Goal: Task Accomplishment & Management: Complete application form

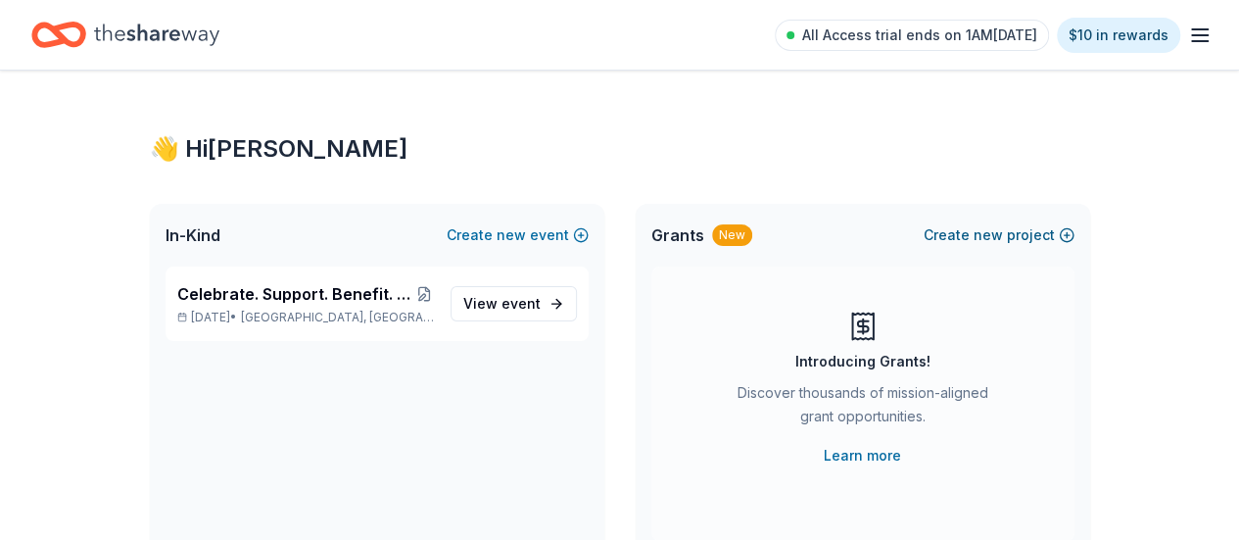
click at [994, 239] on span "new" at bounding box center [987, 235] width 29 height 24
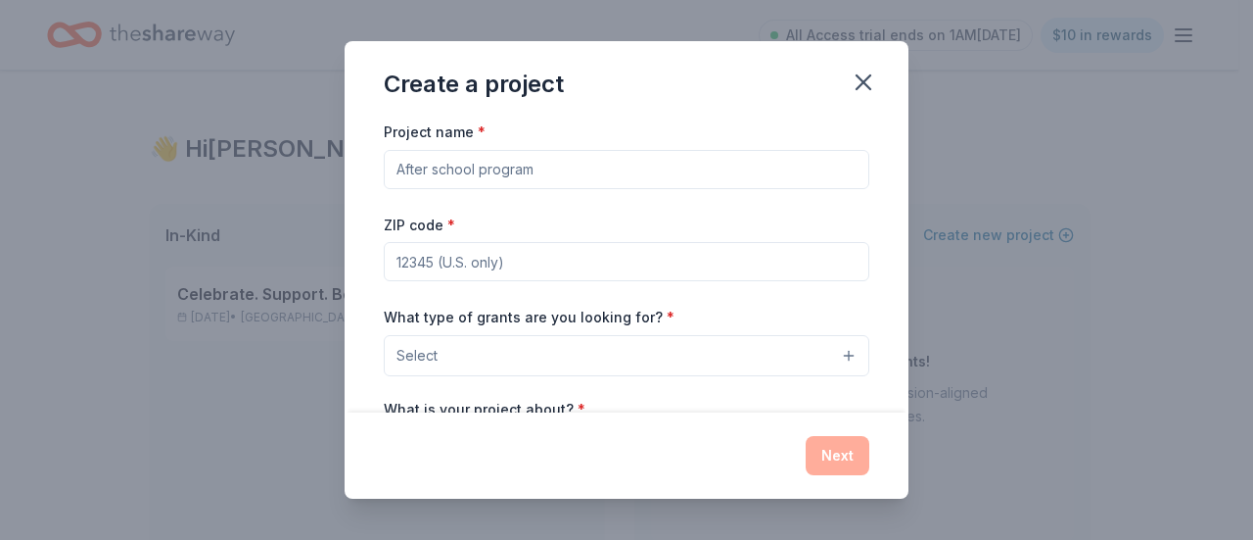
click at [599, 171] on input "Project name *" at bounding box center [627, 169] width 486 height 39
type input "CLEAR"
click at [636, 256] on input "ZIP code *" at bounding box center [627, 261] width 486 height 39
type input "60640"
click at [584, 350] on button "Select" at bounding box center [627, 355] width 486 height 41
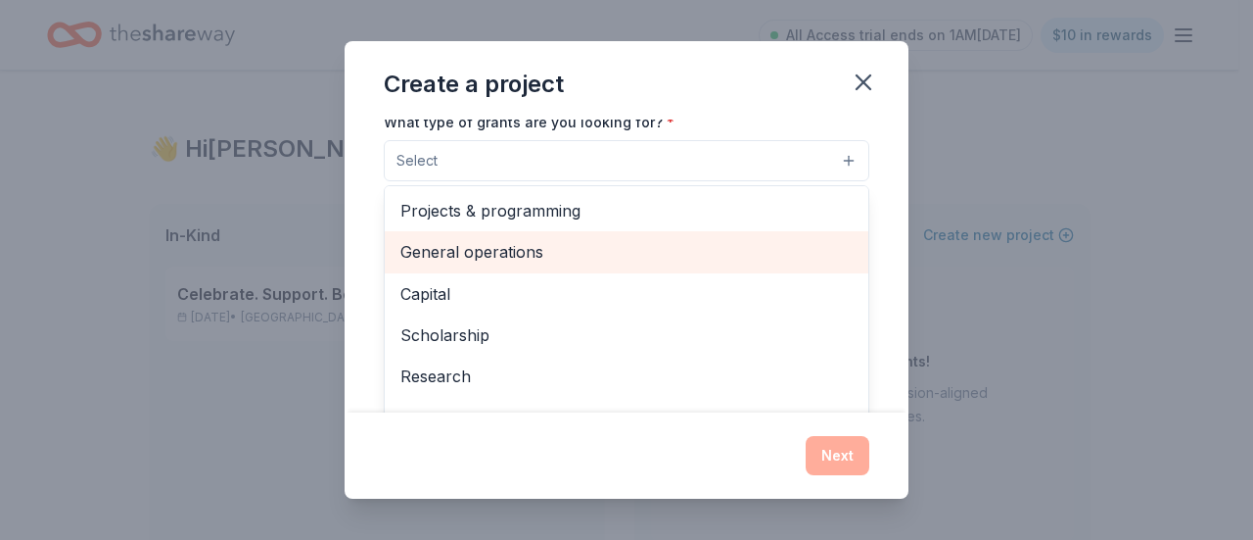
scroll to position [196, 0]
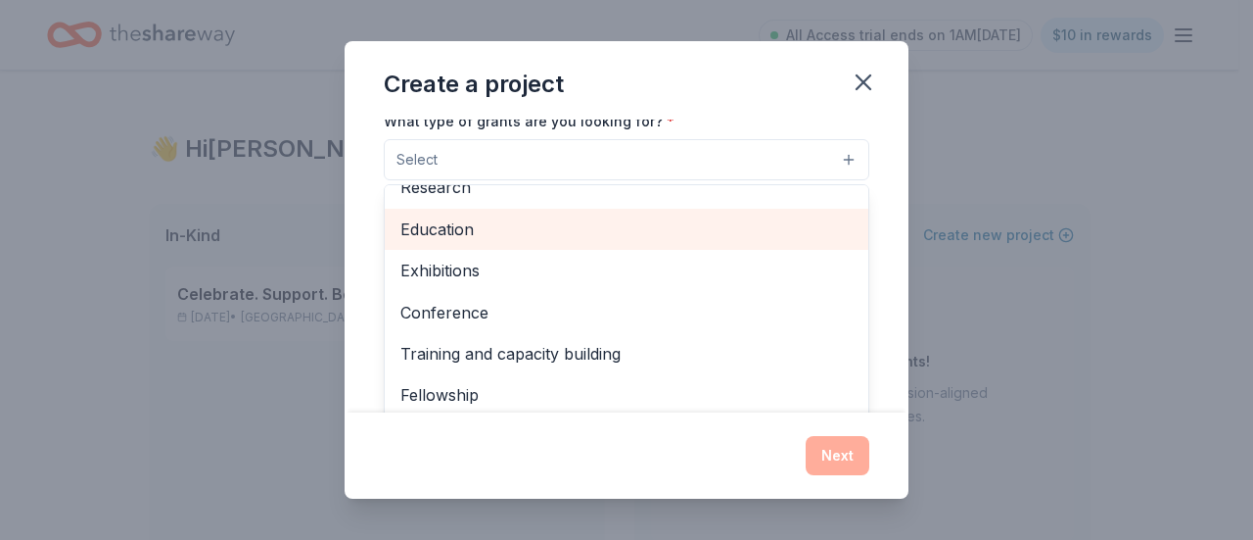
click at [521, 238] on span "Education" at bounding box center [627, 228] width 452 height 25
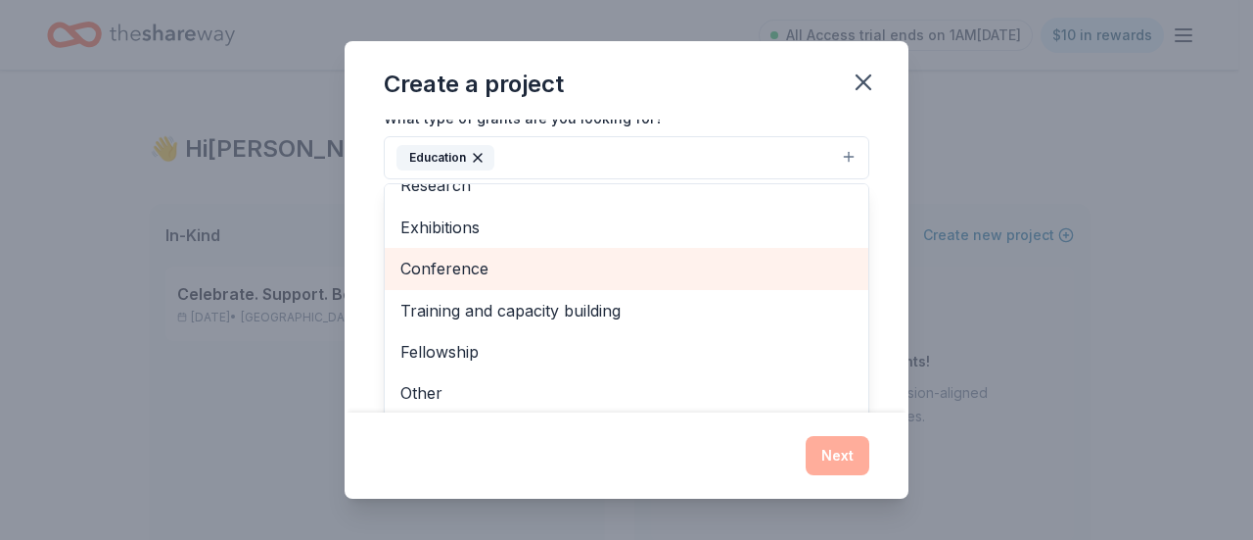
scroll to position [198, 0]
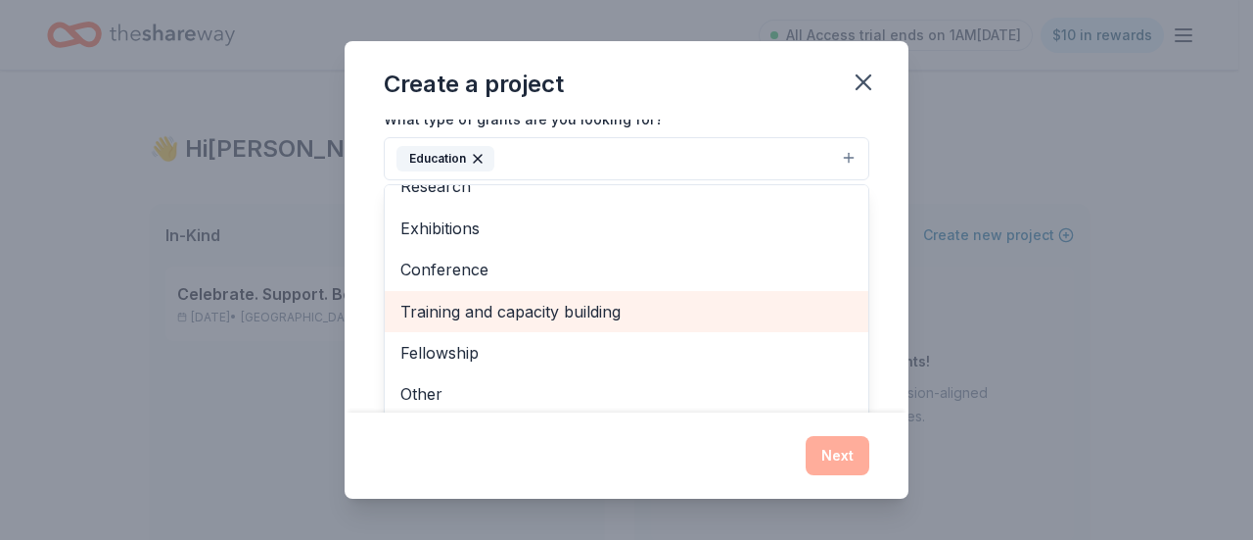
click at [586, 300] on span "Training and capacity building" at bounding box center [627, 311] width 452 height 25
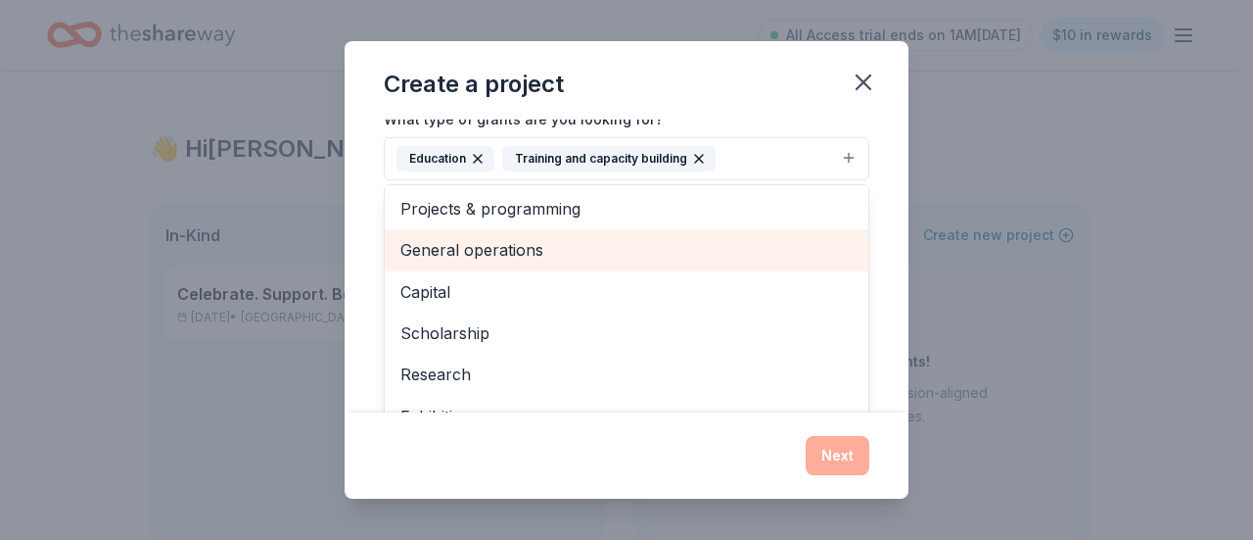
scroll to position [0, 0]
click at [575, 241] on span "General operations" at bounding box center [627, 250] width 452 height 25
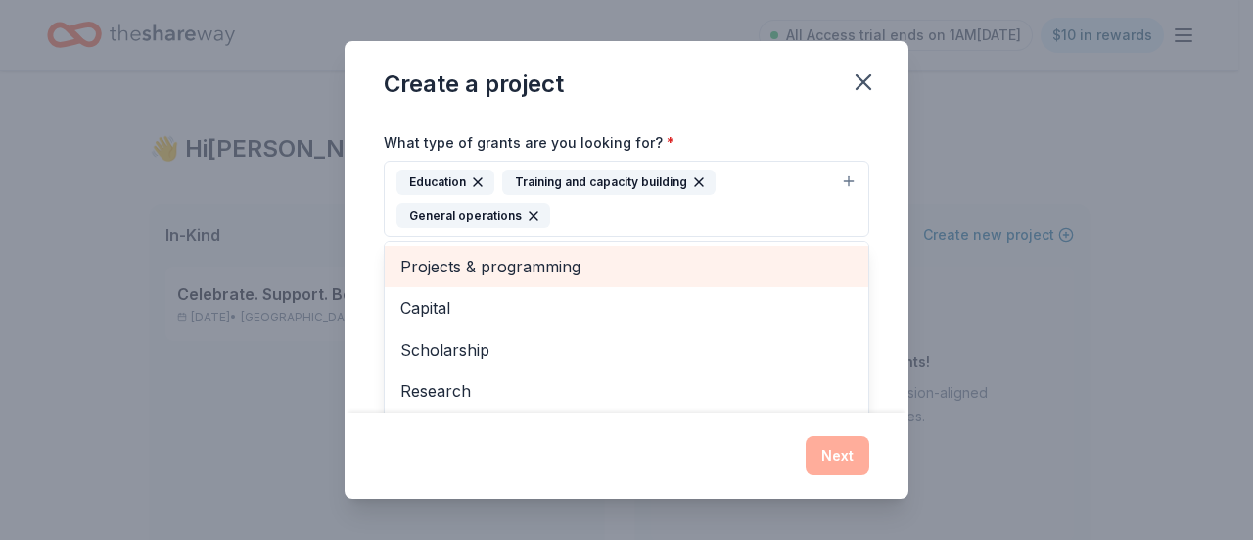
click at [574, 268] on span "Projects & programming" at bounding box center [627, 266] width 452 height 25
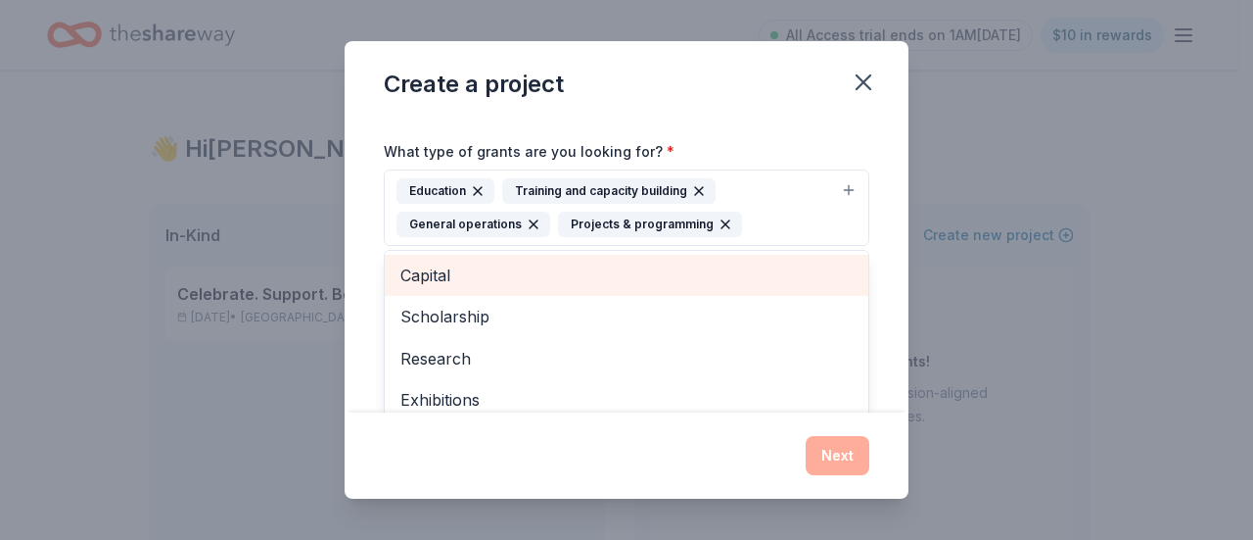
scroll to position [165, 0]
click at [709, 263] on span "Capital" at bounding box center [627, 275] width 452 height 25
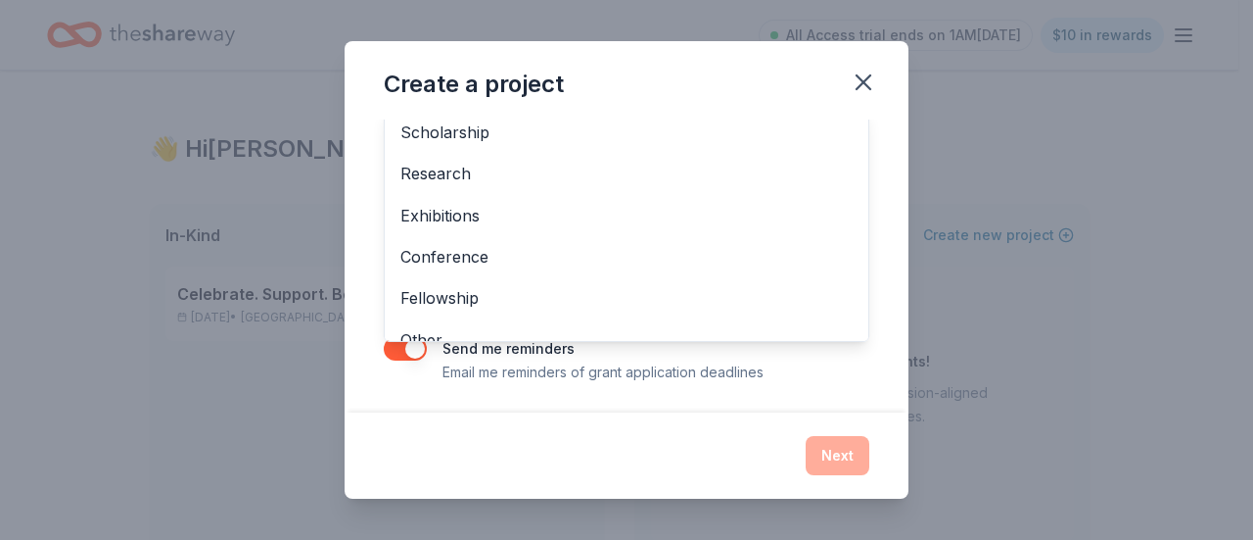
click at [848, 381] on div "Project name * CLEAR ZIP code * 60640 What type of grants are you looking for? …" at bounding box center [627, 265] width 564 height 293
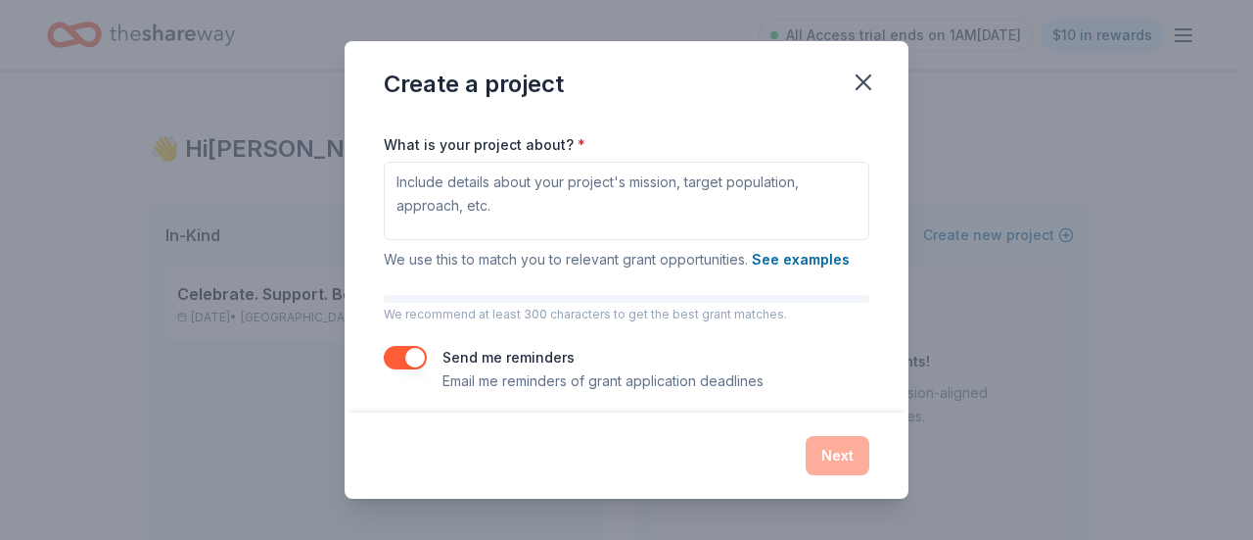
scroll to position [300, 0]
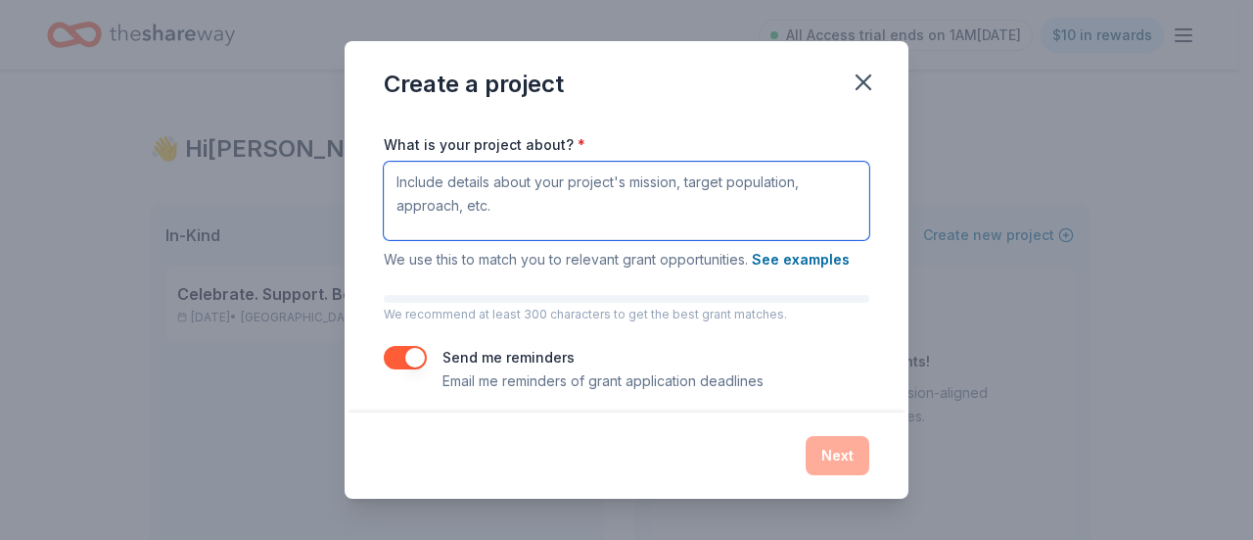
click at [470, 203] on textarea "What is your project about? *" at bounding box center [627, 201] width 486 height 78
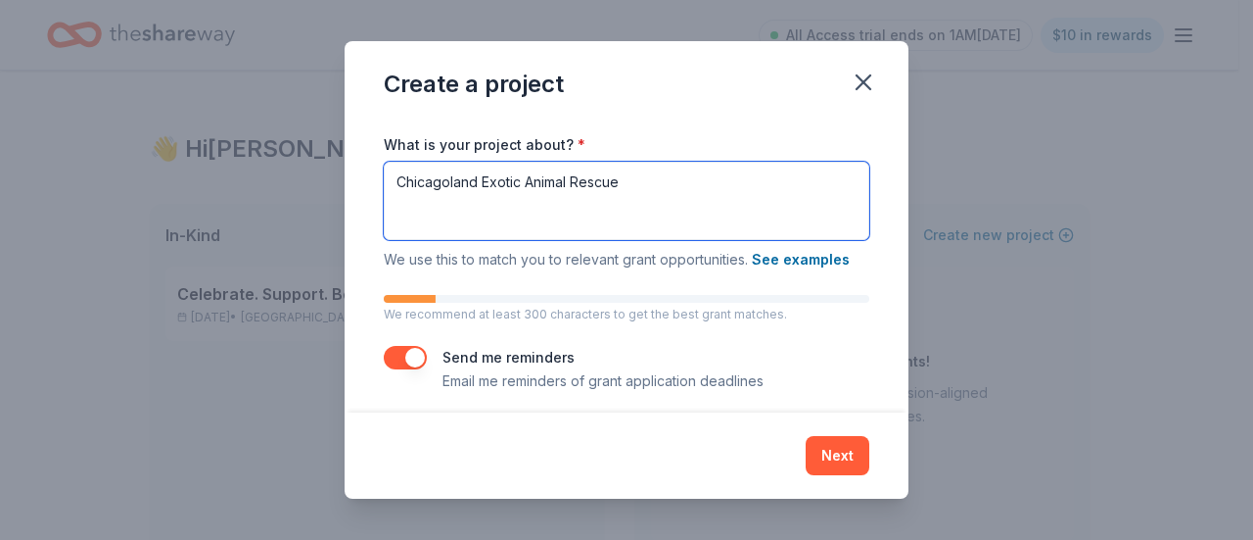
click at [470, 202] on textarea "Chicagoland Exotic Animal Rescue" at bounding box center [627, 201] width 486 height 78
type textarea "Chicagoland Exotic Animal Rescue"
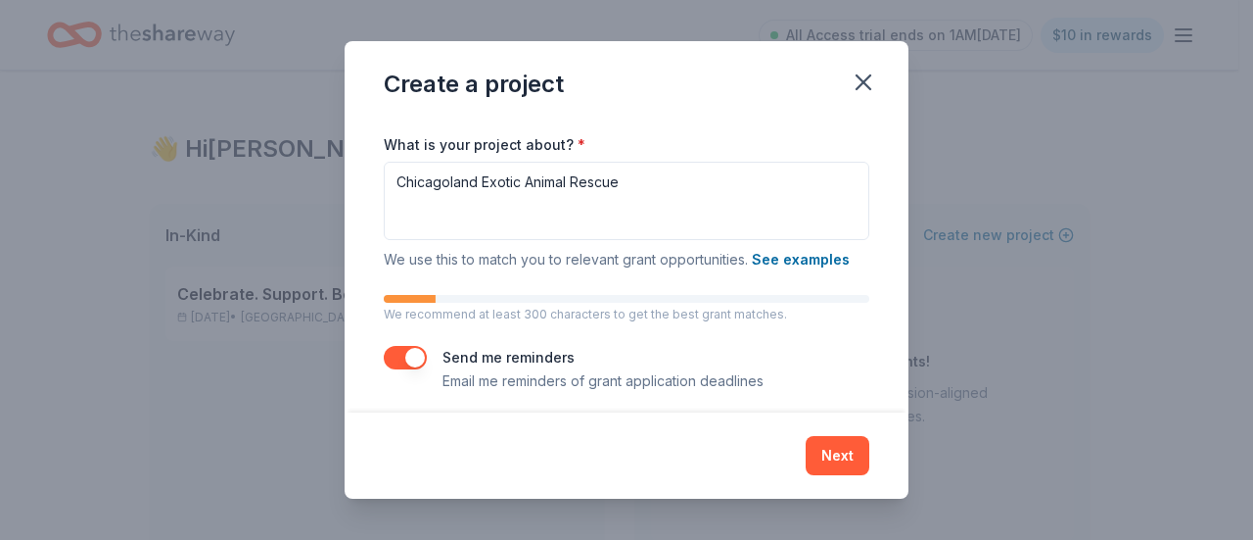
click at [812, 442] on button "Next" at bounding box center [838, 455] width 64 height 39
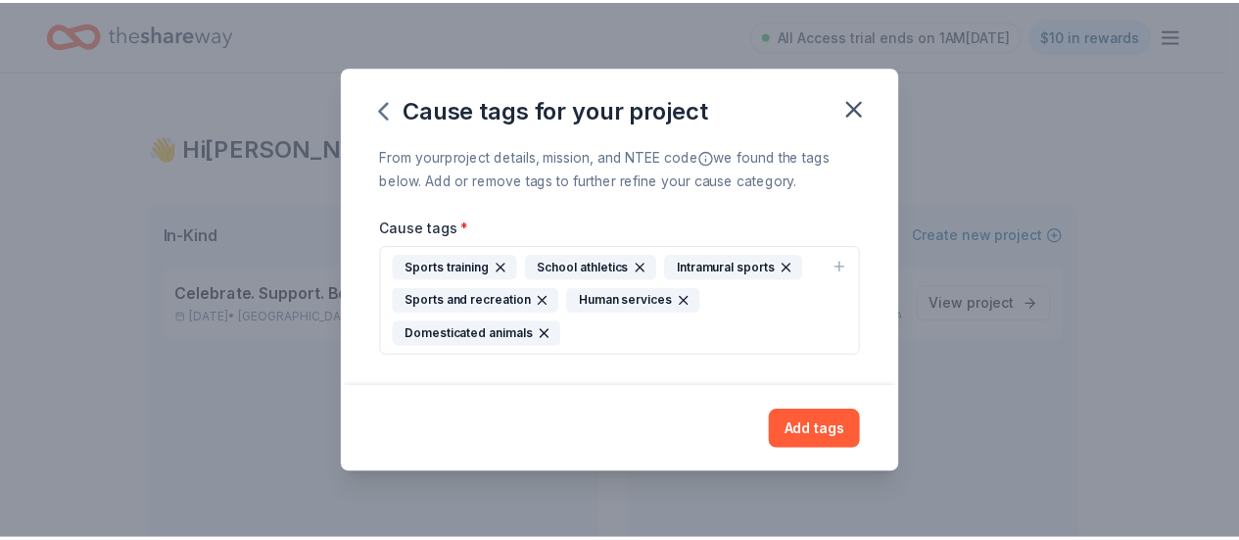
scroll to position [0, 0]
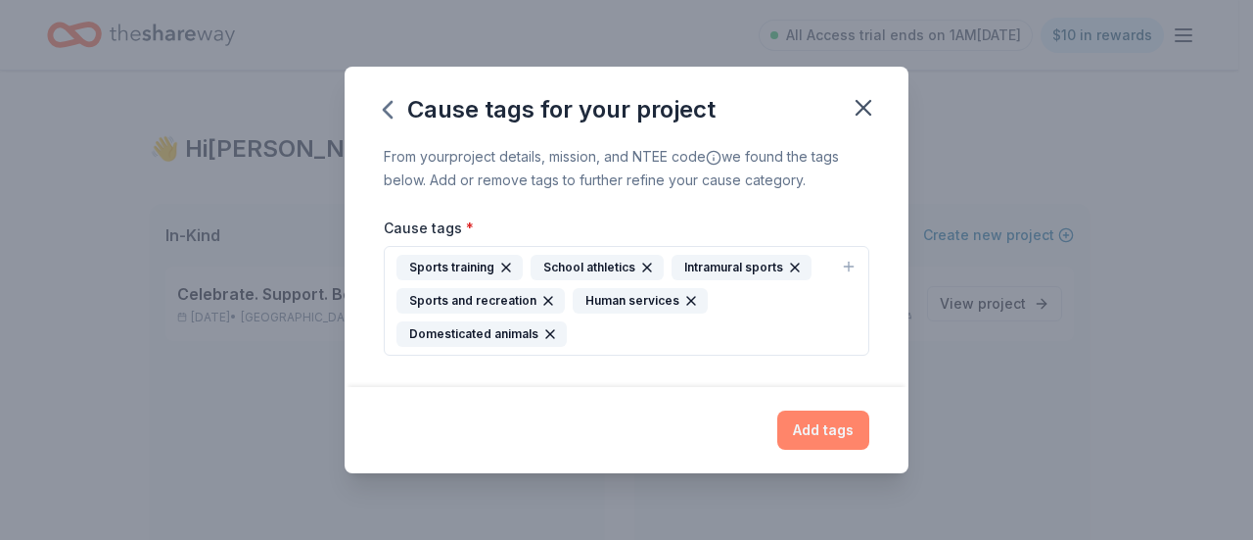
click at [831, 432] on button "Add tags" at bounding box center [824, 429] width 92 height 39
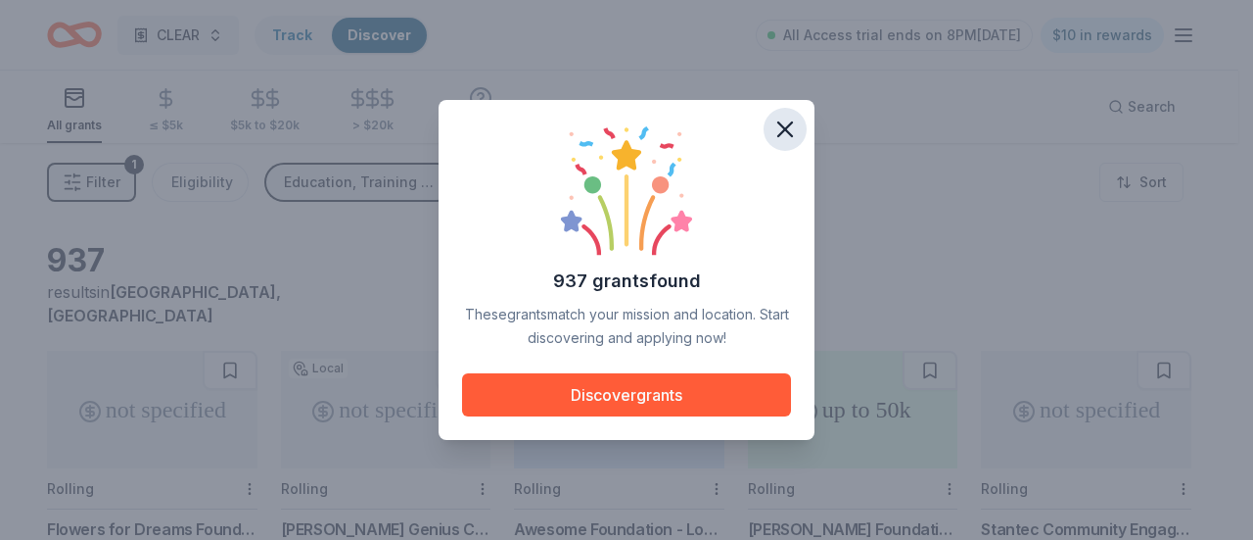
click at [796, 122] on icon "button" at bounding box center [785, 129] width 27 height 27
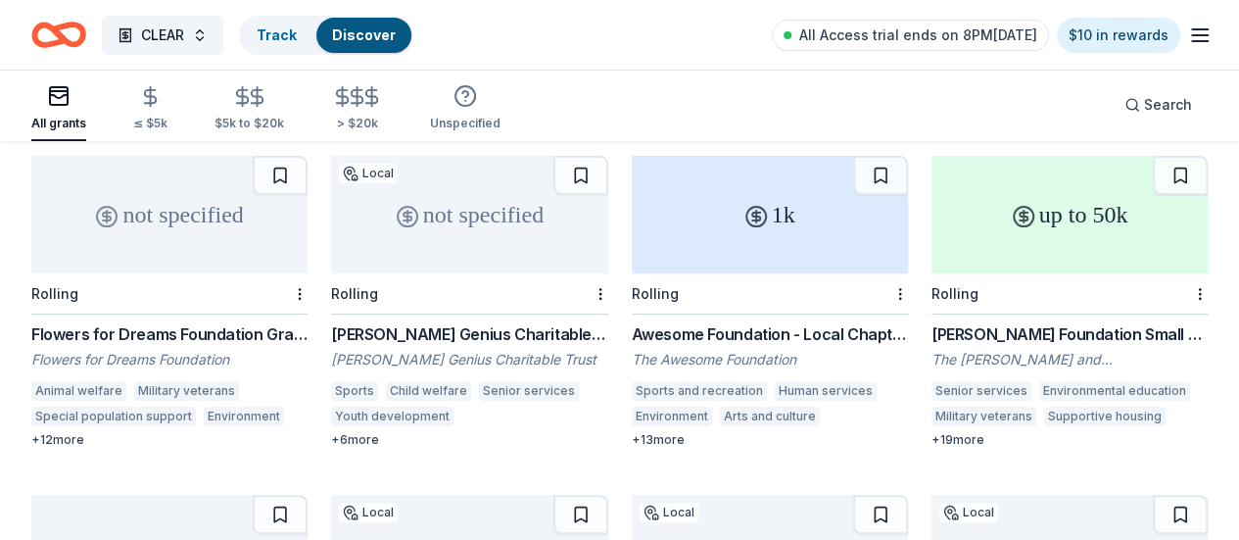
scroll to position [196, 0]
click at [188, 272] on div "Rolling" at bounding box center [169, 292] width 276 height 41
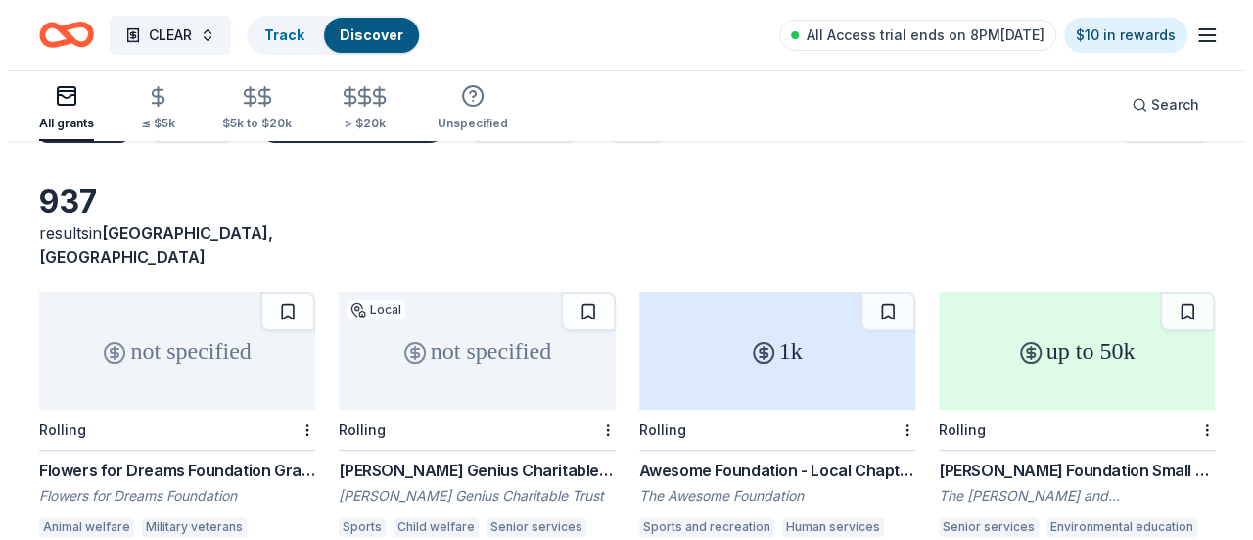
scroll to position [0, 0]
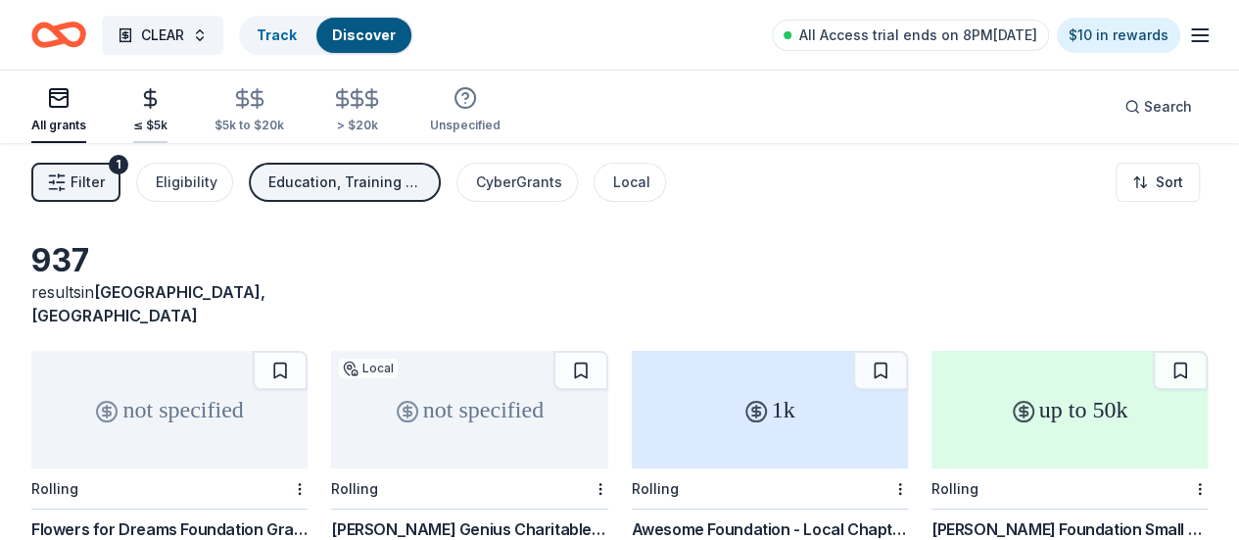
click at [156, 102] on icon "button" at bounding box center [150, 98] width 23 height 23
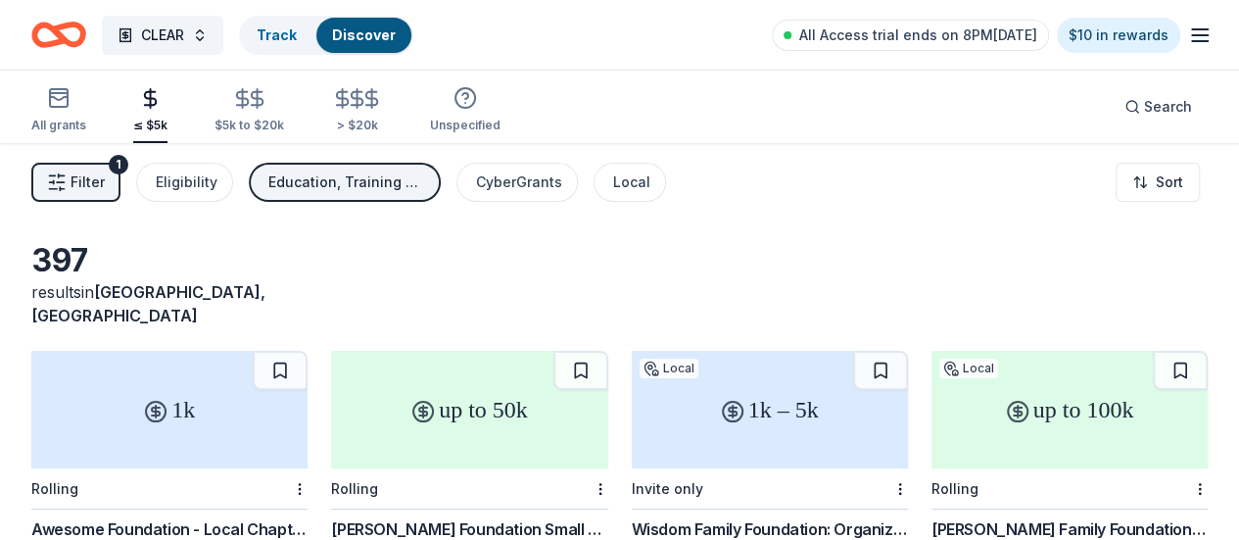
click at [102, 188] on span "Filter" at bounding box center [88, 182] width 34 height 24
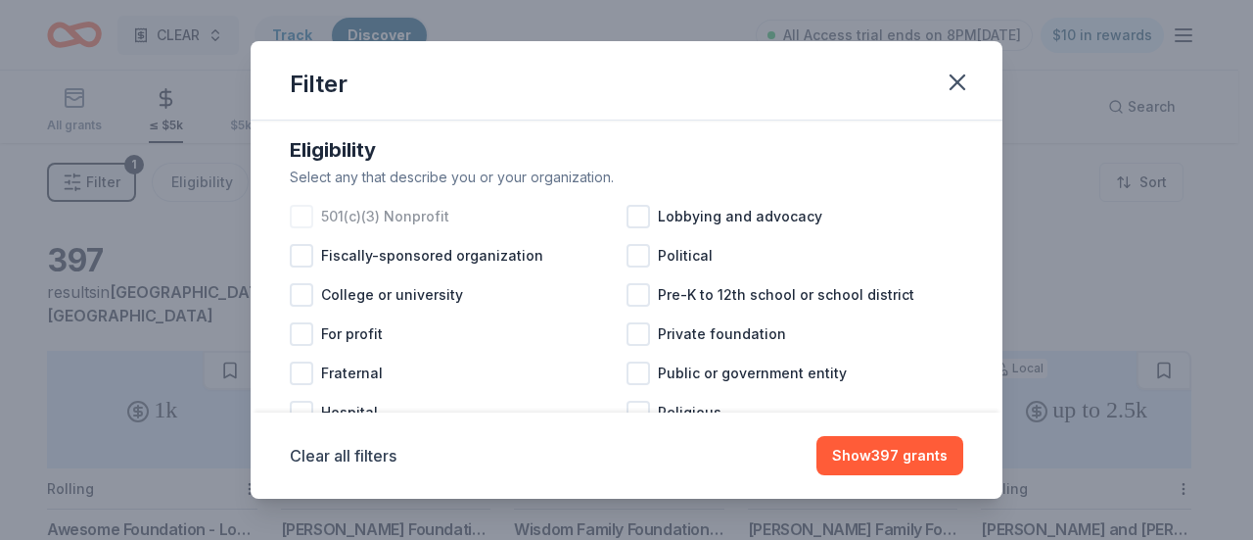
scroll to position [196, 0]
click at [392, 228] on span "501(c)(3) Nonprofit" at bounding box center [385, 217] width 128 height 24
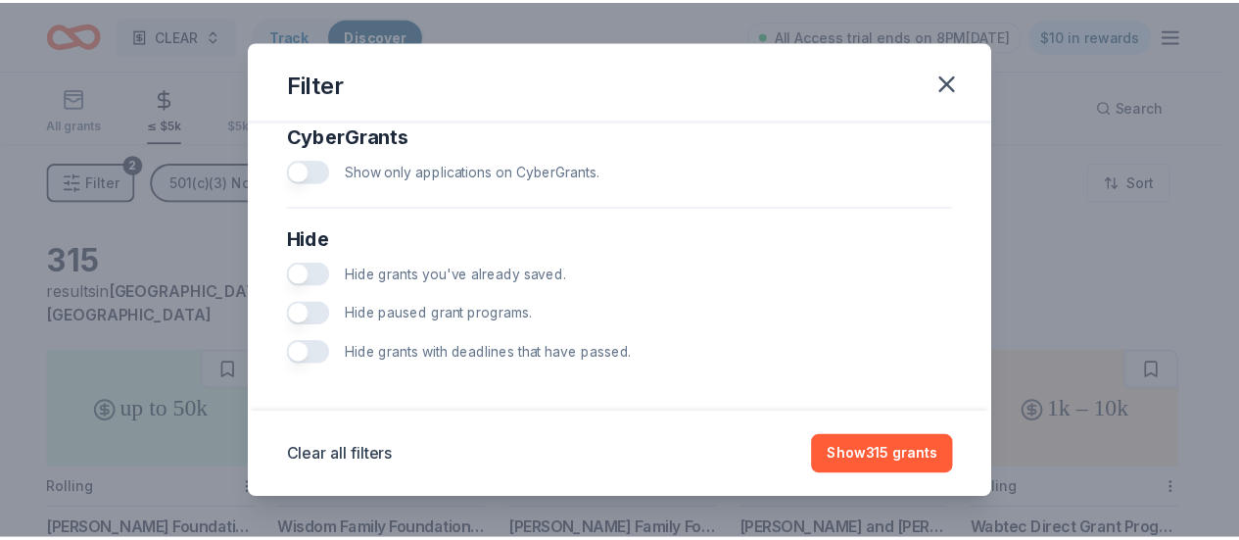
scroll to position [1255, 0]
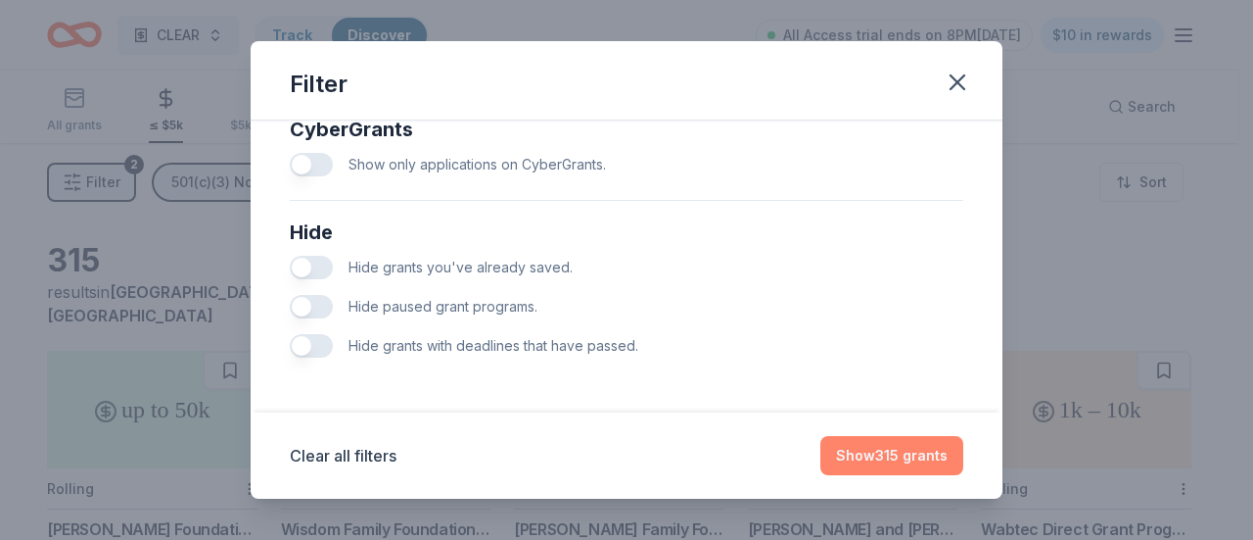
click at [913, 471] on button "Show 315 grants" at bounding box center [892, 455] width 143 height 39
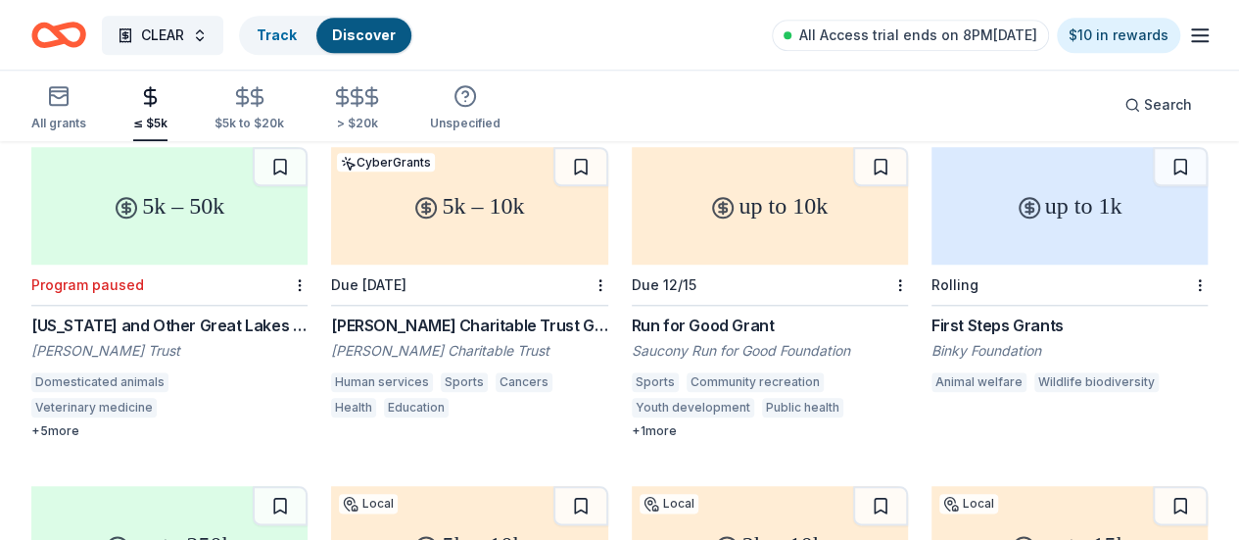
scroll to position [879, 0]
click at [931, 374] on div "Animal welfare" at bounding box center [978, 384] width 95 height 20
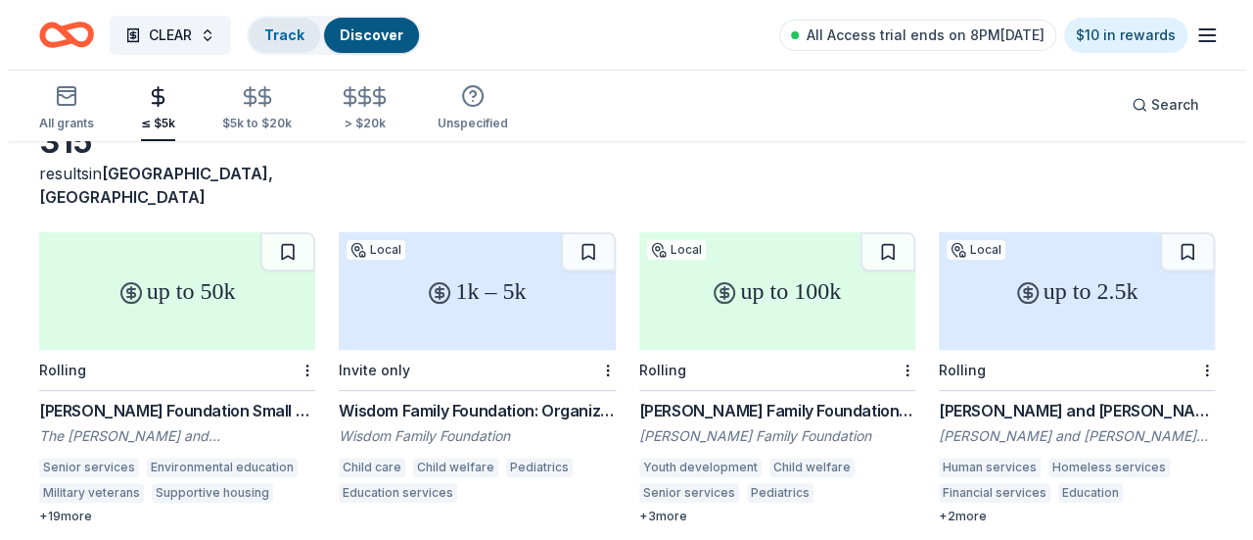
scroll to position [0, 0]
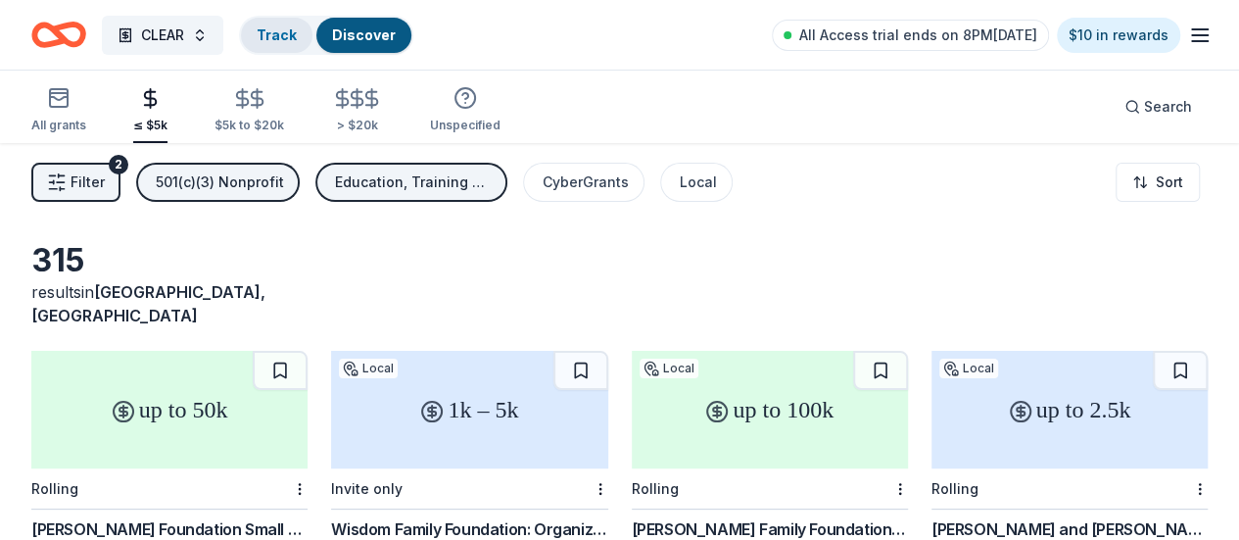
click at [297, 40] on link "Track" at bounding box center [277, 34] width 40 height 17
click at [105, 184] on span "Filter" at bounding box center [88, 182] width 34 height 24
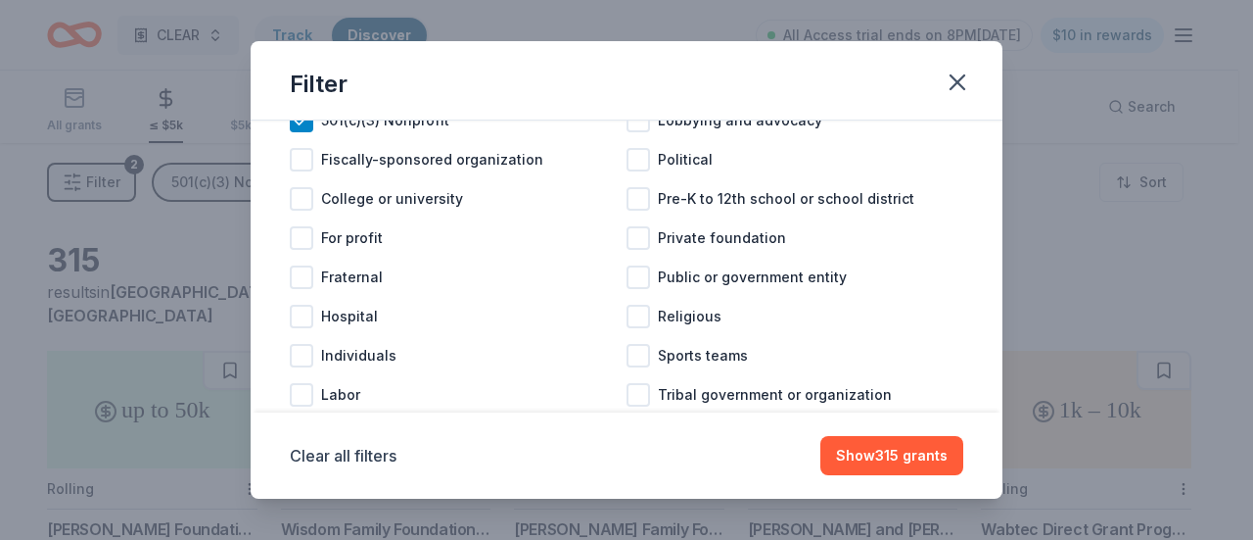
scroll to position [258, 0]
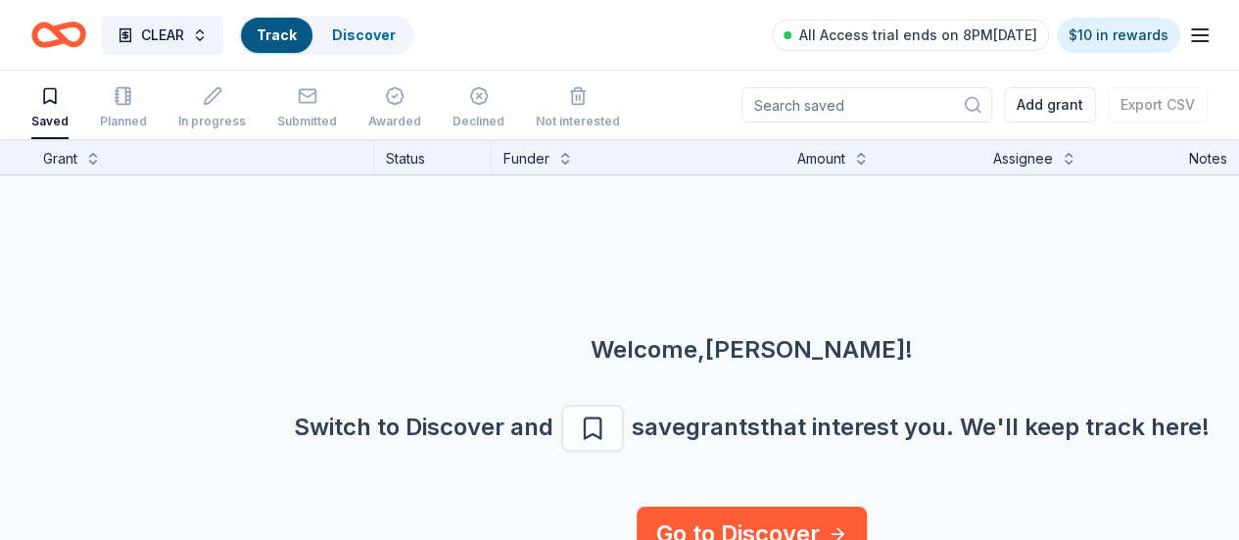
scroll to position [15, 0]
click at [363, 41] on link "Discover" at bounding box center [364, 34] width 64 height 17
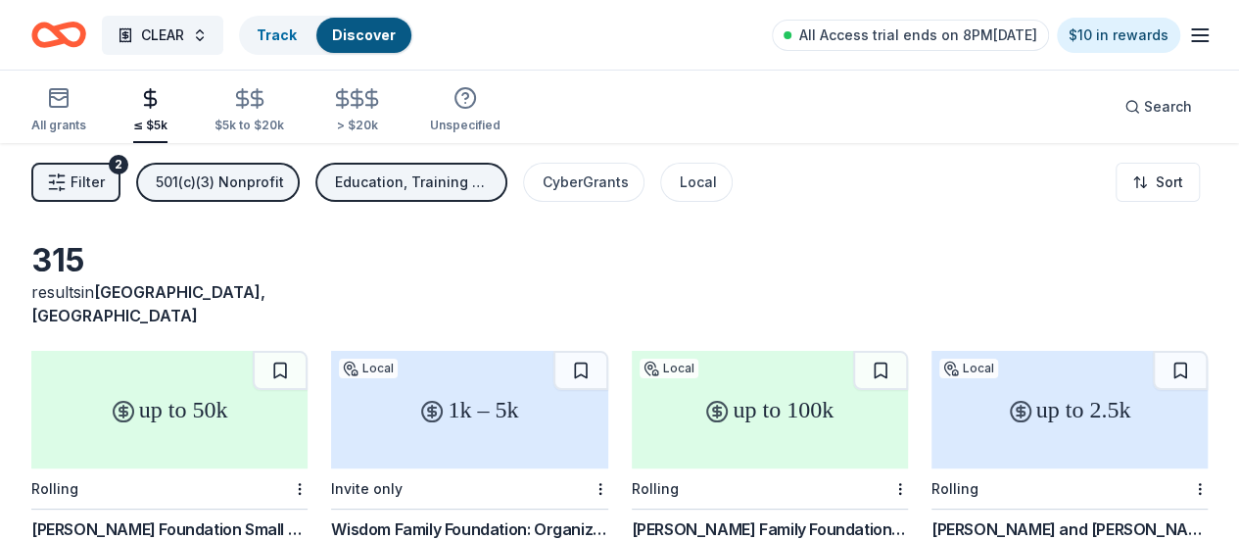
click at [105, 187] on span "Filter" at bounding box center [88, 182] width 34 height 24
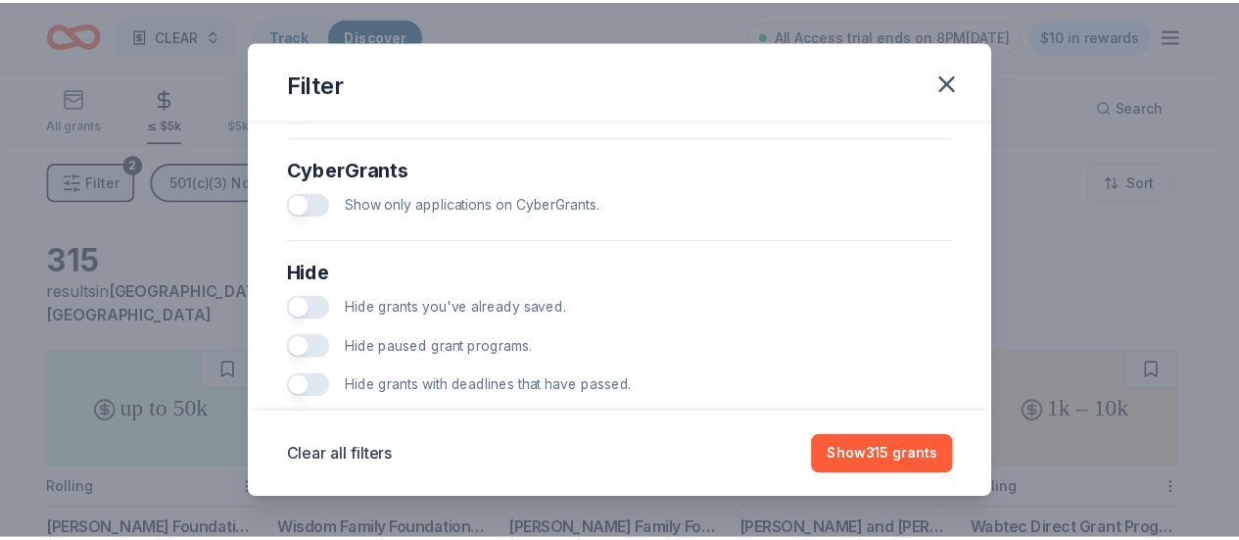
scroll to position [1255, 0]
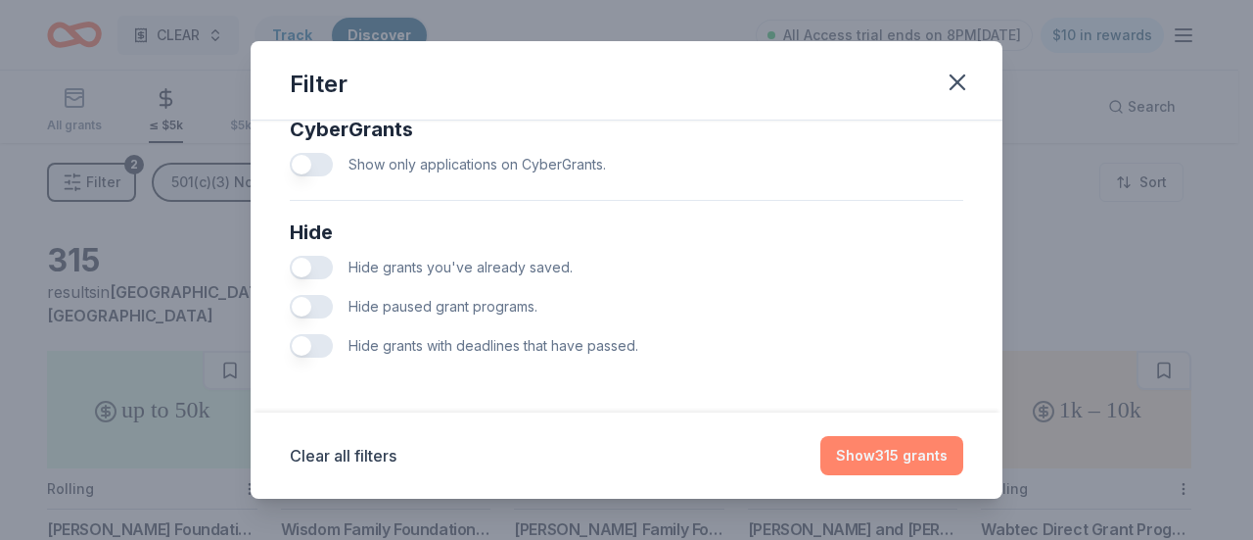
click at [870, 446] on button "Show 315 grants" at bounding box center [892, 455] width 143 height 39
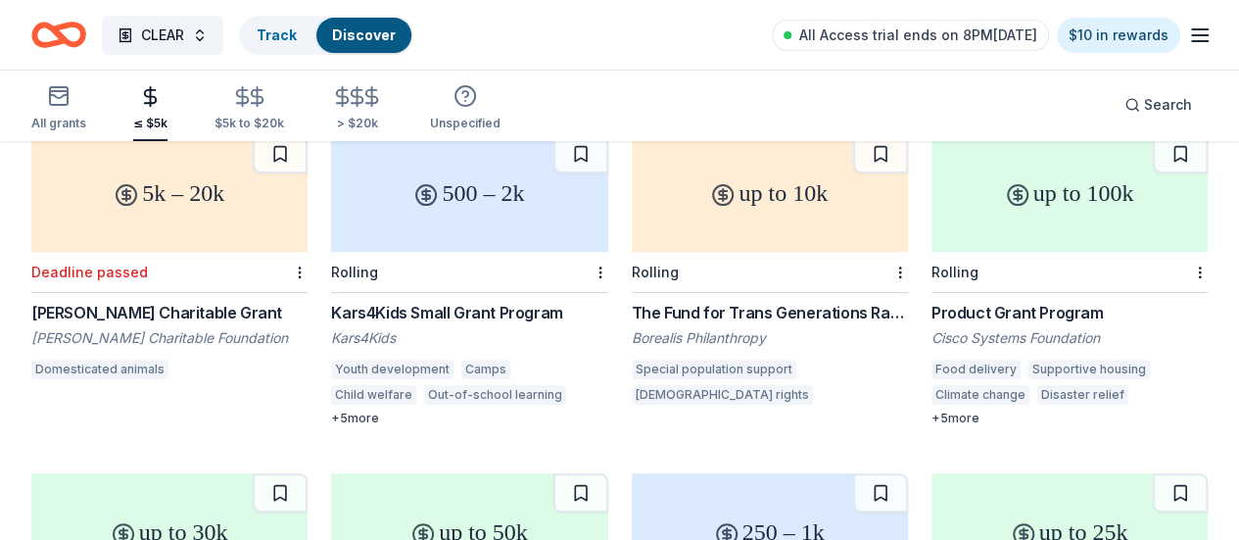
scroll to position [3970, 0]
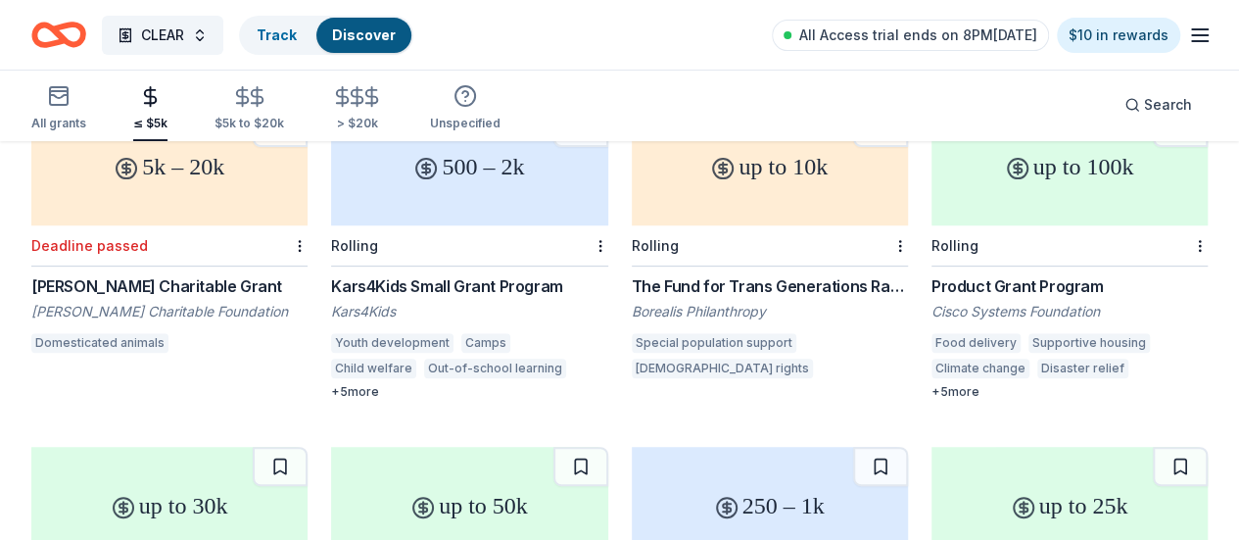
click at [86, 30] on icon "Home" at bounding box center [58, 35] width 55 height 46
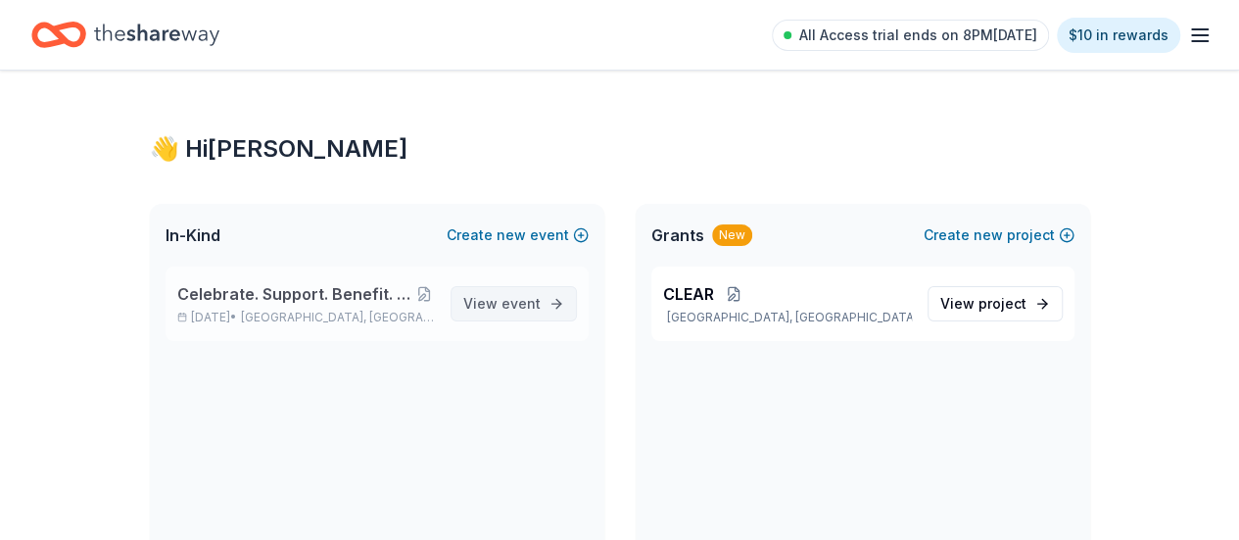
click at [519, 304] on span "event" at bounding box center [520, 303] width 39 height 17
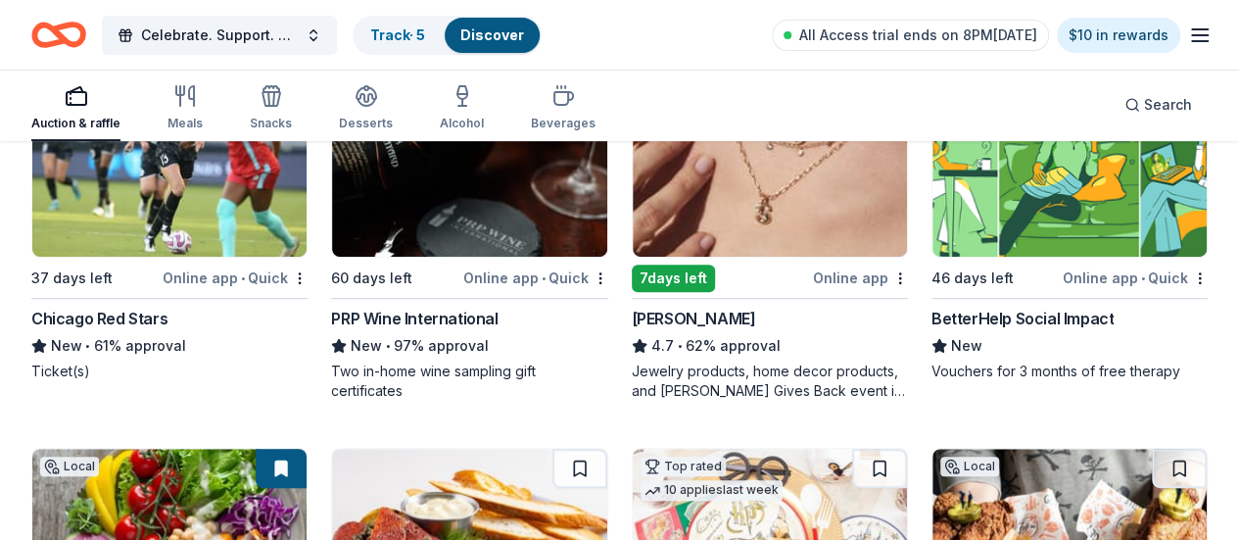
scroll to position [293, 0]
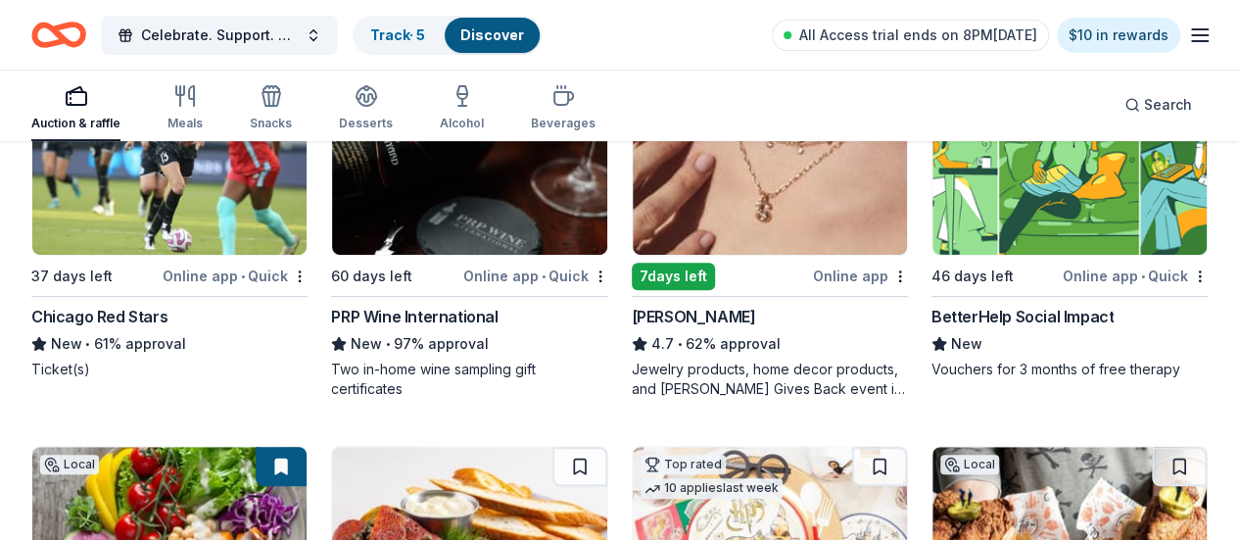
click at [932, 211] on img at bounding box center [1069, 162] width 274 height 186
click at [932, 229] on img at bounding box center [1069, 162] width 274 height 186
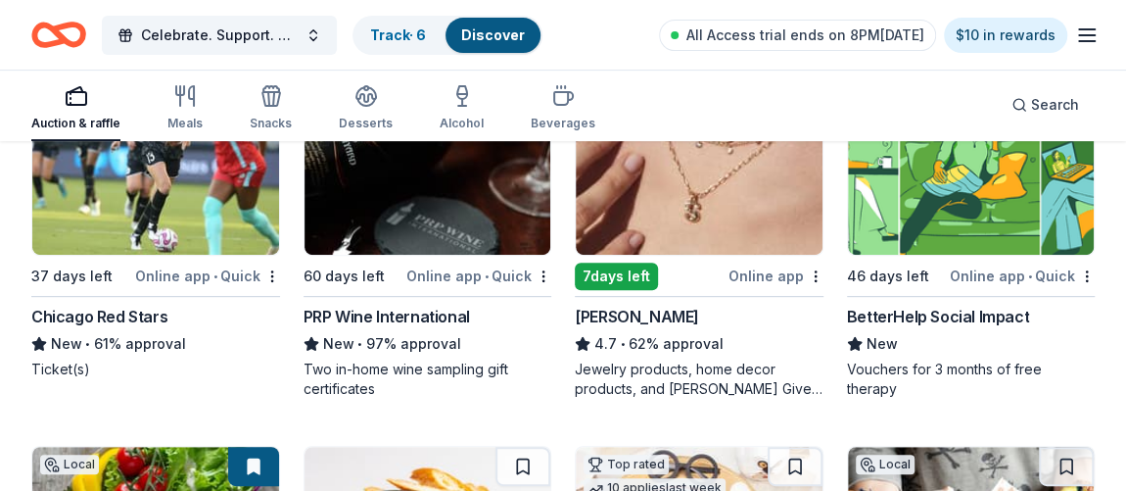
click at [922, 186] on img at bounding box center [971, 162] width 247 height 186
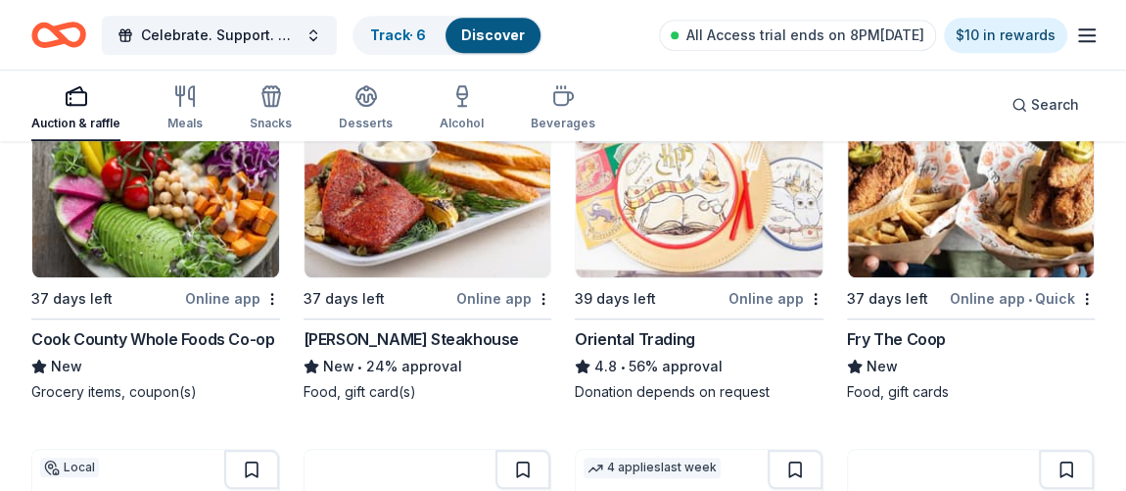
scroll to position [649, 0]
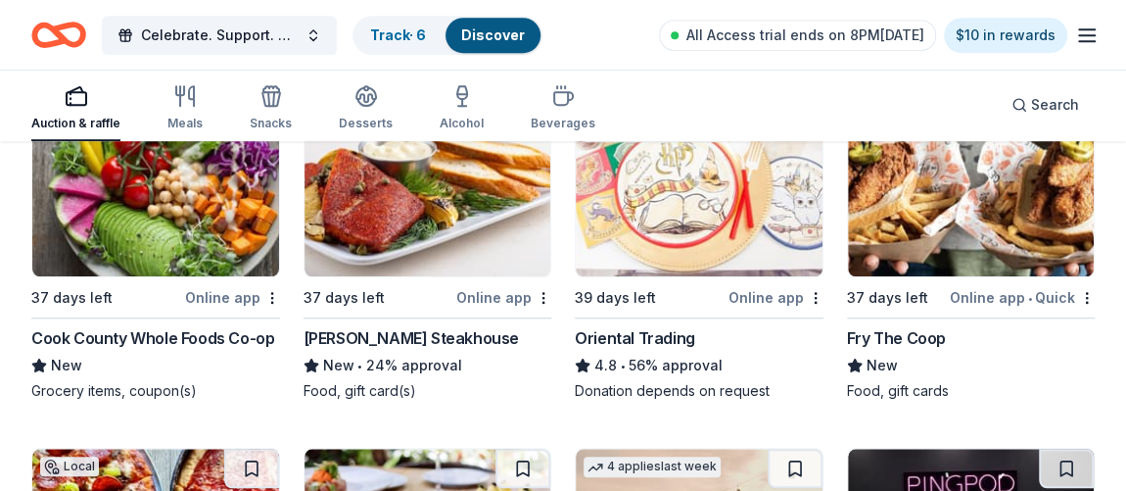
click at [369, 346] on div "Perry's Steakhouse" at bounding box center [411, 338] width 215 height 24
click at [120, 226] on img at bounding box center [155, 183] width 247 height 186
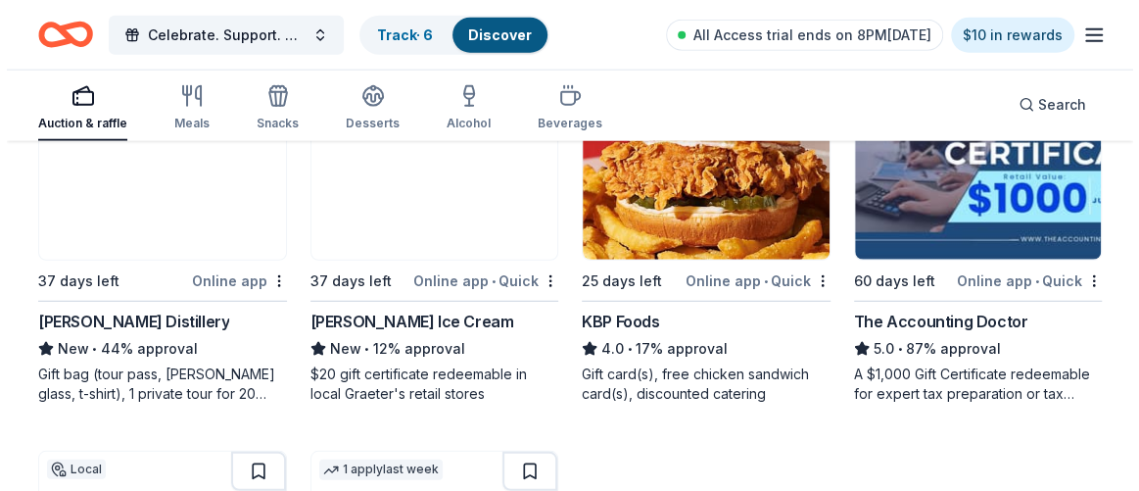
scroll to position [2518, 0]
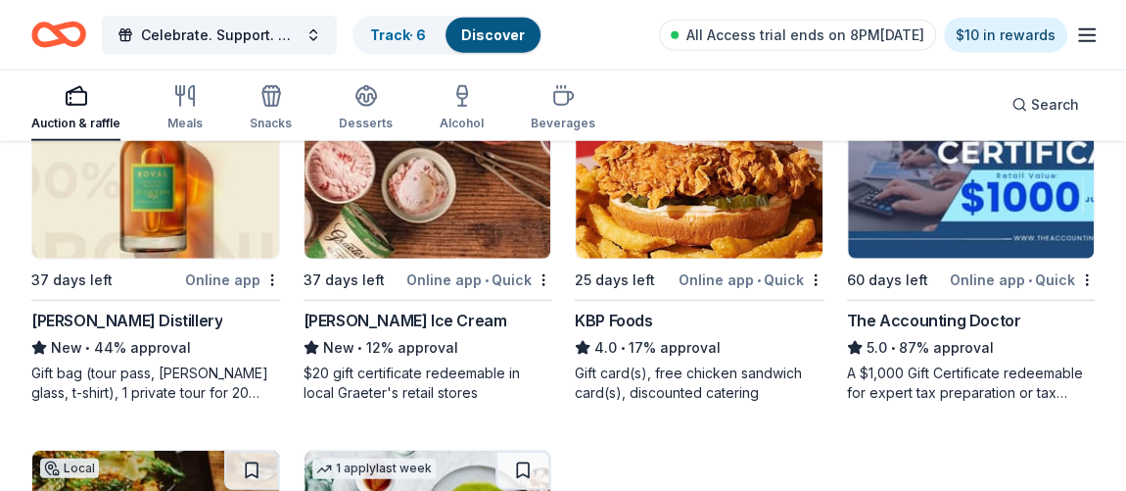
click at [674, 191] on img at bounding box center [699, 165] width 247 height 186
click at [1012, 210] on img at bounding box center [971, 165] width 247 height 186
click at [202, 28] on span "Celebrate. Support. Benefit. – A C.S.B. Give-to-Win Event" at bounding box center [219, 36] width 157 height 24
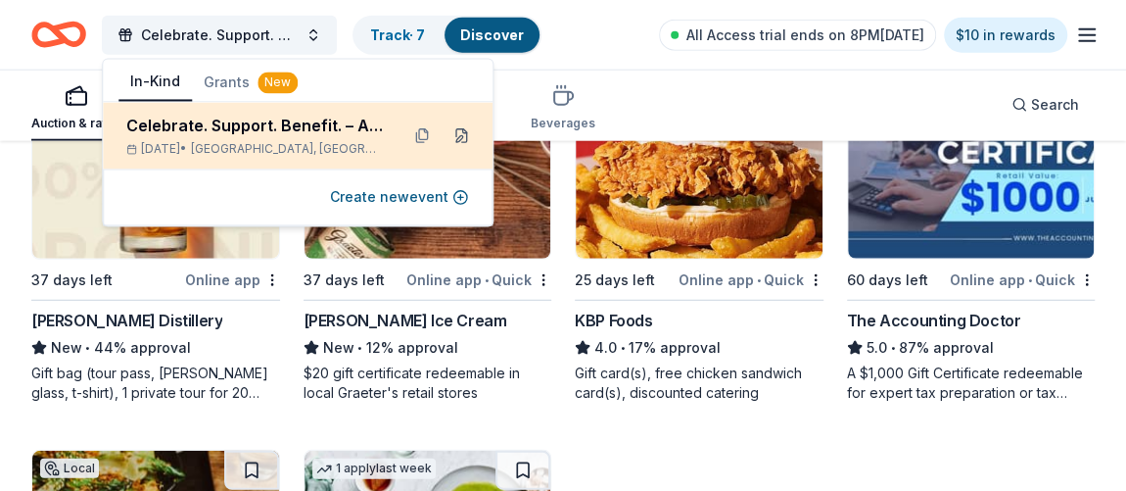
click at [446, 139] on button at bounding box center [461, 134] width 31 height 31
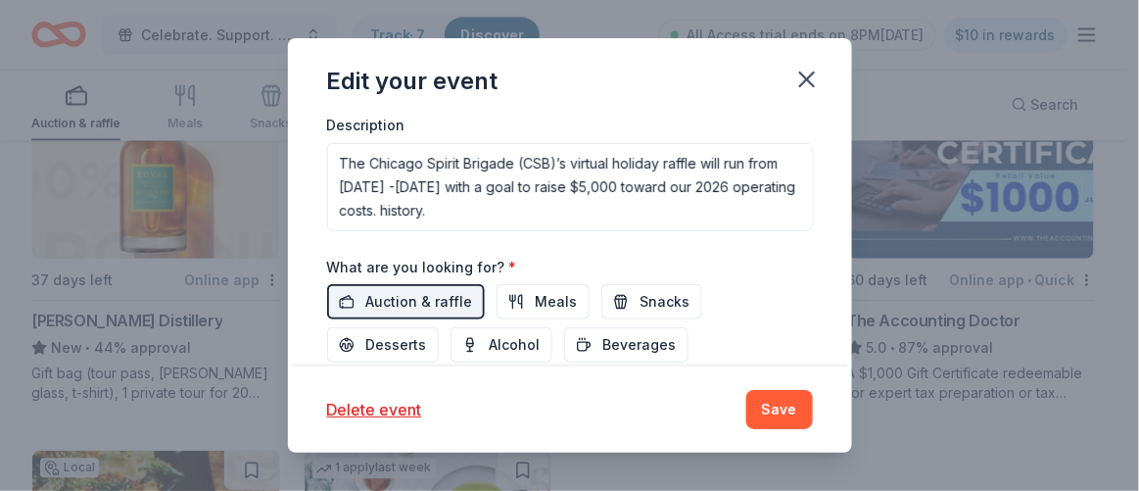
scroll to position [712, 0]
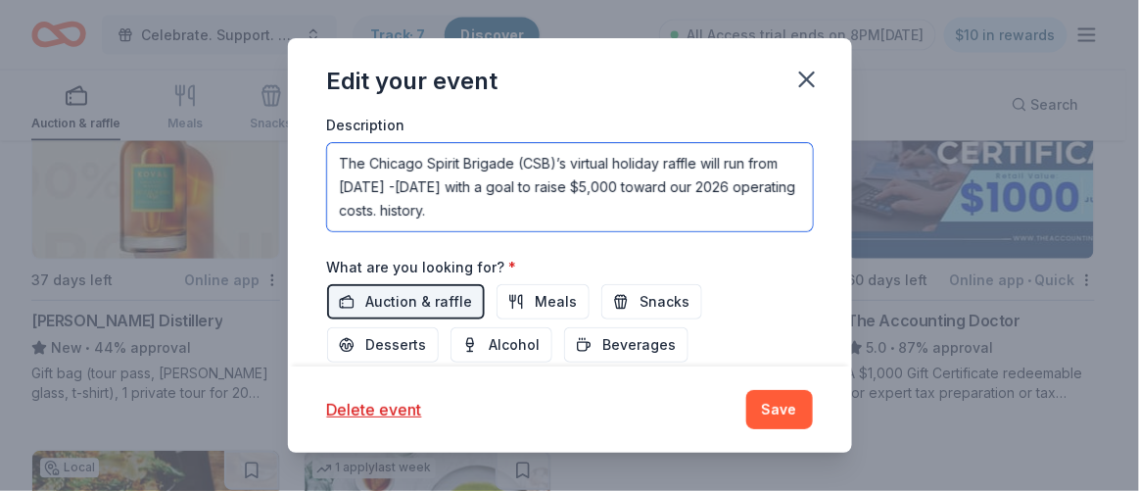
click at [634, 210] on textarea "The Chicago Spirit Brigade (CSB)’s virtual holiday raffle will run from Novembe…" at bounding box center [570, 187] width 486 height 88
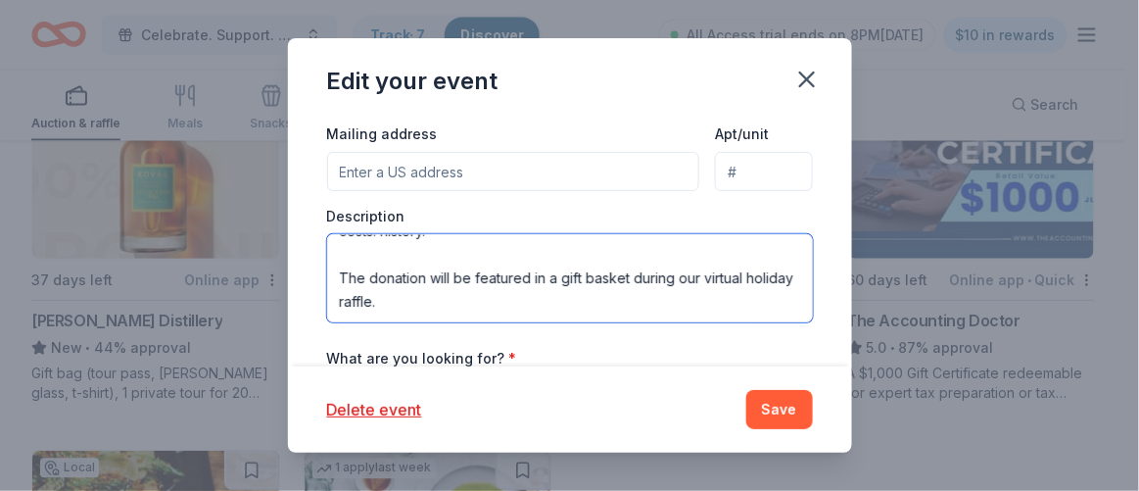
scroll to position [622, 0]
click at [684, 267] on textarea "The Chicago Spirit Brigade (CSB)’s virtual holiday raffle will run from Novembe…" at bounding box center [570, 277] width 486 height 88
paste textarea "’s Virtual Holiday Raffle runs November 28–December 7, 2025, with a goal to rai…"
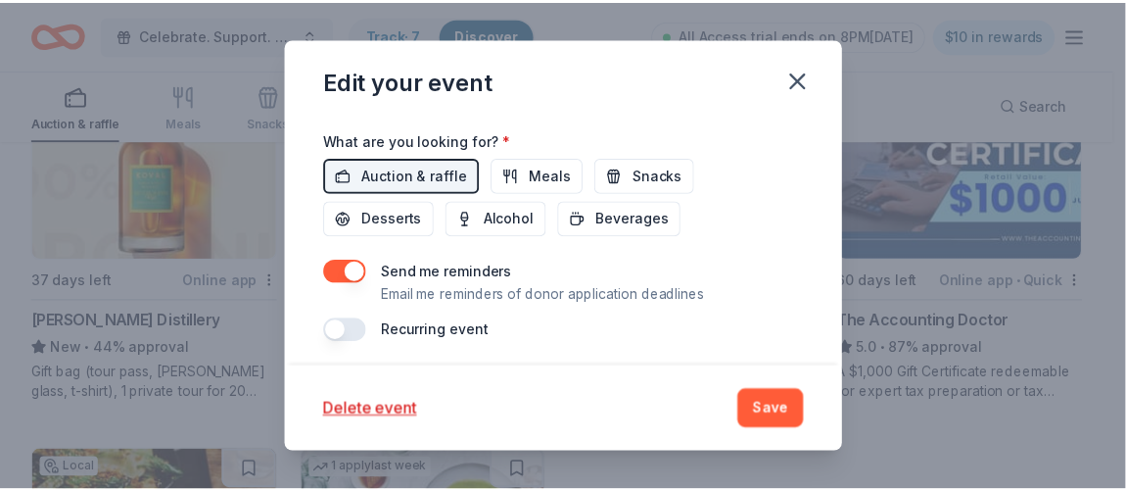
scroll to position [839, 0]
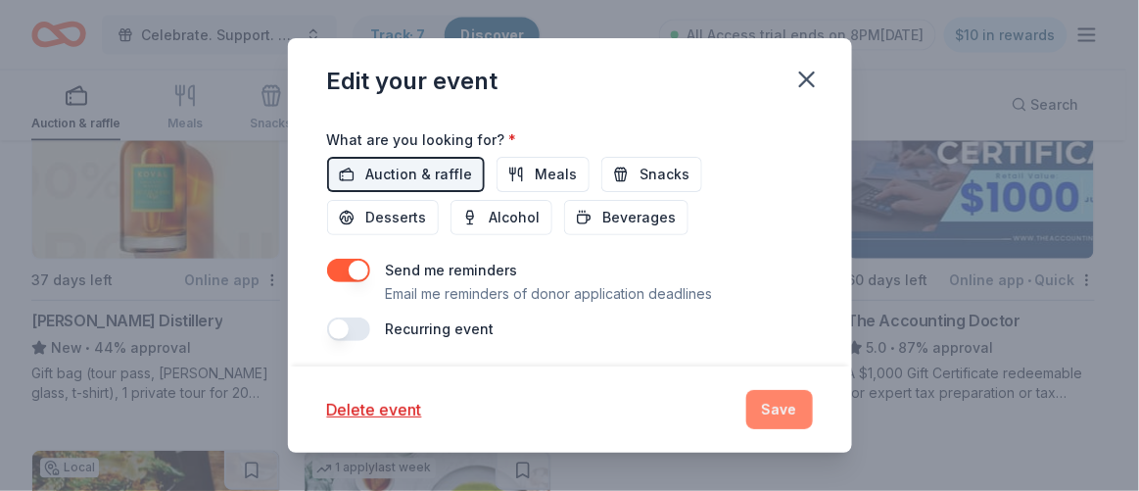
type textarea "The Chicago Spirit Brigade’s Virtual Holiday Raffle runs November 28–December 7…"
click at [770, 411] on button "Save" at bounding box center [779, 409] width 67 height 39
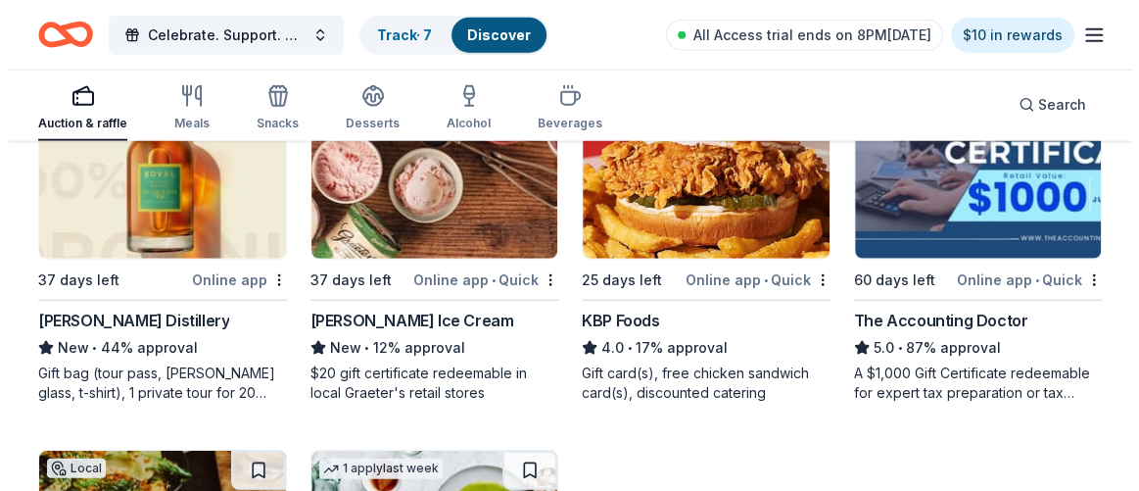
scroll to position [0, 0]
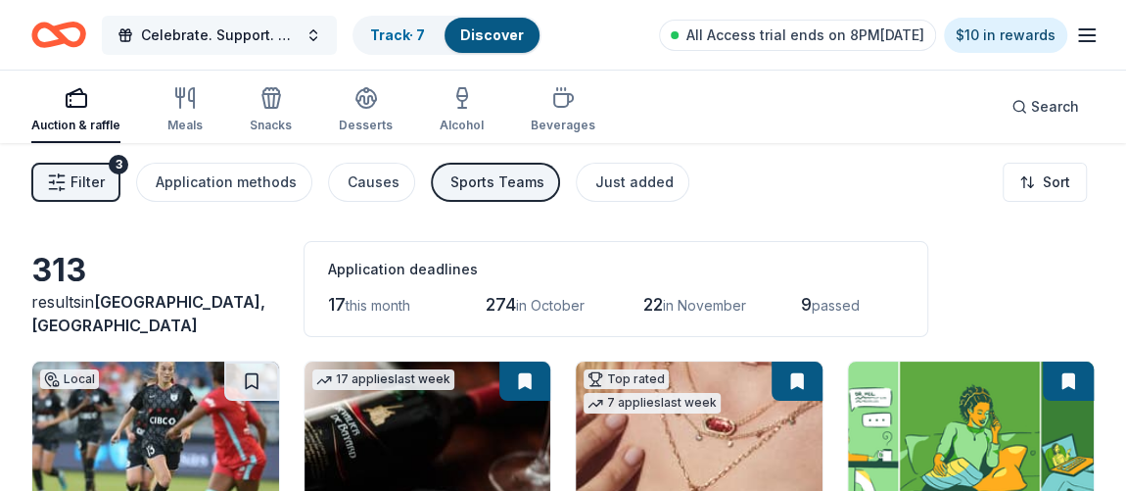
click at [316, 30] on button "Celebrate. Support. Benefit. – A C.S.B. Give-to-Win Event" at bounding box center [219, 35] width 235 height 39
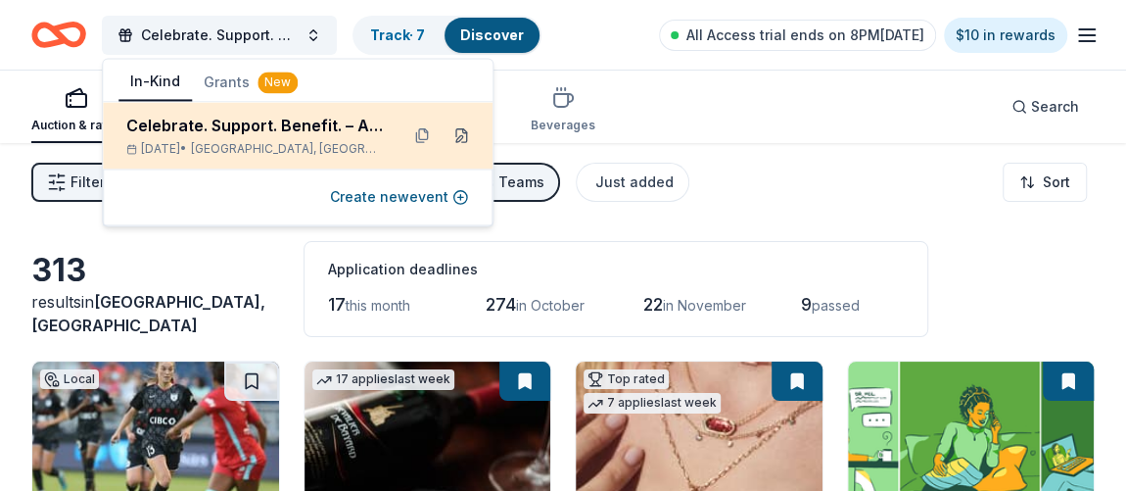
click at [462, 137] on button at bounding box center [461, 134] width 31 height 31
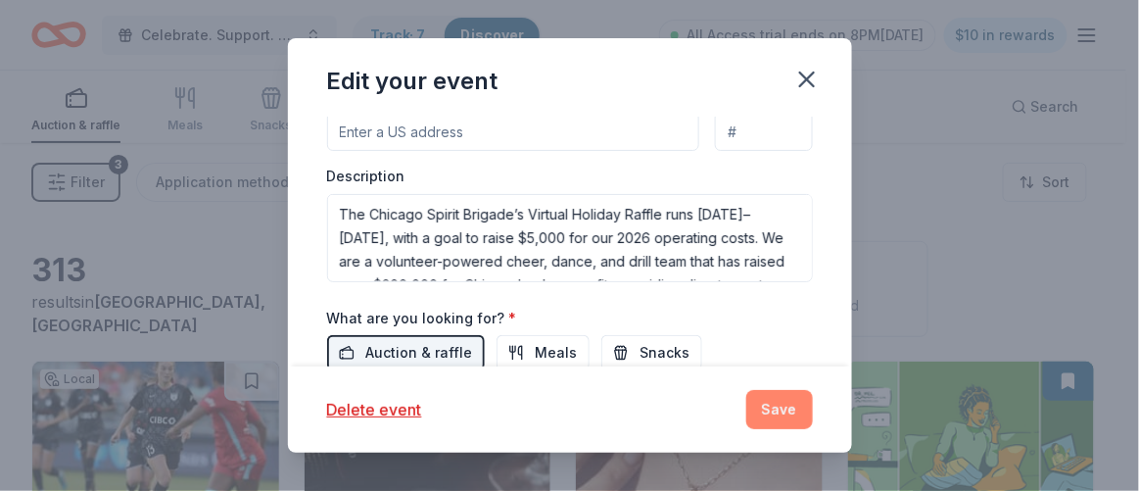
scroll to position [661, 0]
click at [767, 407] on button "Save" at bounding box center [779, 409] width 67 height 39
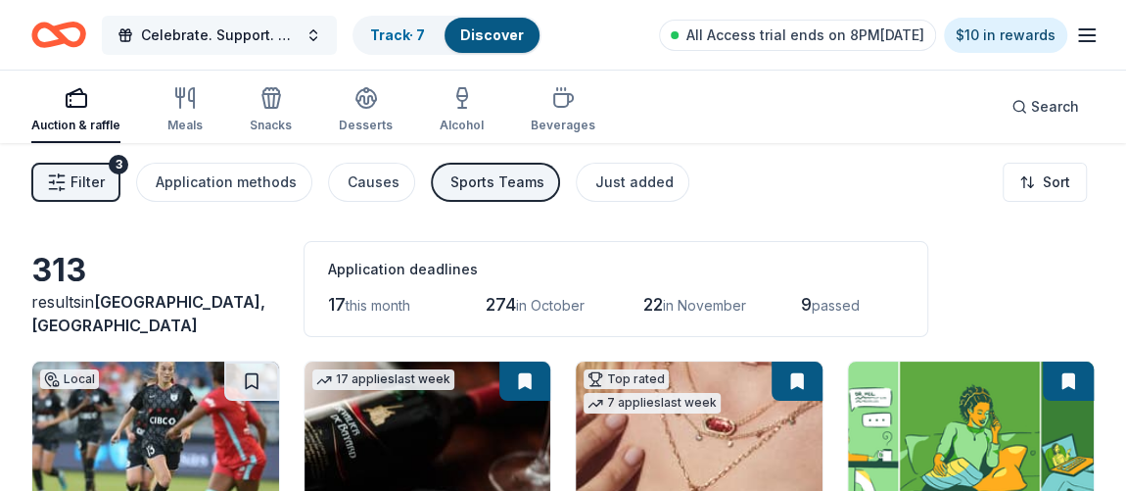
click at [314, 38] on button "Celebrate. Support. Benefit. – A C.S.B. Give-to-Win Event" at bounding box center [219, 35] width 235 height 39
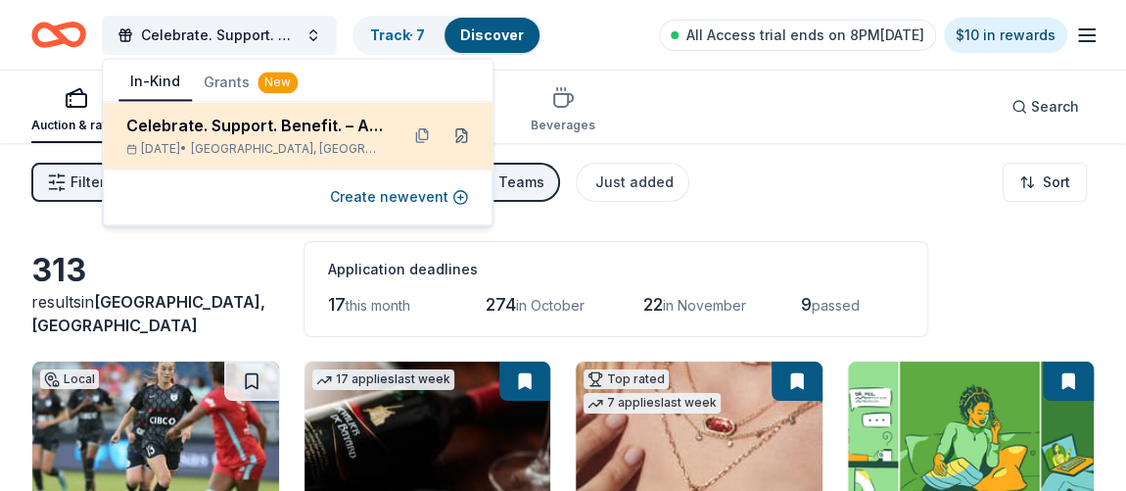
click at [470, 135] on button at bounding box center [461, 134] width 31 height 31
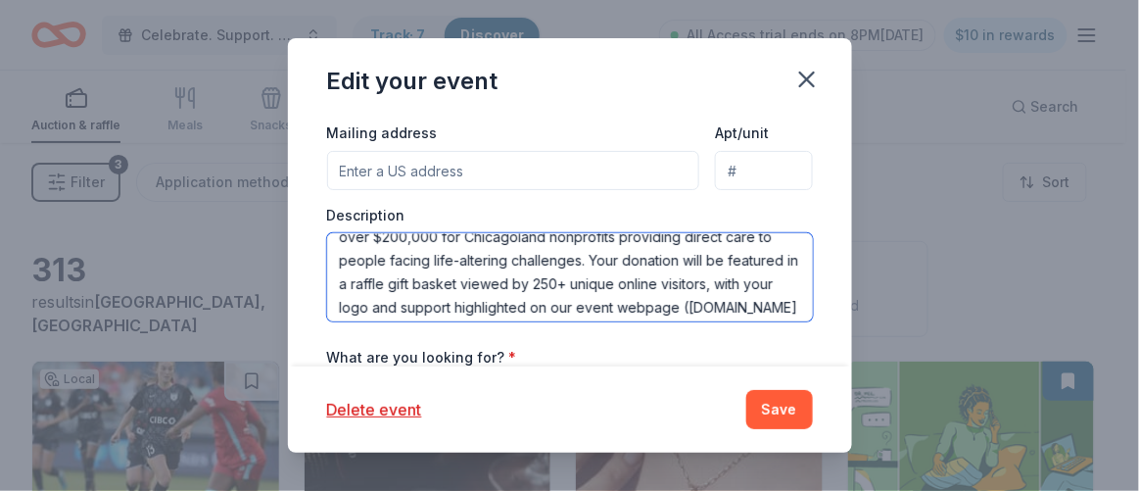
scroll to position [88, 0]
drag, startPoint x: 444, startPoint y: 292, endPoint x: 413, endPoint y: 276, distance: 34.2
click at [413, 276] on textarea "The Chicago Spirit Brigade’s Virtual Holiday Raffle runs November 28–December 7…" at bounding box center [570, 277] width 486 height 88
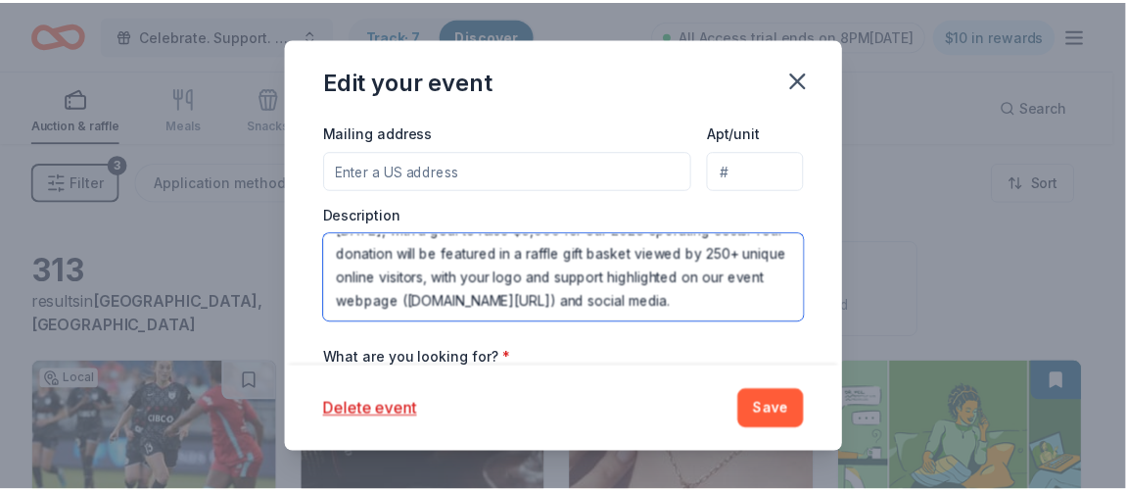
scroll to position [71, 0]
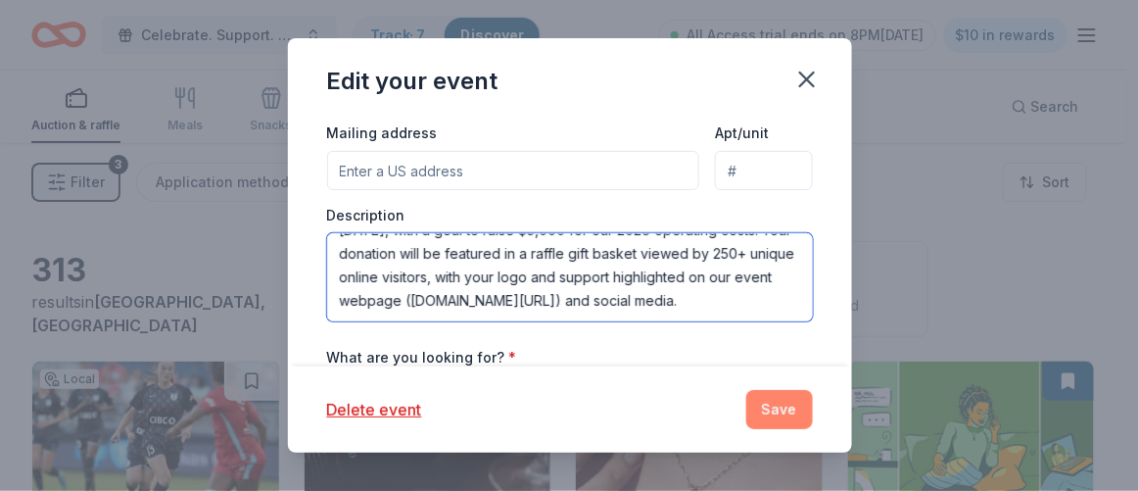
type textarea "The Chicago Spirit Brigade’s Virtual Holiday Raffle runs [DATE]–[DATE], with a …"
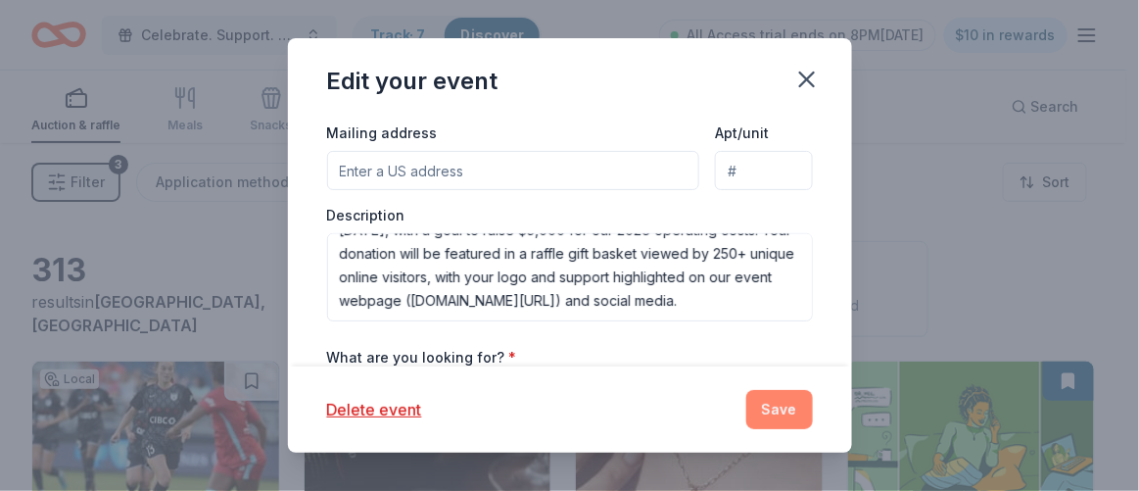
click at [787, 398] on button "Save" at bounding box center [779, 409] width 67 height 39
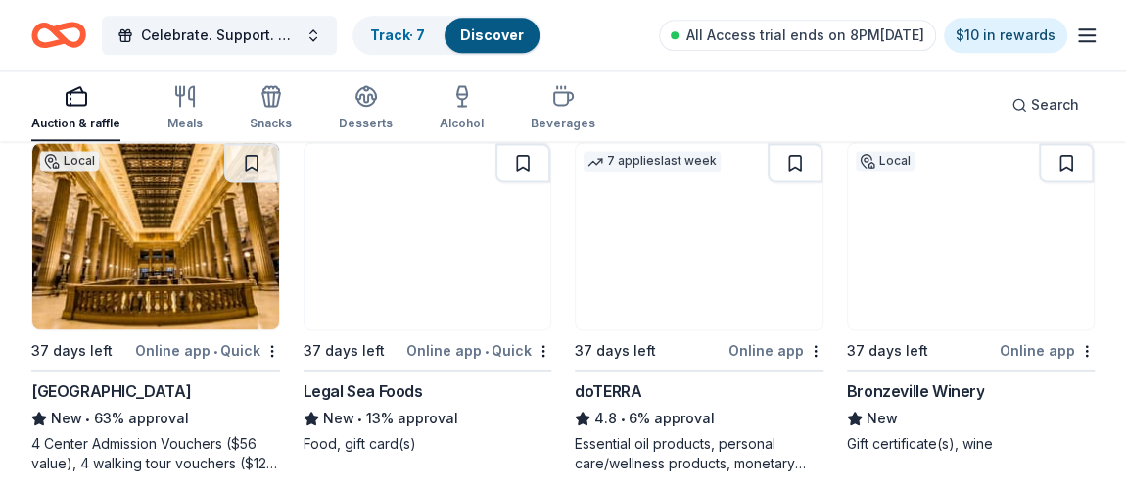
scroll to position [1335, 0]
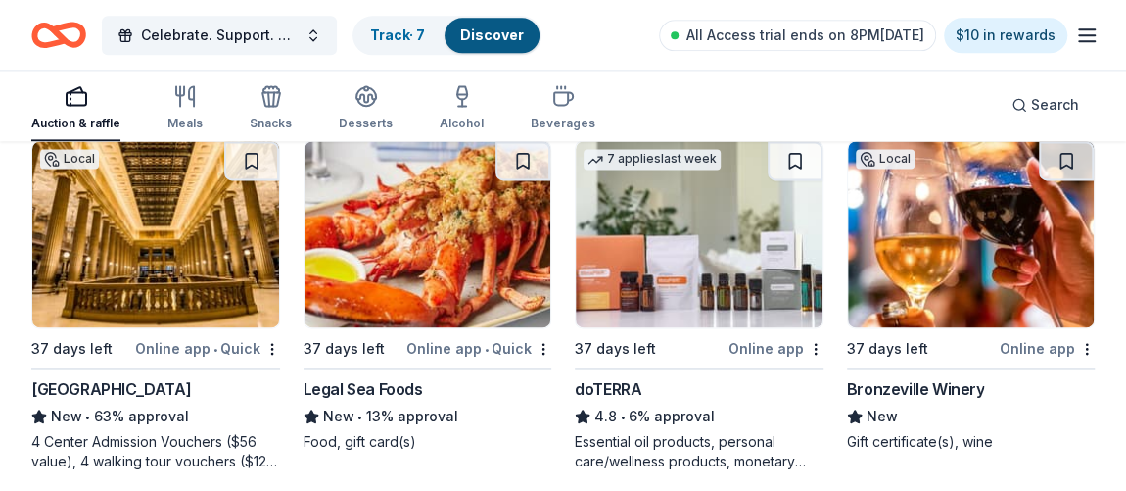
click at [417, 233] on img at bounding box center [428, 234] width 247 height 186
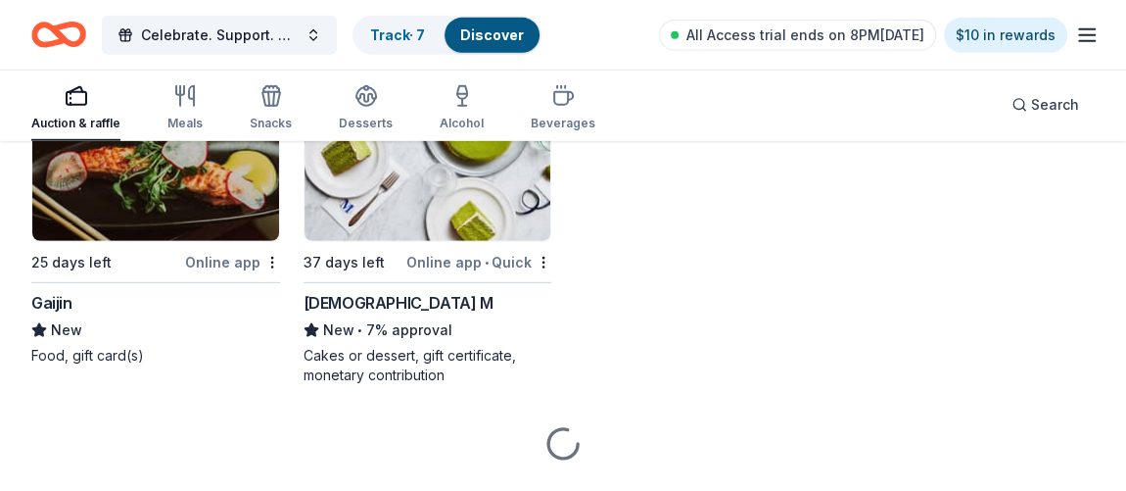
scroll to position [2958, 0]
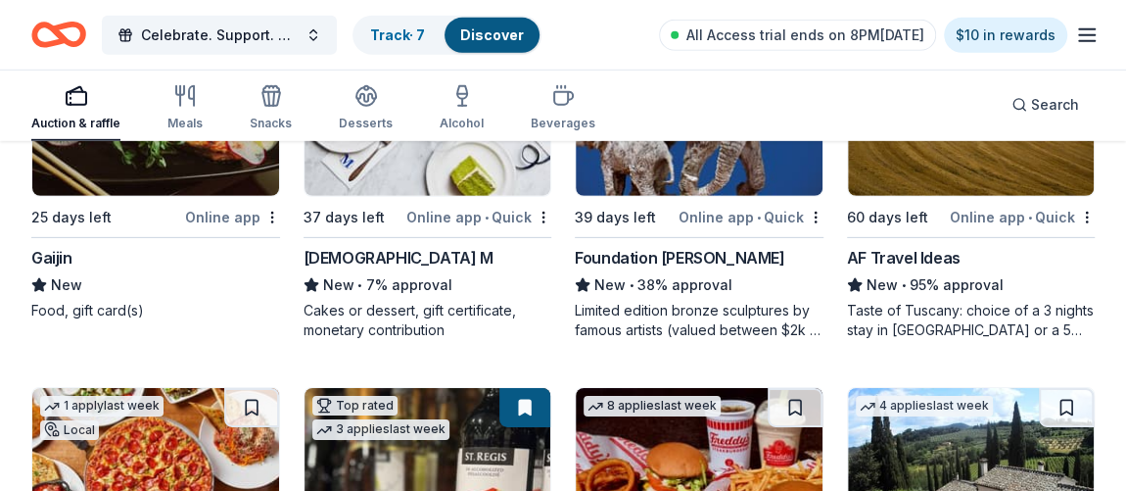
click at [457, 172] on img at bounding box center [428, 103] width 247 height 186
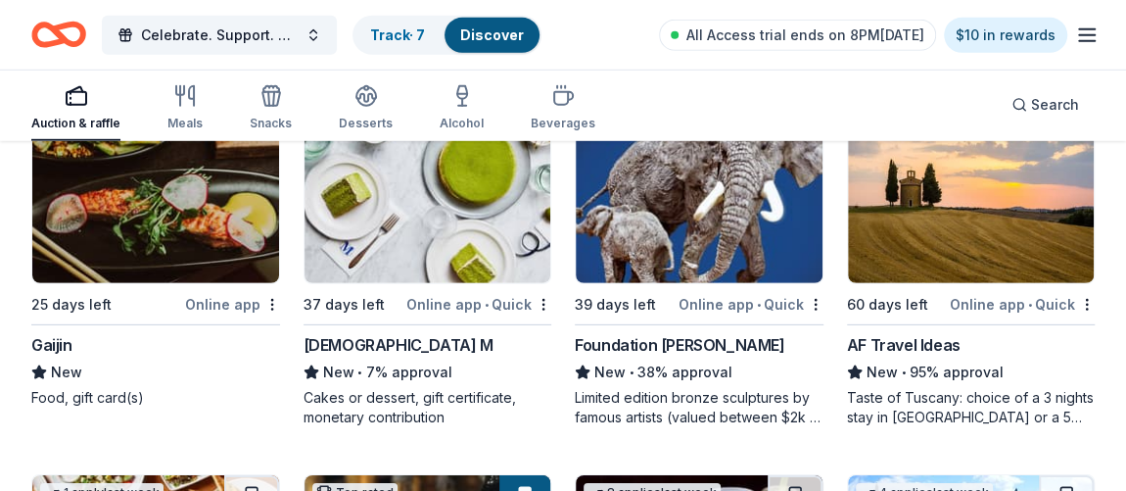
scroll to position [2870, 0]
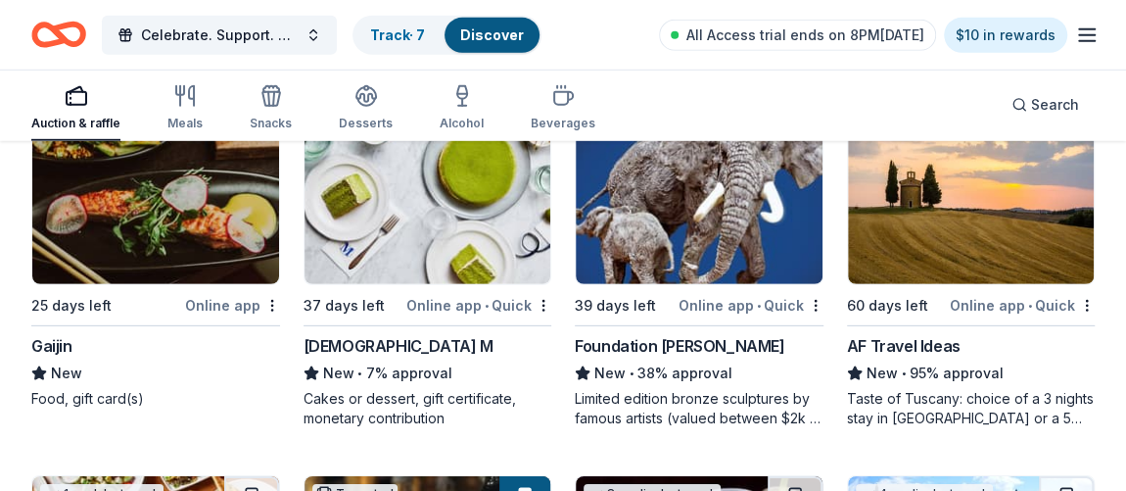
drag, startPoint x: 714, startPoint y: 236, endPoint x: 682, endPoint y: 209, distance: 42.4
click at [682, 209] on img at bounding box center [699, 191] width 247 height 186
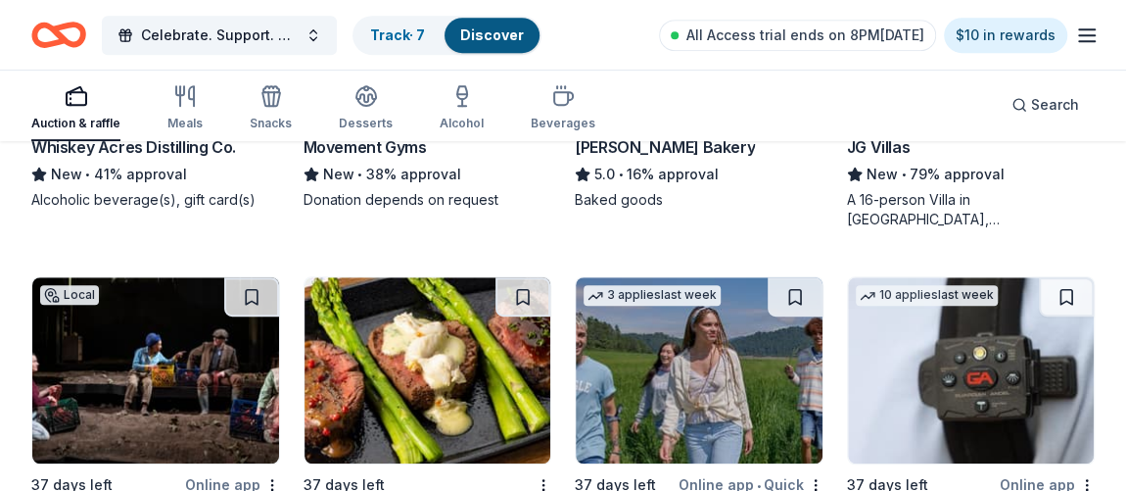
scroll to position [4204, 0]
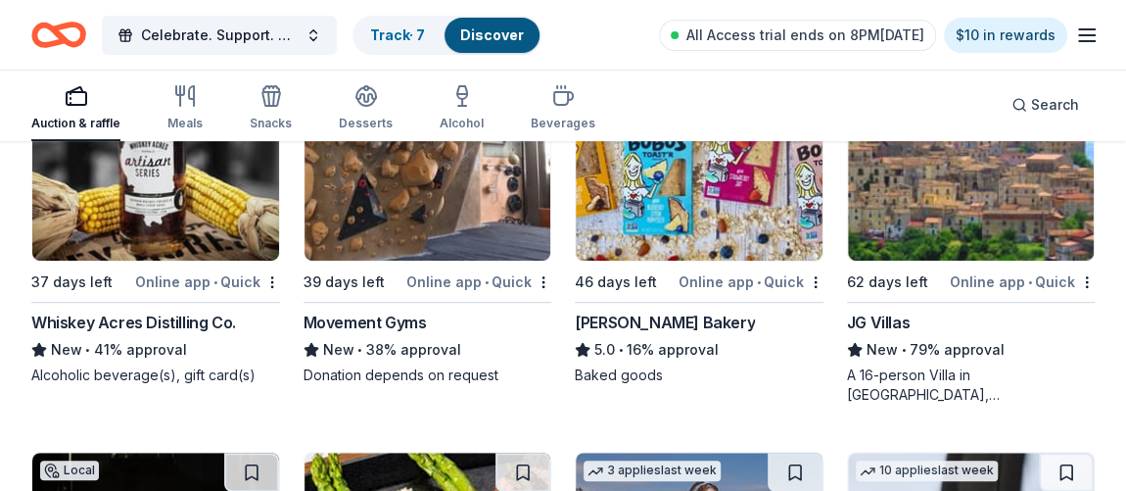
click at [198, 198] on img at bounding box center [155, 167] width 247 height 186
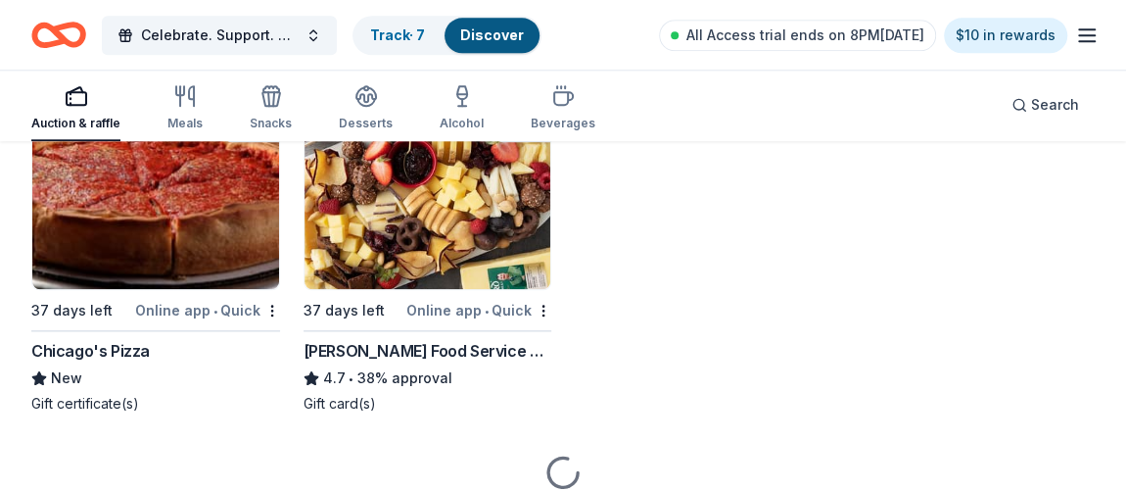
scroll to position [4736, 0]
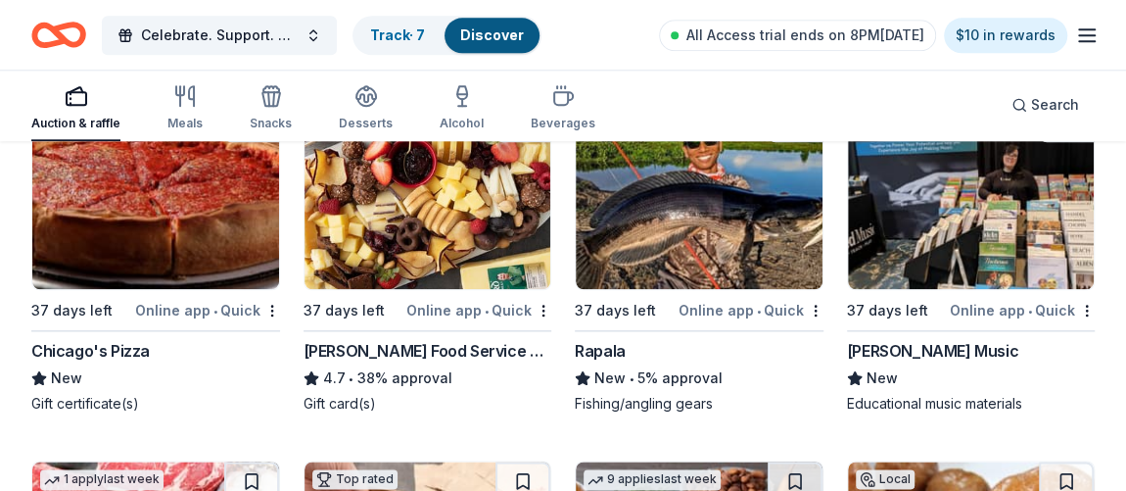
click at [218, 210] on img at bounding box center [155, 196] width 247 height 186
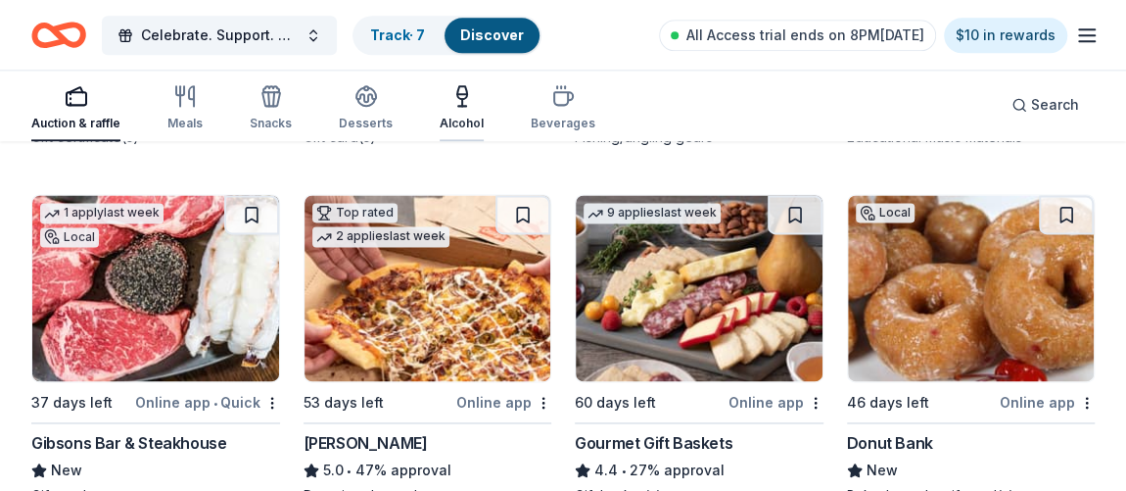
scroll to position [5003, 0]
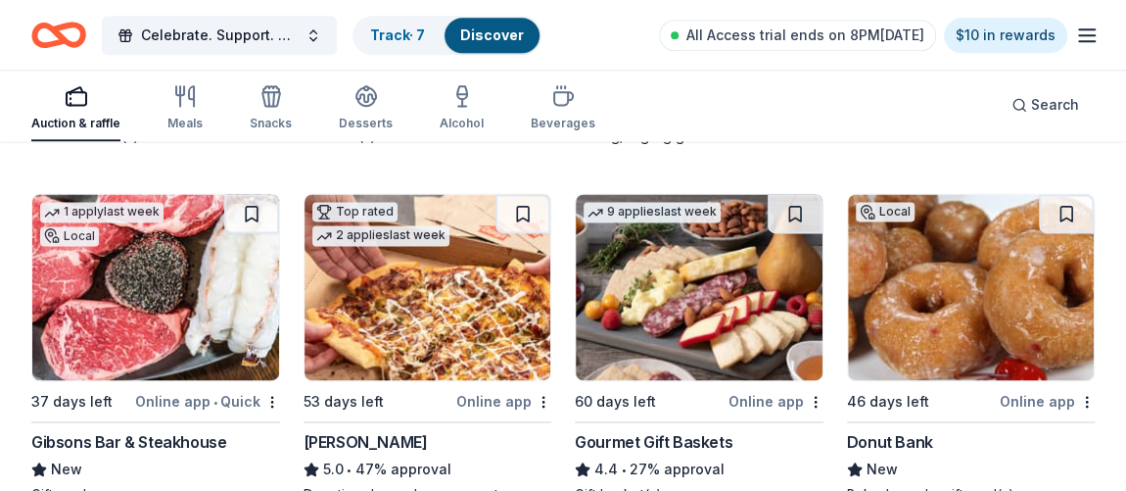
click at [938, 266] on img at bounding box center [971, 287] width 247 height 186
click at [695, 274] on img at bounding box center [699, 287] width 247 height 186
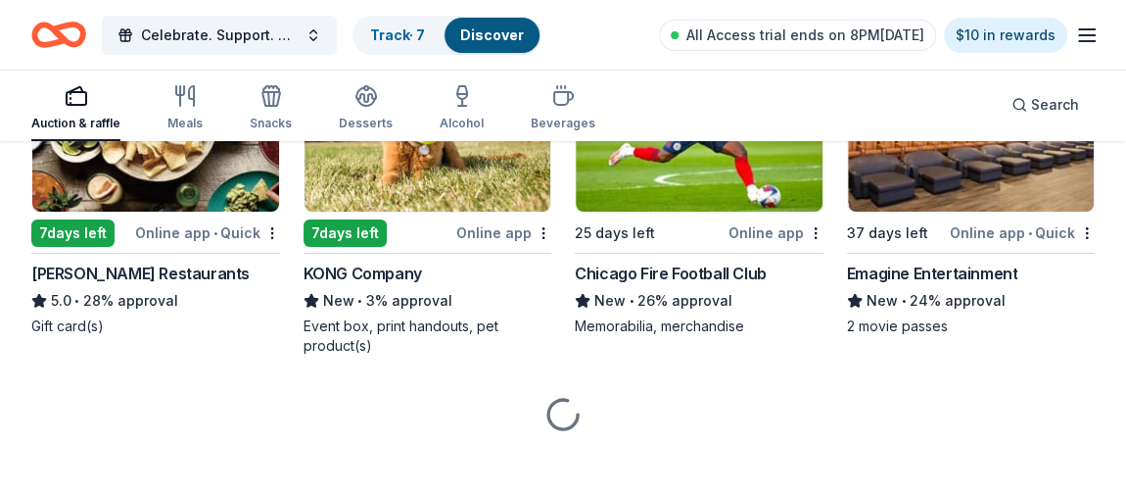
scroll to position [7401, 0]
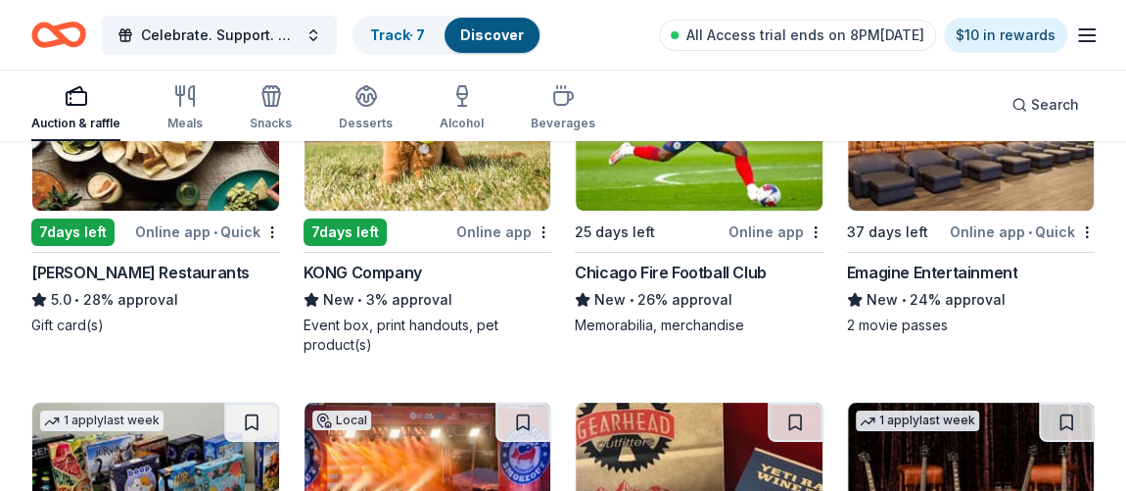
click at [974, 164] on img at bounding box center [971, 117] width 247 height 186
click at [645, 167] on img at bounding box center [699, 117] width 247 height 186
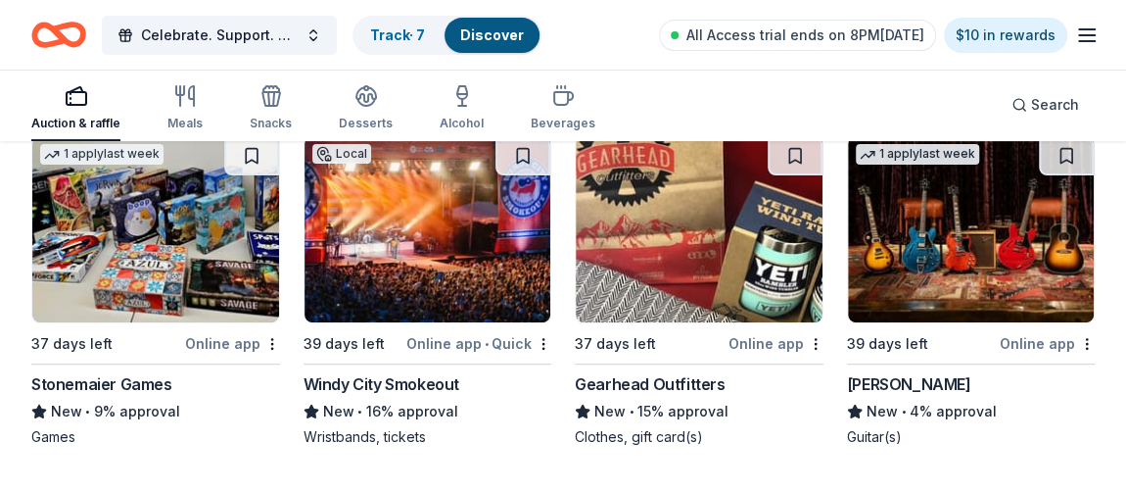
scroll to position [7668, 0]
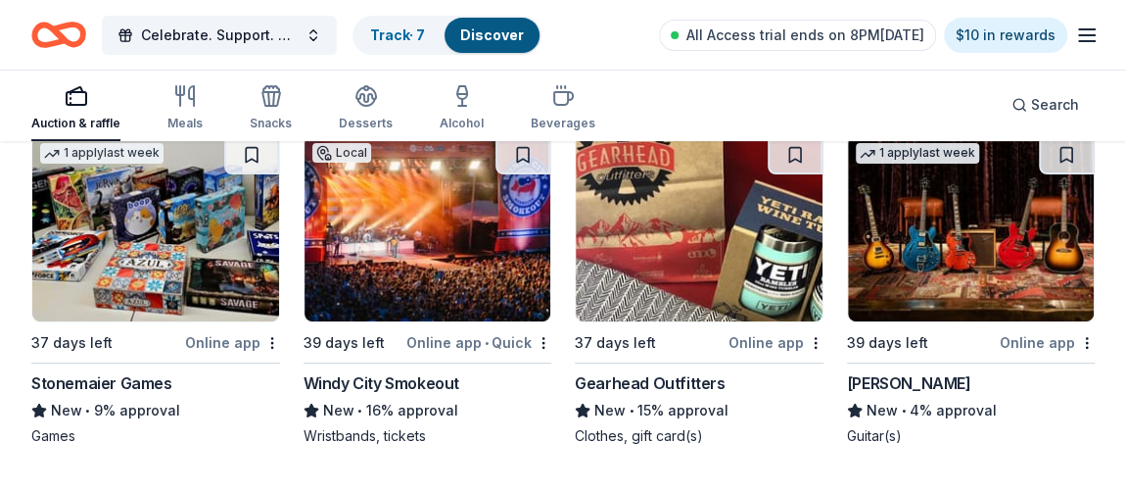
click at [714, 234] on img at bounding box center [699, 228] width 247 height 186
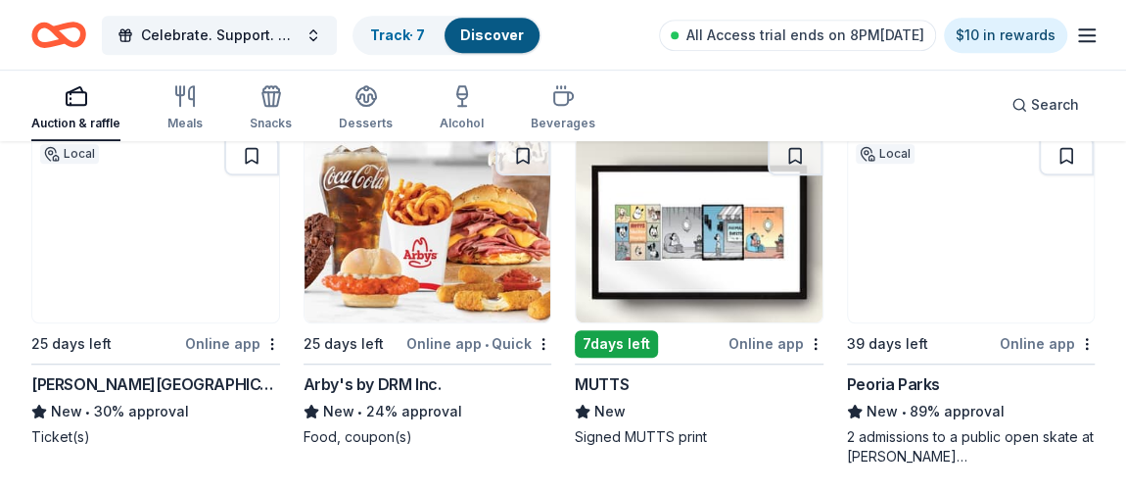
scroll to position [8026, 0]
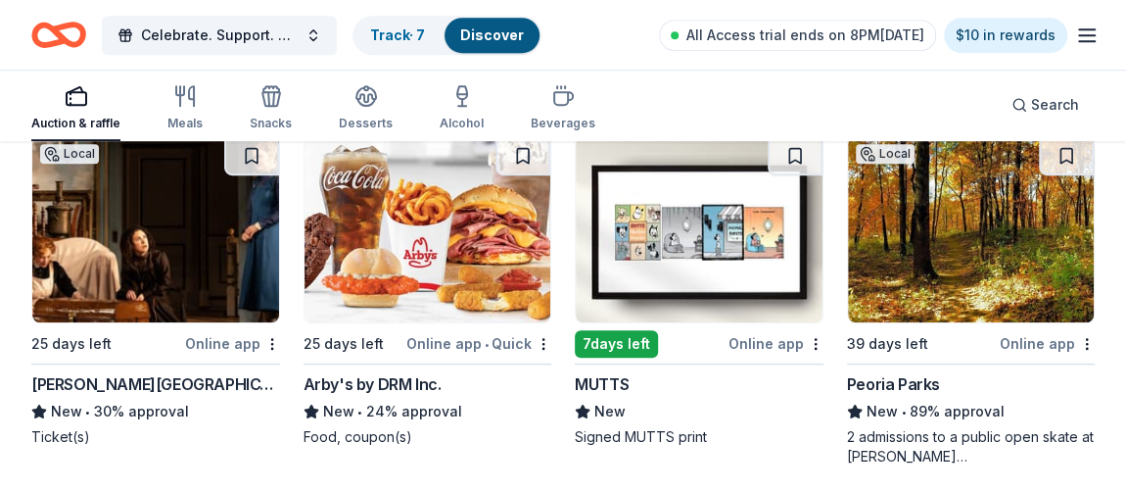
click at [723, 164] on img at bounding box center [699, 229] width 247 height 186
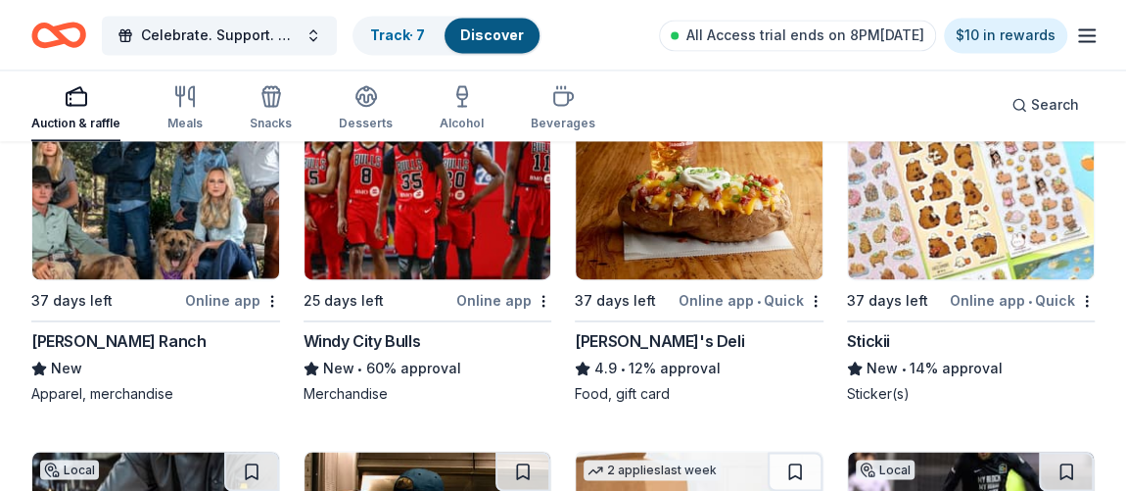
scroll to position [8825, 0]
click at [961, 200] on img at bounding box center [971, 186] width 247 height 186
click at [432, 248] on img at bounding box center [428, 186] width 247 height 186
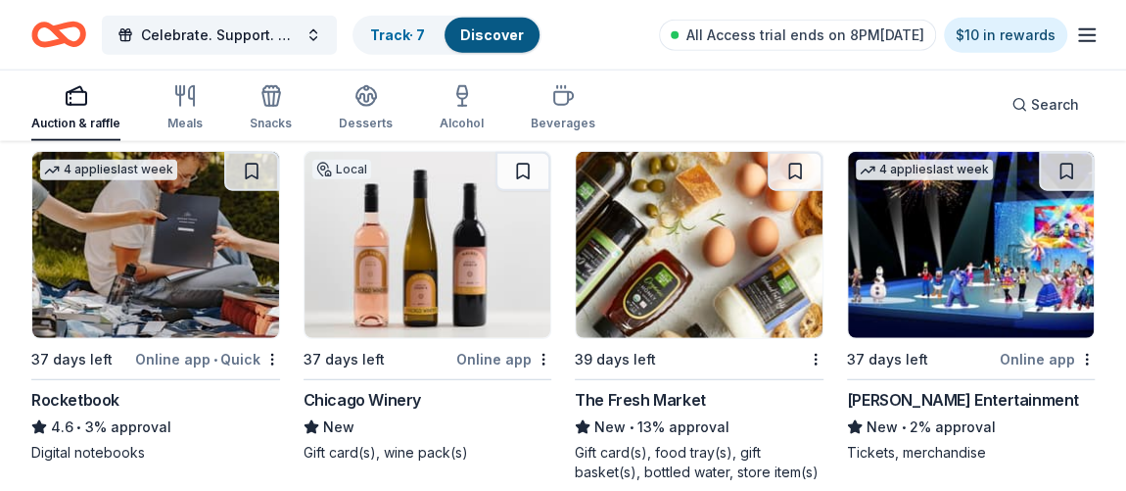
scroll to position [9882, 0]
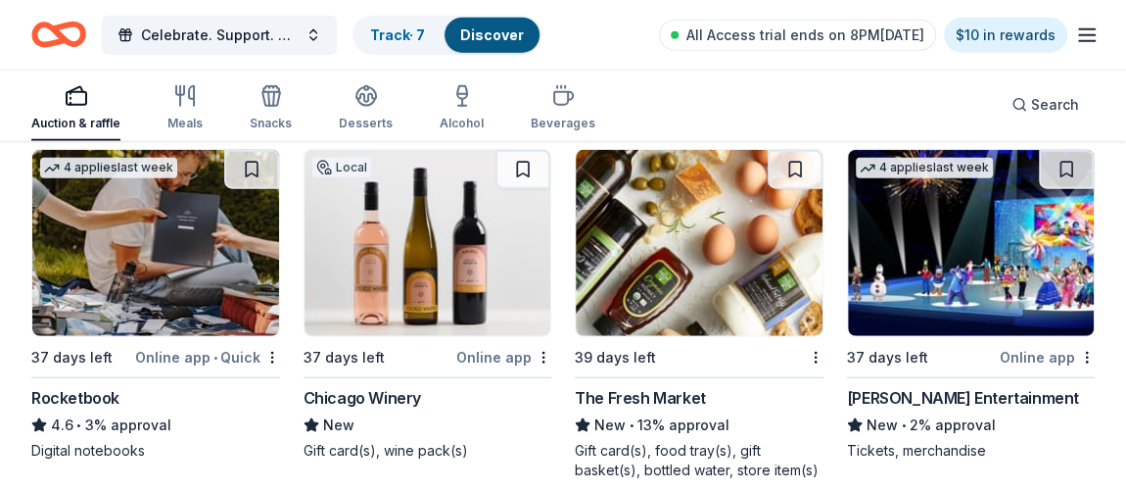
click at [686, 220] on img at bounding box center [699, 243] width 247 height 186
click at [972, 268] on img at bounding box center [971, 243] width 247 height 186
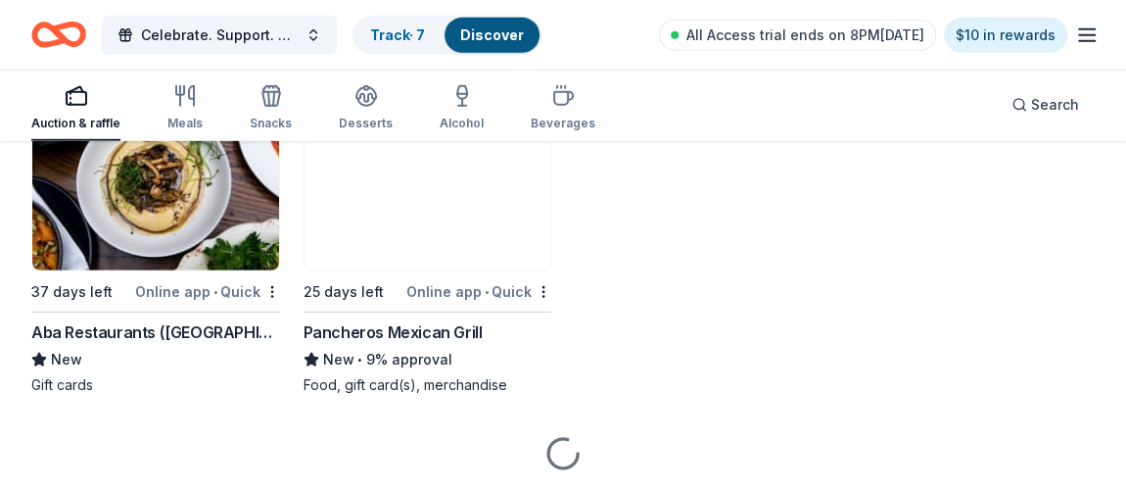
scroll to position [10327, 0]
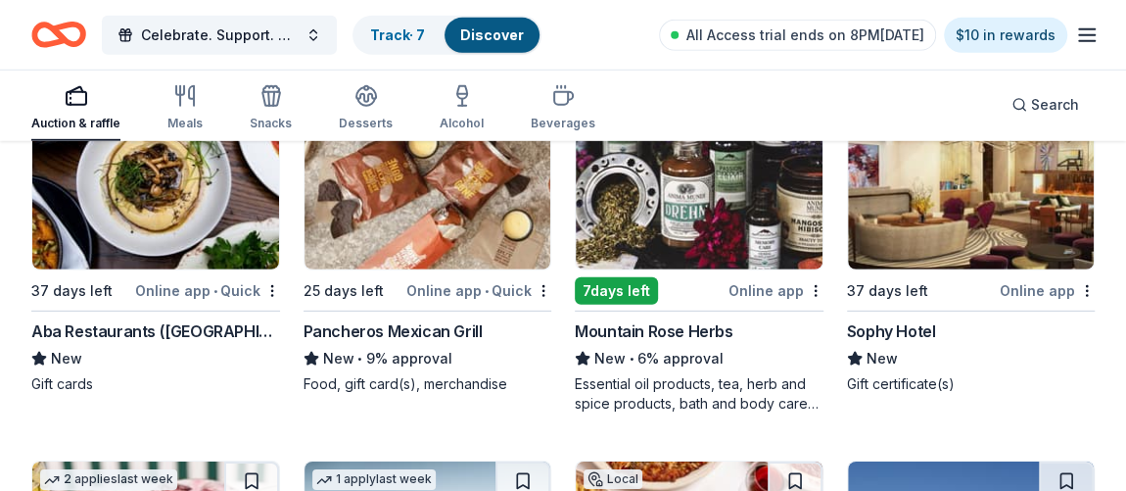
click at [197, 187] on img at bounding box center [155, 176] width 247 height 186
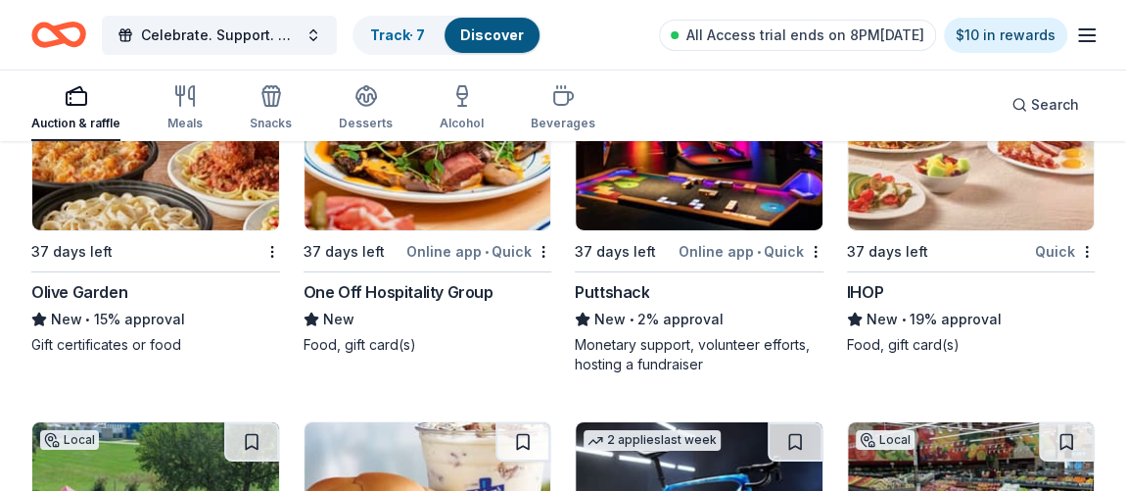
scroll to position [14467, 0]
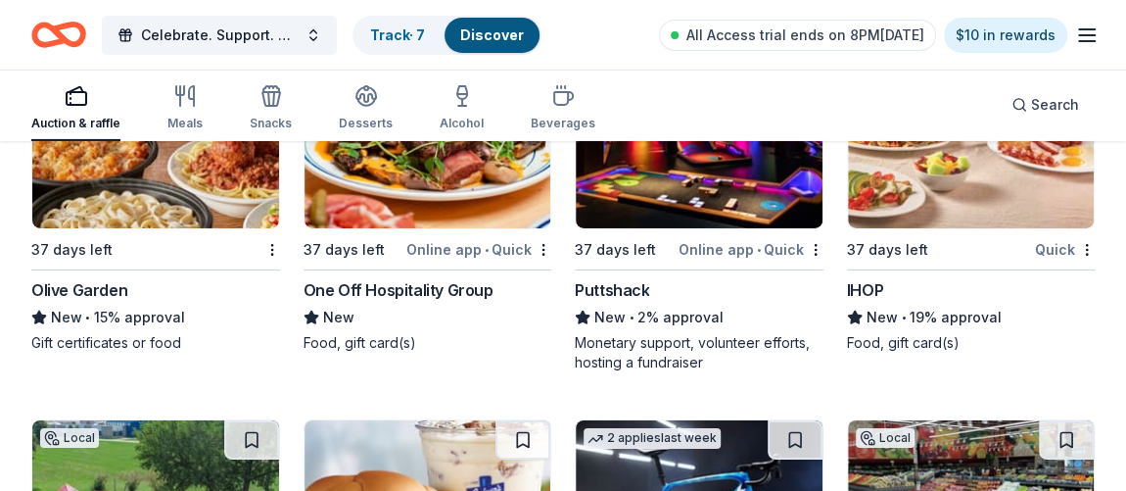
click at [925, 179] on img at bounding box center [971, 135] width 247 height 186
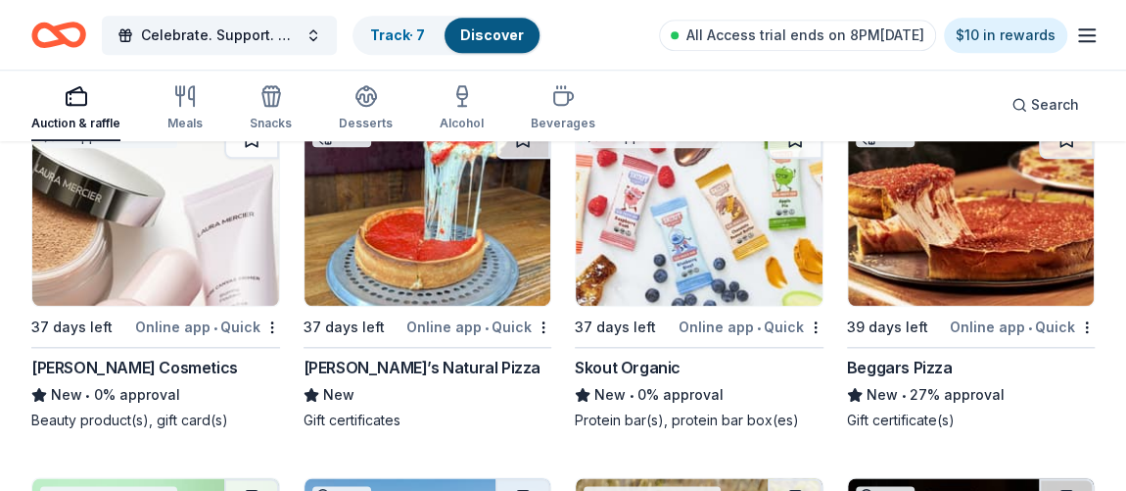
scroll to position [26914, 0]
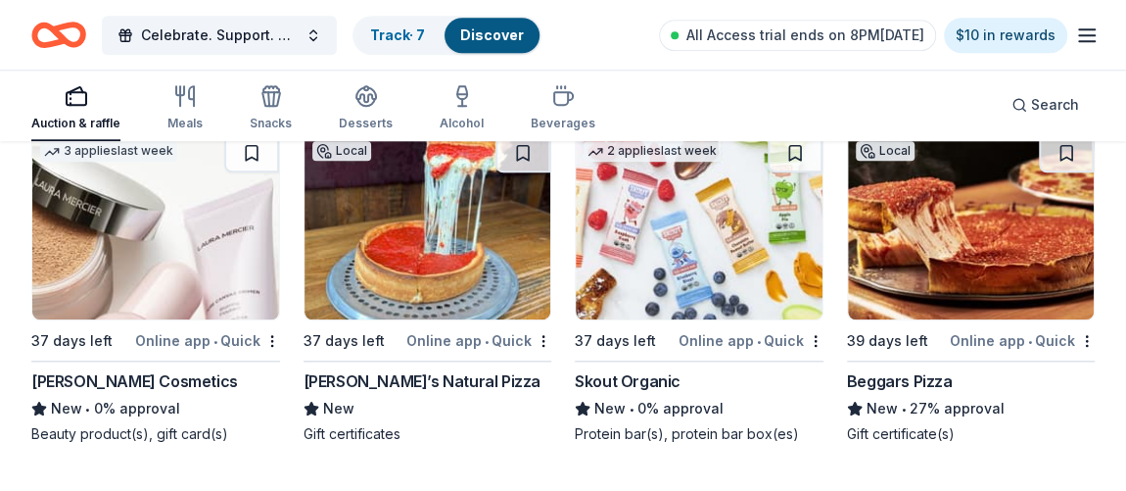
click at [961, 230] on img at bounding box center [971, 226] width 247 height 186
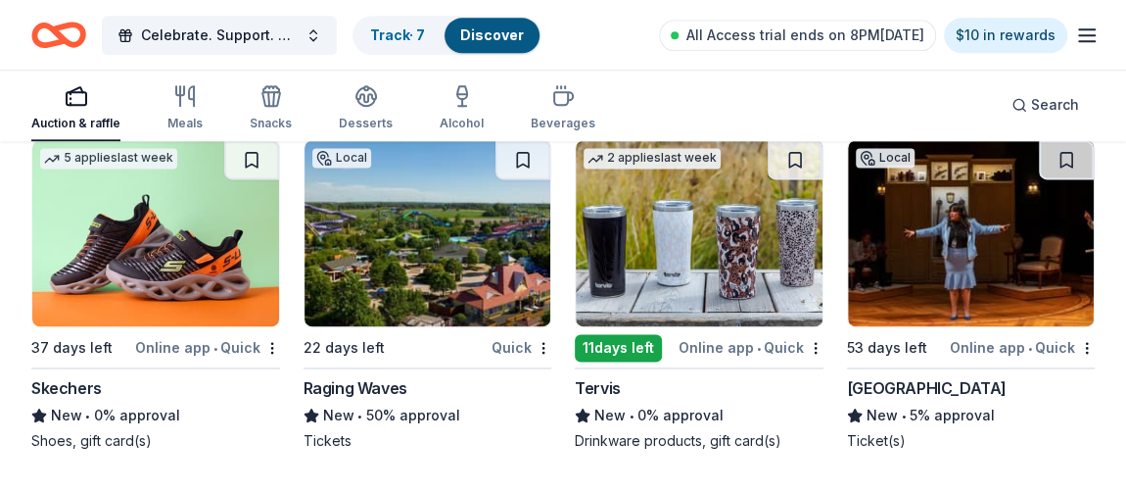
scroll to position [27269, 0]
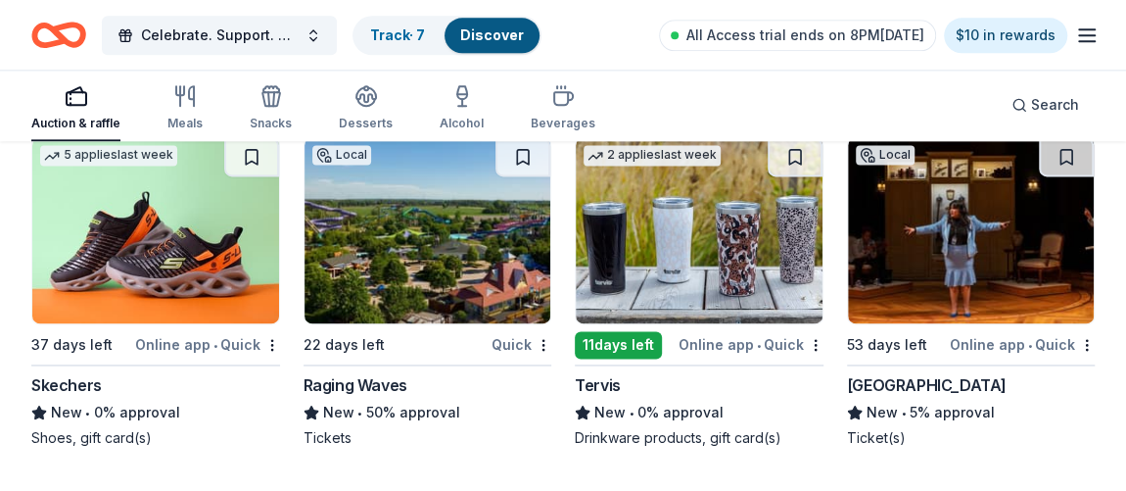
click at [416, 209] on img at bounding box center [428, 230] width 247 height 186
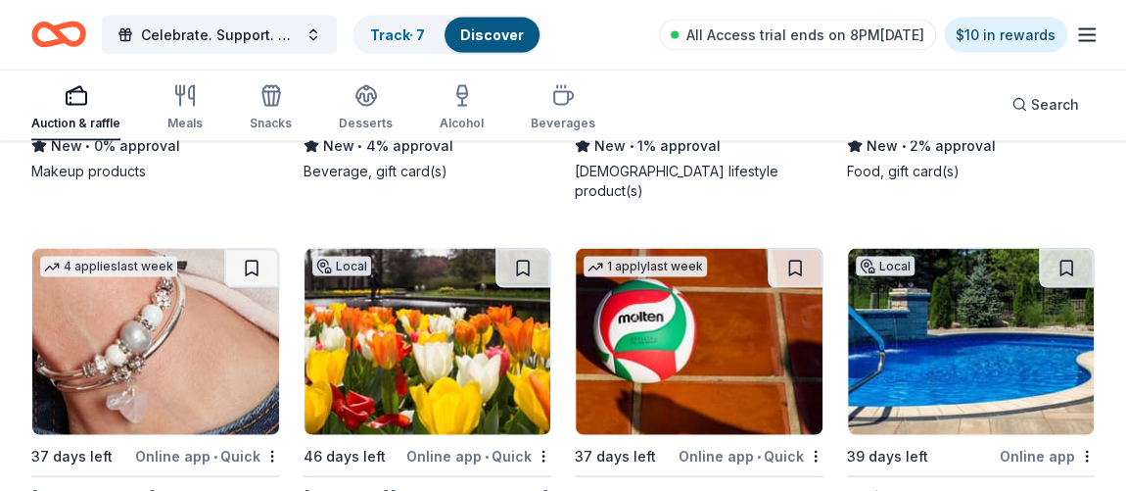
scroll to position [27892, 0]
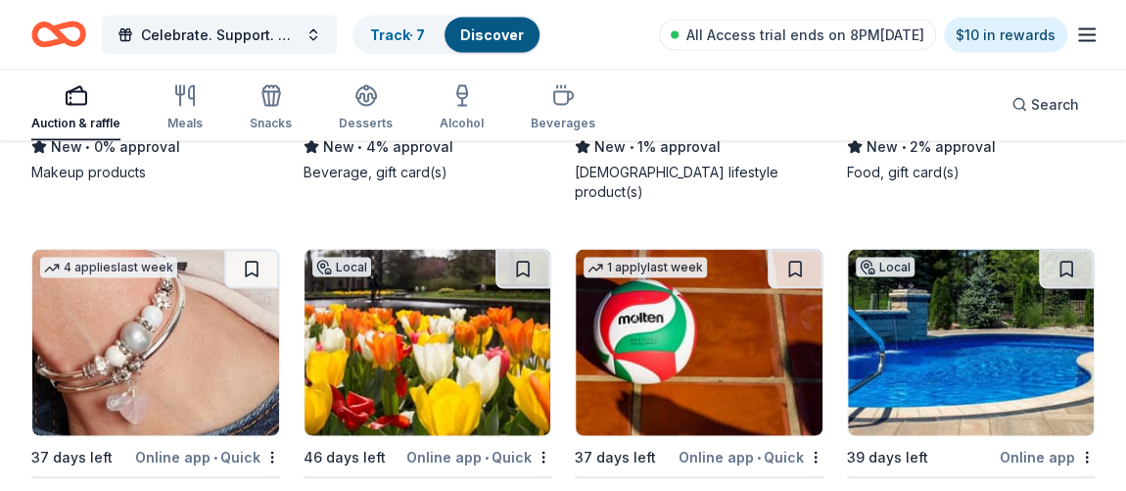
click at [120, 250] on img at bounding box center [155, 343] width 247 height 186
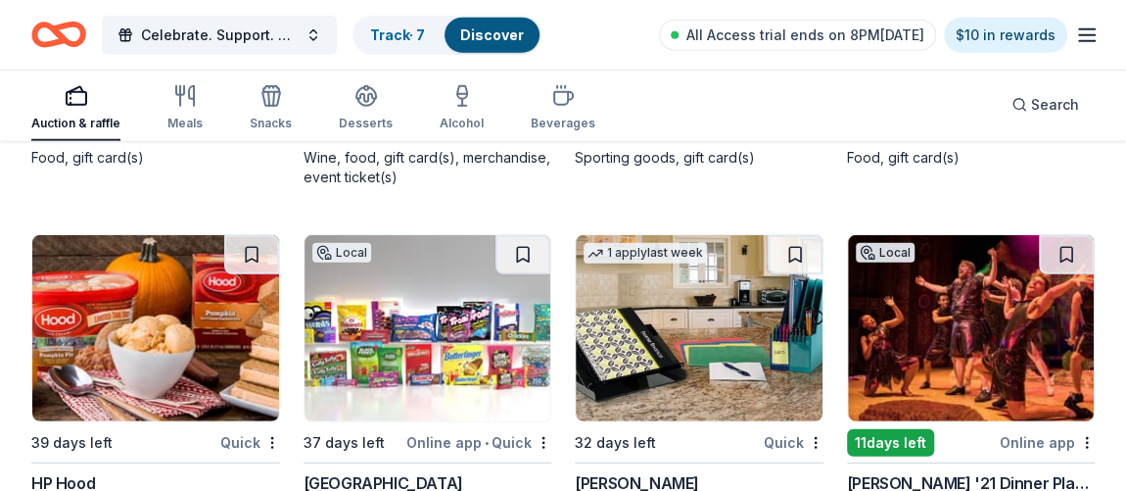
scroll to position [28662, 0]
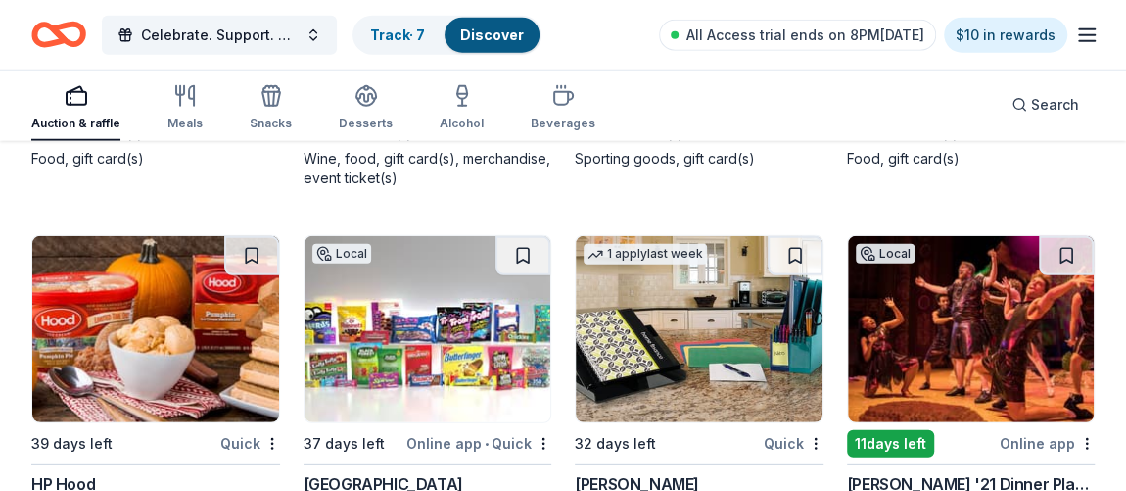
click at [975, 285] on img at bounding box center [971, 329] width 247 height 186
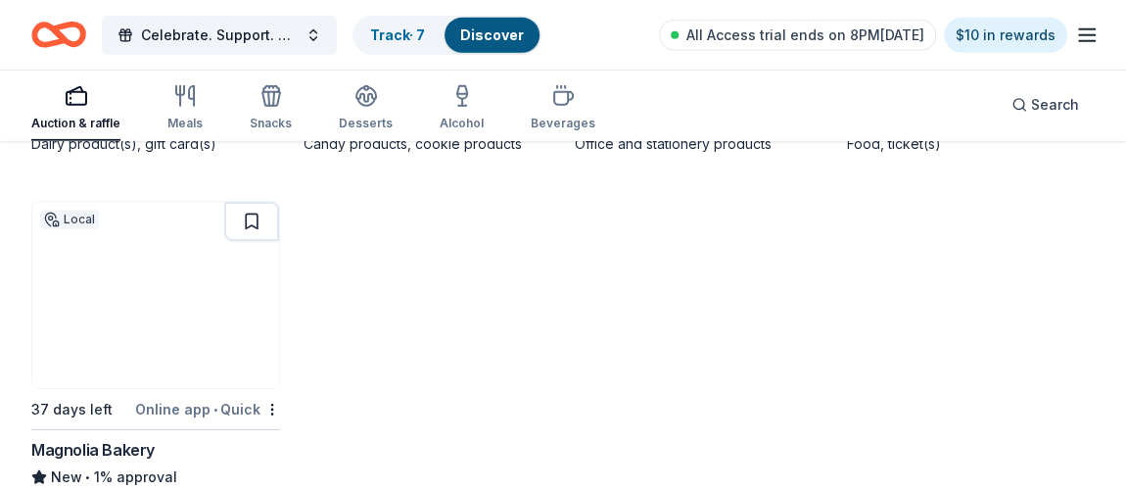
scroll to position [29060, 0]
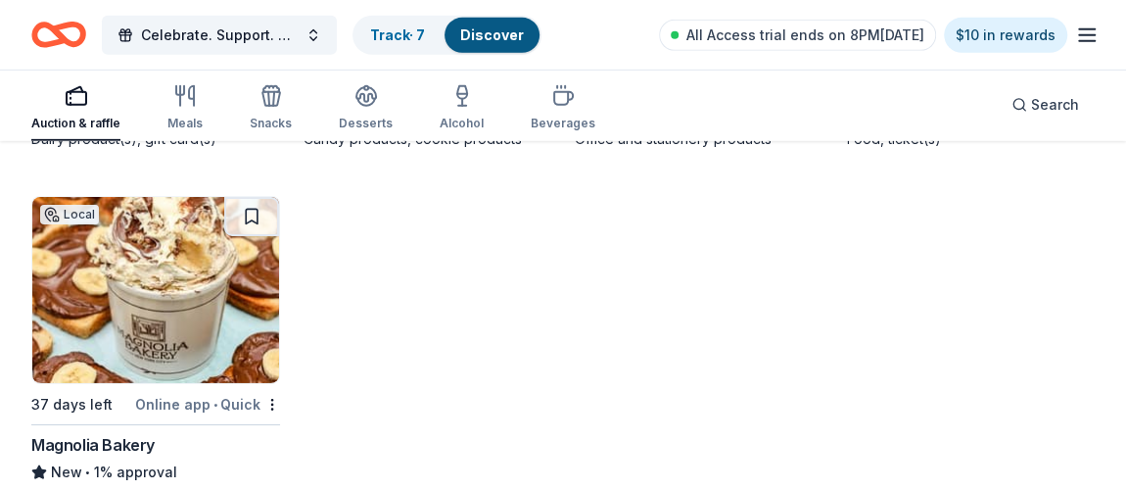
click at [214, 242] on img at bounding box center [155, 290] width 247 height 186
click at [411, 45] on div "Track · 7" at bounding box center [397, 35] width 86 height 35
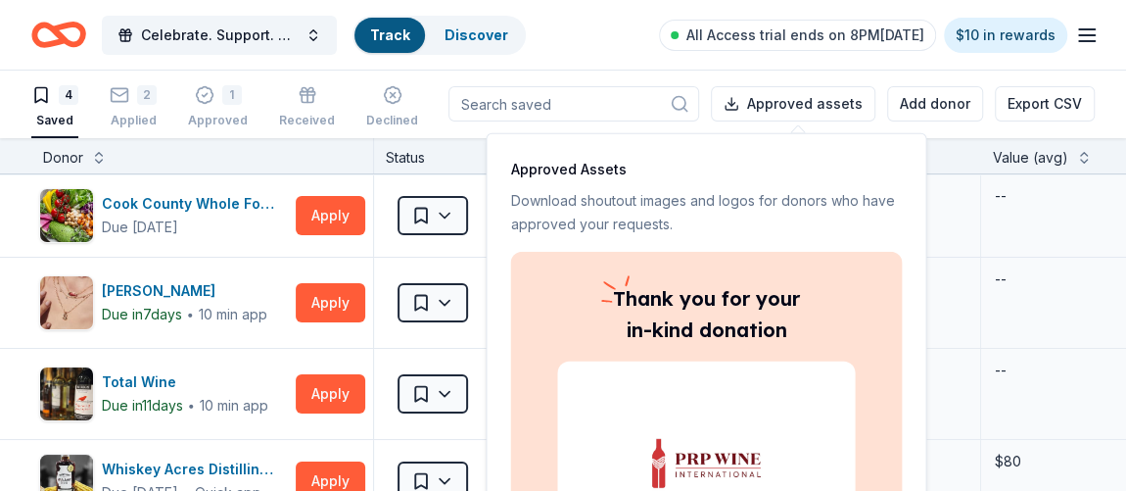
click at [383, 19] on div "Track" at bounding box center [389, 35] width 71 height 35
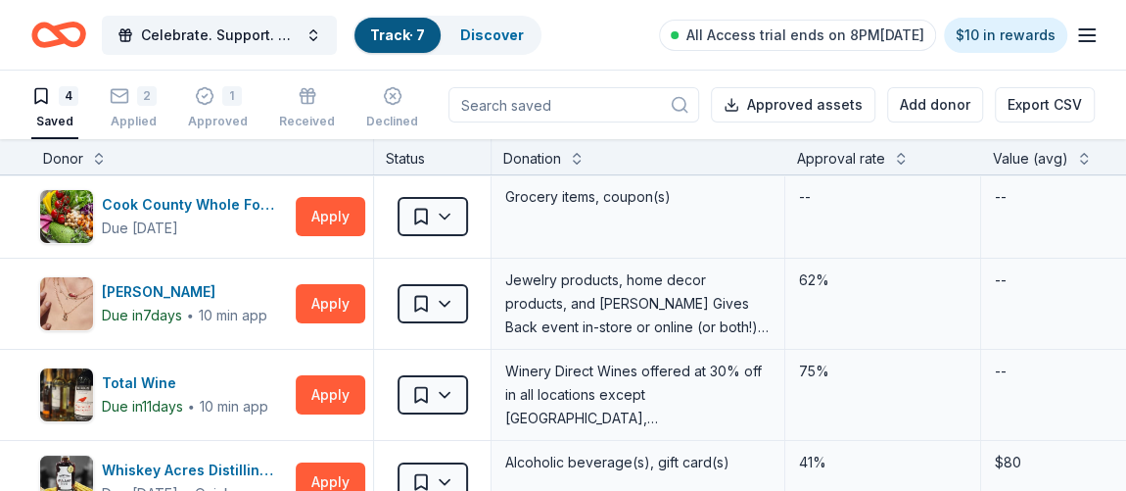
click at [383, 19] on div "Track · 7" at bounding box center [397, 35] width 86 height 35
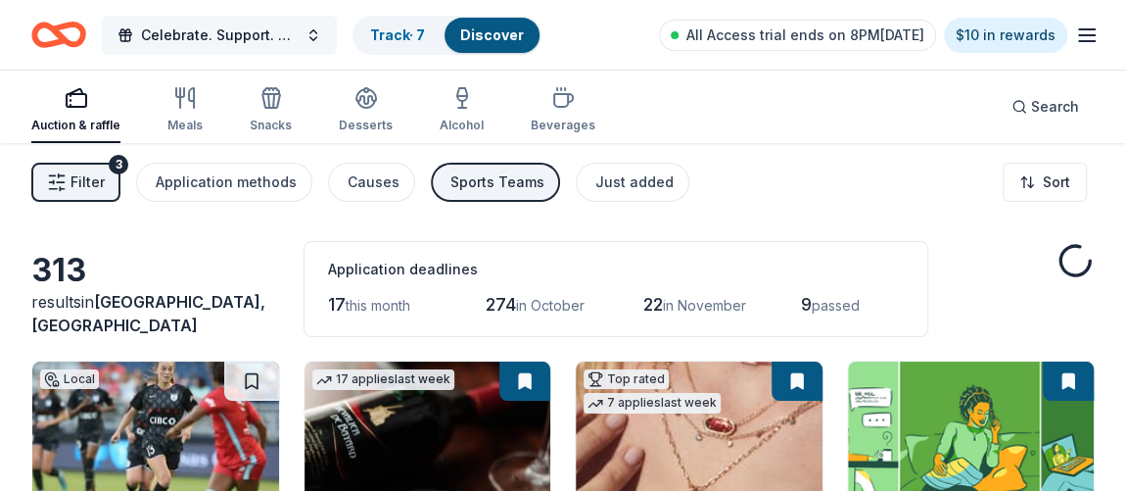
click at [284, 19] on button "Celebrate. Support. Benefit. – A C.S.B. Give-to-Win Event" at bounding box center [219, 35] width 235 height 39
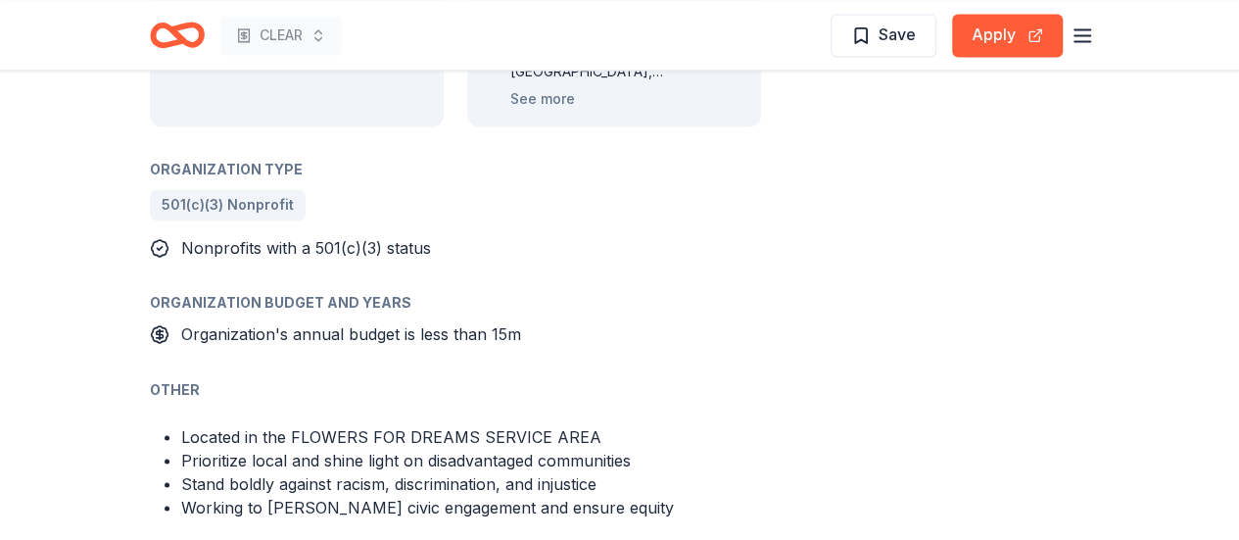
scroll to position [1468, 0]
drag, startPoint x: 555, startPoint y: 5, endPoint x: 944, endPoint y: 403, distance: 556.7
click at [971, 31] on button "Apply" at bounding box center [1007, 35] width 111 height 43
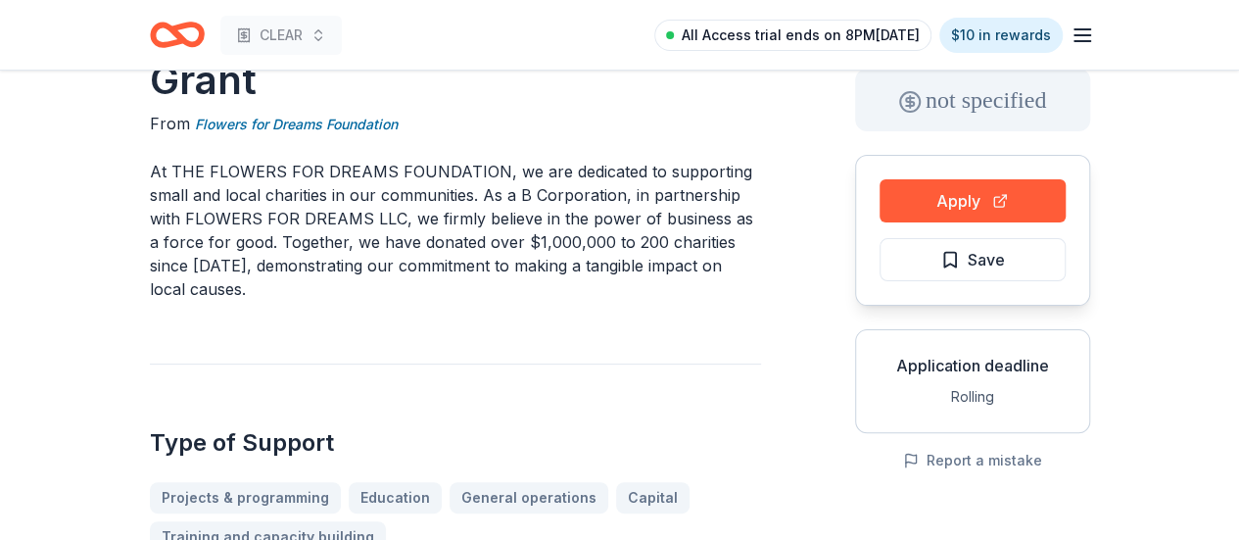
scroll to position [0, 0]
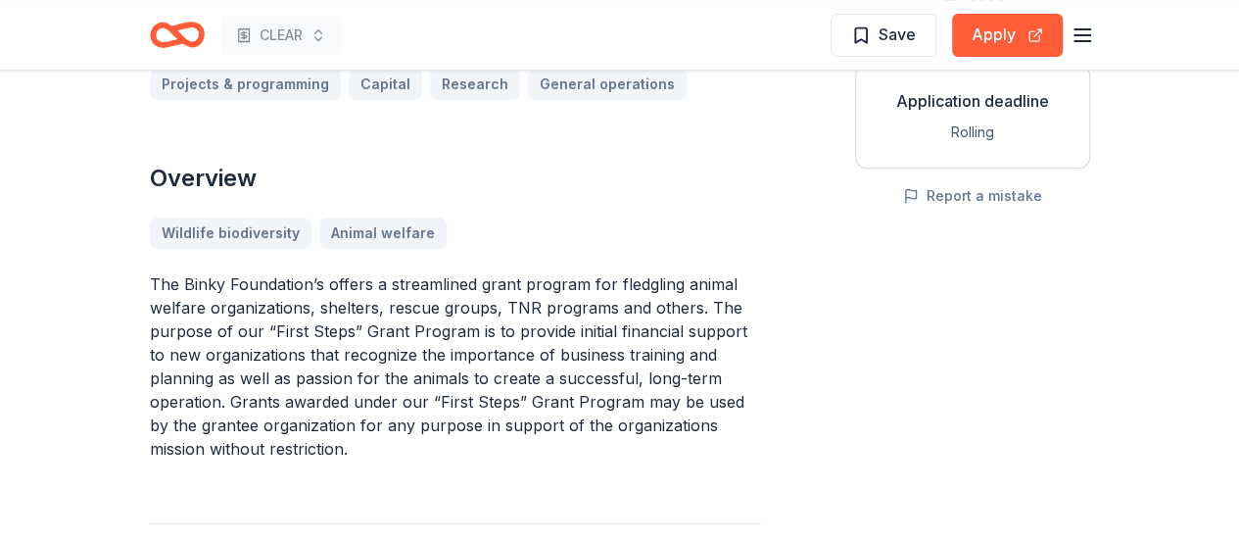
scroll to position [375, 0]
click at [1014, 24] on button "Apply" at bounding box center [1007, 35] width 111 height 43
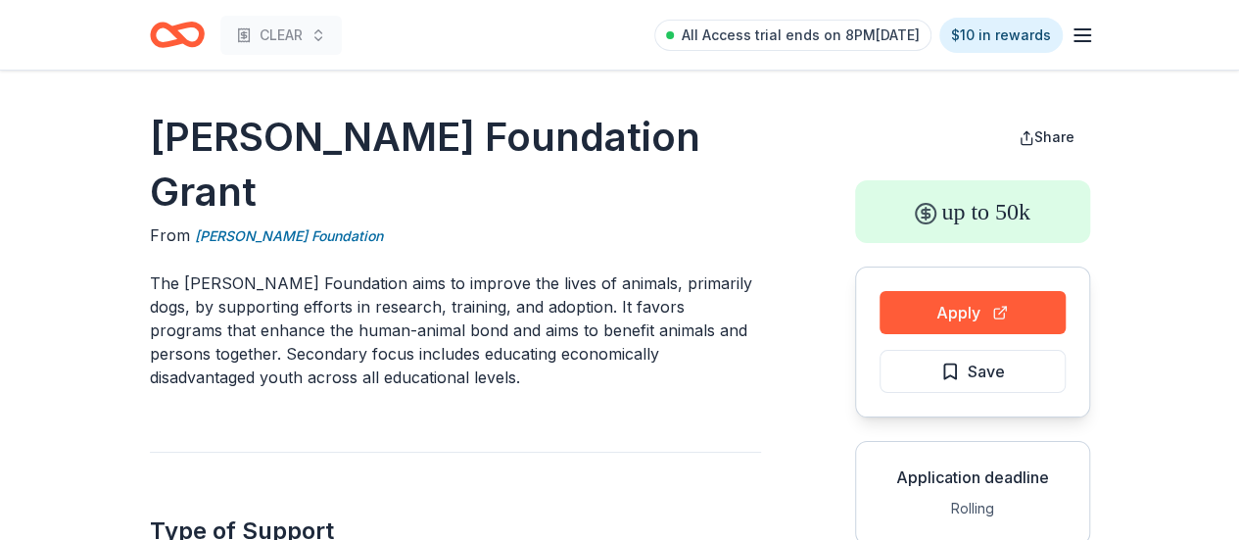
drag, startPoint x: 748, startPoint y: 128, endPoint x: 55, endPoint y: 154, distance: 693.8
drag, startPoint x: 167, startPoint y: 225, endPoint x: 336, endPoint y: 220, distance: 168.5
click at [334, 271] on p "The Laura J. Niles Foundation aims to improve the lives of animals, primarily d…" at bounding box center [455, 330] width 611 height 118
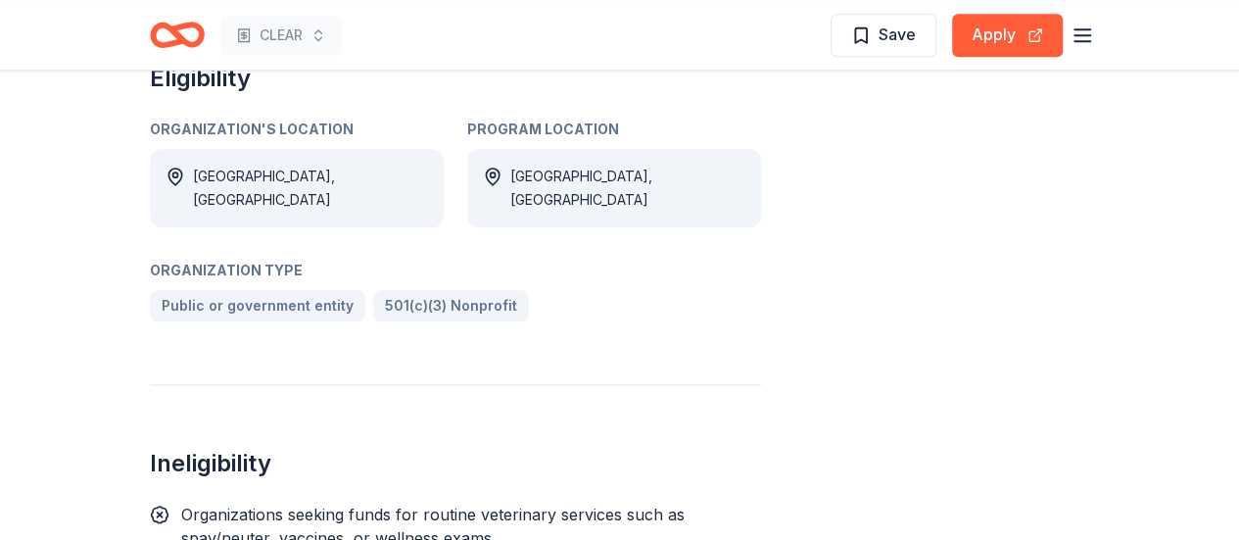
scroll to position [977, 0]
click at [989, 42] on button "Apply" at bounding box center [1007, 35] width 111 height 43
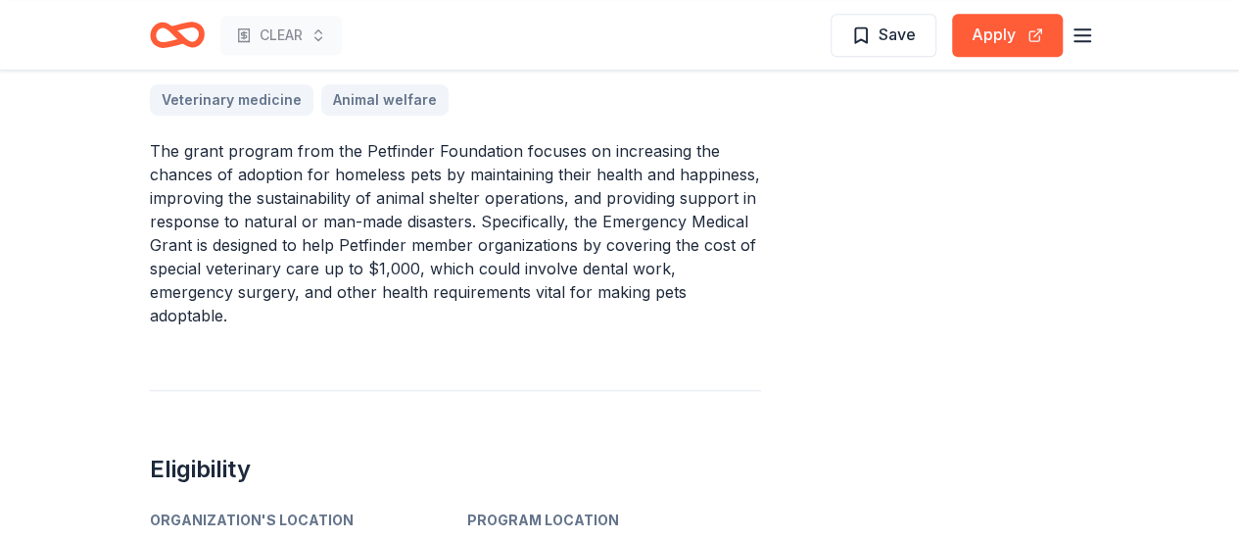
scroll to position [0, 0]
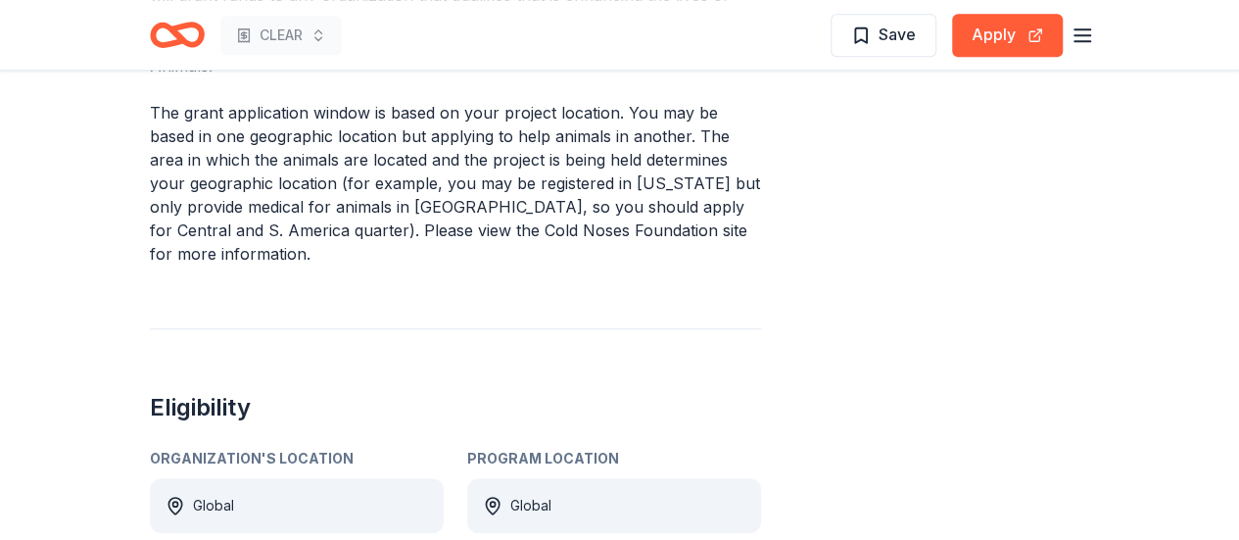
scroll to position [782, 0]
click at [1012, 27] on button "Apply" at bounding box center [1007, 35] width 111 height 43
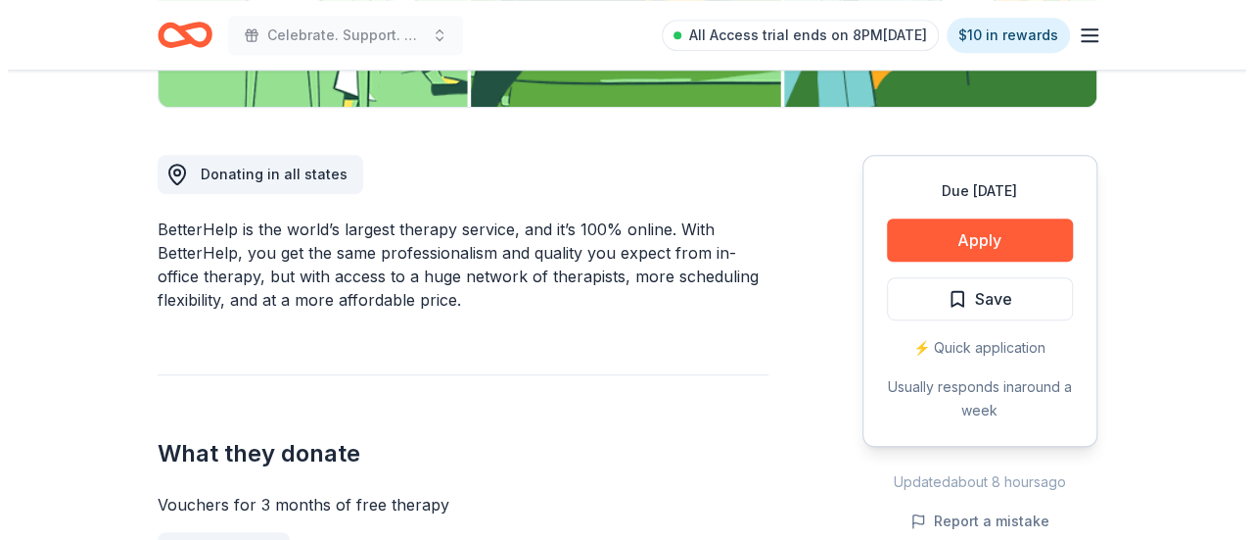
scroll to position [490, 0]
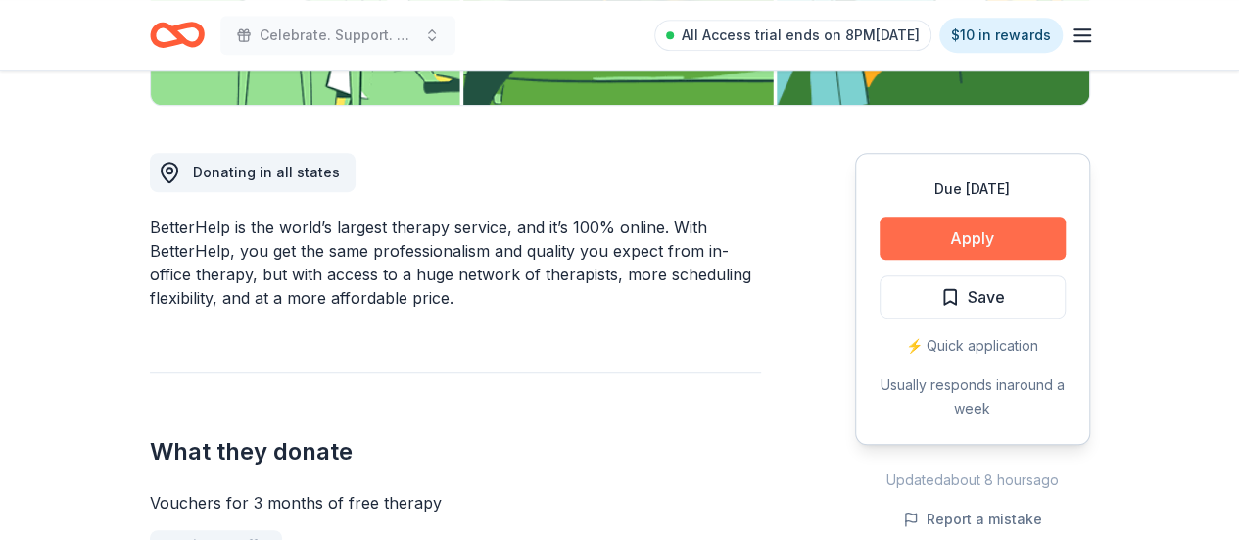
click at [960, 233] on button "Apply" at bounding box center [972, 237] width 186 height 43
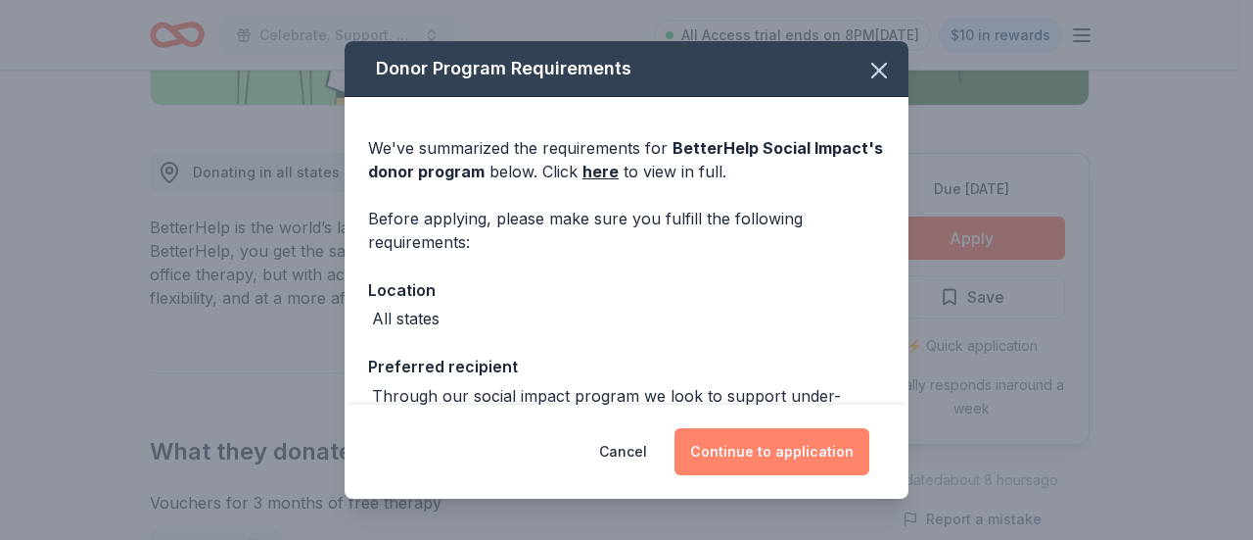
click at [767, 458] on button "Continue to application" at bounding box center [772, 451] width 195 height 47
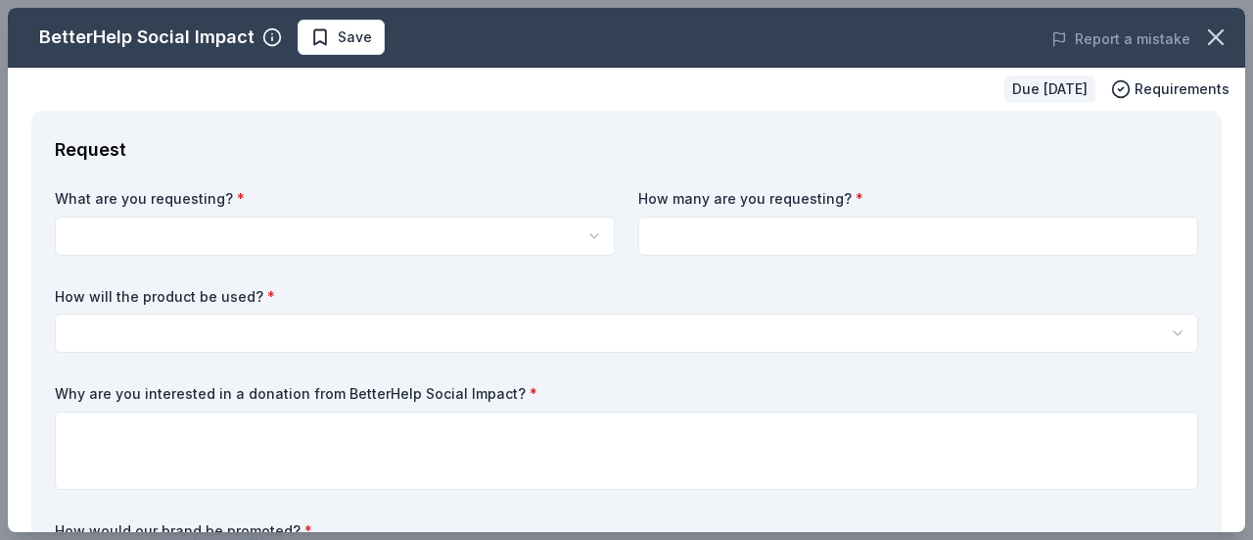
scroll to position [0, 0]
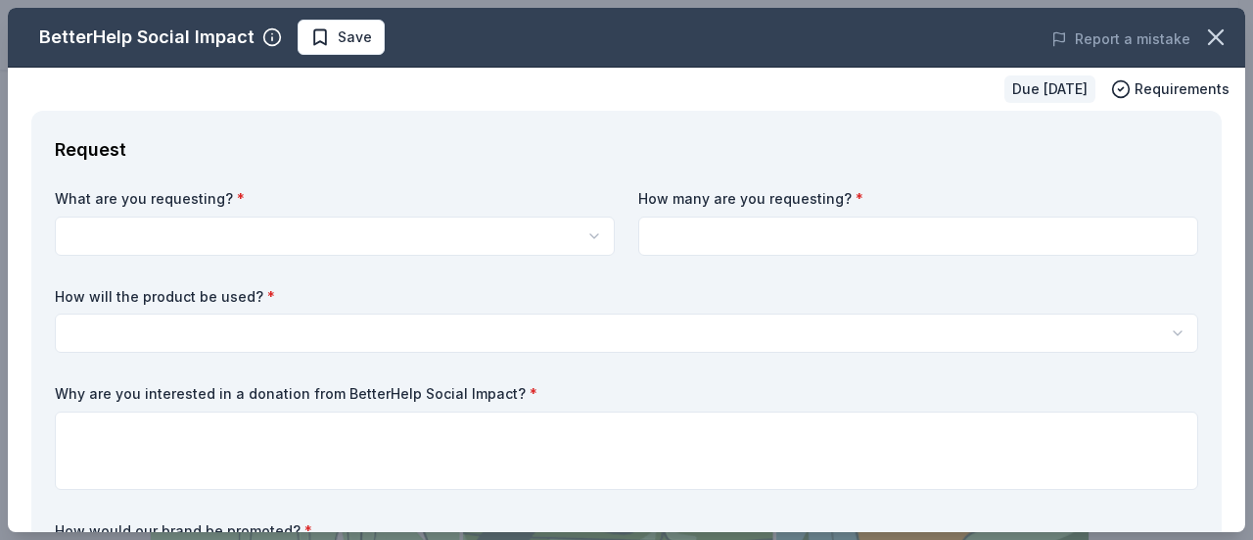
click at [217, 242] on html "Celebrate. Support. Benefit. – A C.S.B. Give-to-Win Event All Access trial ends…" at bounding box center [626, 270] width 1253 height 540
click at [219, 241] on html "Celebrate. Support. Benefit. – A C.S.B. Give-to-Win Event Save Apply Due in 46 …" at bounding box center [626, 270] width 1253 height 540
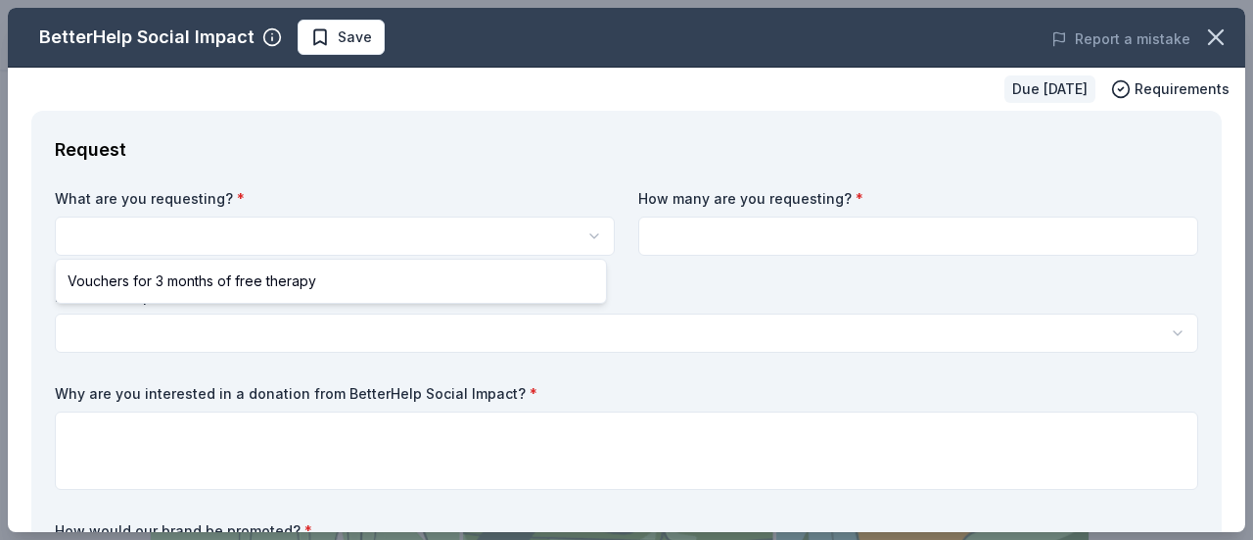
select select "Vouchers for 3 months of free therapy"
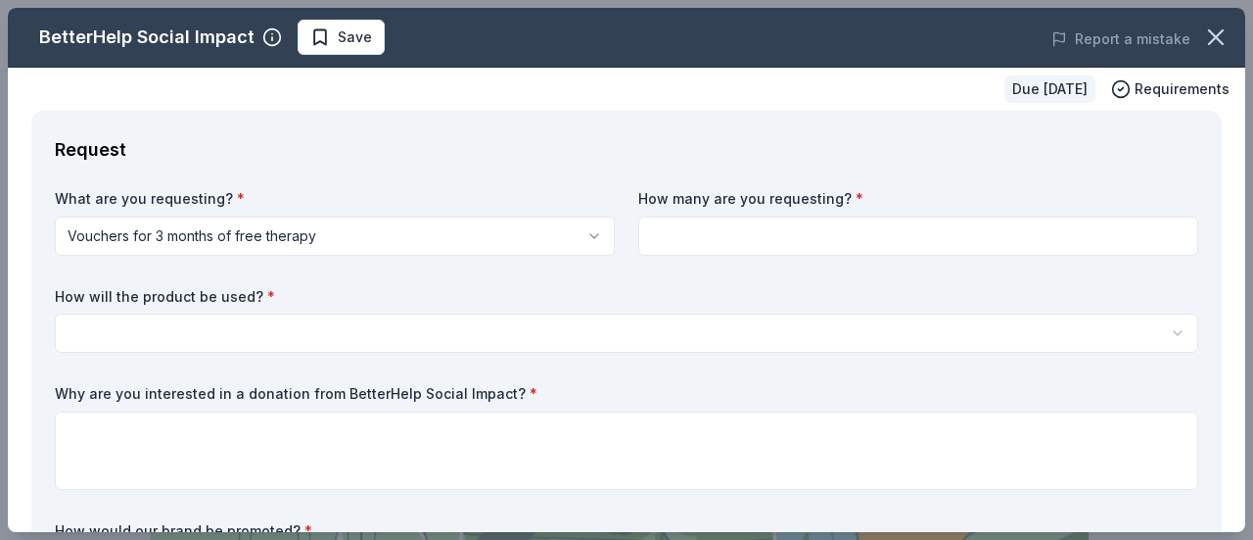
click at [744, 245] on input at bounding box center [918, 235] width 560 height 39
type input "1"
click at [503, 339] on html "Celebrate. Support. Benefit. – A C.S.B. Give-to-Win Event Save Apply Due in 46 …" at bounding box center [626, 270] width 1253 height 540
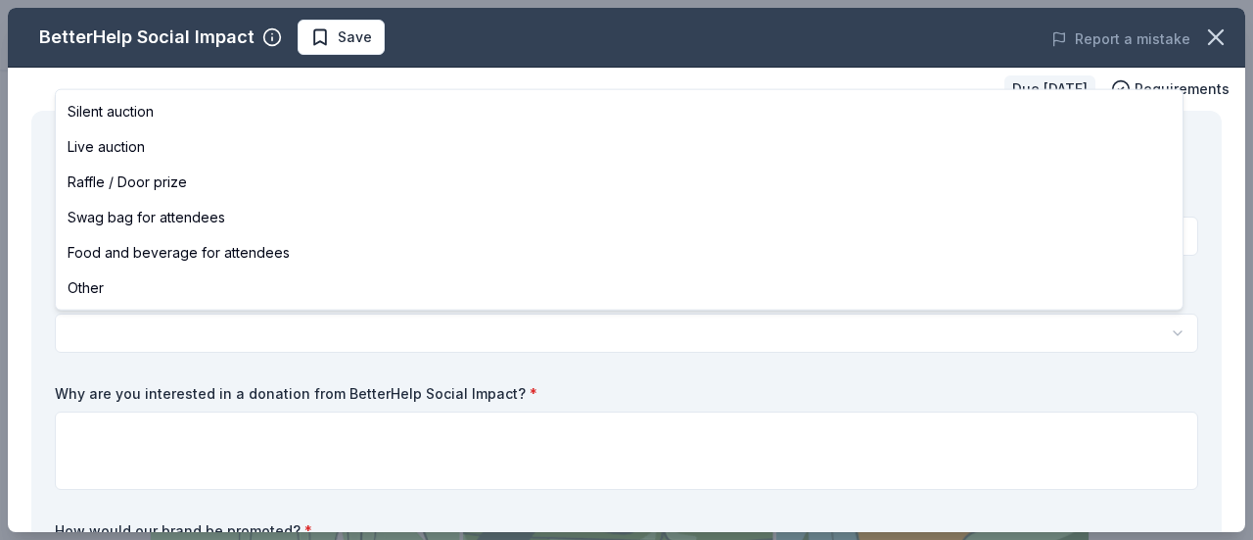
select select "raffleDoorPrize"
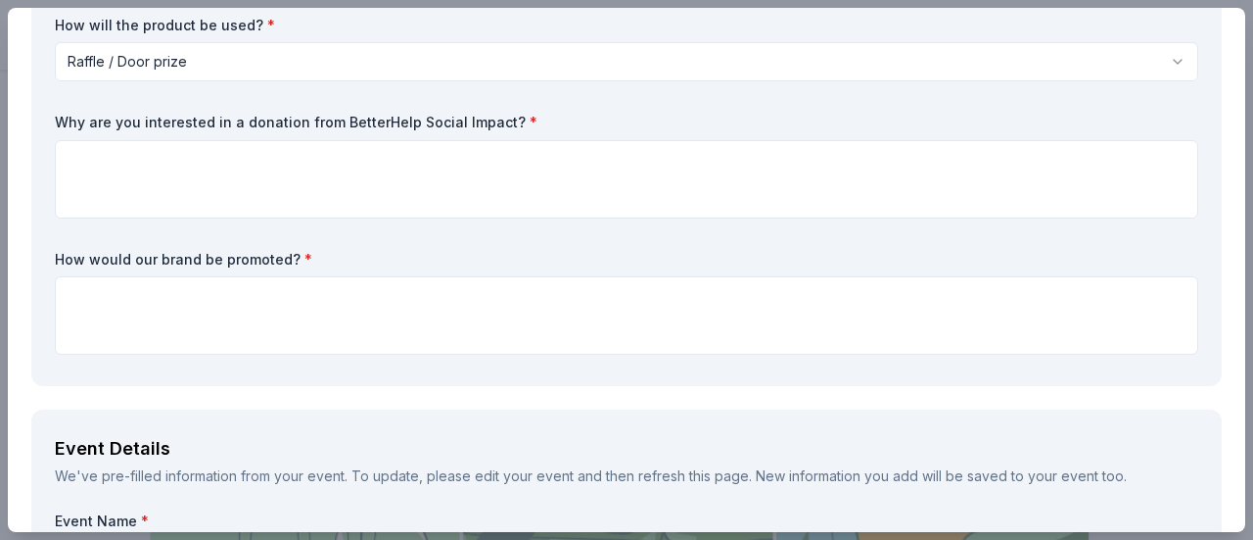
scroll to position [272, 0]
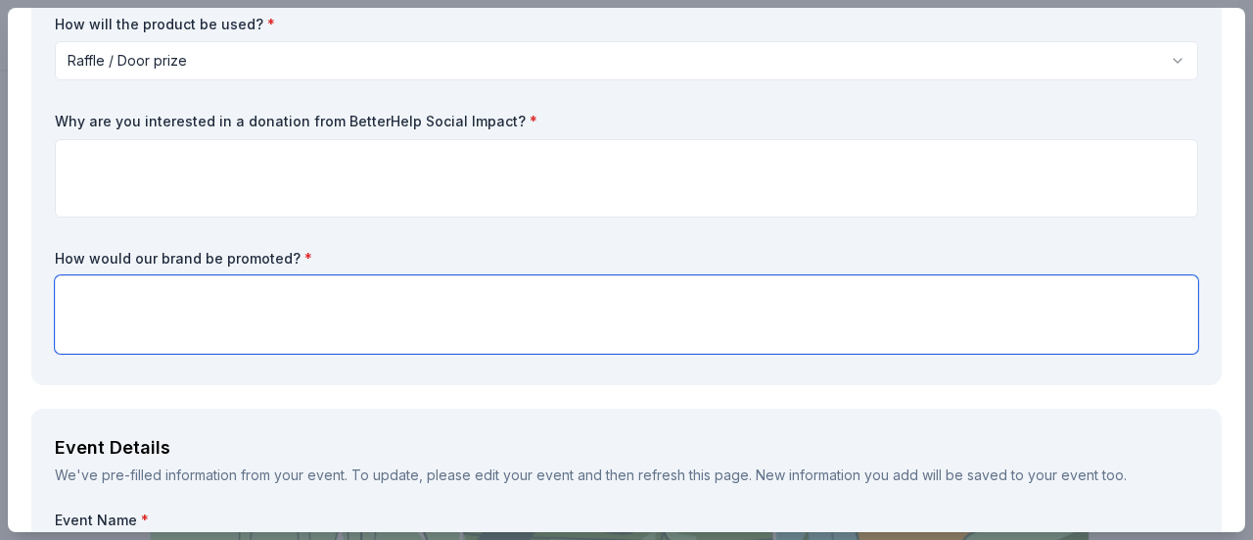
click at [496, 334] on textarea at bounding box center [627, 314] width 1144 height 78
paste textarea "We’ll feature your logo and highlight your support for community care on our ev…"
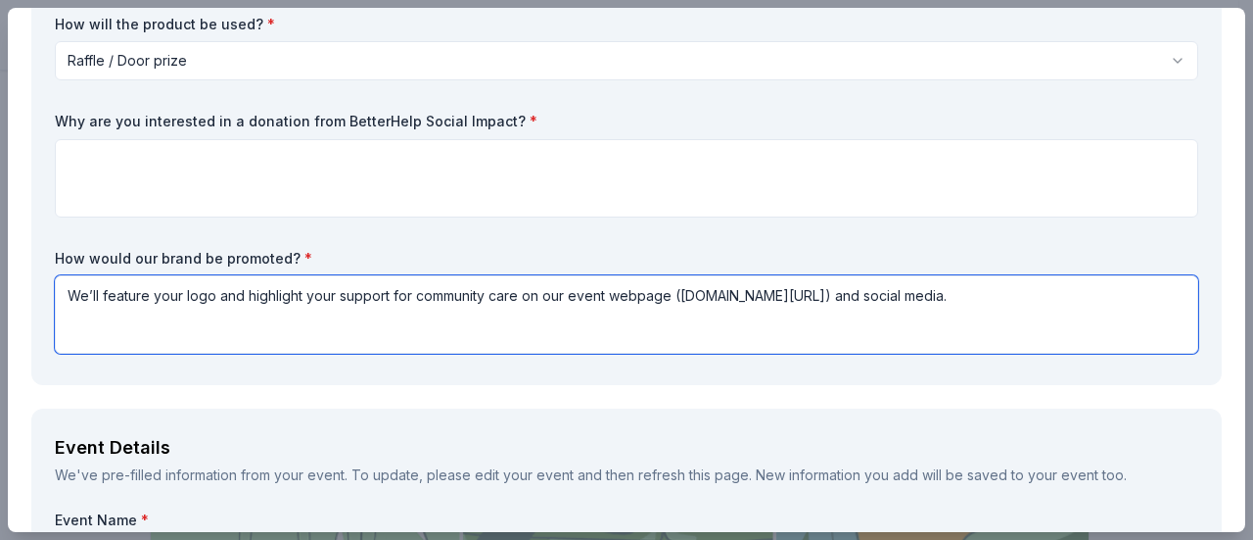
type textarea "We’ll feature your logo and highlight your support for community care on our ev…"
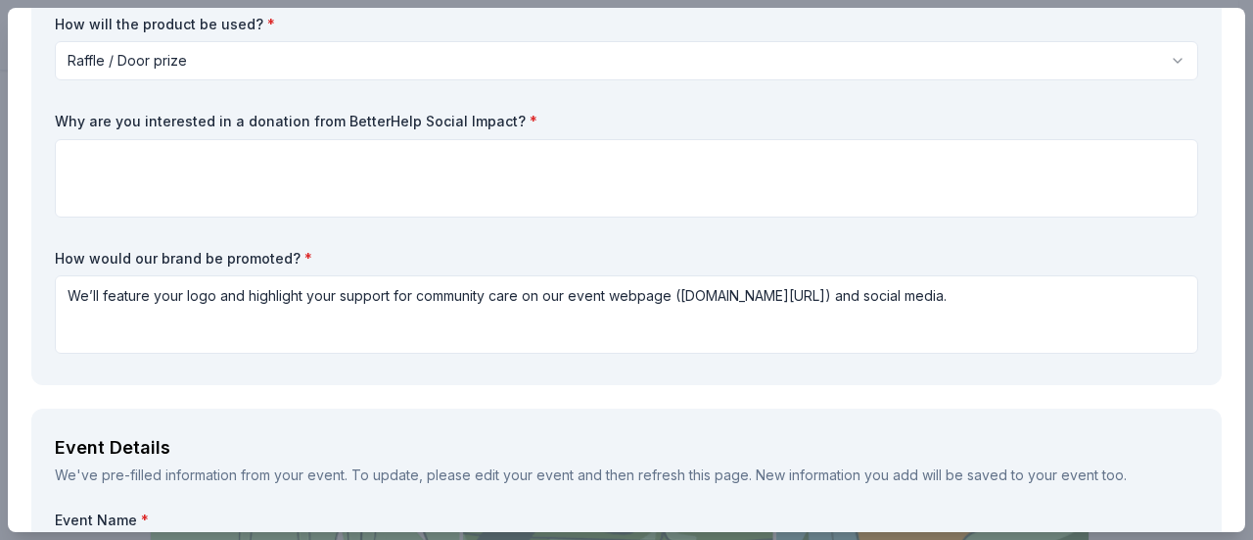
drag, startPoint x: 537, startPoint y: 126, endPoint x: 89, endPoint y: 118, distance: 447.6
click at [89, 118] on label "Why are you interested in a donation from BetterHelp Social Impact? *" at bounding box center [627, 122] width 1144 height 20
drag, startPoint x: 51, startPoint y: 118, endPoint x: 394, endPoint y: 98, distance: 343.3
click at [317, 96] on div "Request What are you requesting? * Vouchers for 3 months of free therapy Vouche…" at bounding box center [626, 111] width 1191 height 546
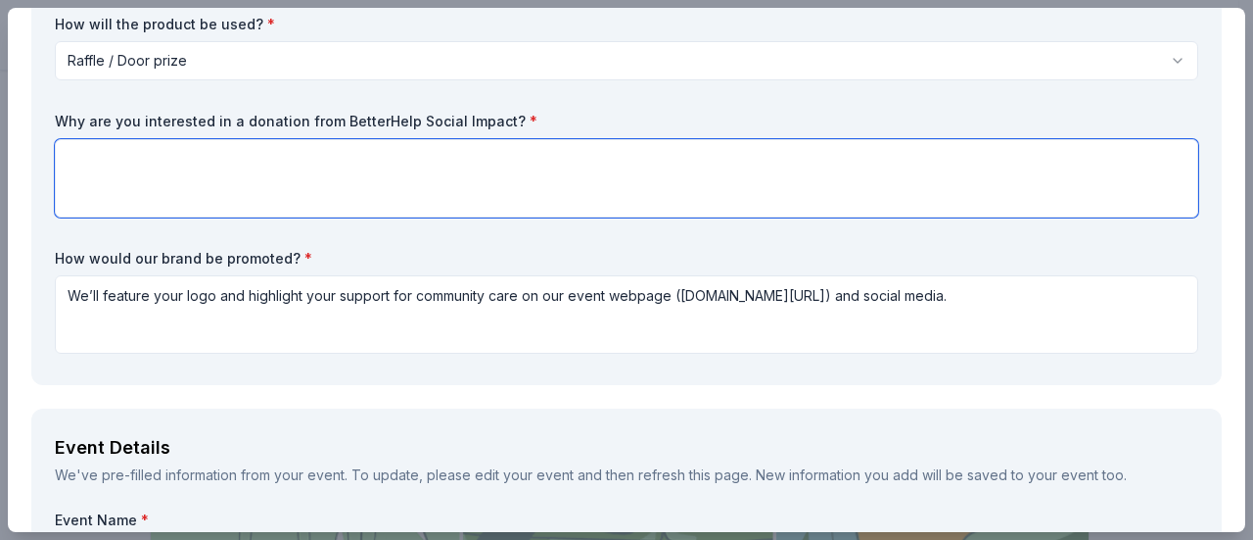
click at [301, 161] on textarea at bounding box center [627, 178] width 1144 height 78
paste textarea "We are seeking a donation from BetterHelp Social Impact because your mission to…"
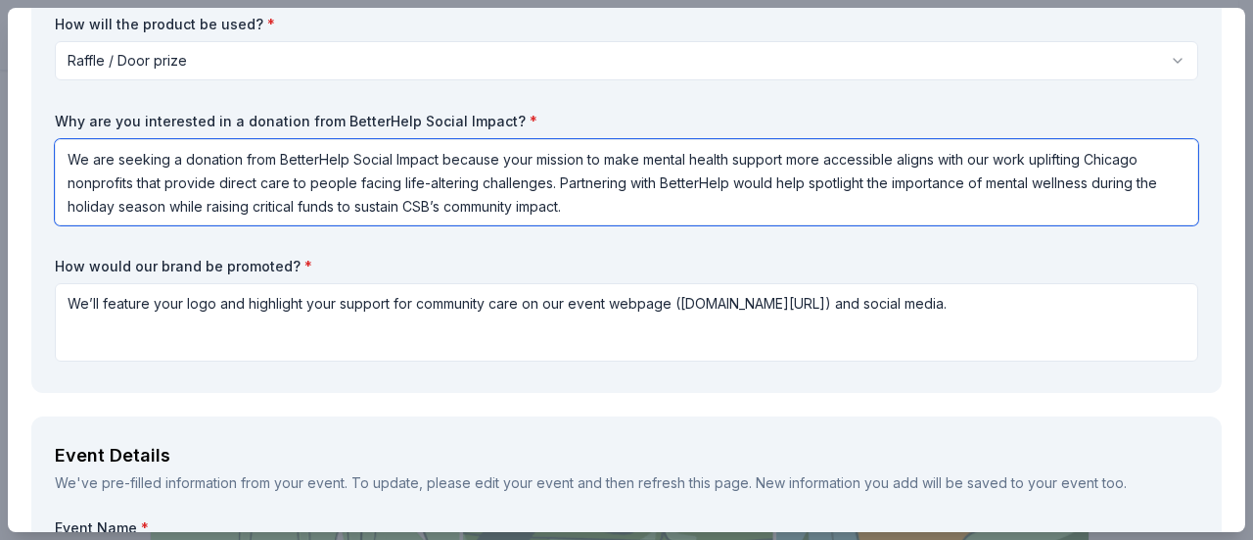
type textarea "We are seeking a donation from BetterHelp Social Impact because your mission to…"
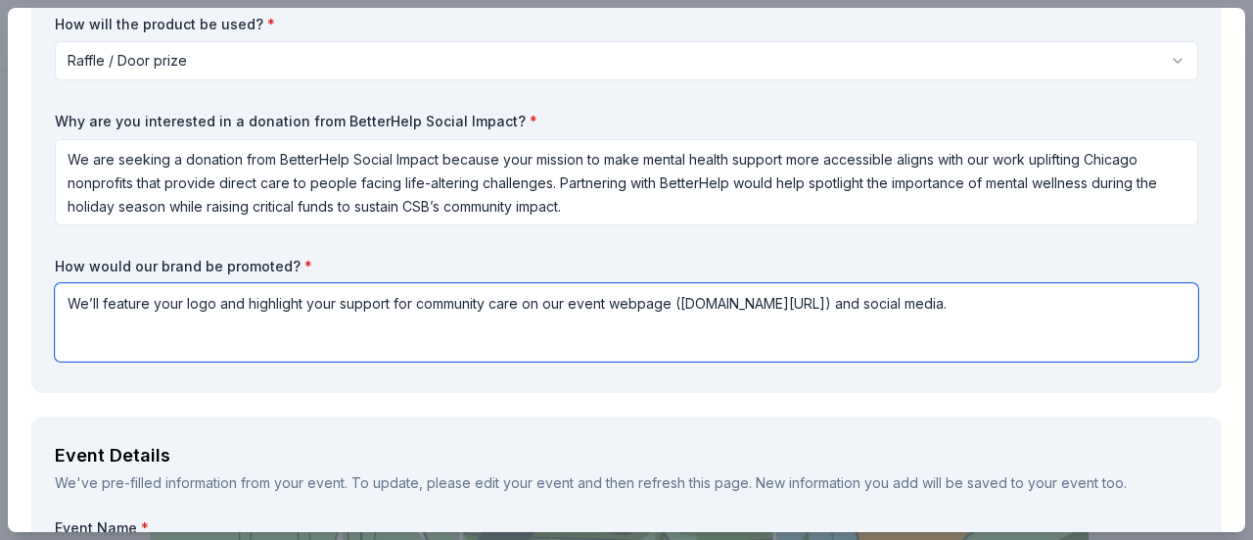
drag, startPoint x: 988, startPoint y: 306, endPoint x: 0, endPoint y: 279, distance: 988.4
click at [0, 279] on div "BetterHelp Social Impact Save Report a mistake Due in 46 days Requirements Requ…" at bounding box center [626, 270] width 1253 height 540
click at [610, 314] on textarea "We’ll feature your logo and highlight your support for community care on our ev…" at bounding box center [627, 322] width 1144 height 78
paste textarea "across our social media channels"
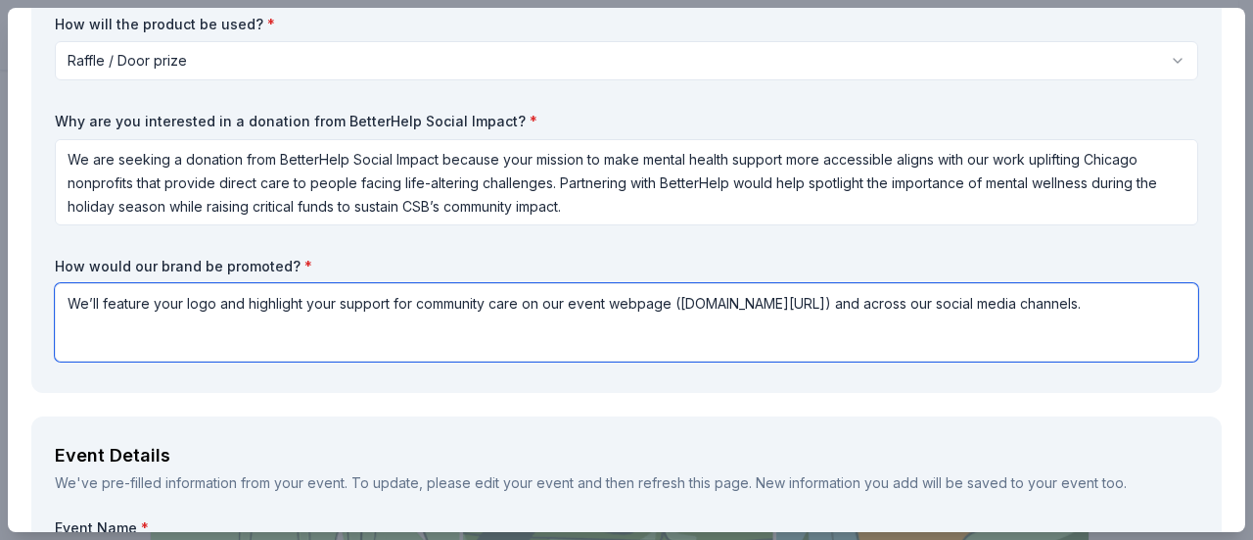
click at [1116, 304] on textarea "We’ll feature your logo and highlight your support for community care on our ev…" at bounding box center [627, 322] width 1144 height 78
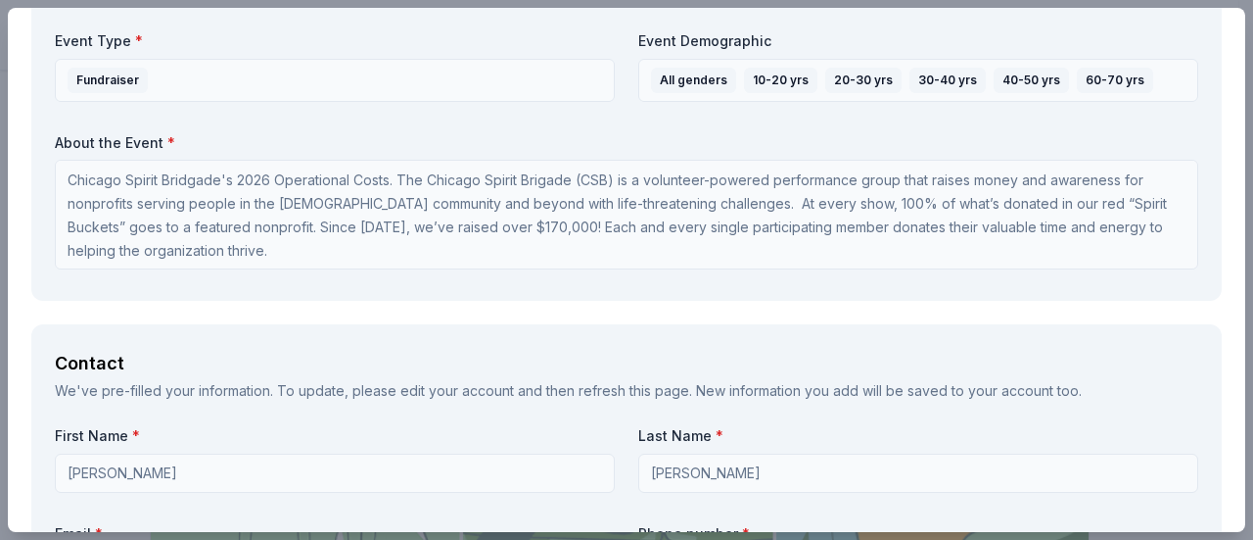
scroll to position [1055, 0]
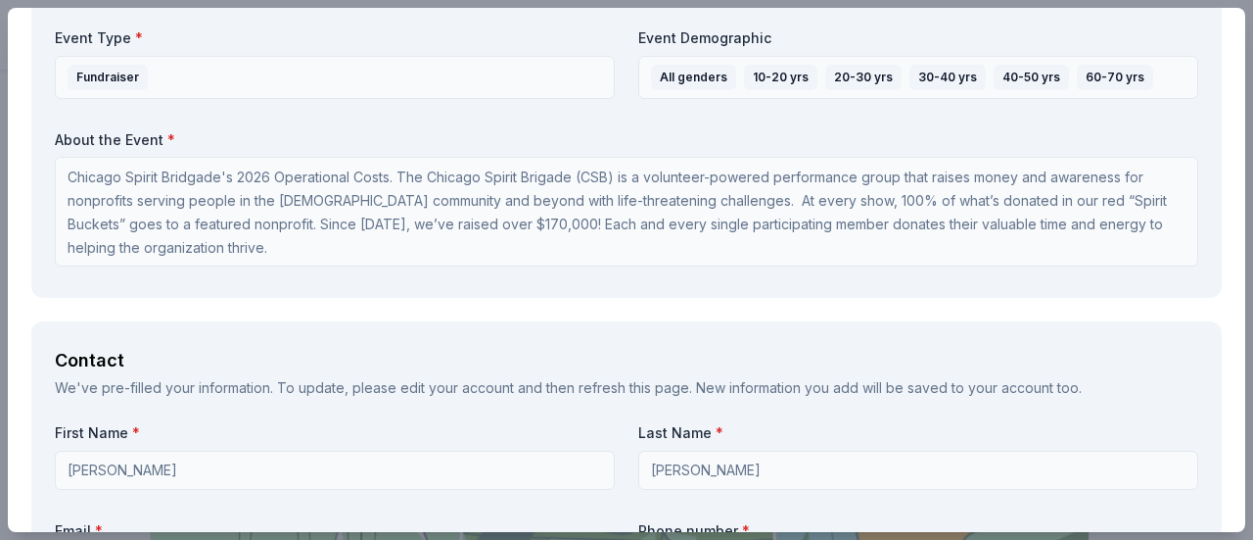
type textarea "We’ll feature your logo and highlight your support for community care on our ev…"
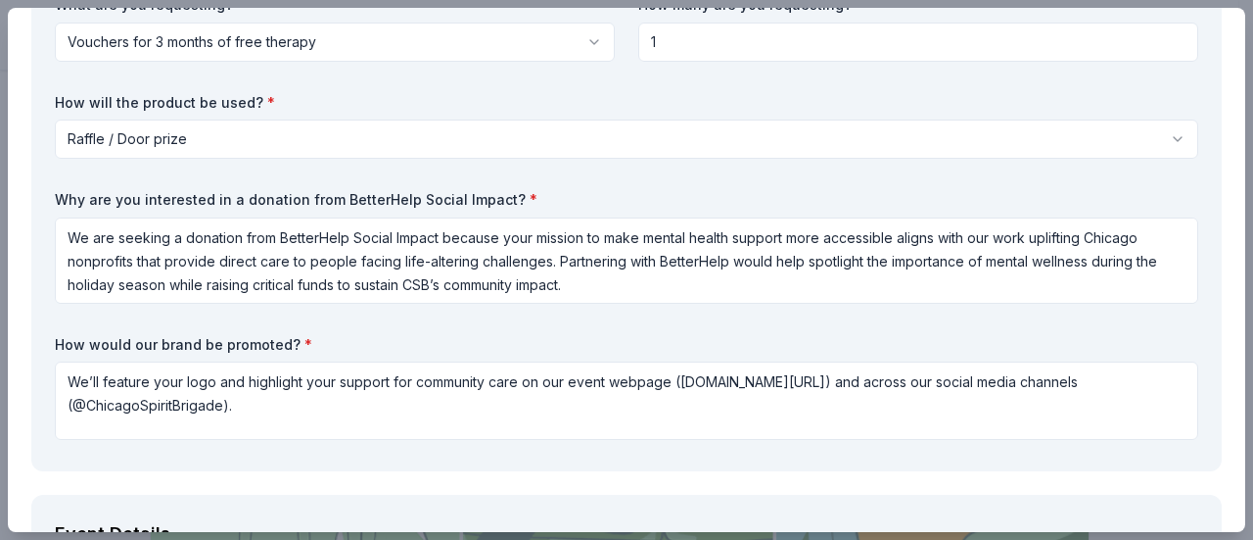
scroll to position [0, 0]
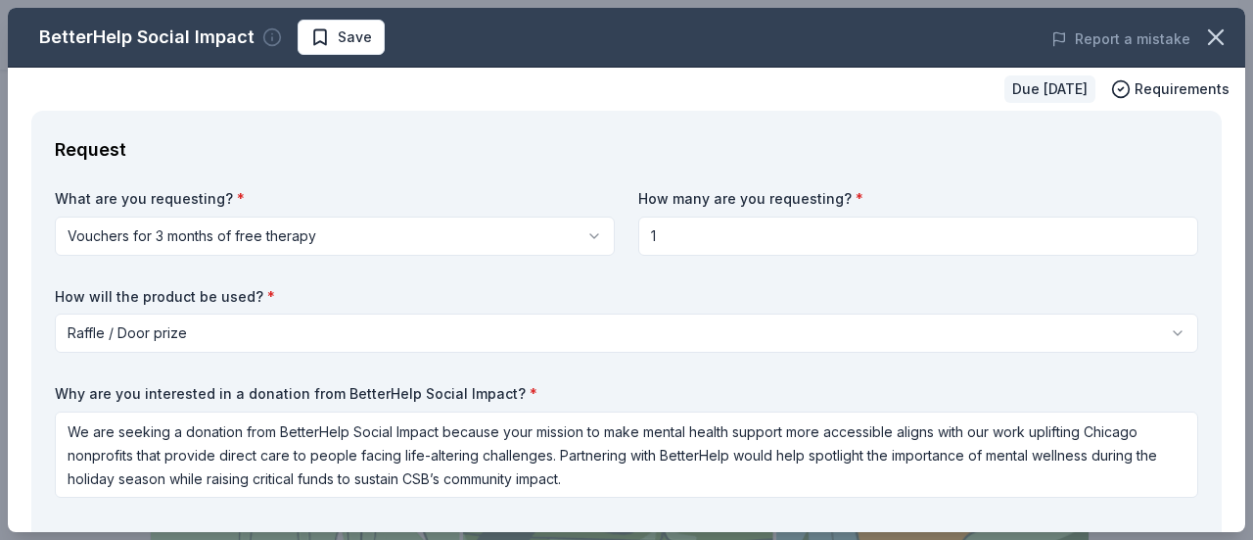
click at [268, 46] on circle "button" at bounding box center [272, 37] width 17 height 17
click at [803, 62] on div "Report a mistake" at bounding box center [1006, 39] width 480 height 55
click at [1202, 40] on icon "button" at bounding box center [1215, 37] width 27 height 27
click at [310, 36] on span "Save" at bounding box center [341, 37] width 62 height 24
click at [1195, 39] on button "button" at bounding box center [1216, 37] width 43 height 43
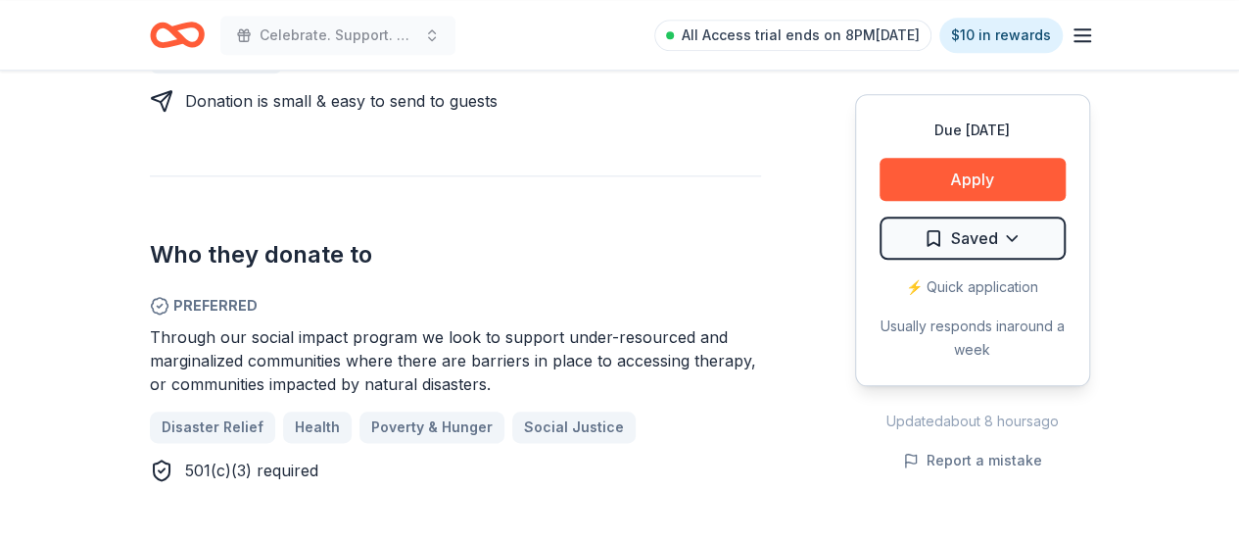
scroll to position [977, 0]
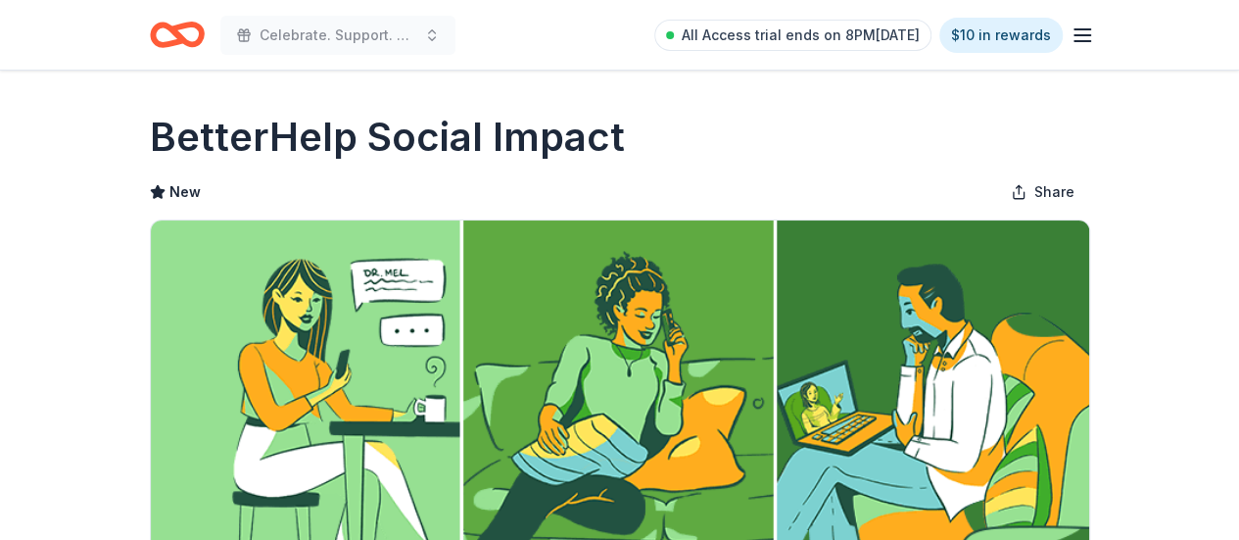
click at [1080, 28] on icon "button" at bounding box center [1082, 36] width 24 height 24
click at [157, 39] on icon "Home" at bounding box center [168, 34] width 30 height 20
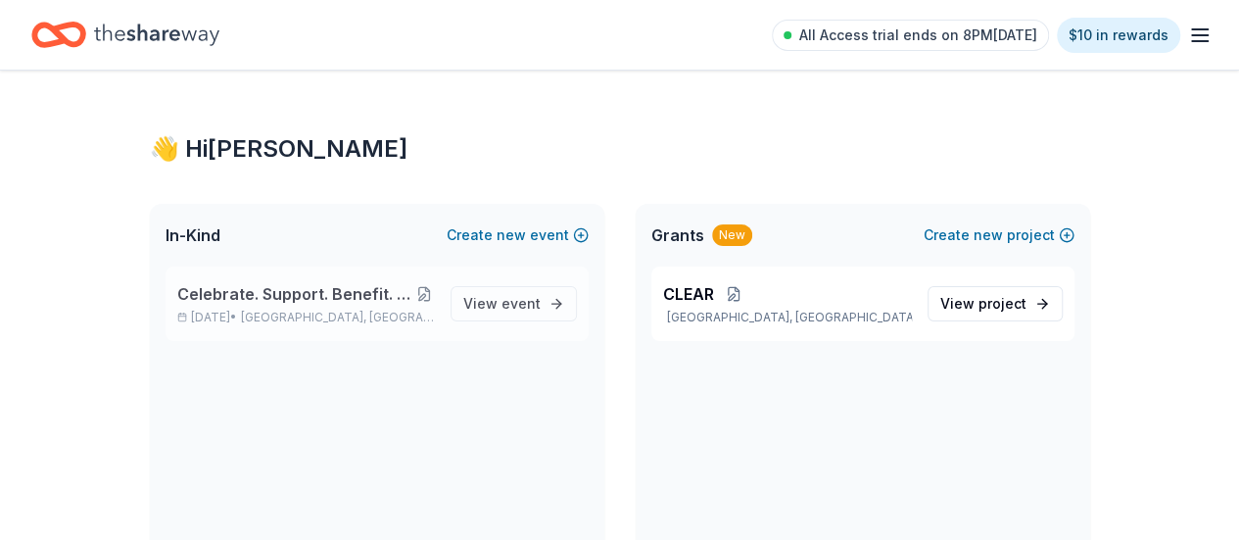
click at [423, 297] on button at bounding box center [424, 294] width 22 height 16
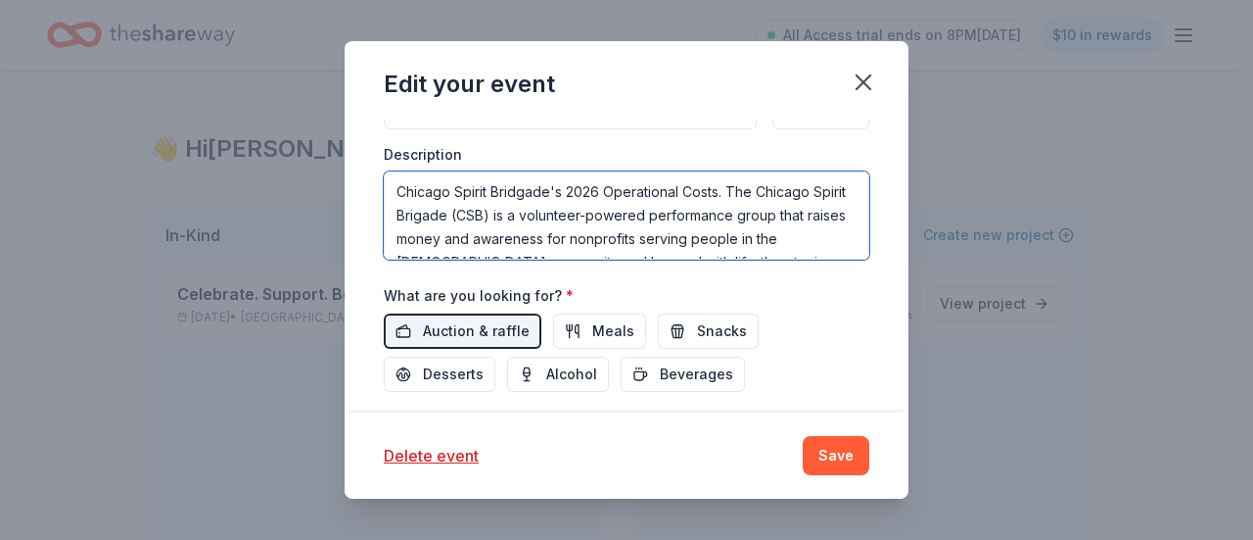
click at [538, 196] on textarea "Chicago Spirit Bridgade's 2026 Operational Costs. The Chicago Spirit Brigade (C…" at bounding box center [627, 215] width 486 height 88
paste textarea "he Chicago Spirit Brigade (CSB)’s virtual holiday raffle will run from [DATE] -…"
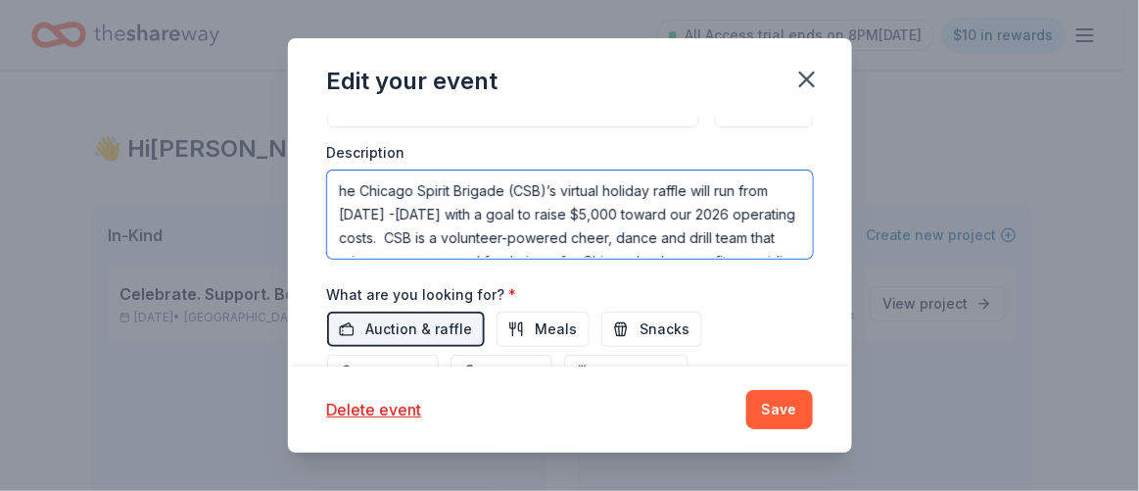
scroll to position [153, 0]
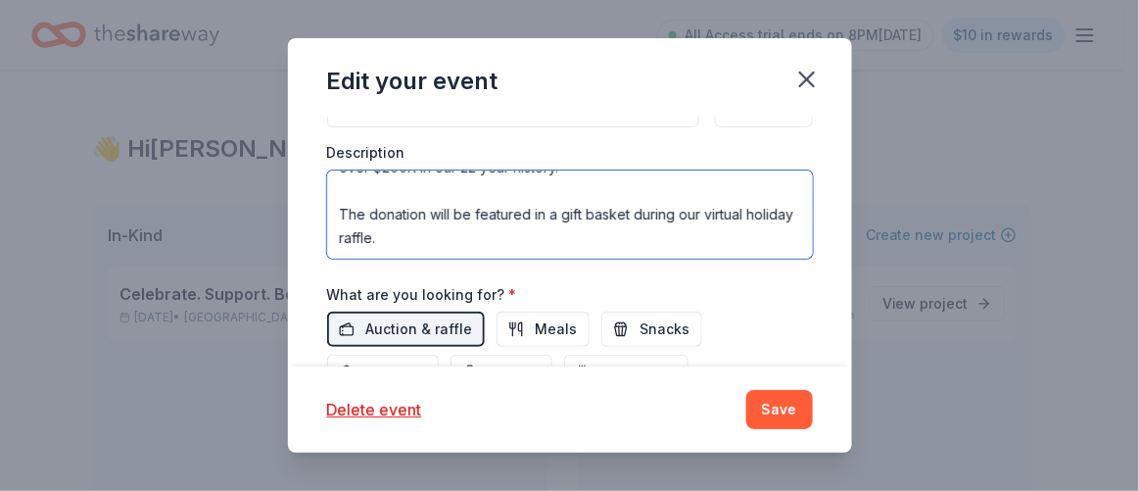
click at [534, 203] on textarea "he Chicago Spirit Brigade (CSB)’s virtual holiday raffle will run from November…" at bounding box center [570, 214] width 486 height 88
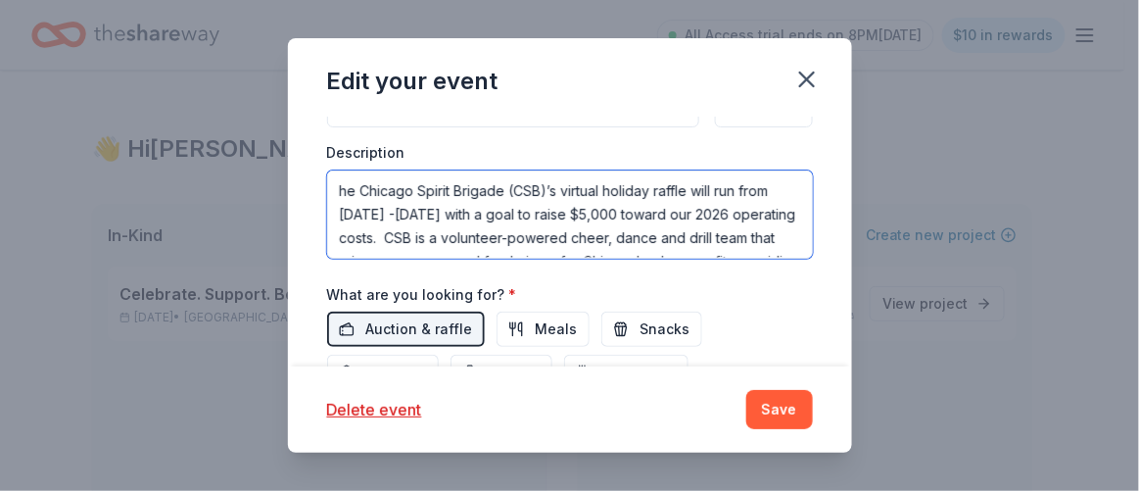
scroll to position [0, 0]
click at [341, 185] on textarea "he Chicago Spirit Brigade (CSB)’s virtual holiday raffle will run from November…" at bounding box center [570, 214] width 486 height 88
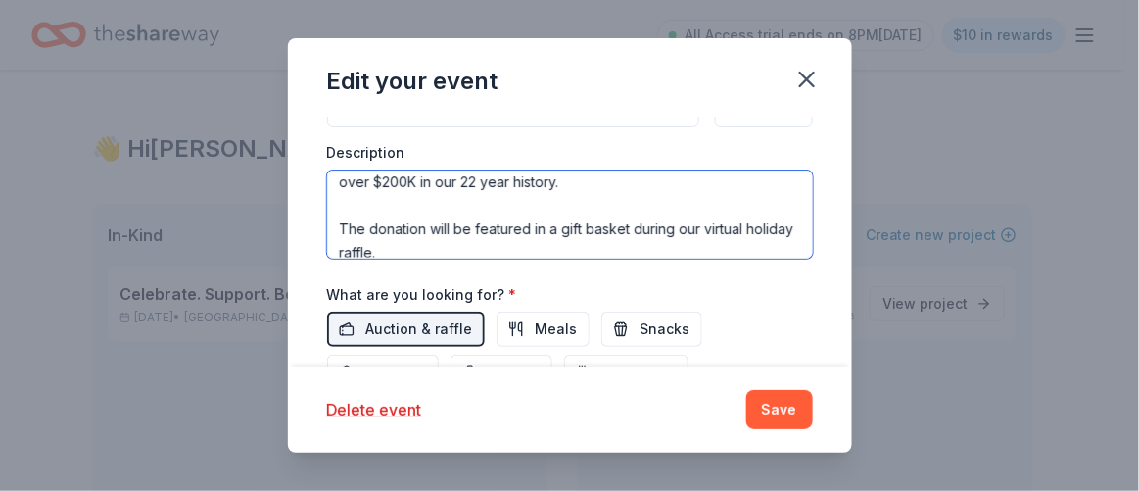
drag, startPoint x: 560, startPoint y: 238, endPoint x: 764, endPoint y: 185, distance: 210.4
click at [764, 185] on textarea "The Chicago Spirit Brigade (CSB)’s virtual holiday raffle will run from Novembe…" at bounding box center [570, 214] width 486 height 88
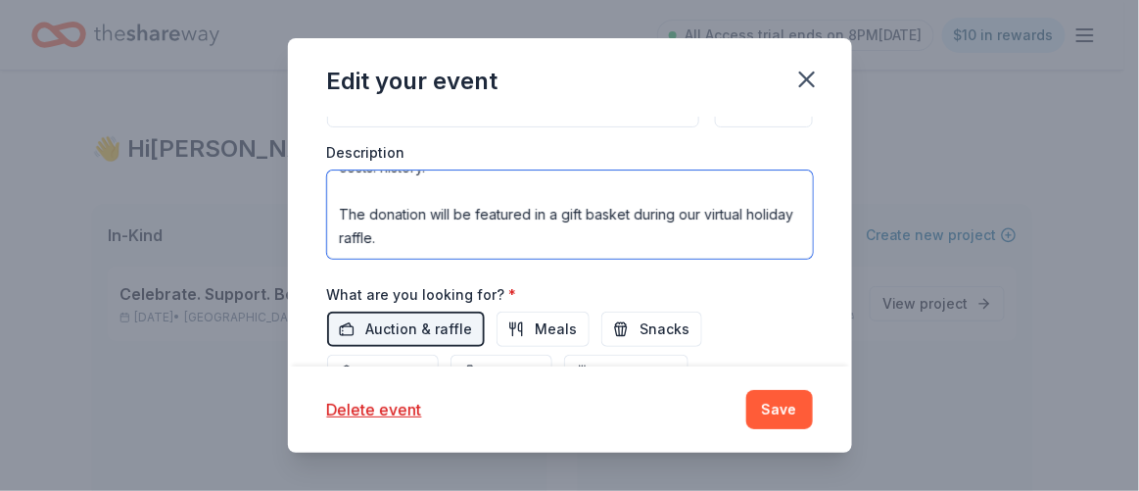
scroll to position [71, 0]
type textarea "The Chicago Spirit Brigade (CSB)’s virtual holiday raffle will run from [DATE] …"
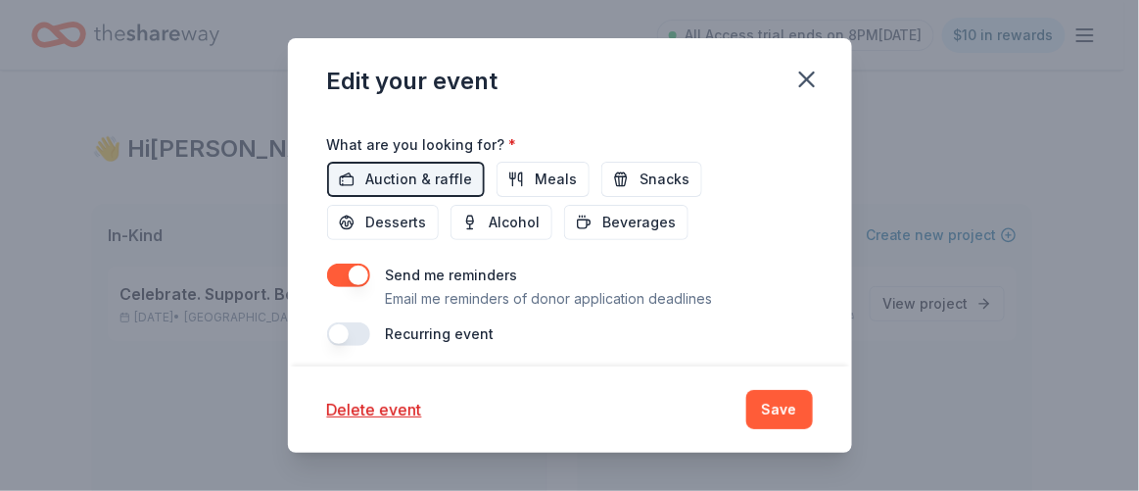
scroll to position [839, 0]
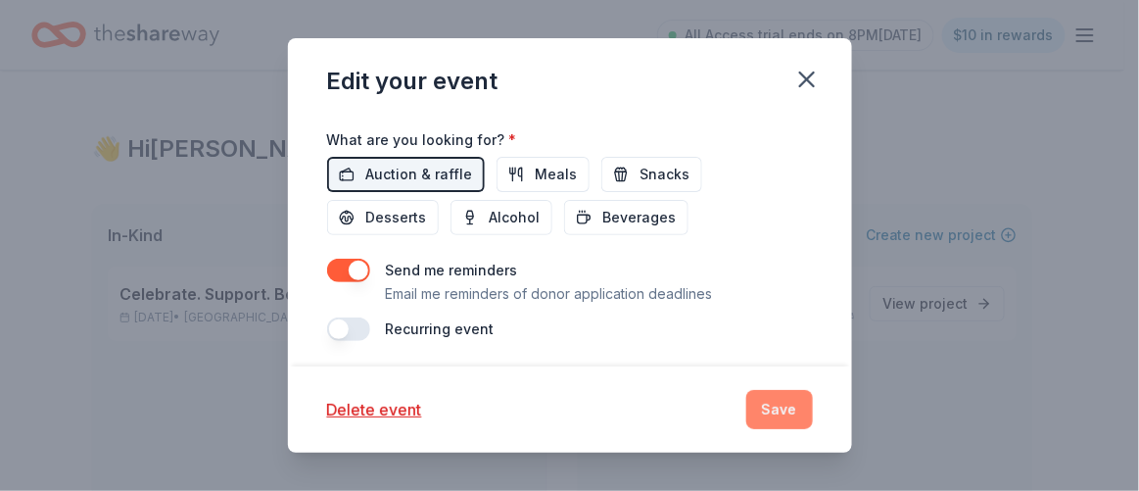
click at [772, 413] on button "Save" at bounding box center [779, 409] width 67 height 39
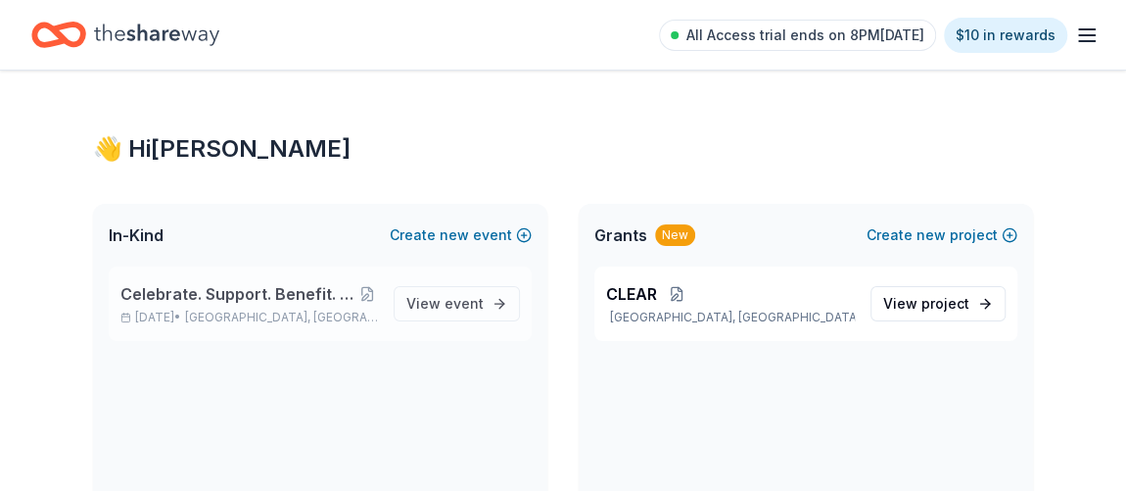
click at [355, 294] on span "Celebrate. Support. Benefit. – A C.S.B. Give-to-Win Event" at bounding box center [238, 294] width 236 height 24
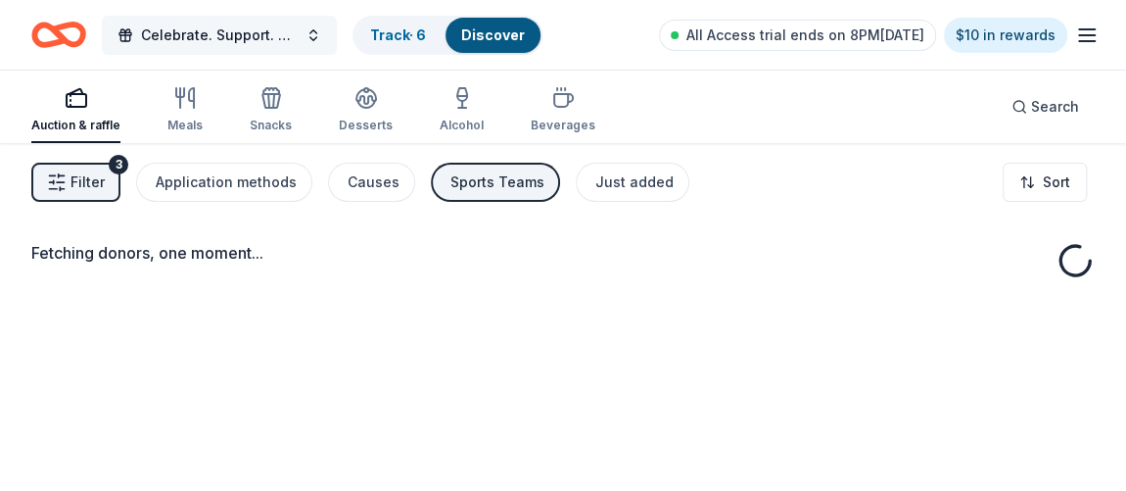
click at [309, 31] on button "Celebrate. Support. Benefit. – A C.S.B. Give-to-Win Event" at bounding box center [219, 35] width 235 height 39
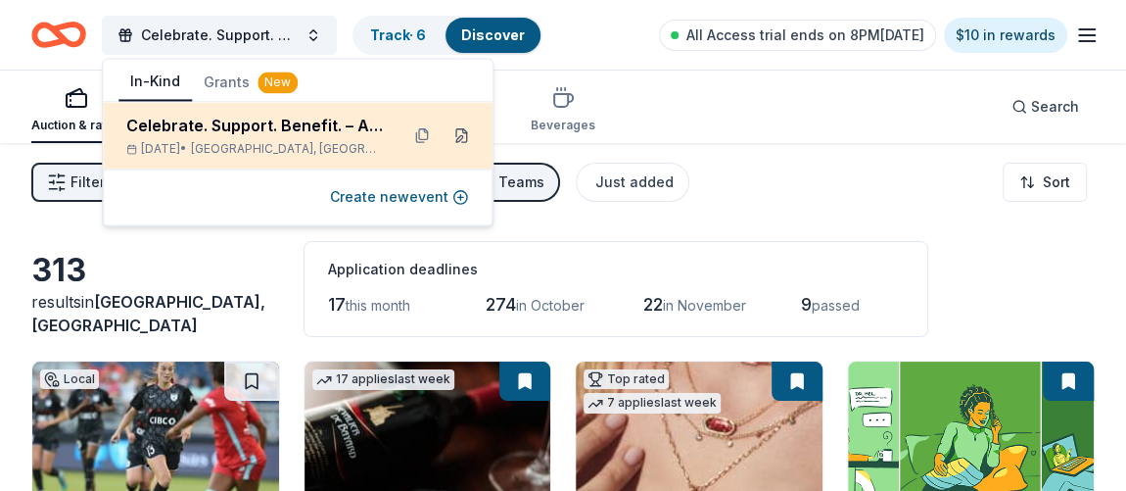
click at [462, 133] on button at bounding box center [461, 134] width 31 height 31
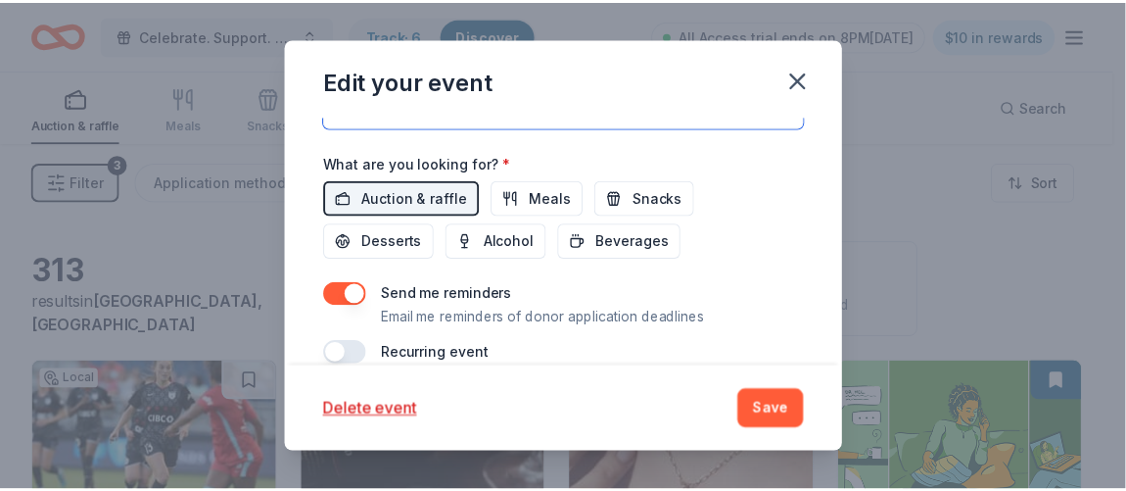
scroll to position [839, 0]
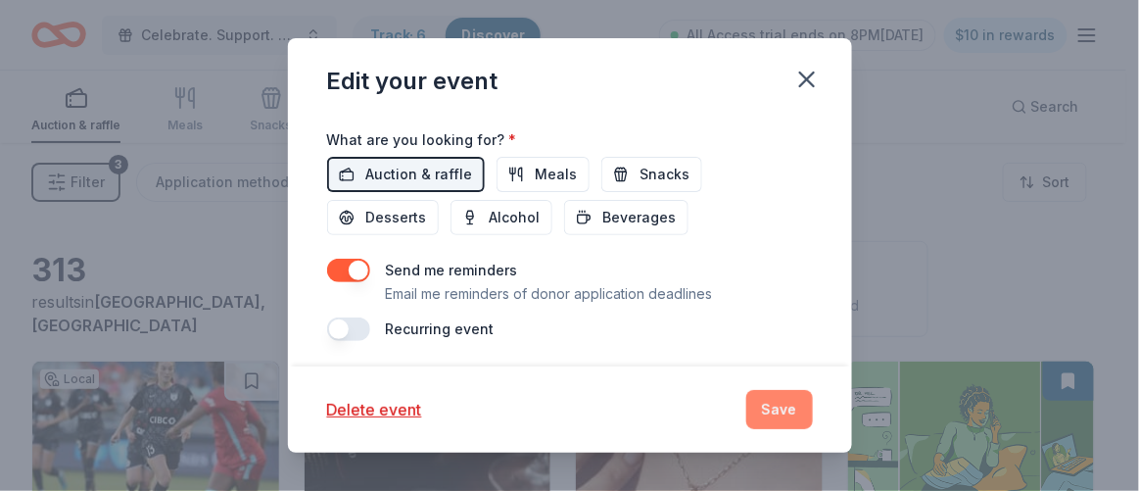
click at [784, 402] on button "Save" at bounding box center [779, 409] width 67 height 39
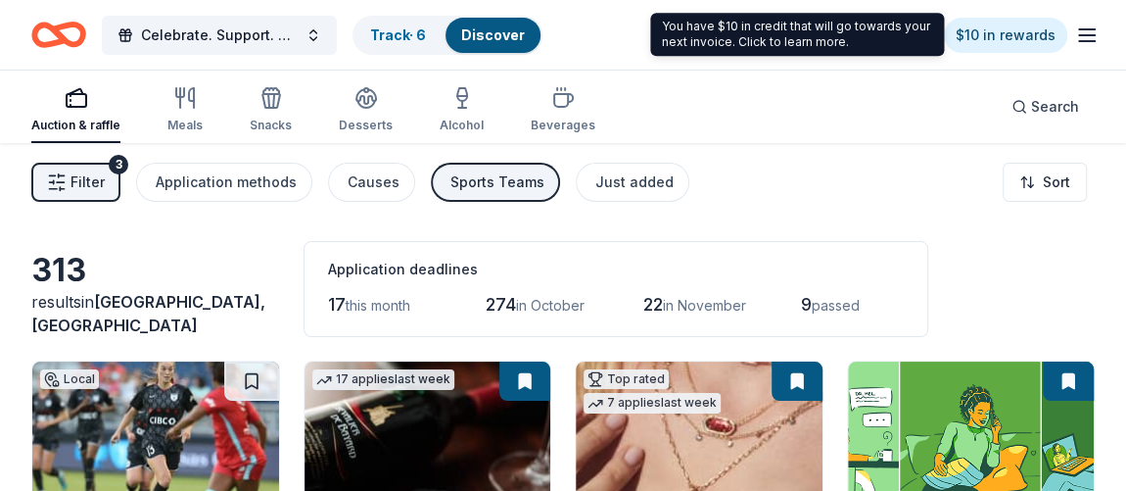
click at [1075, 38] on icon "button" at bounding box center [1087, 36] width 24 height 24
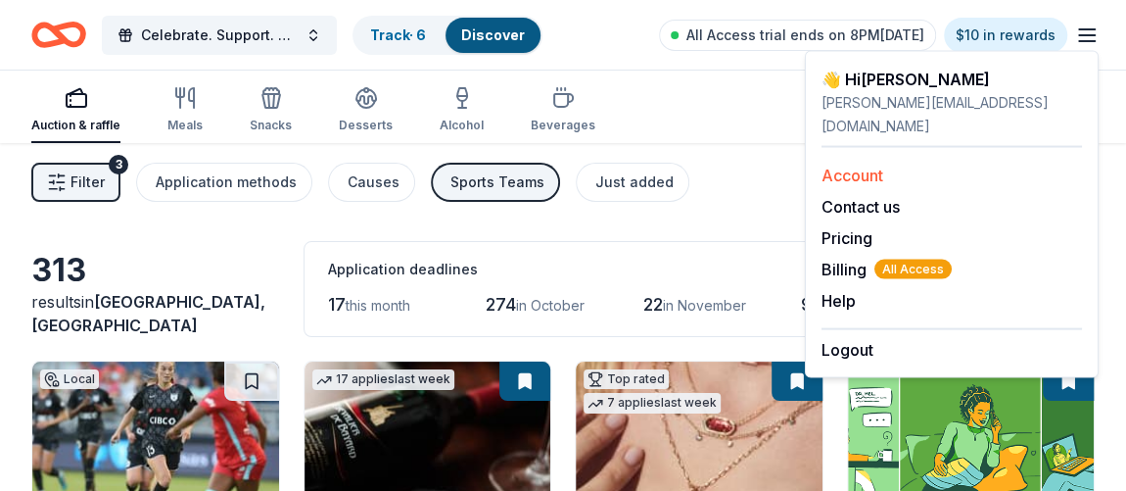
click at [860, 165] on link "Account" at bounding box center [853, 175] width 62 height 20
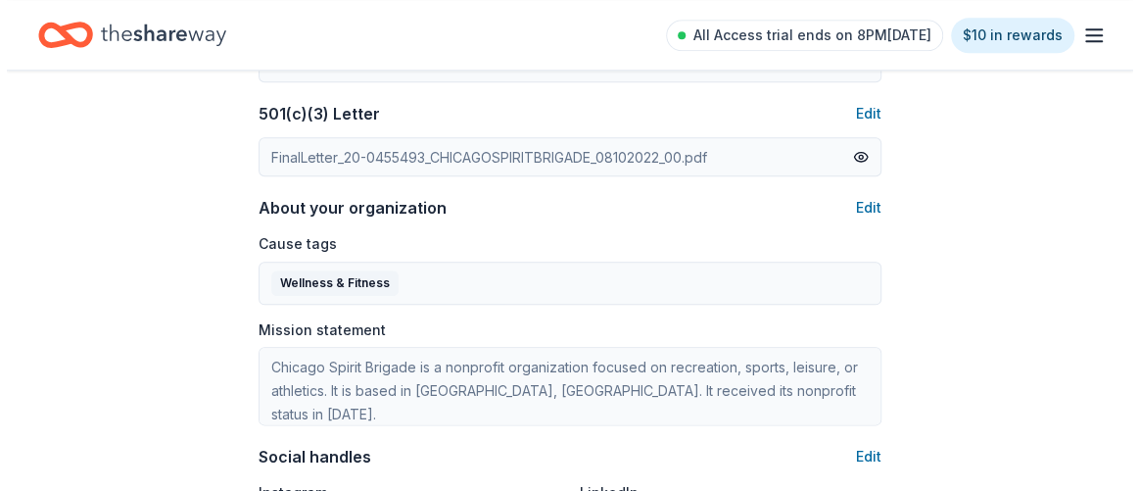
scroll to position [978, 0]
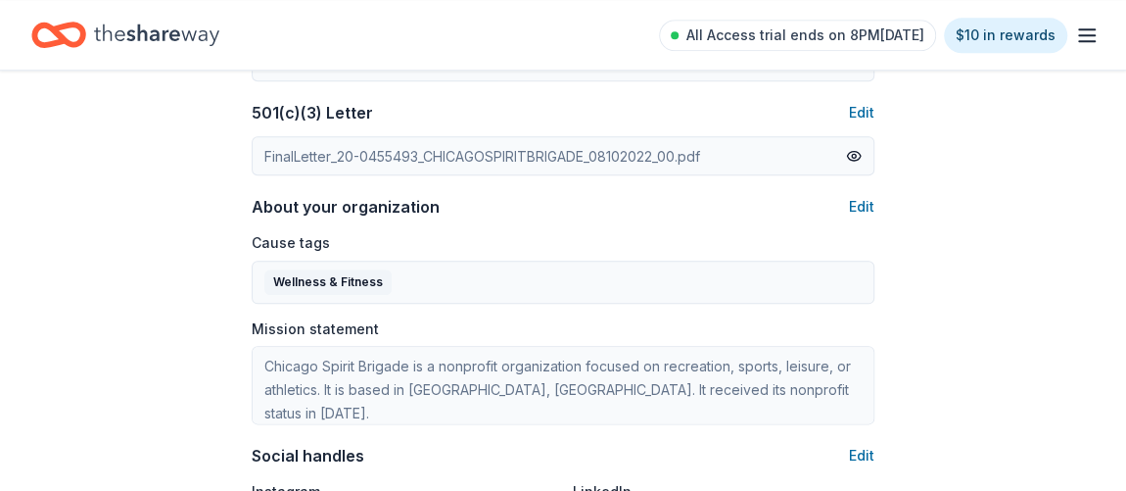
click at [856, 220] on div "About your organization Edit Cause tags Wellness & Fitness Mission statement Ch…" at bounding box center [563, 309] width 623 height 229
click at [856, 205] on button "Edit" at bounding box center [861, 207] width 25 height 24
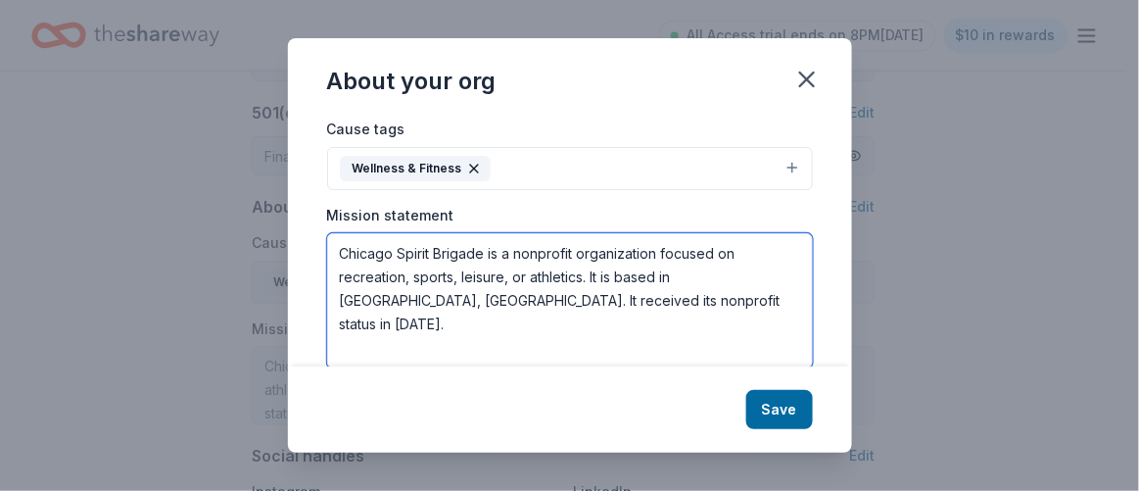
click at [620, 309] on textarea "Chicago Spirit Brigade is a nonprofit organization focused on recreation, sport…" at bounding box center [570, 300] width 486 height 135
paste textarea "The Chicago Spirit Brigade is a community-based fundraising organization whose …"
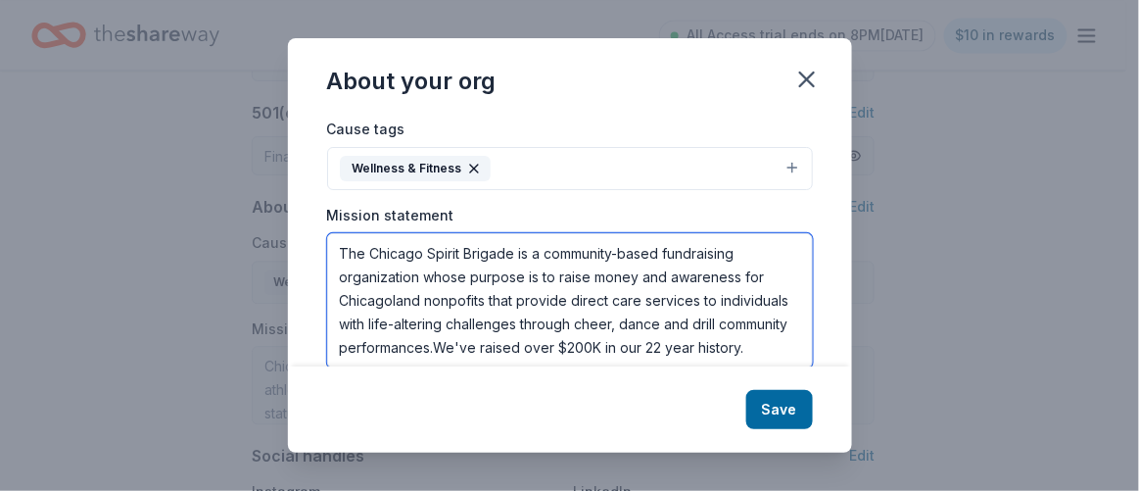
scroll to position [23, 0]
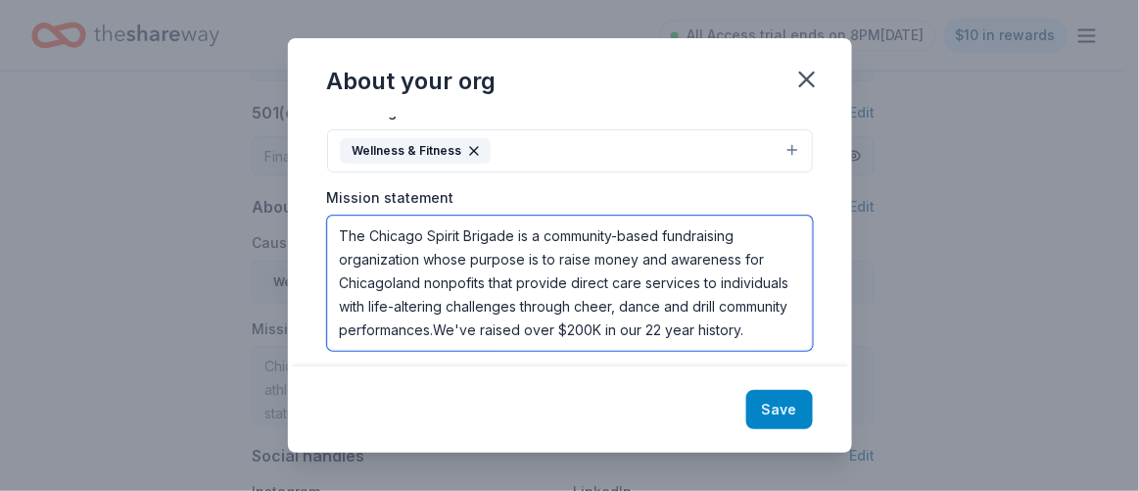
type textarea "The Chicago Spirit Brigade is a community-based fundraising organization whose …"
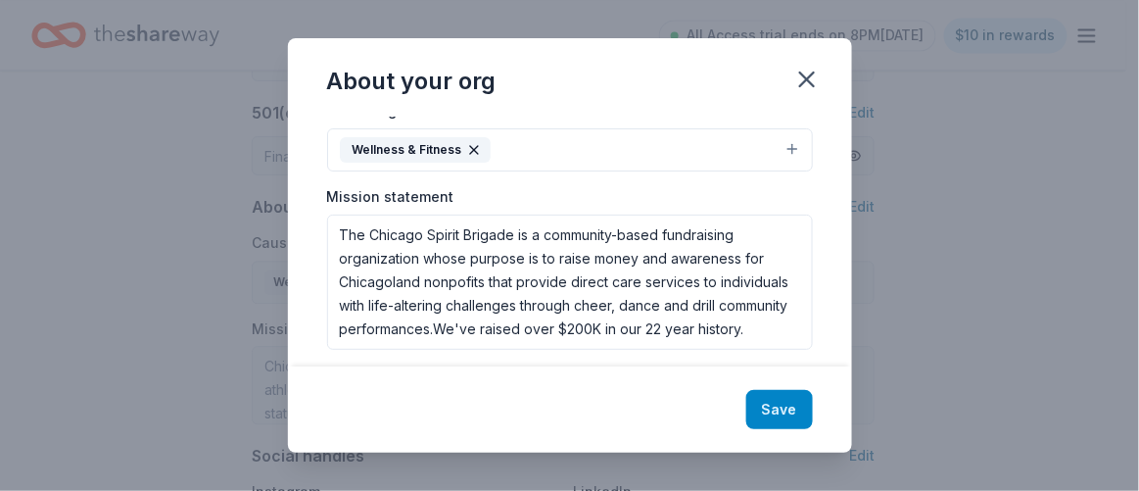
click at [771, 401] on button "Save" at bounding box center [779, 409] width 67 height 39
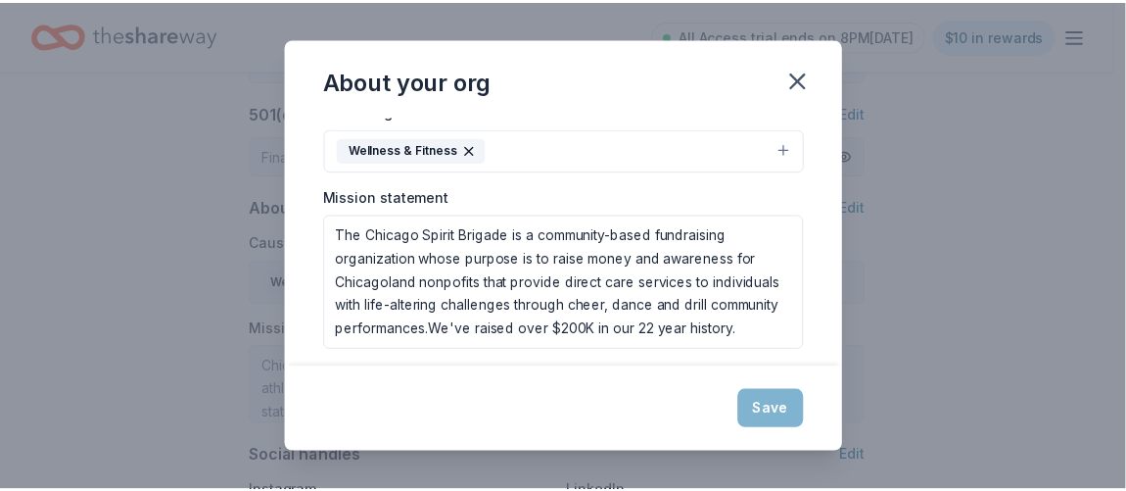
scroll to position [20, 0]
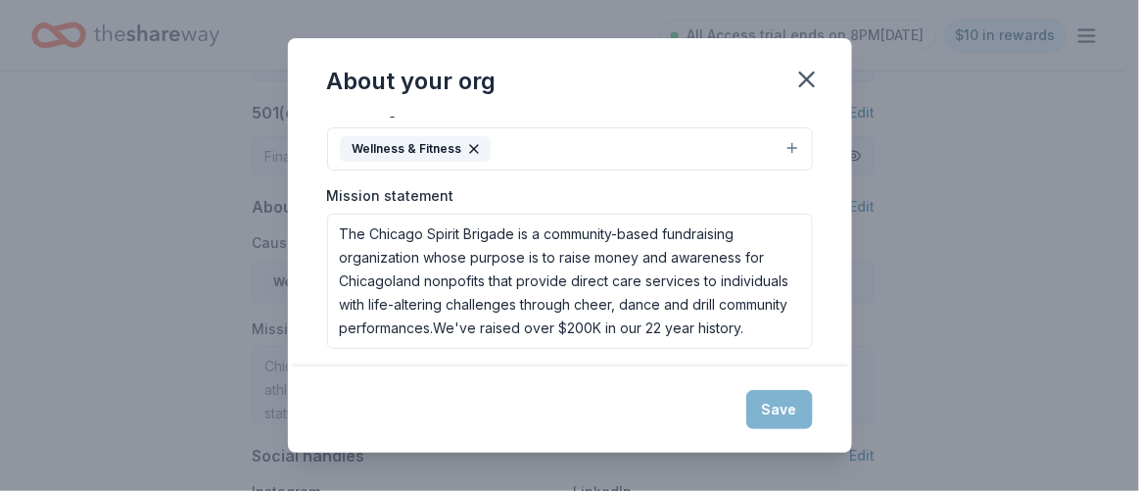
type textarea "The Chicago Spirit Brigade is a community-based fundraising organization whose …"
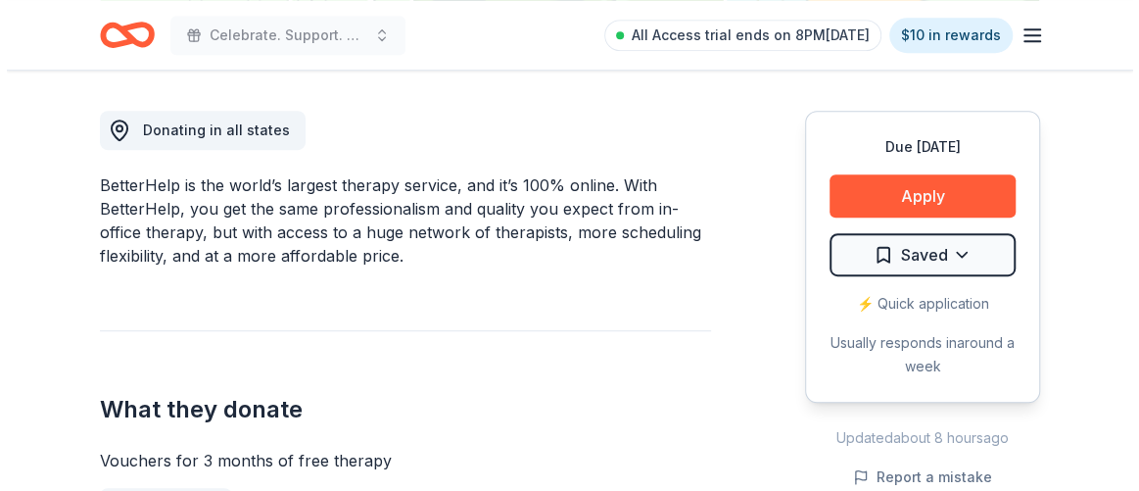
scroll to position [533, 0]
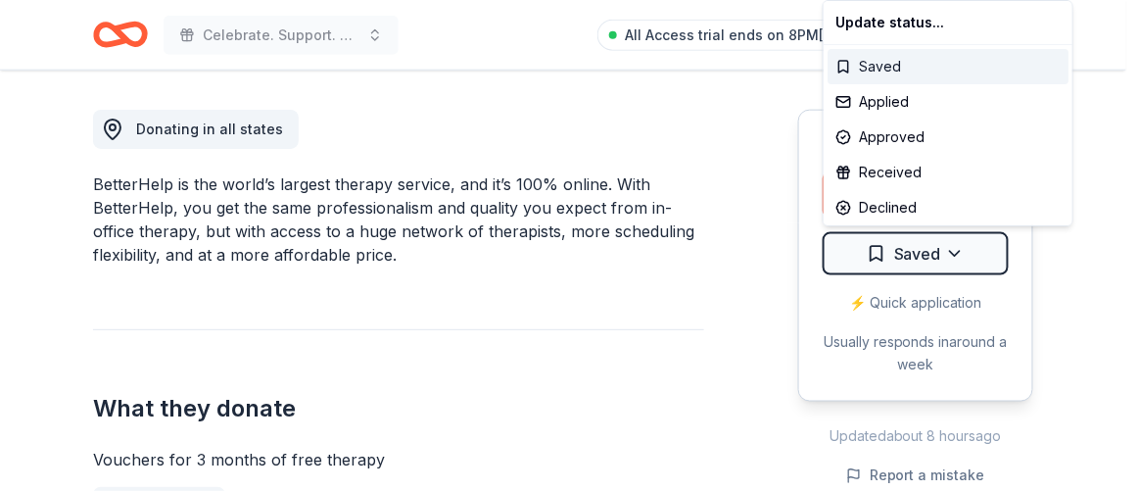
click at [899, 61] on div "Saved" at bounding box center [947, 66] width 241 height 35
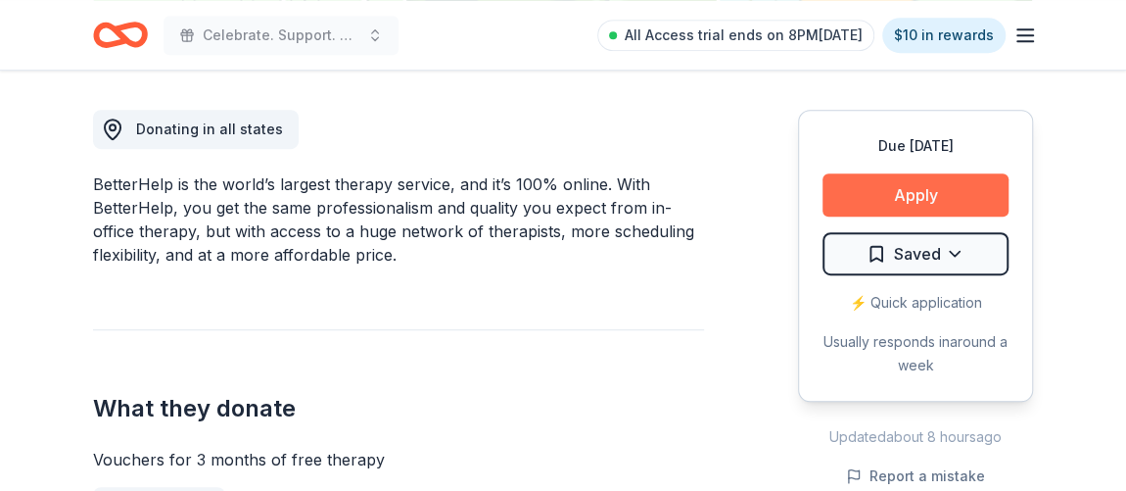
click at [900, 198] on button "Apply" at bounding box center [916, 194] width 186 height 43
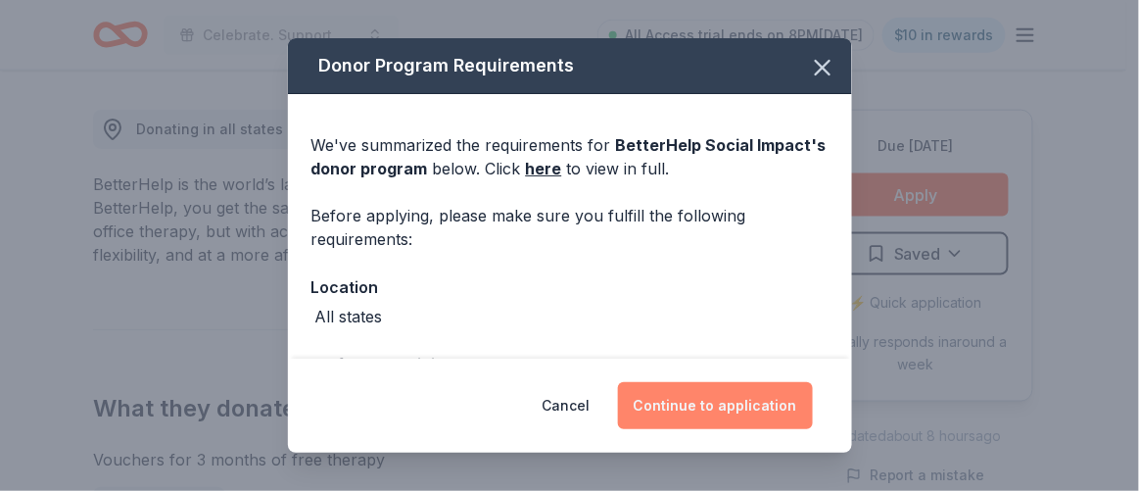
click at [707, 411] on button "Continue to application" at bounding box center [715, 405] width 195 height 47
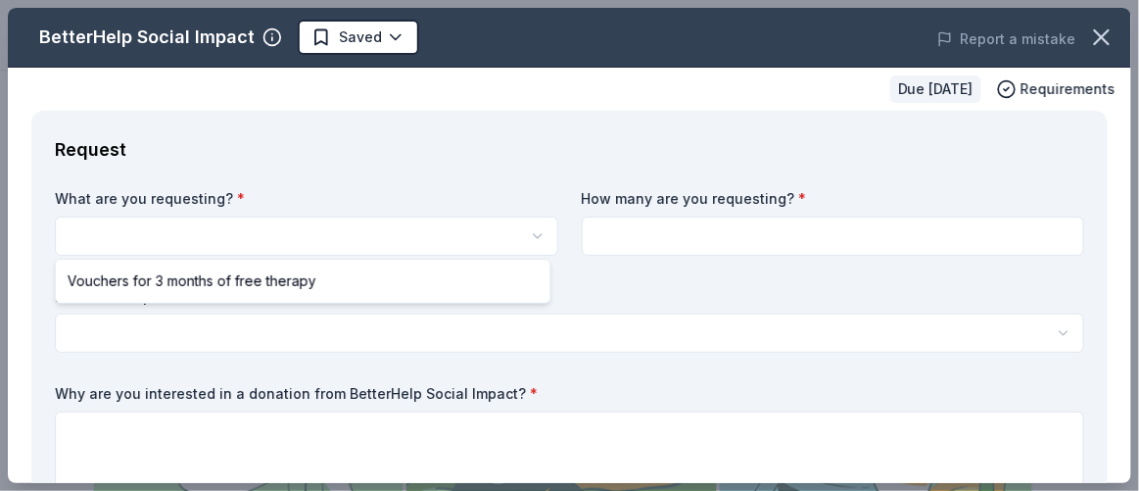
scroll to position [0, 0]
click at [328, 225] on html "Celebrate. Support. Benefit. – A C.S.B. Give-to-Win Event Saved Apply Due [DATE…" at bounding box center [569, 245] width 1139 height 491
select select "Vouchers for 3 months of free therapy"
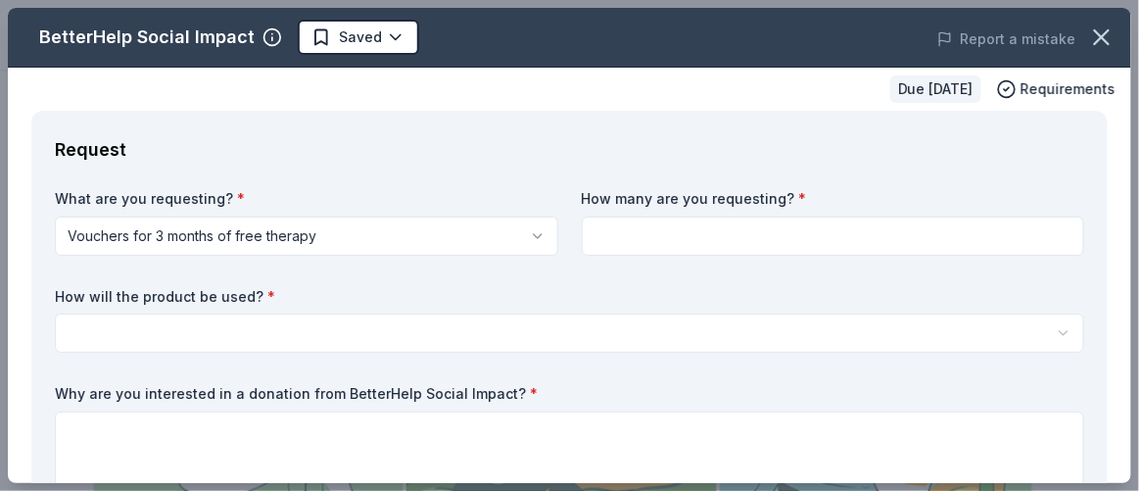
click at [663, 235] on input at bounding box center [833, 235] width 503 height 39
type input "1"
click at [531, 329] on html "Celebrate. Support. Benefit. – A C.S.B. Give-to-Win Event Saved Apply Due [DATE…" at bounding box center [569, 245] width 1139 height 491
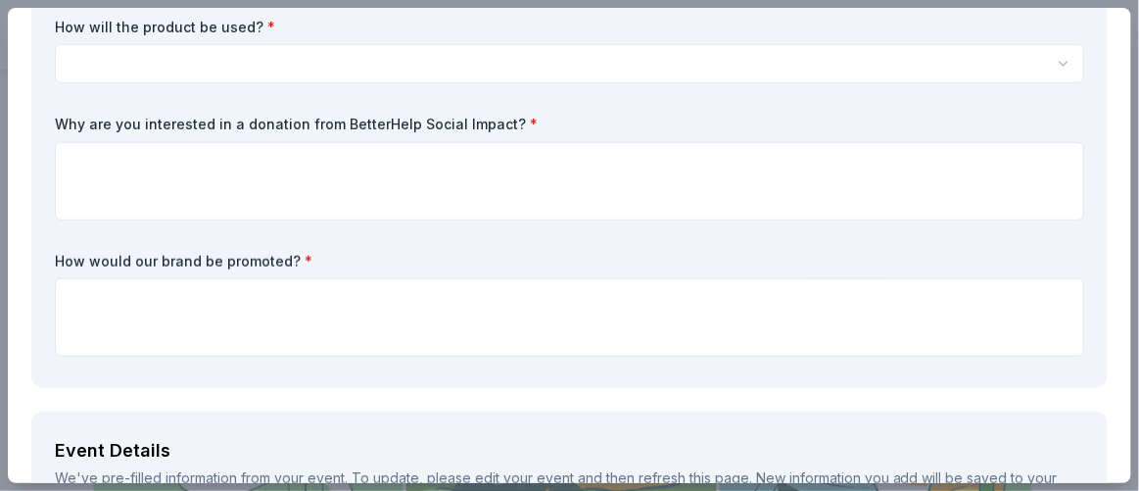
scroll to position [267, 0]
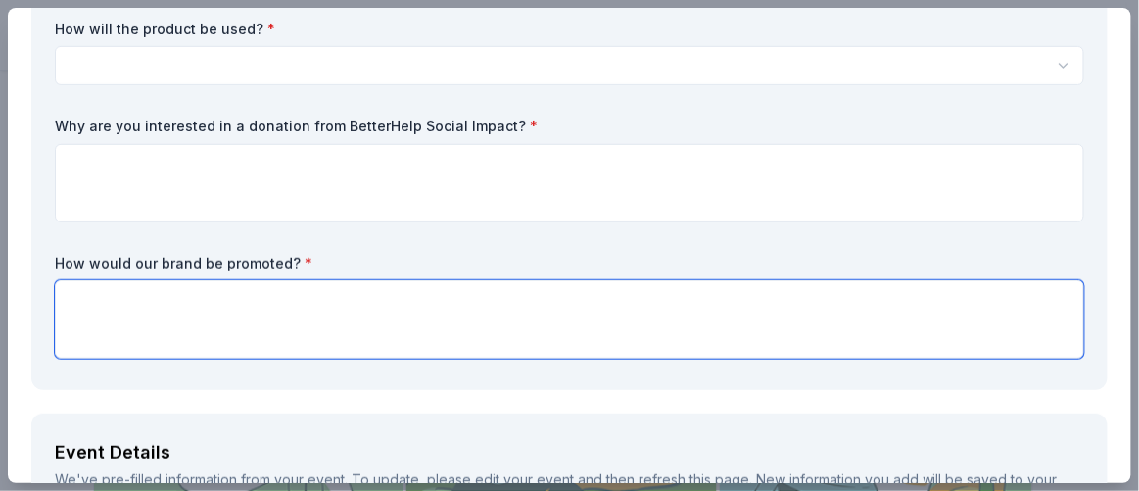
click at [292, 326] on textarea at bounding box center [569, 319] width 1029 height 78
paste textarea "We’ll feature your logo and highlight your support for community care on our ev…"
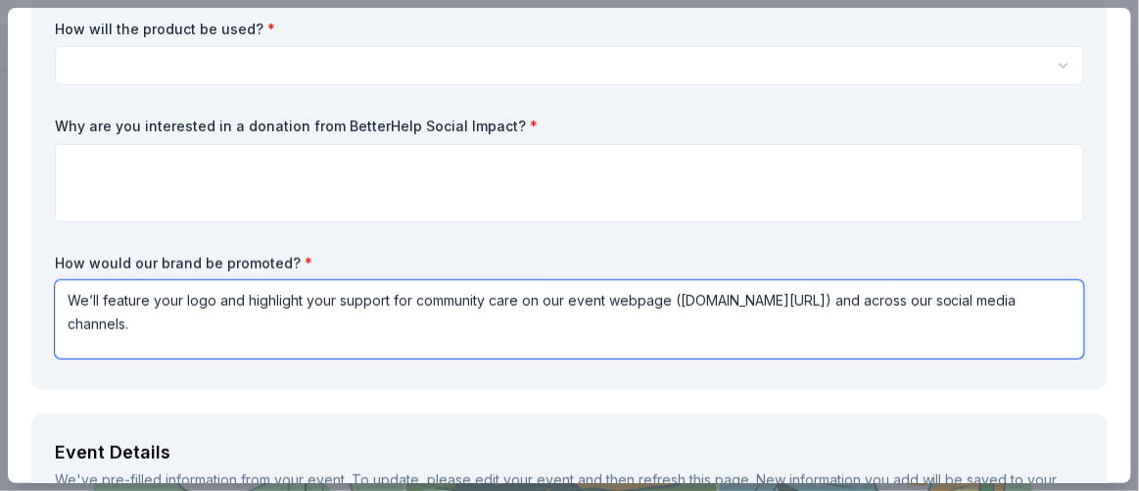
type textarea "We’ll feature your logo and highlight your support for community care on our ev…"
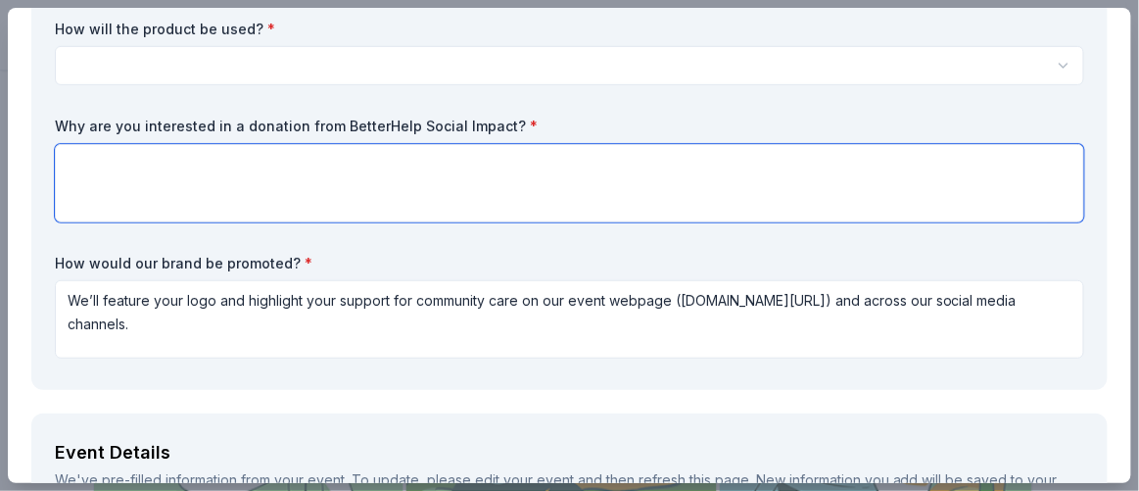
click at [700, 199] on textarea at bounding box center [569, 183] width 1029 height 78
paste textarea "We are seeking a donation from BetterHelp Social Impact because your mission to…"
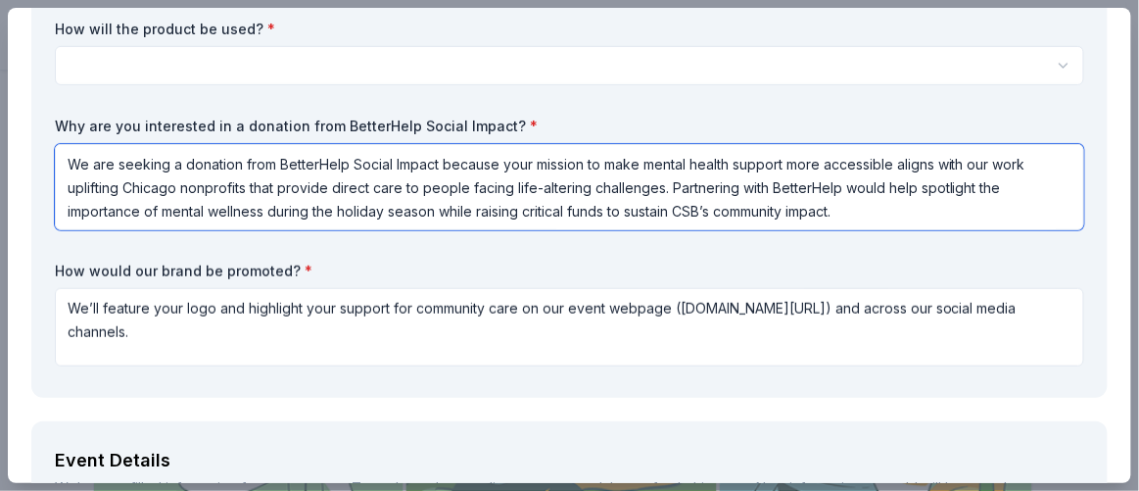
type textarea "We are seeking a donation from BetterHelp Social Impact because your mission to…"
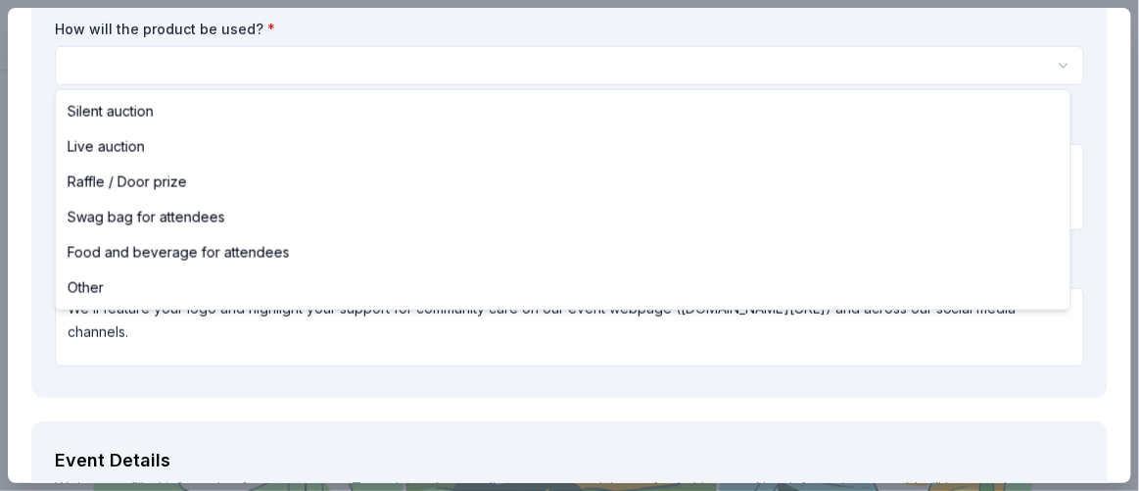
click at [429, 47] on html "Celebrate. Support. Benefit. – A C.S.B. Give-to-Win Event Saved Apply Due [DATE…" at bounding box center [569, 245] width 1139 height 491
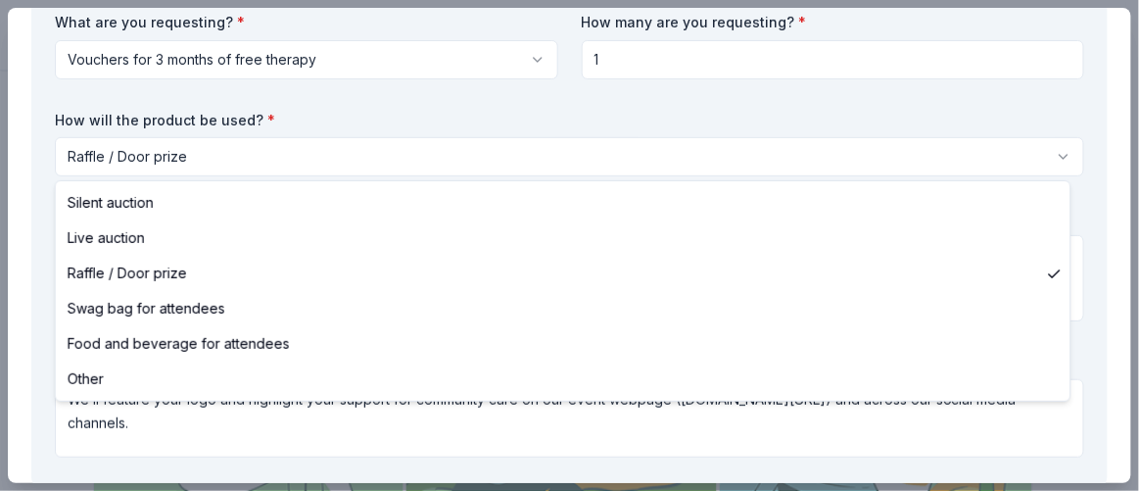
scroll to position [175, 0]
click at [340, 142] on html "Celebrate. Support. Benefit. – A C.S.B. Give-to-Win Event Saved Apply Due [DATE…" at bounding box center [569, 245] width 1139 height 491
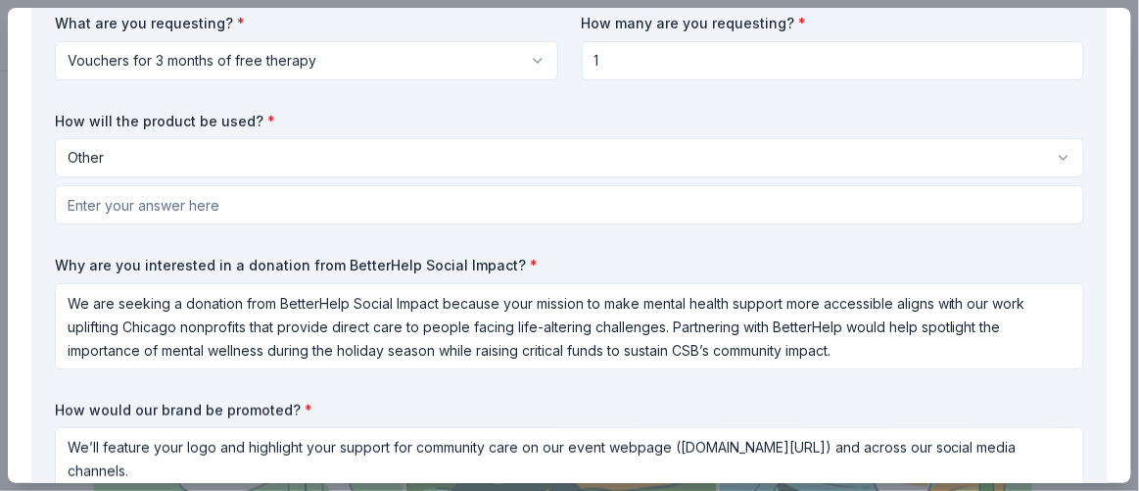
click at [285, 150] on html "Celebrate. Support. Benefit. – A C.S.B. Give-to-Win Event Saved Apply Due [DATE…" at bounding box center [569, 245] width 1139 height 491
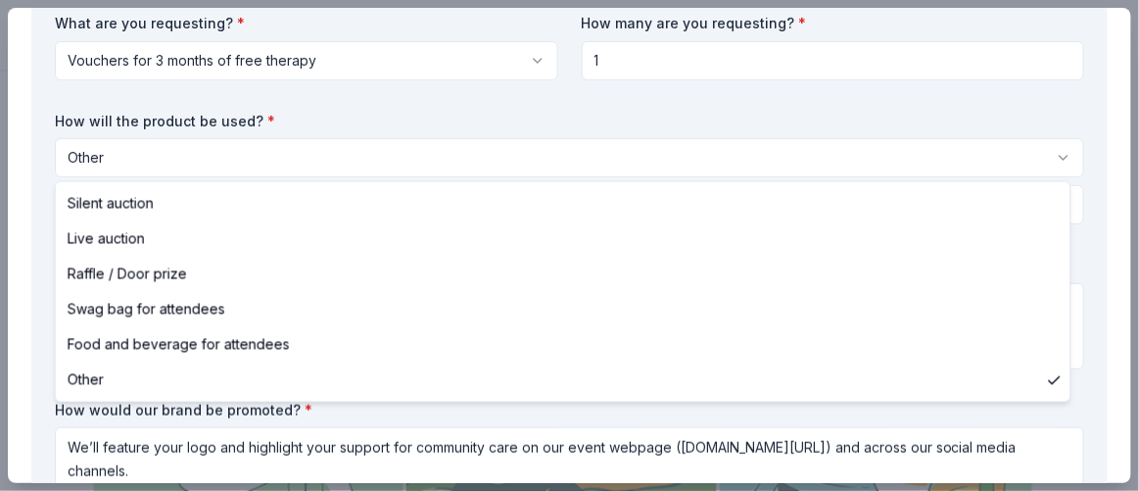
select select "raffleDoorPrize"
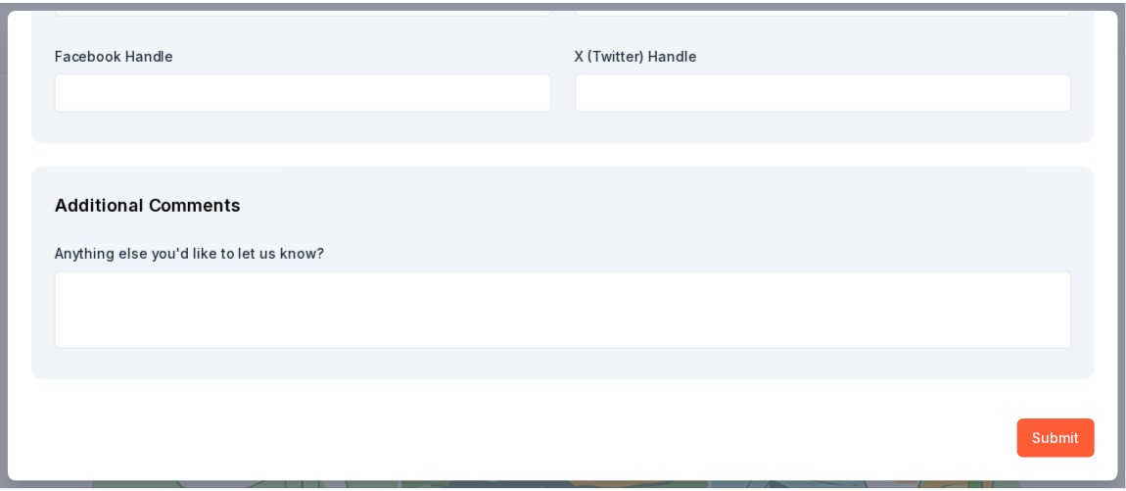
scroll to position [2586, 0]
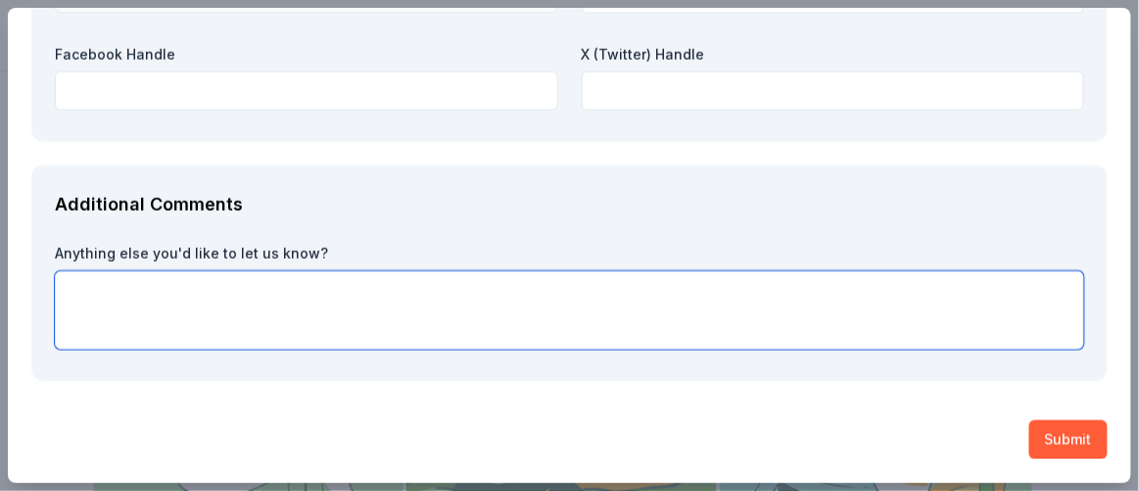
click at [502, 290] on textarea at bounding box center [569, 310] width 1029 height 78
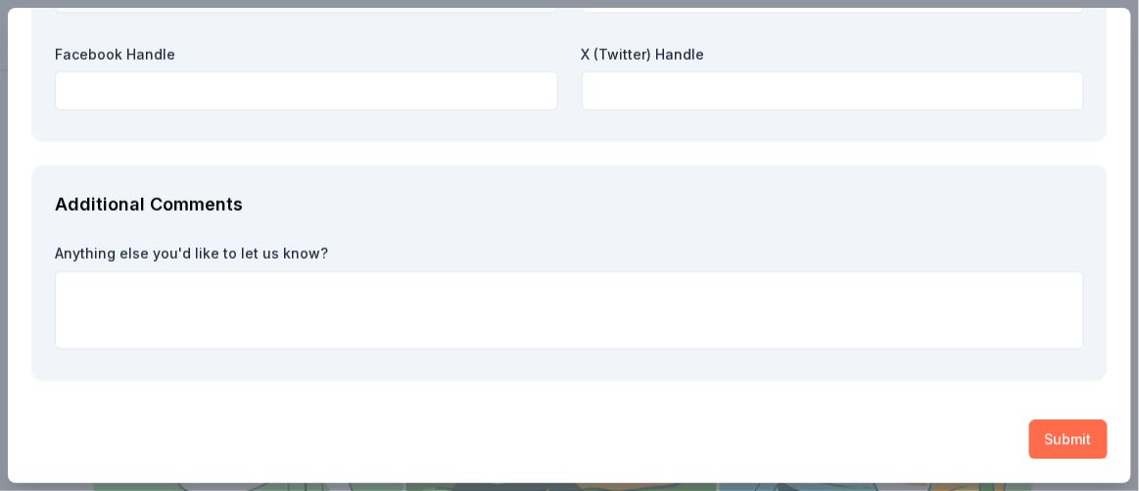
click at [1059, 442] on button "Submit" at bounding box center [1068, 439] width 78 height 39
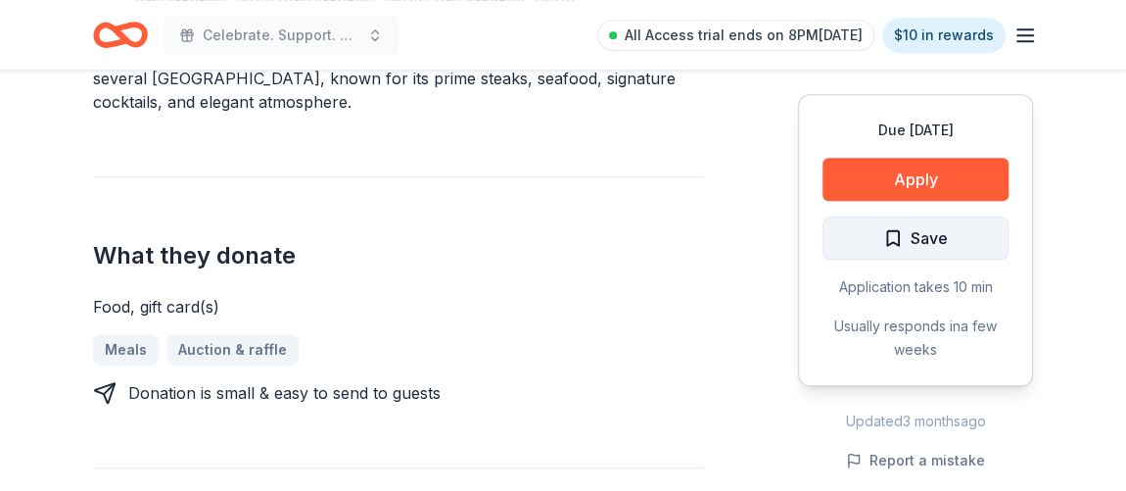
scroll to position [711, 0]
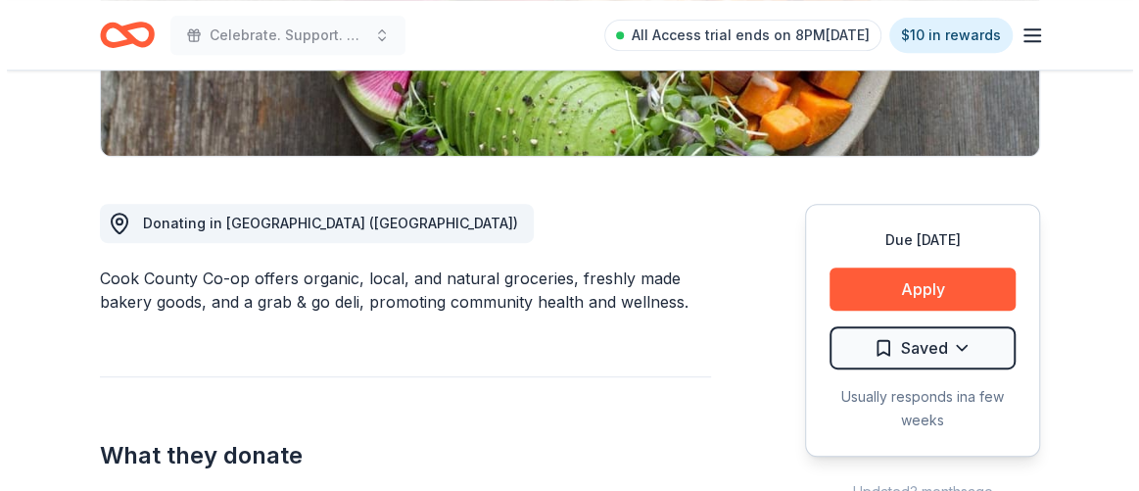
scroll to position [444, 0]
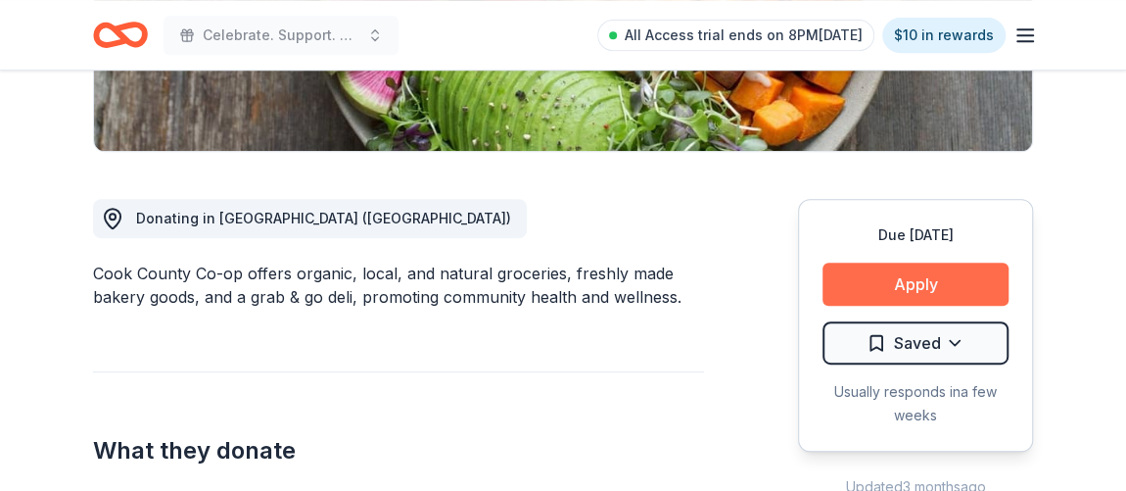
click at [969, 288] on button "Apply" at bounding box center [916, 283] width 186 height 43
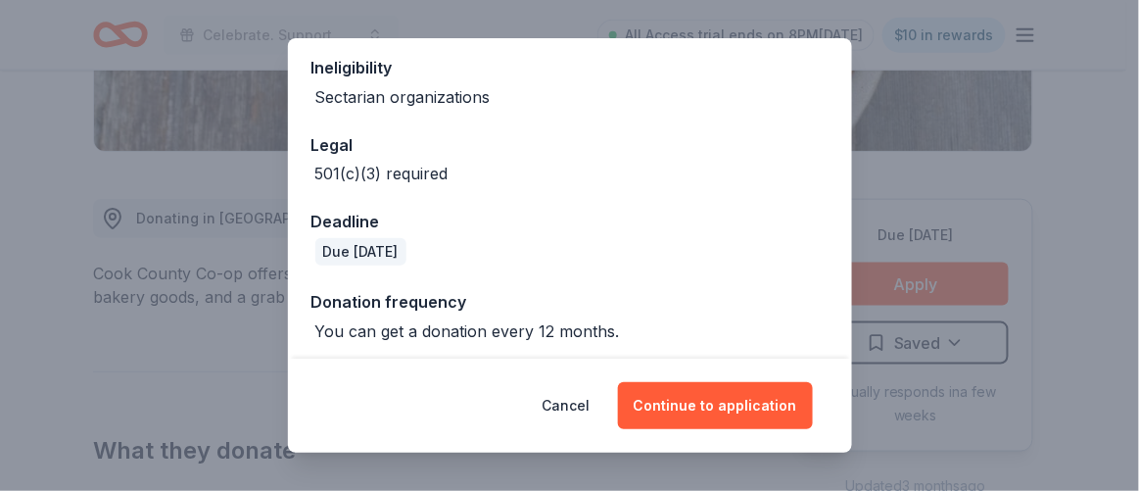
scroll to position [403, 0]
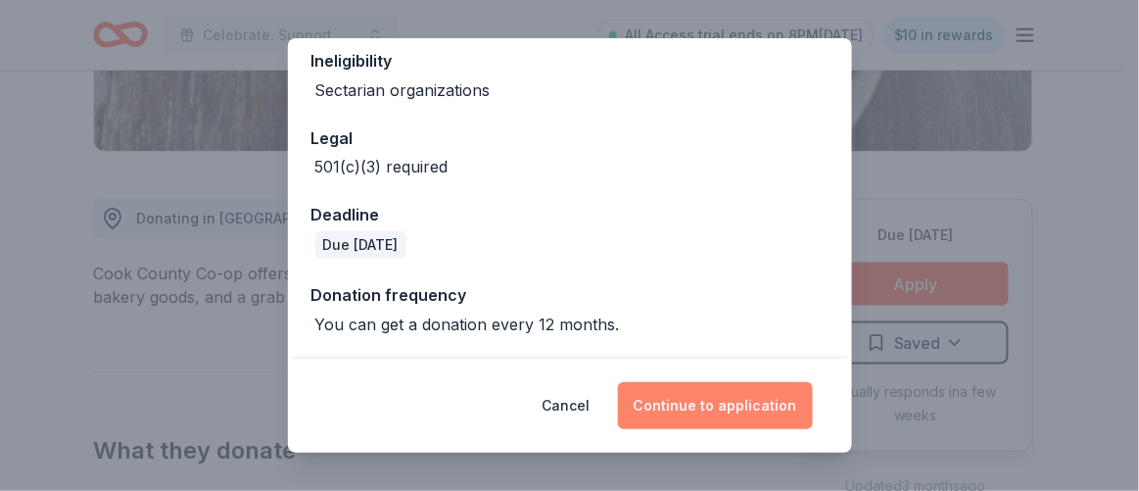
click at [721, 394] on button "Continue to application" at bounding box center [715, 405] width 195 height 47
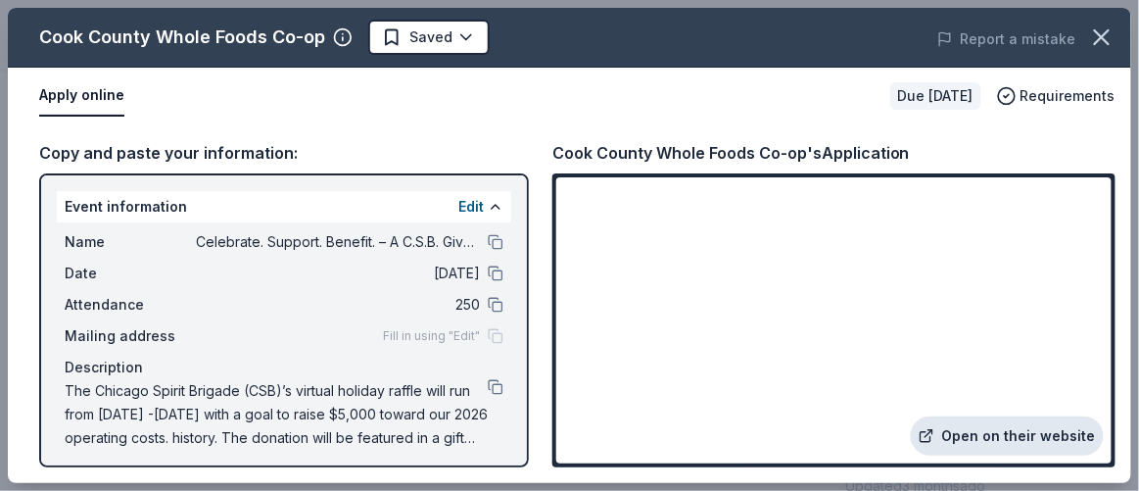
click at [1013, 435] on link "Open on their website" at bounding box center [1007, 435] width 193 height 39
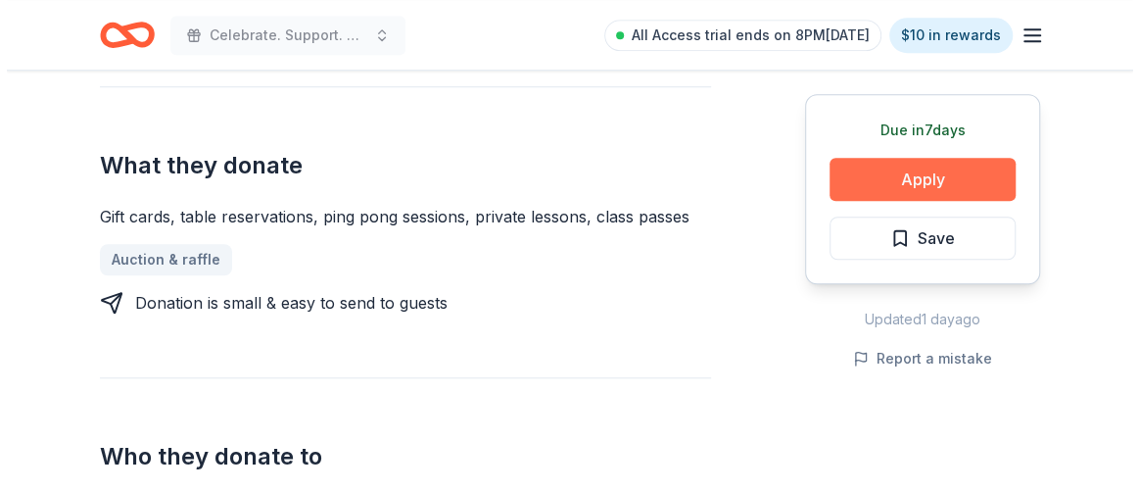
scroll to position [800, 0]
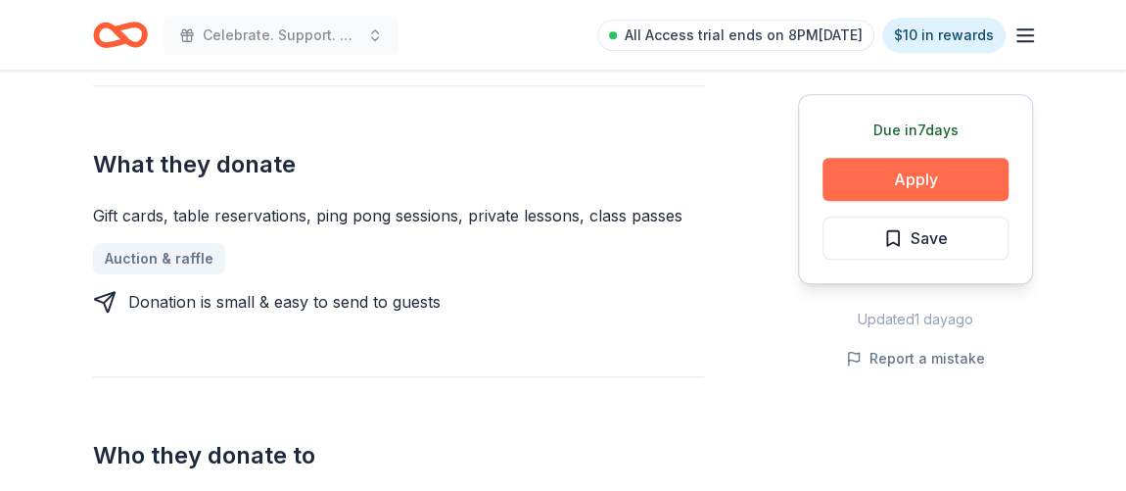
click at [935, 185] on button "Apply" at bounding box center [916, 179] width 186 height 43
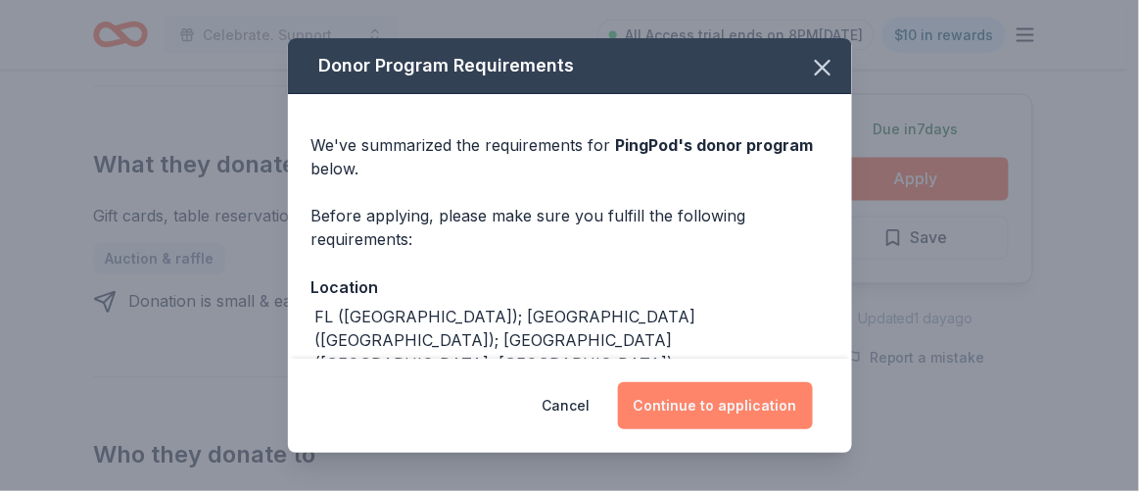
click at [771, 409] on button "Continue to application" at bounding box center [715, 405] width 195 height 47
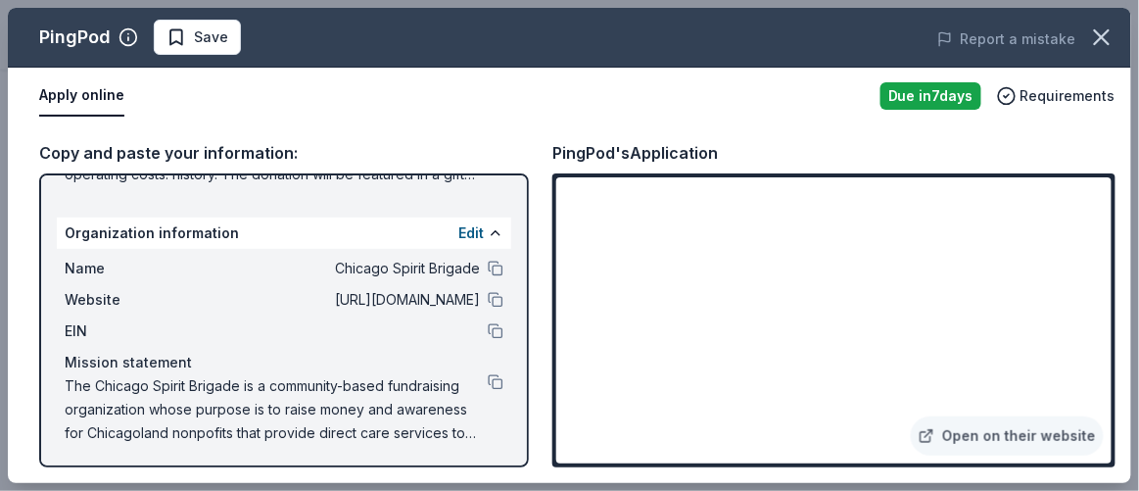
scroll to position [264, 0]
click at [488, 259] on button at bounding box center [496, 267] width 16 height 16
click at [488, 377] on button at bounding box center [496, 381] width 16 height 16
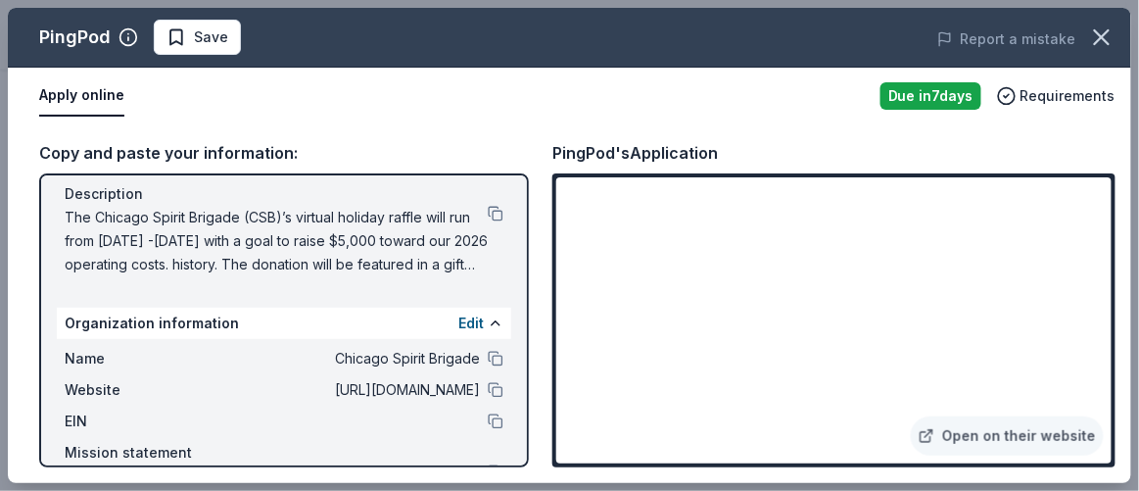
scroll to position [174, 0]
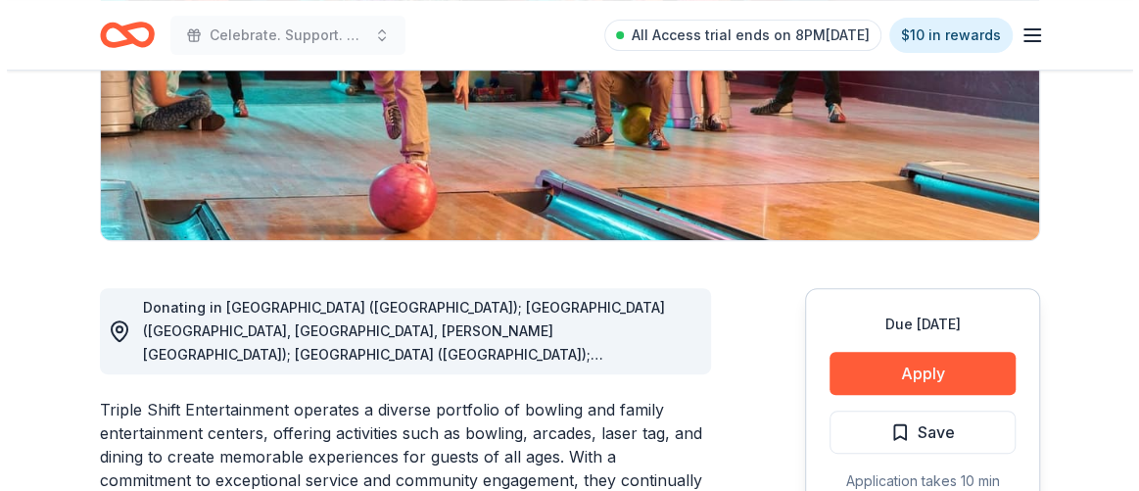
scroll to position [355, 0]
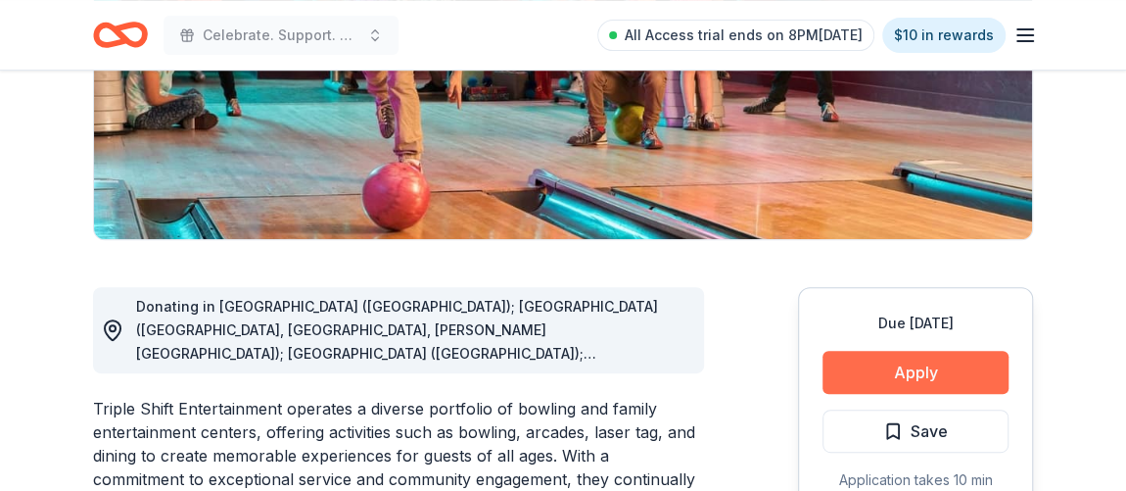
click at [980, 376] on button "Apply" at bounding box center [916, 372] width 186 height 43
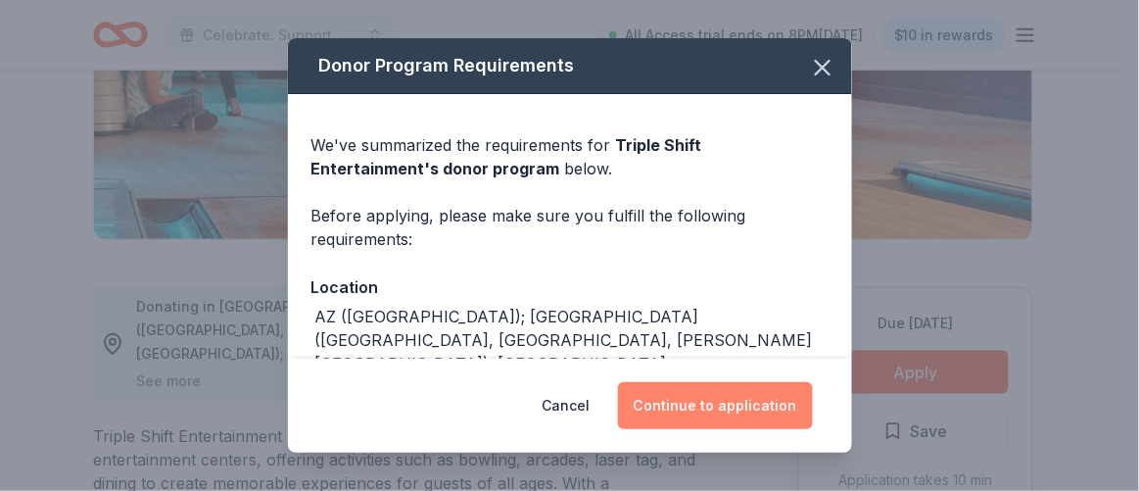
click at [754, 411] on button "Continue to application" at bounding box center [715, 405] width 195 height 47
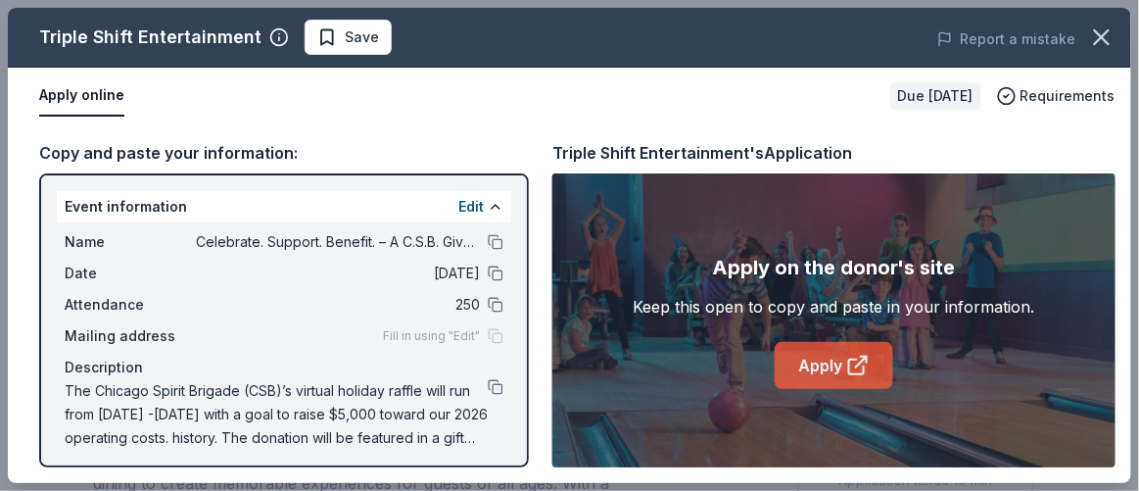
click at [804, 360] on link "Apply" at bounding box center [834, 365] width 118 height 47
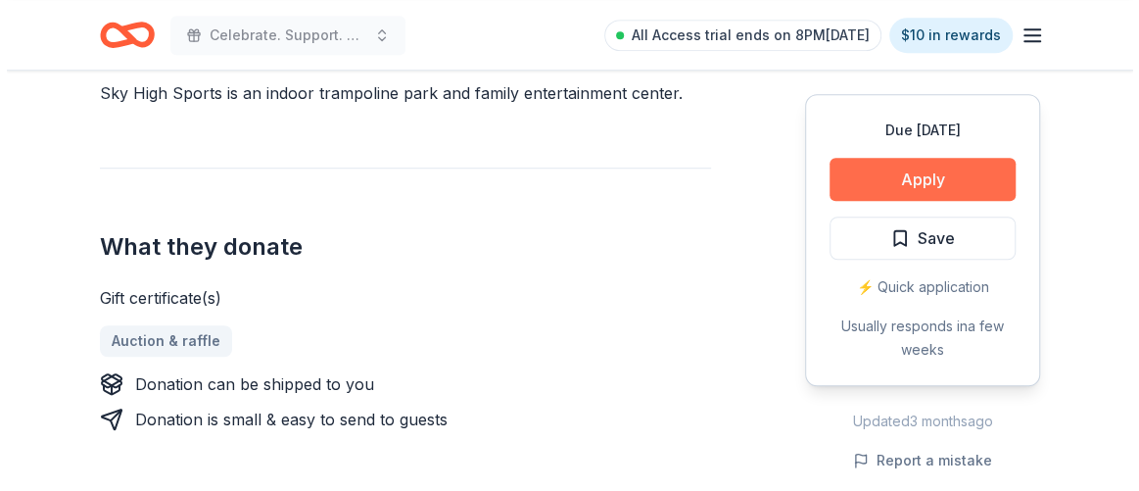
scroll to position [623, 0]
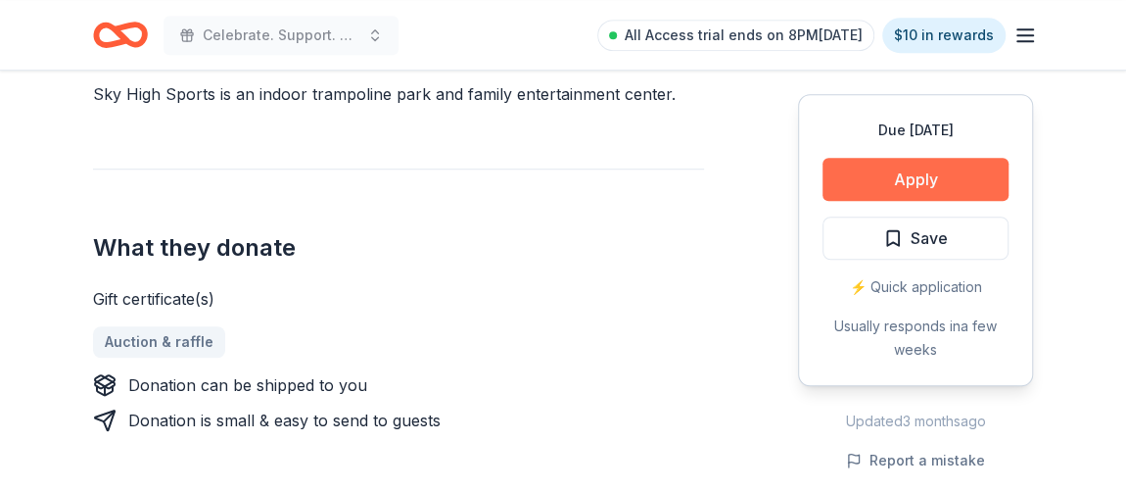
click at [905, 165] on button "Apply" at bounding box center [916, 179] width 186 height 43
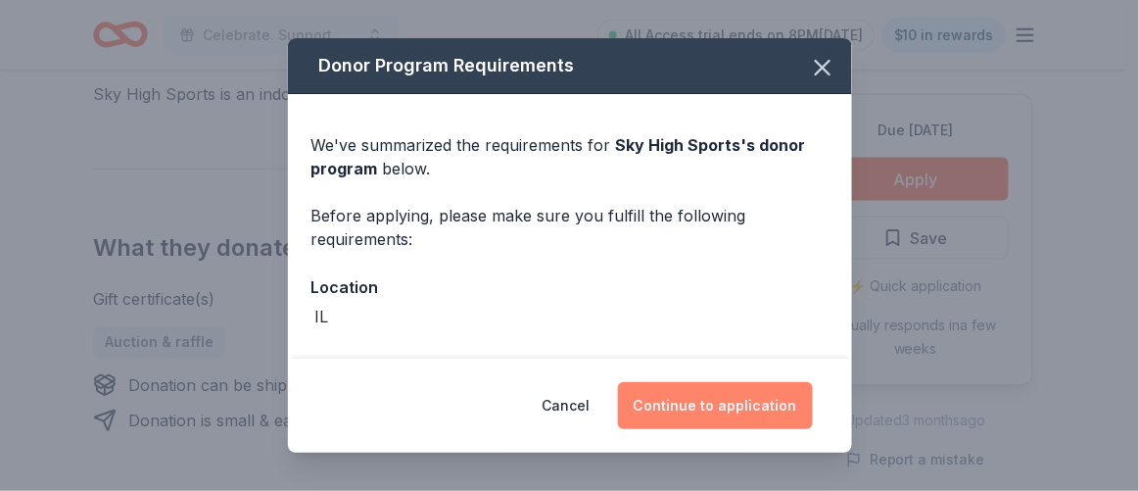
click at [777, 408] on button "Continue to application" at bounding box center [715, 405] width 195 height 47
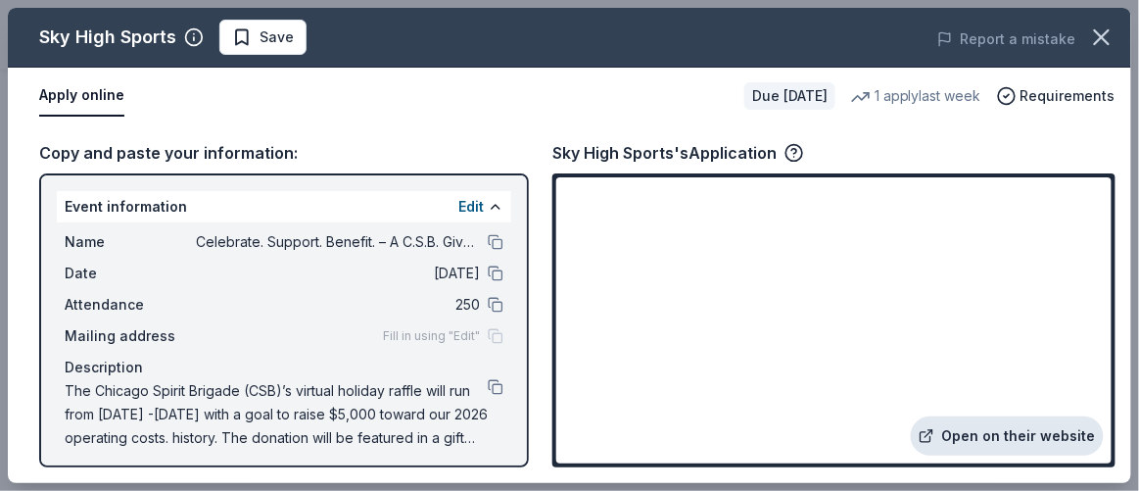
click at [1011, 426] on link "Open on their website" at bounding box center [1007, 435] width 193 height 39
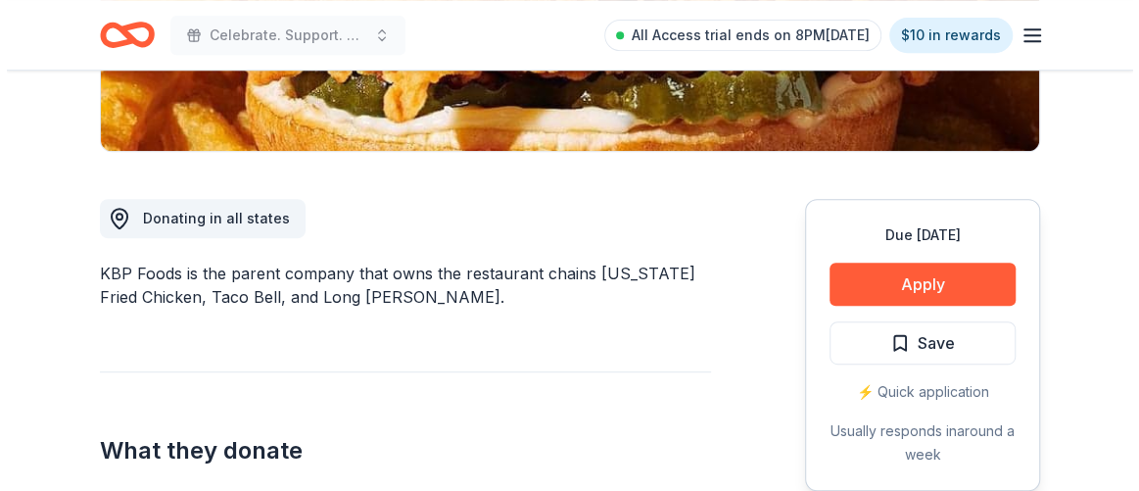
scroll to position [444, 0]
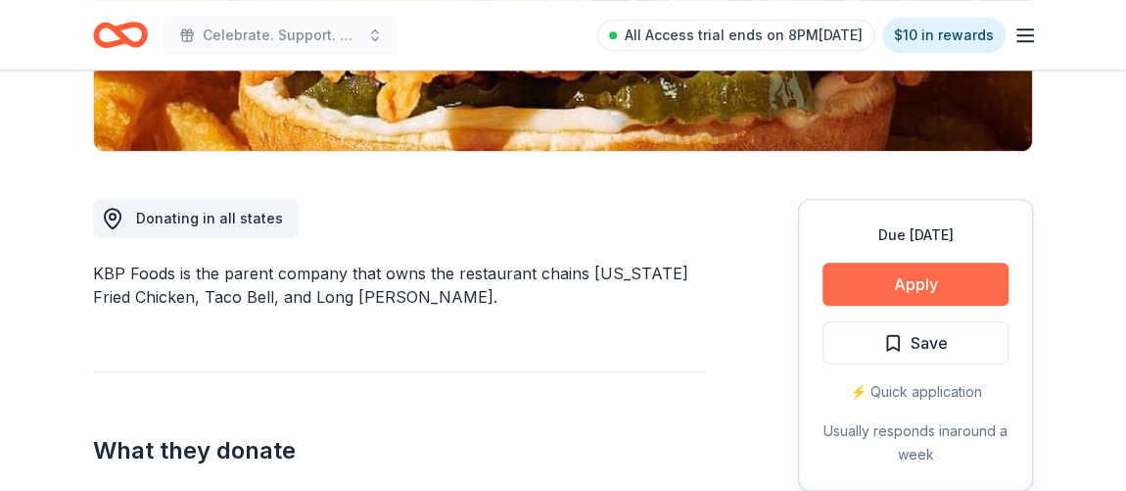
click at [869, 279] on button "Apply" at bounding box center [916, 283] width 186 height 43
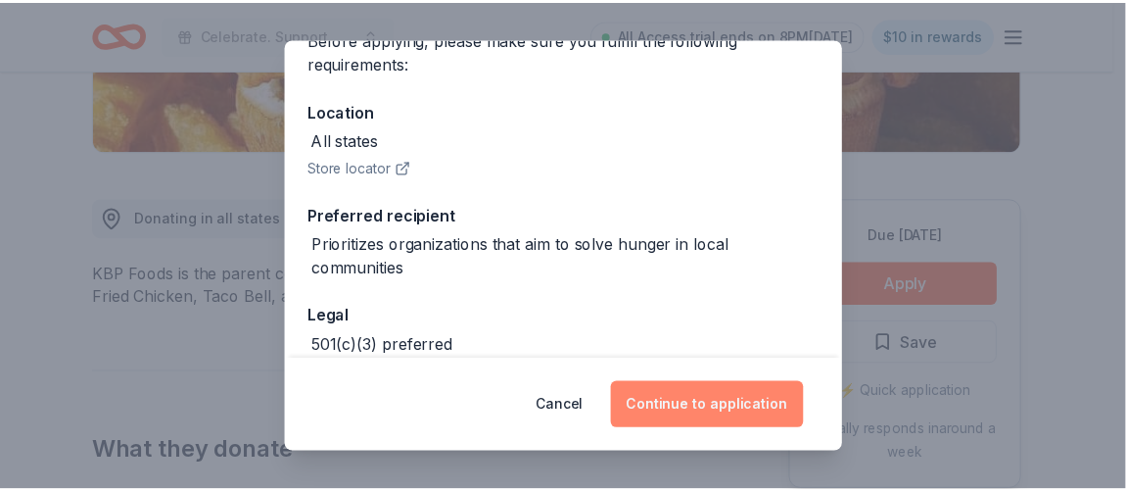
scroll to position [177, 0]
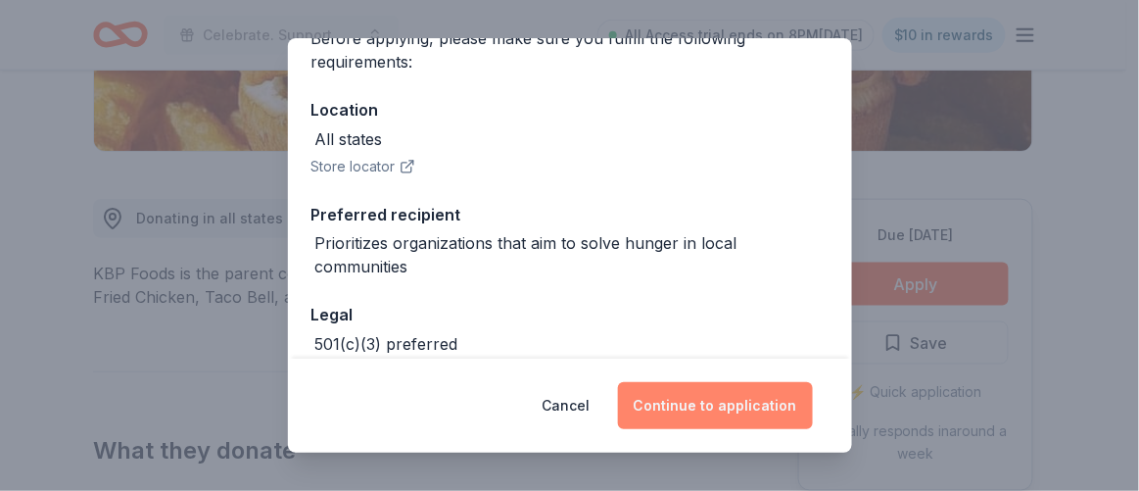
click at [697, 391] on button "Continue to application" at bounding box center [715, 405] width 195 height 47
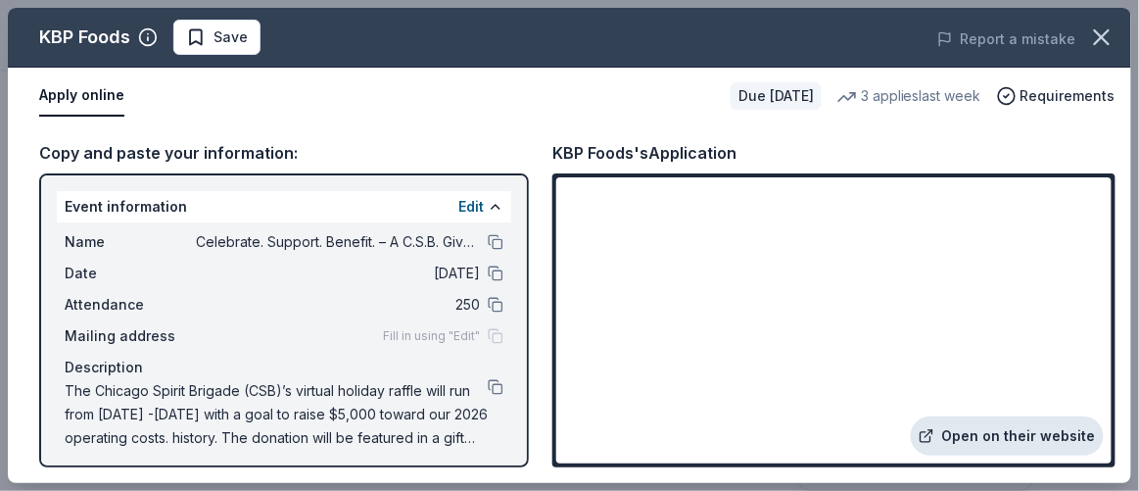
click at [1027, 428] on link "Open on their website" at bounding box center [1007, 435] width 193 height 39
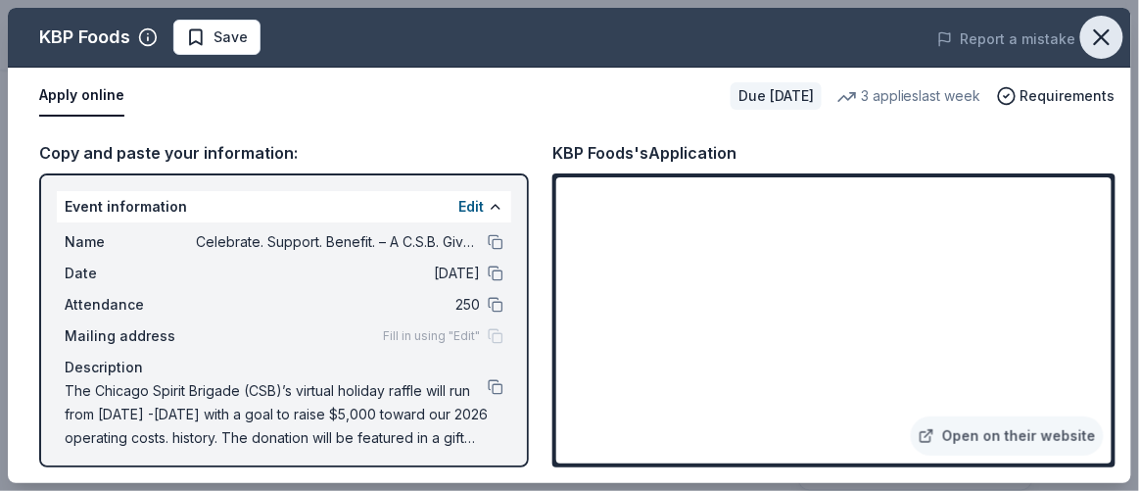
click at [1100, 43] on icon "button" at bounding box center [1101, 37] width 27 height 27
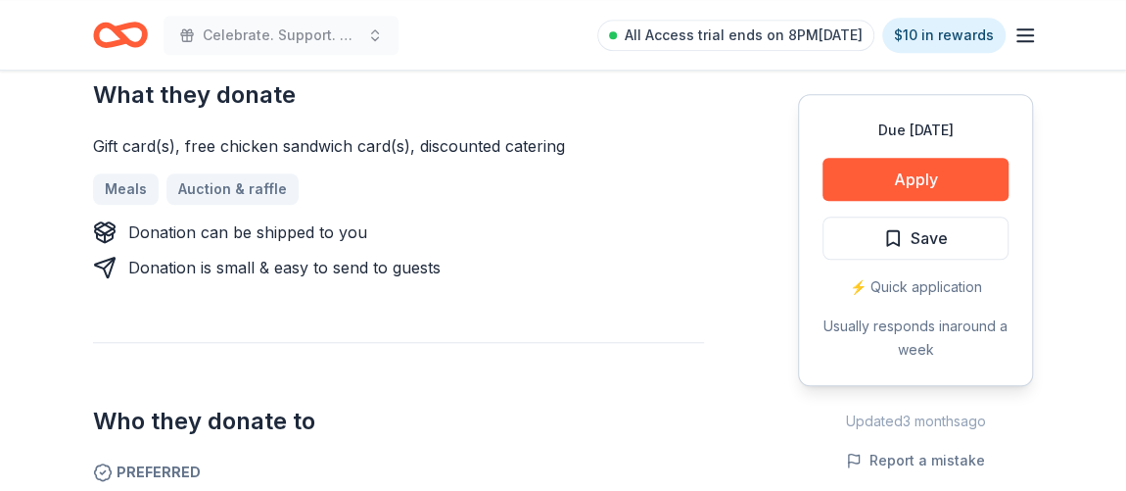
scroll to position [799, 0]
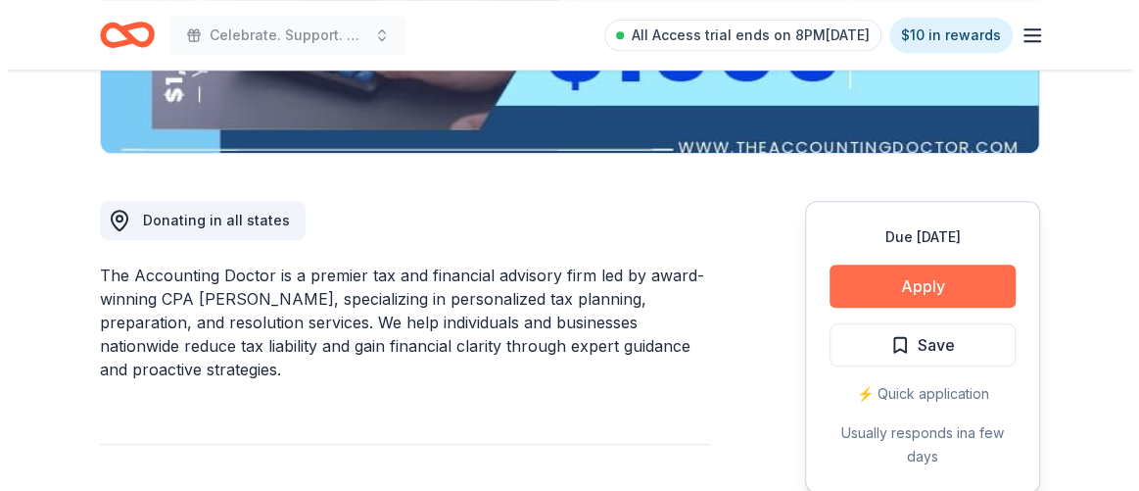
scroll to position [445, 0]
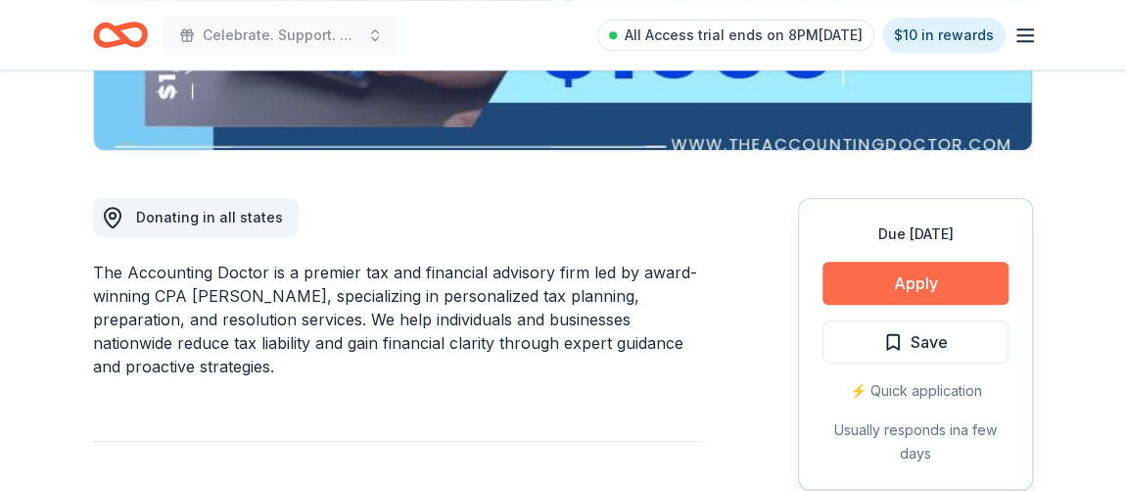
click at [905, 279] on button "Apply" at bounding box center [916, 282] width 186 height 43
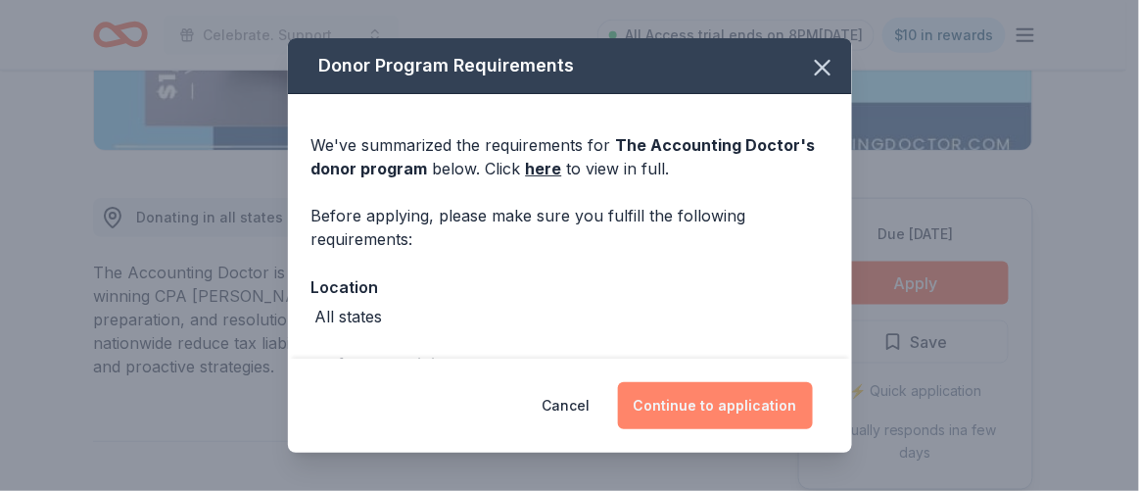
click at [766, 398] on button "Continue to application" at bounding box center [715, 405] width 195 height 47
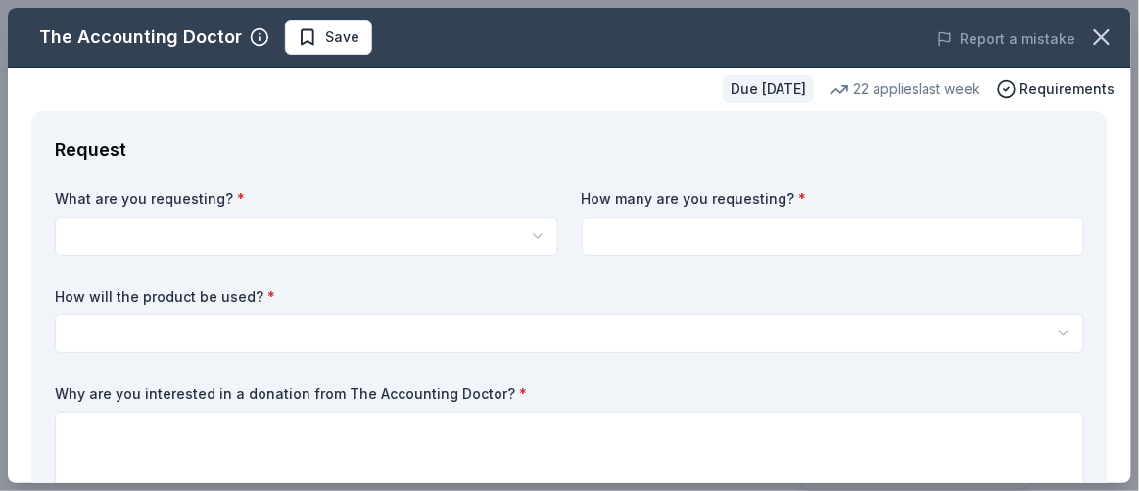
scroll to position [0, 0]
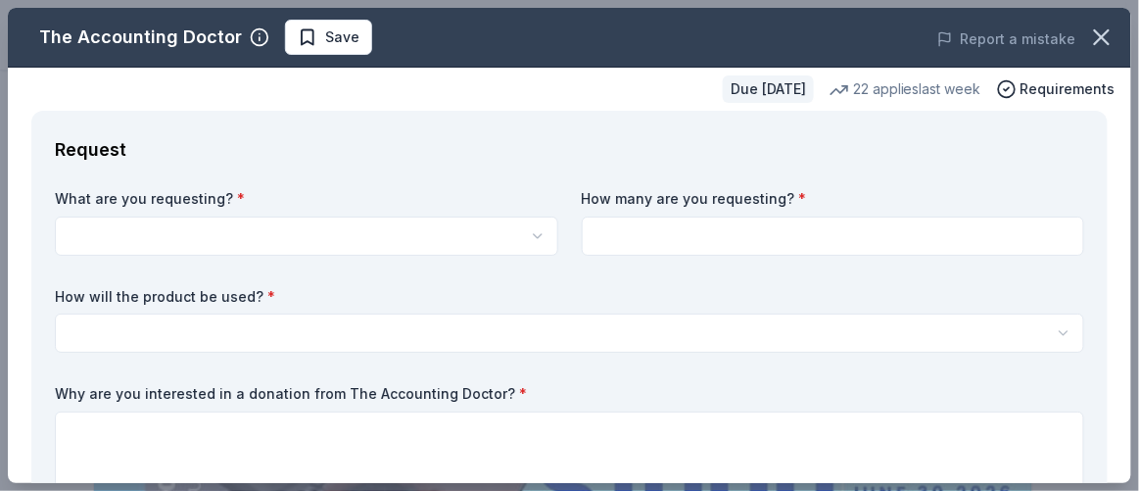
click at [269, 215] on html "Celebrate. Support. Benefit. – A C.S.B. Give-to-Win Event All Access trial ends…" at bounding box center [569, 245] width 1139 height 491
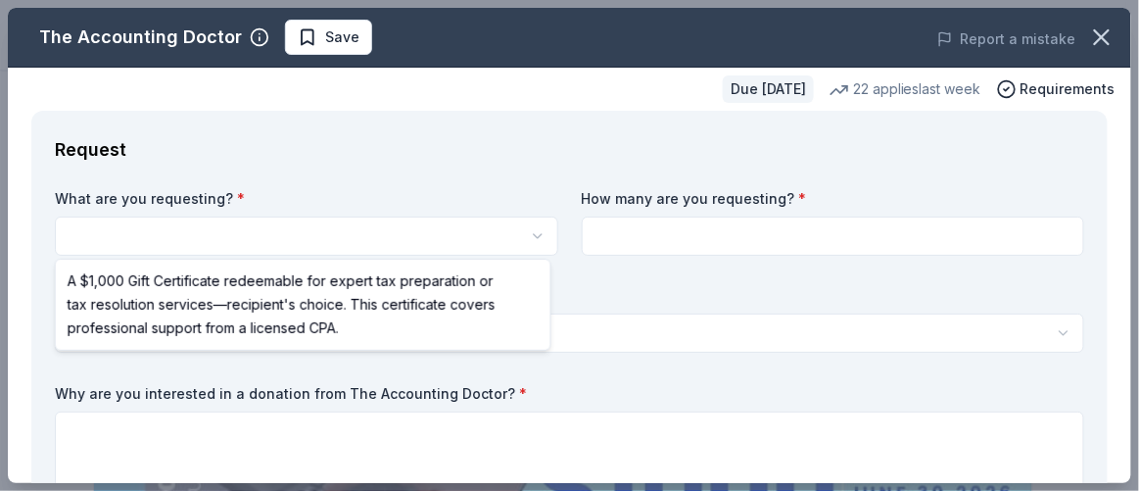
select select "A $1,000 Gift Certificate redeemable for expert tax preparation or tax resoluti…"
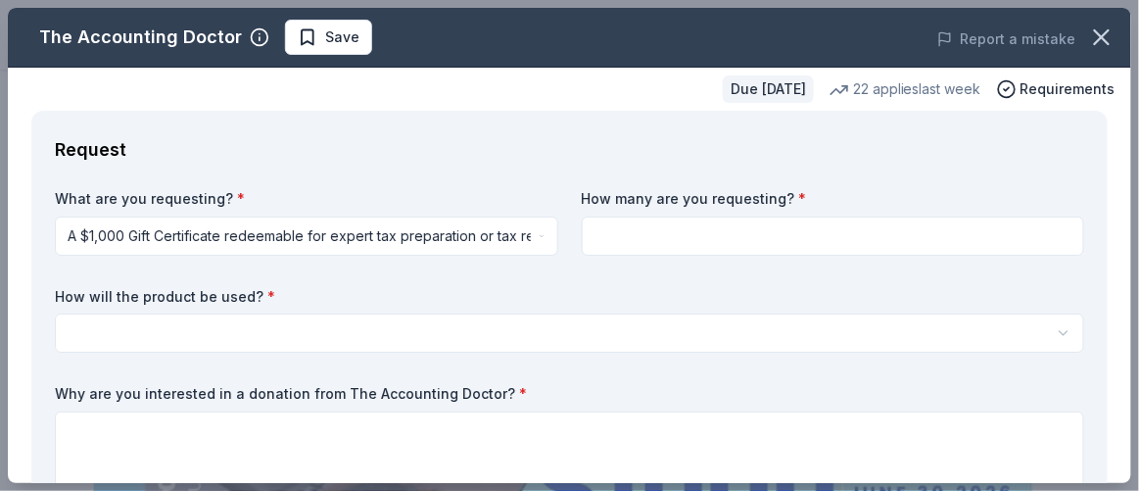
click at [786, 229] on input at bounding box center [833, 235] width 503 height 39
type input "1"
click at [465, 310] on div "How will the product be used? * Silent auction Live auction Raffle / Door prize…" at bounding box center [569, 320] width 1029 height 67
click at [454, 327] on html "Celebrate. Support. Benefit. – A C.S.B. Give-to-Win Event Save Apply Due in 60 …" at bounding box center [569, 245] width 1139 height 491
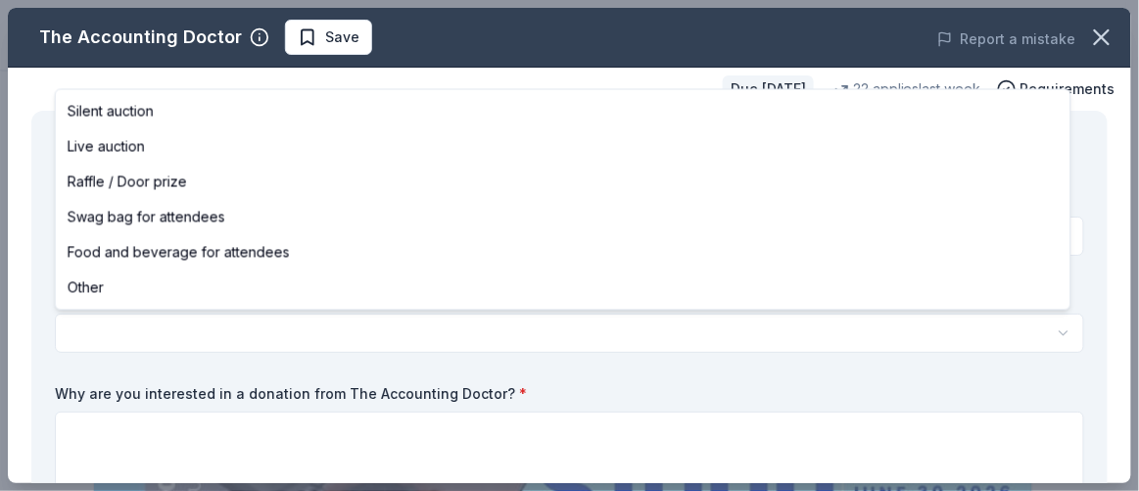
select select "raffleDoorPrize"
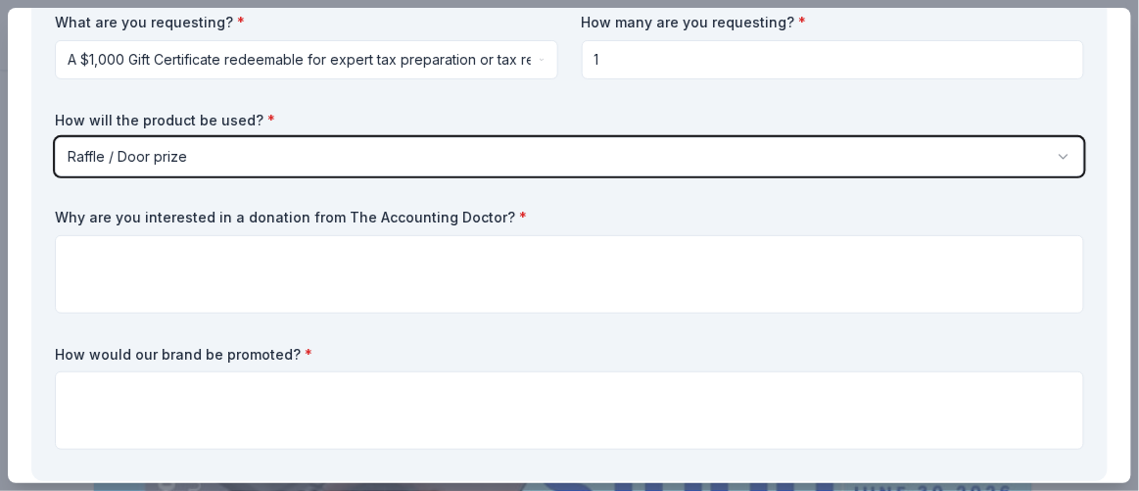
scroll to position [177, 0]
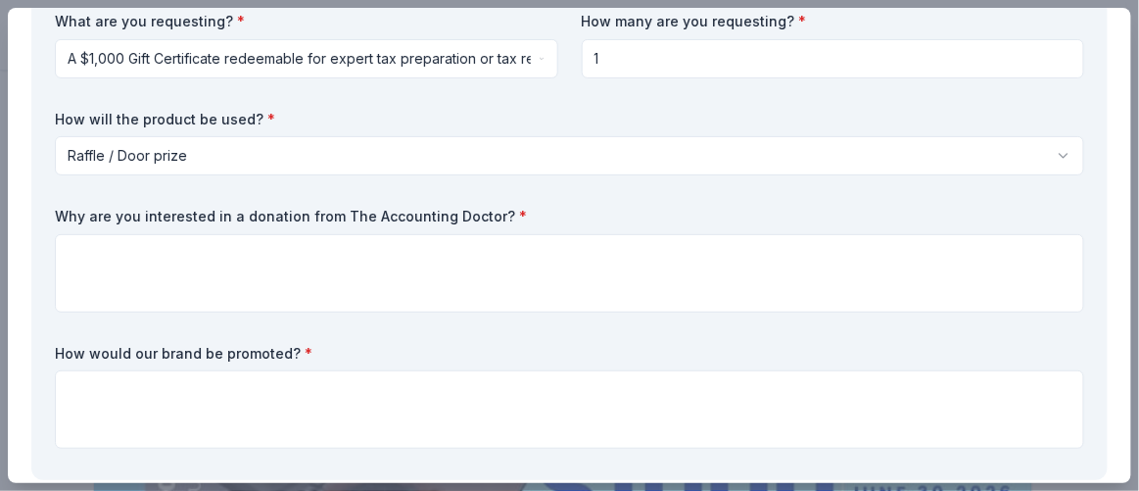
drag, startPoint x: 498, startPoint y: 212, endPoint x: 6, endPoint y: 235, distance: 493.1
click at [6, 235] on div "The Accounting Doctor Save Report a mistake Due in 60 days 22 applies last week…" at bounding box center [569, 245] width 1139 height 491
click at [278, 368] on div "How would our brand be promoted? *" at bounding box center [569, 397] width 1029 height 106
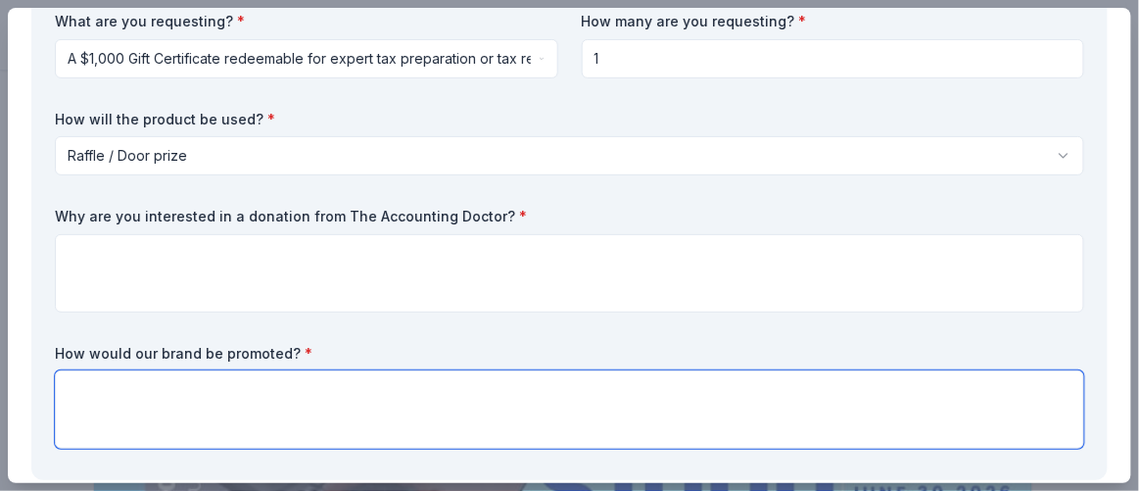
click at [278, 400] on textarea at bounding box center [569, 409] width 1029 height 78
paste textarea "We’ll feature your logo and highlight your support for community care on our ev…"
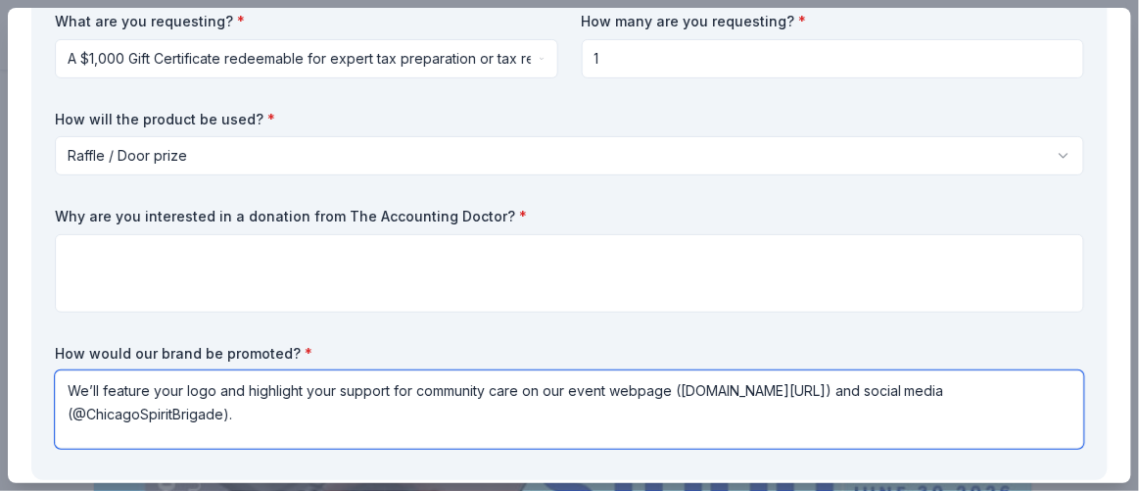
type textarea "We’ll feature your logo and highlight your support for community care on our ev…"
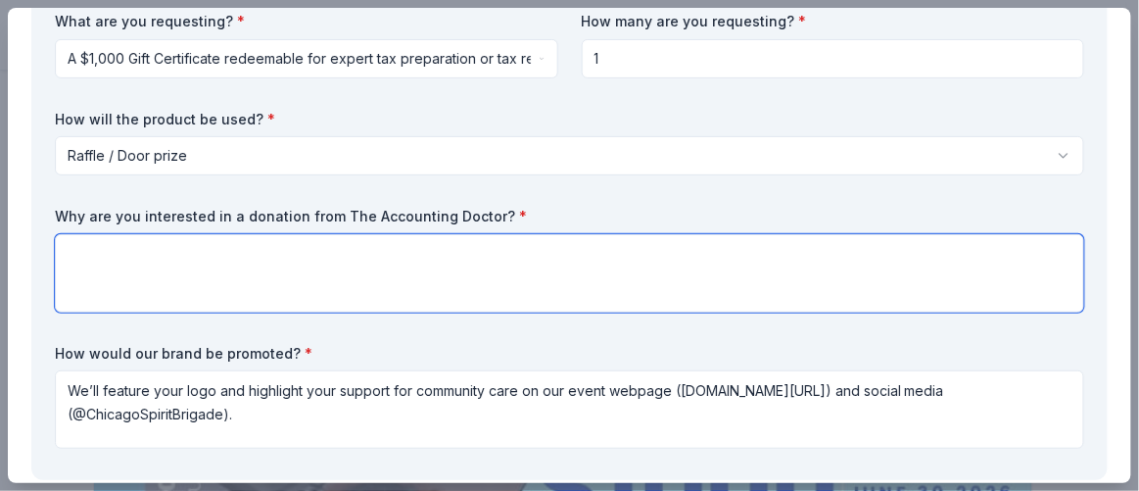
click at [589, 293] on textarea at bounding box center [569, 273] width 1029 height 78
paste textarea "We’re interested in a donation from The Accounting Doctor because your focus on…"
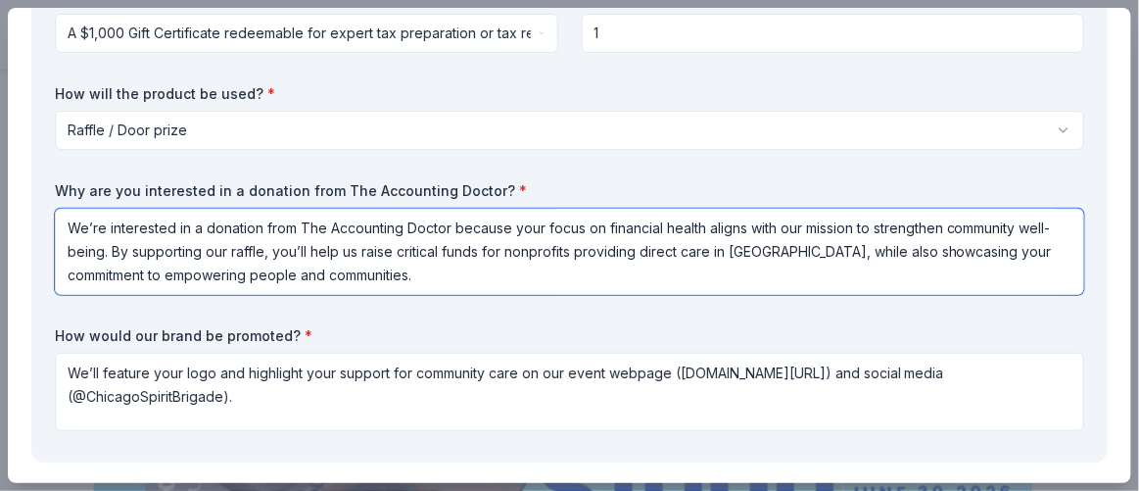
scroll to position [202, 0]
click at [762, 243] on textarea "We’re interested in a donation from The Accounting Doctor because your focus on…" at bounding box center [569, 253] width 1029 height 86
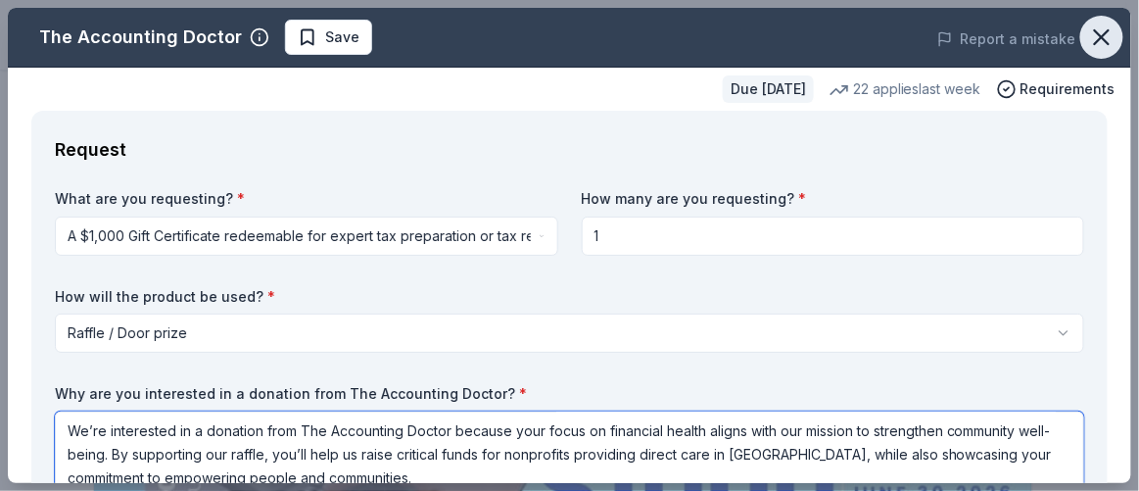
type textarea "We’re interested in a donation from The Accounting Doctor because your focus on…"
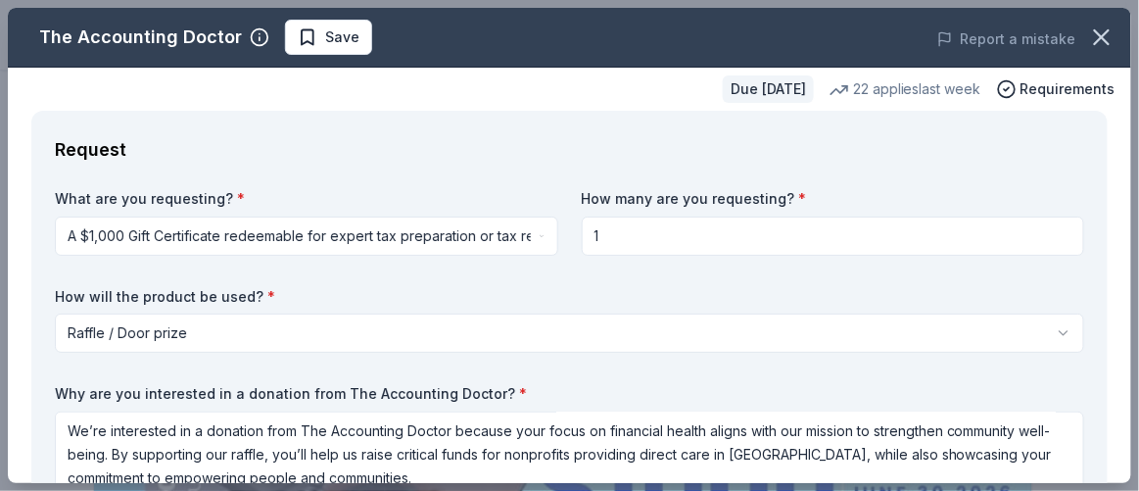
drag, startPoint x: 1100, startPoint y: 34, endPoint x: 164, endPoint y: 36, distance: 936.1
click at [164, 36] on div "The Accounting Doctor Save Report a mistake Due in 60 days 22 applies last week…" at bounding box center [569, 245] width 1123 height 475
click at [329, 25] on span "Save" at bounding box center [342, 37] width 34 height 24
click at [1091, 46] on icon "button" at bounding box center [1101, 37] width 27 height 27
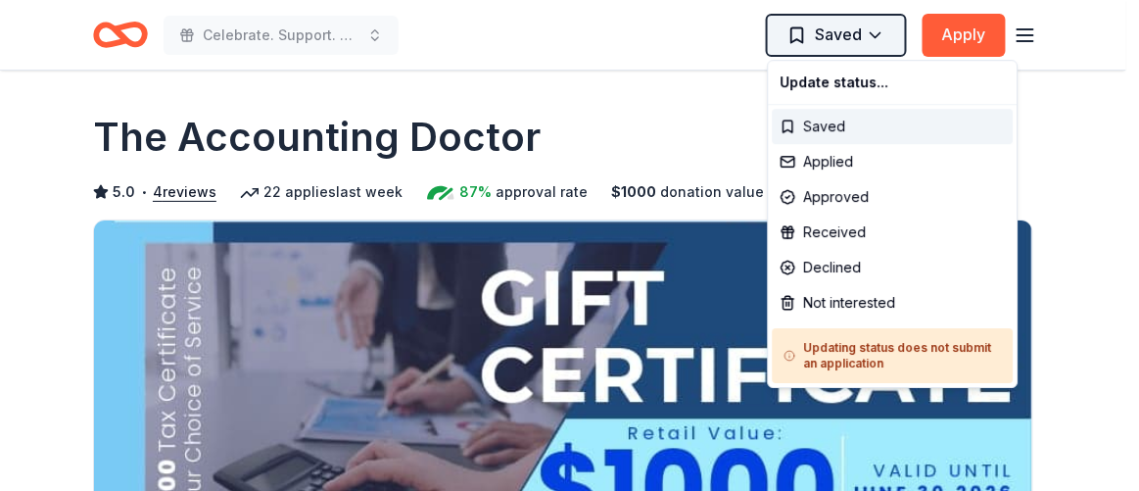
click at [883, 42] on html "Celebrate. Support. Benefit. – A C.S.B. Give-to-Win Event Saved Apply Due in 60…" at bounding box center [569, 245] width 1139 height 491
click at [715, 217] on html "Celebrate. Support. Benefit. – A C.S.B. Give-to-Win Event Saved Apply Due in 60…" at bounding box center [569, 245] width 1139 height 491
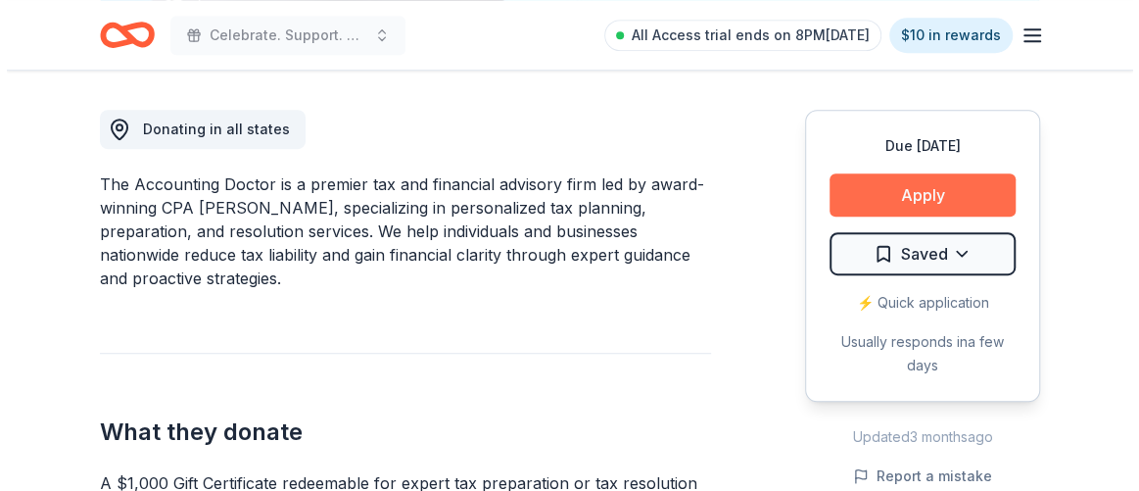
scroll to position [534, 0]
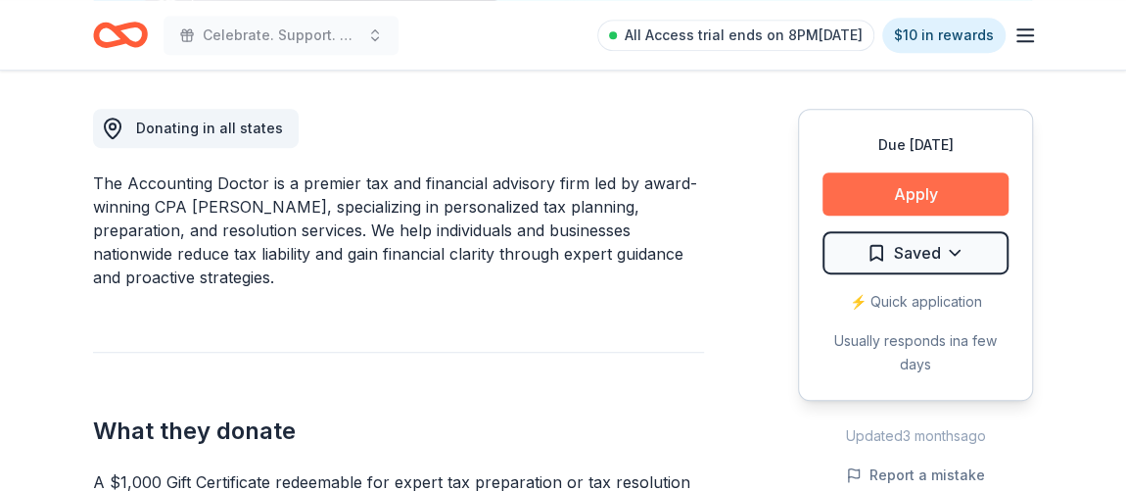
click at [919, 175] on button "Apply" at bounding box center [916, 193] width 186 height 43
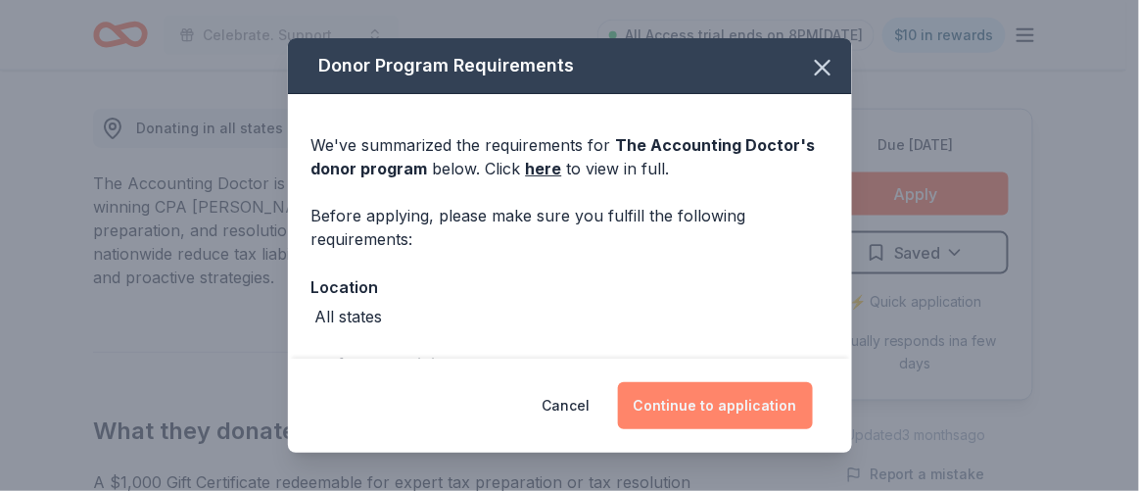
click at [702, 407] on button "Continue to application" at bounding box center [715, 405] width 195 height 47
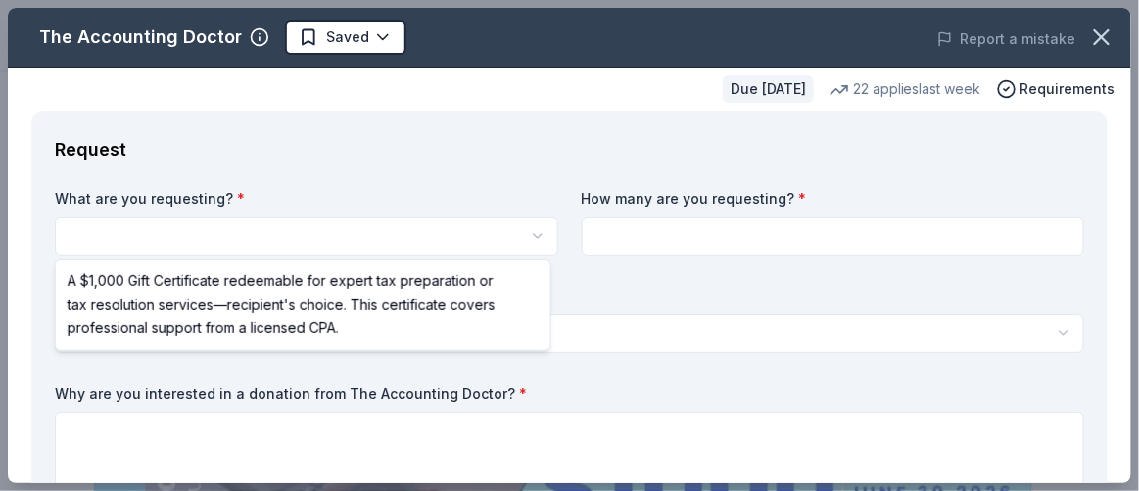
scroll to position [0, 0]
click at [347, 236] on html "Celebrate. Support. Benefit. – A C.S.B. Give-to-Win Event Saved Apply Due in 60…" at bounding box center [569, 245] width 1139 height 491
select select "A $1,000 Gift Certificate redeemable for expert tax preparation or tax resoluti…"
drag, startPoint x: 358, startPoint y: 306, endPoint x: 717, endPoint y: 239, distance: 364.5
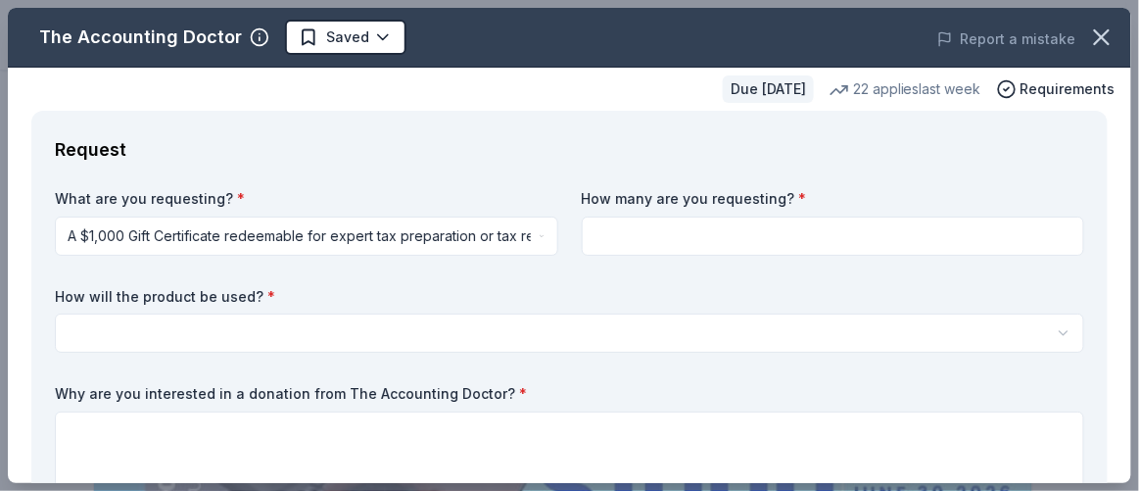
click at [734, 235] on input at bounding box center [833, 235] width 503 height 39
type input "1"
drag, startPoint x: 666, startPoint y: 369, endPoint x: 653, endPoint y: 345, distance: 27.6
click at [665, 369] on div "What are you requesting? * A $1,000 Gift Certificate redeemable for expert tax …" at bounding box center [569, 411] width 1029 height 445
click at [653, 339] on html "Celebrate. Support. Benefit. – A C.S.B. Give-to-Win Event Saved Apply Due in 60…" at bounding box center [569, 245] width 1139 height 491
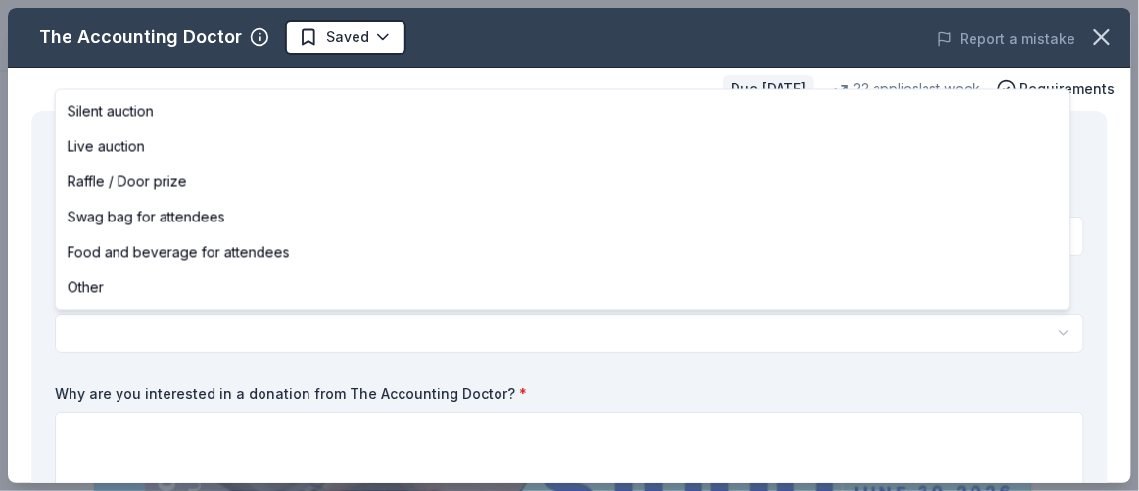
select select "raffleDoorPrize"
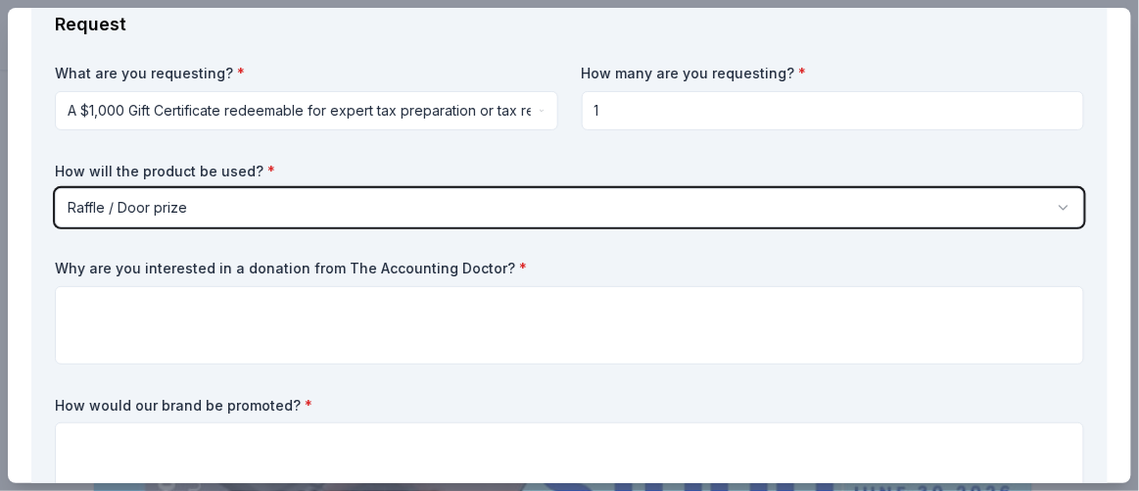
scroll to position [126, 0]
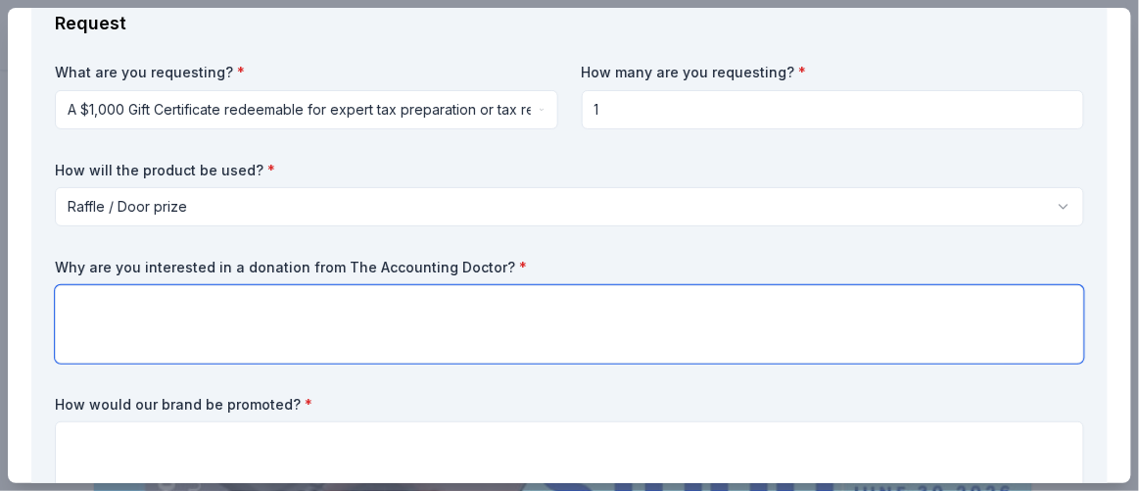
click at [699, 324] on textarea at bounding box center [569, 324] width 1029 height 78
paste textarea "We’re interested in a donation from The Accounting Doctor because your focus on…"
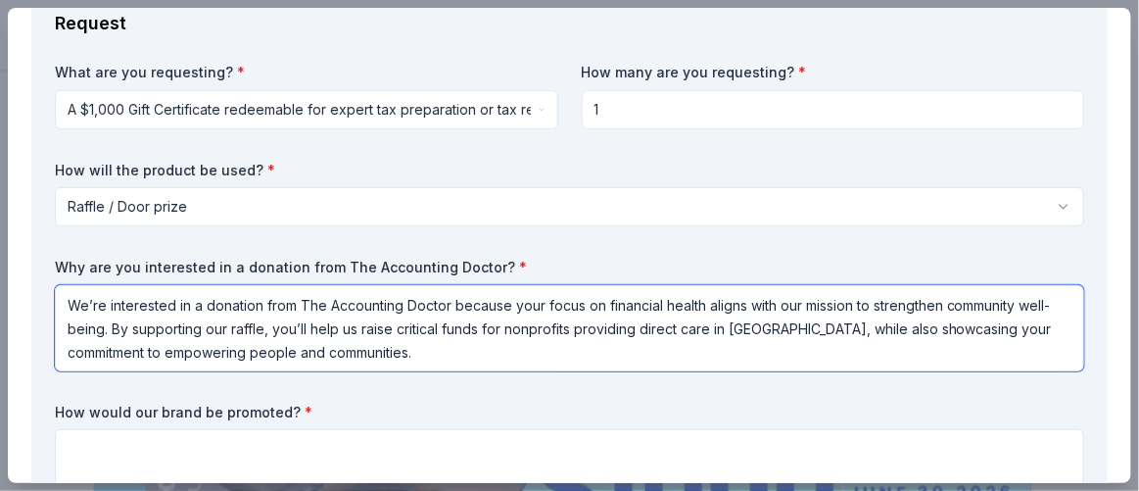
type textarea "We’re interested in a donation from The Accounting Doctor because your focus on…"
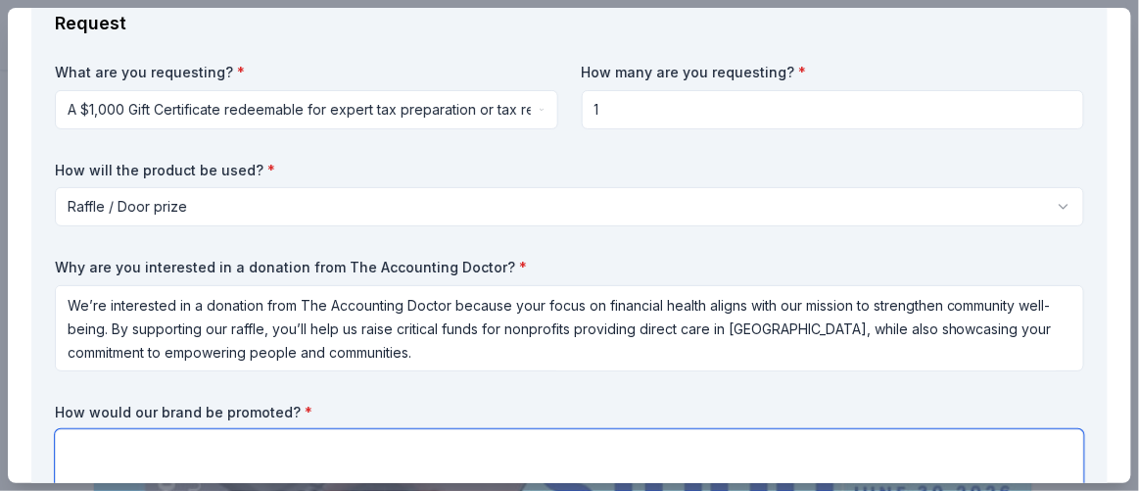
click at [471, 437] on textarea at bounding box center [569, 468] width 1029 height 78
paste textarea "We’ll feature your logo and highlight your support for community care on our ev…"
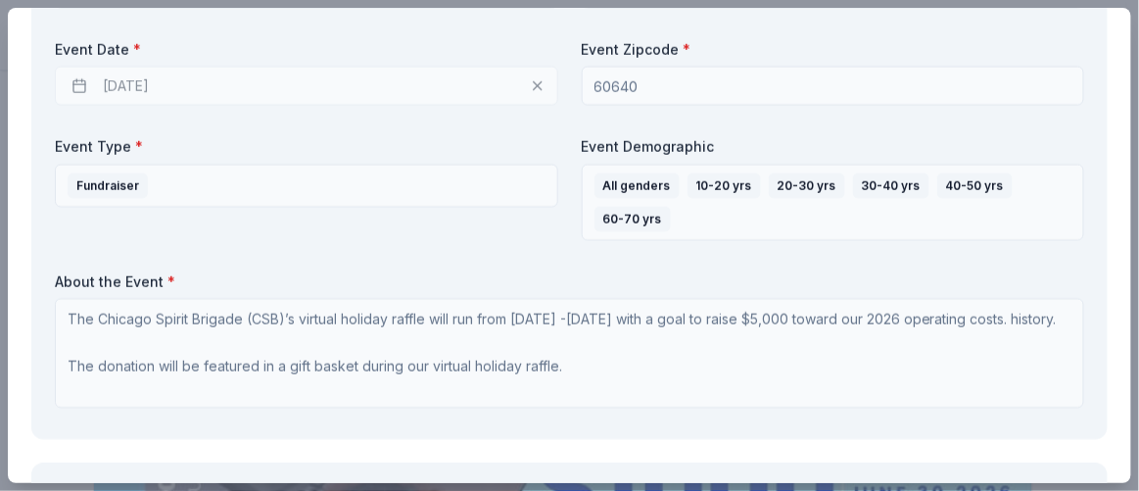
scroll to position [489, 0]
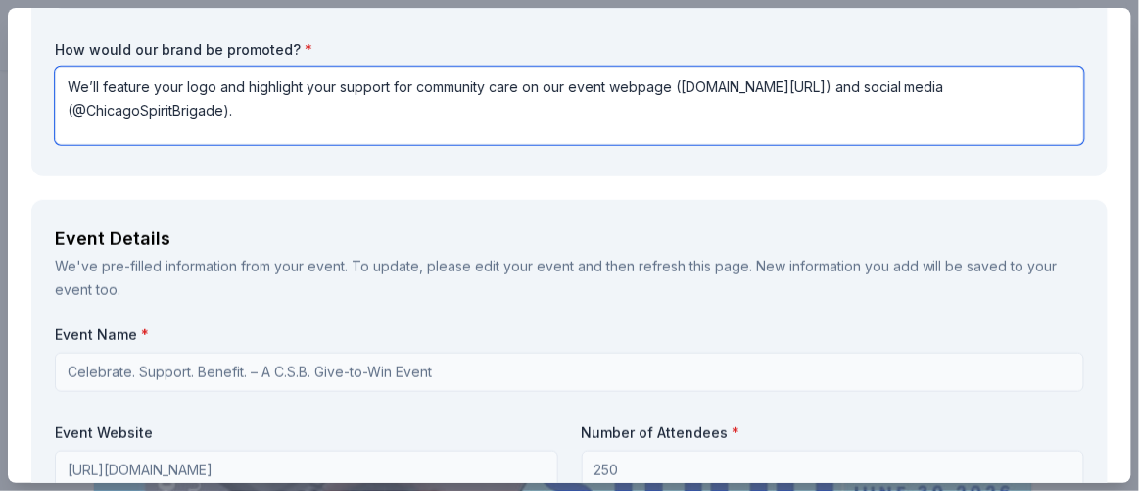
type textarea "We’ll feature your logo and highlight your support for community care on our ev…"
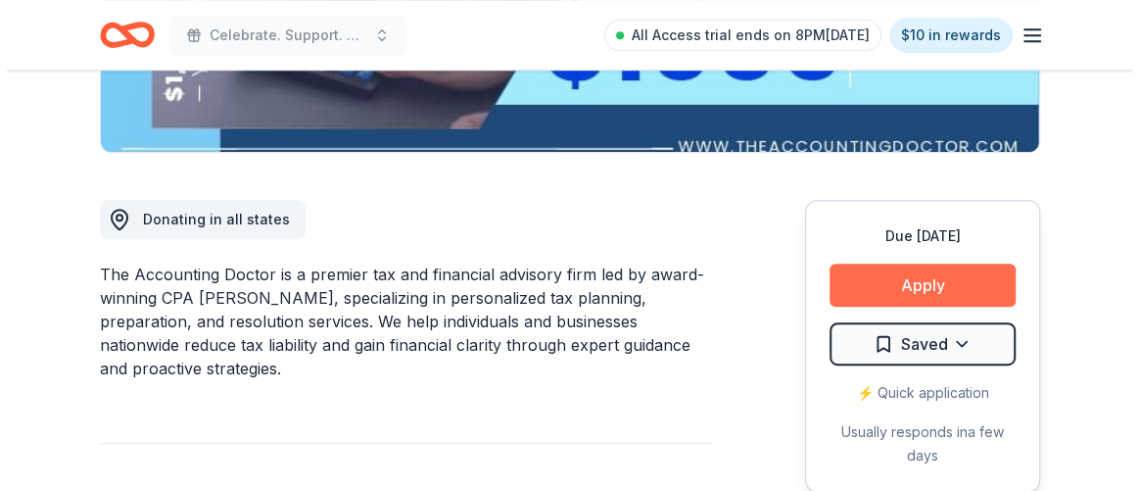
scroll to position [444, 0]
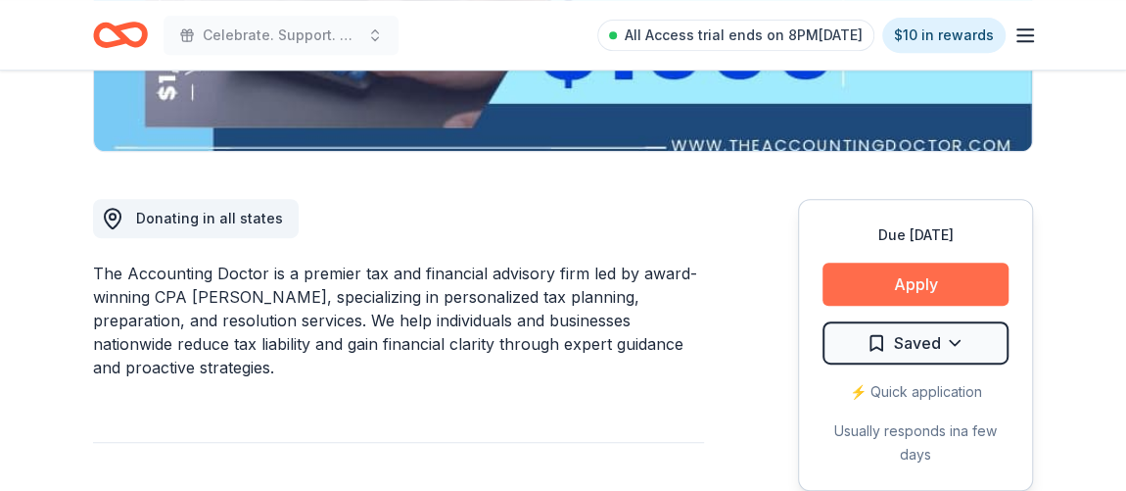
click at [976, 293] on button "Apply" at bounding box center [916, 283] width 186 height 43
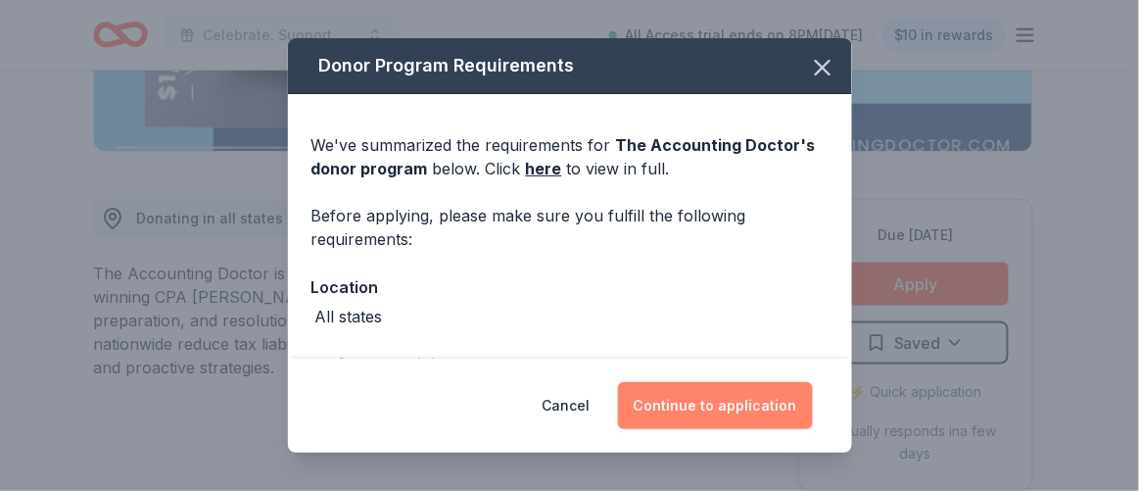
click at [691, 419] on button "Continue to application" at bounding box center [715, 405] width 195 height 47
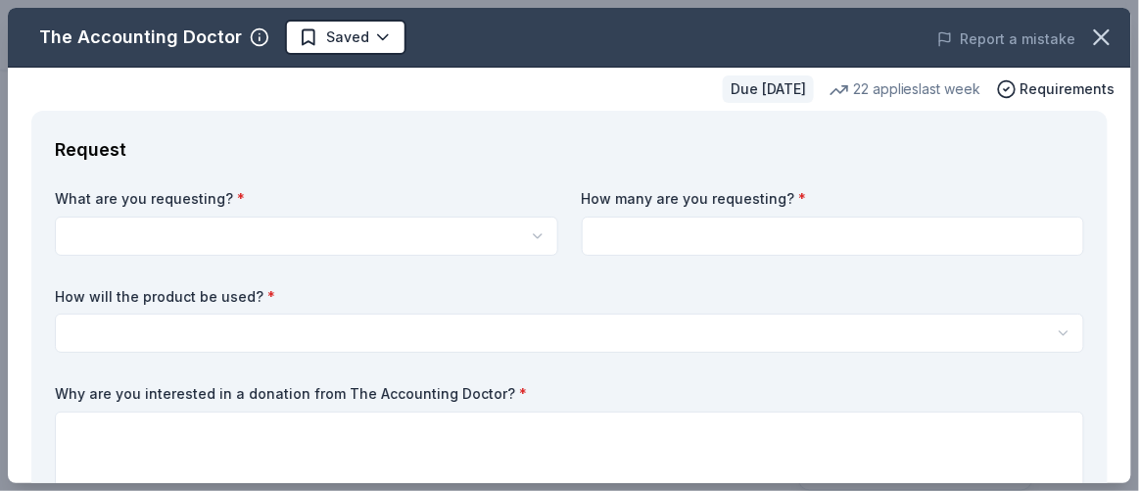
scroll to position [0, 0]
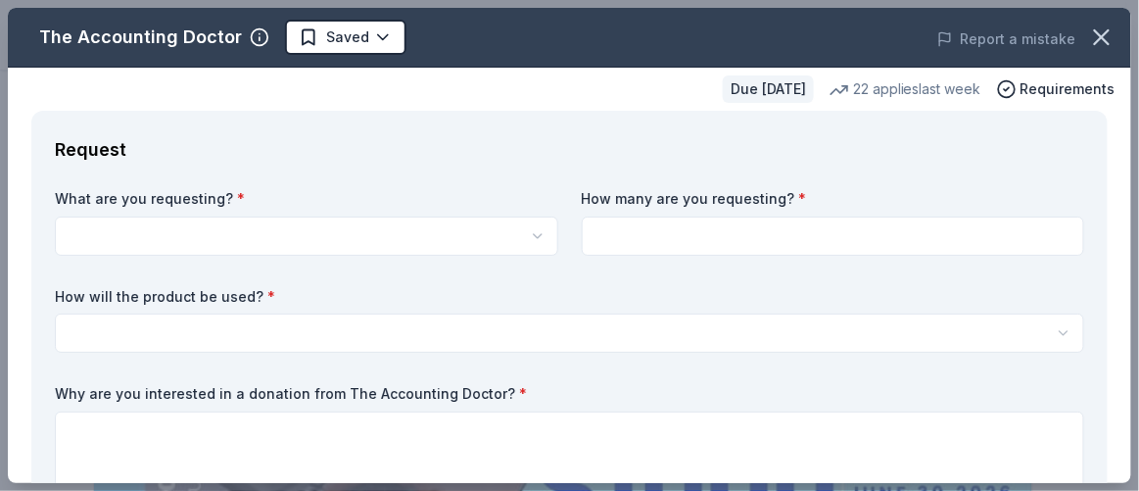
click at [413, 229] on html "Celebrate. Support. Benefit. – A C.S.B. Give-to-Win Event All Access trial ends…" at bounding box center [569, 245] width 1139 height 491
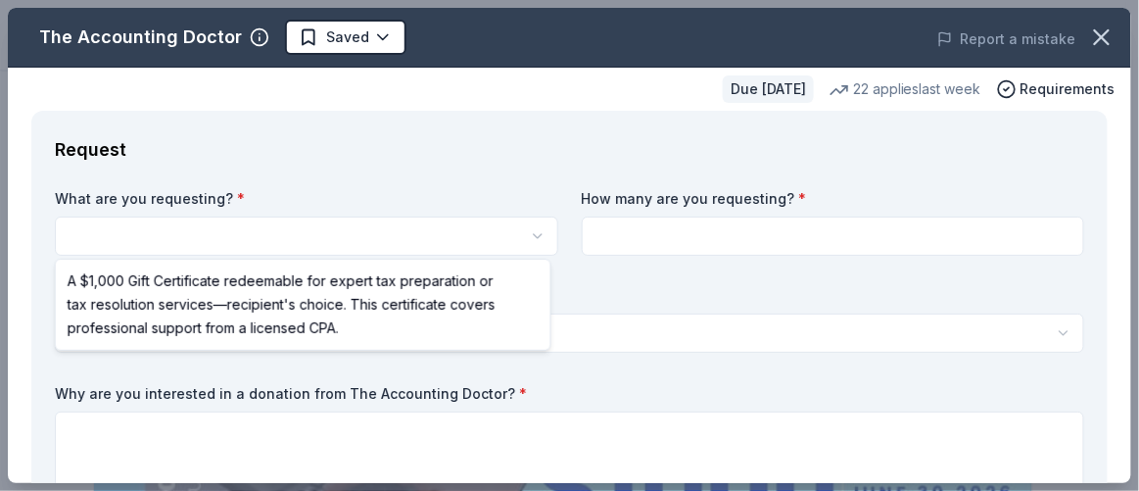
click at [403, 229] on html "Celebrate. Support. Benefit. – A C.S.B. Give-to-Win Event Saved Apply Due [DATE…" at bounding box center [569, 245] width 1139 height 491
select select "A $1,000 Gift Certificate redeemable for expert tax preparation or tax resoluti…"
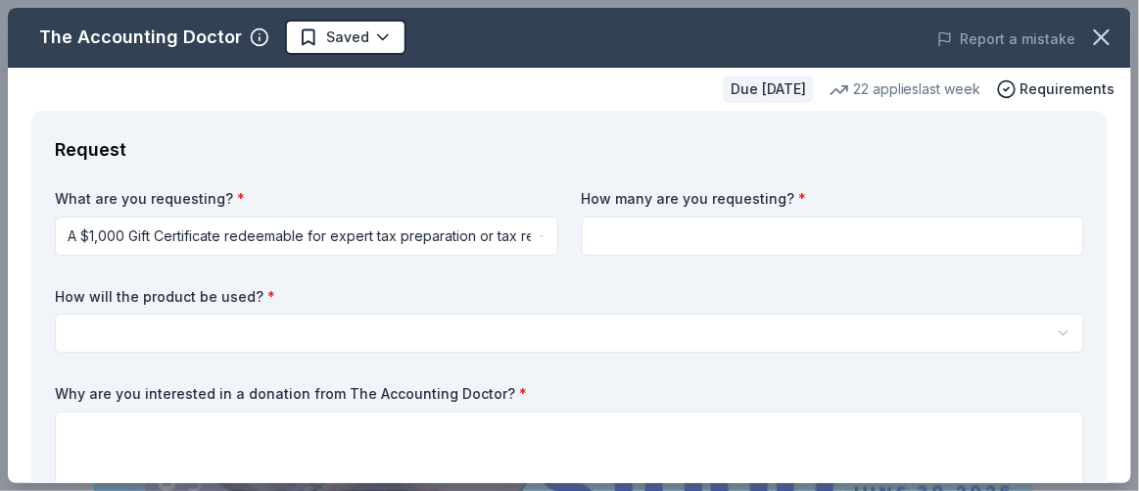
click at [706, 225] on input at bounding box center [833, 235] width 503 height 39
type input "1"
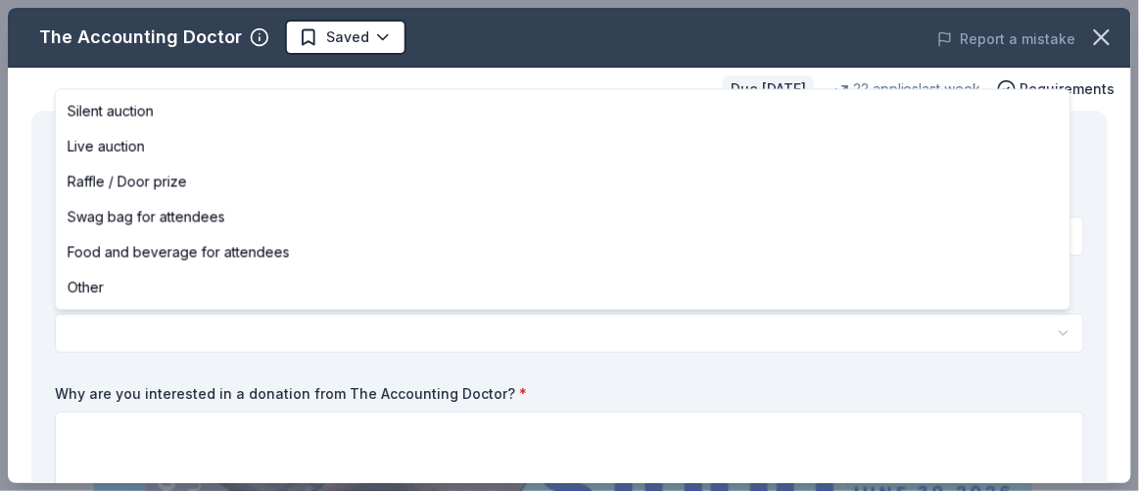
click at [495, 317] on html "Celebrate. Support. Benefit. – A C.S.B. Give-to-Win Event Saved Apply Due [DATE…" at bounding box center [569, 245] width 1139 height 491
select select "raffleDoorPrize"
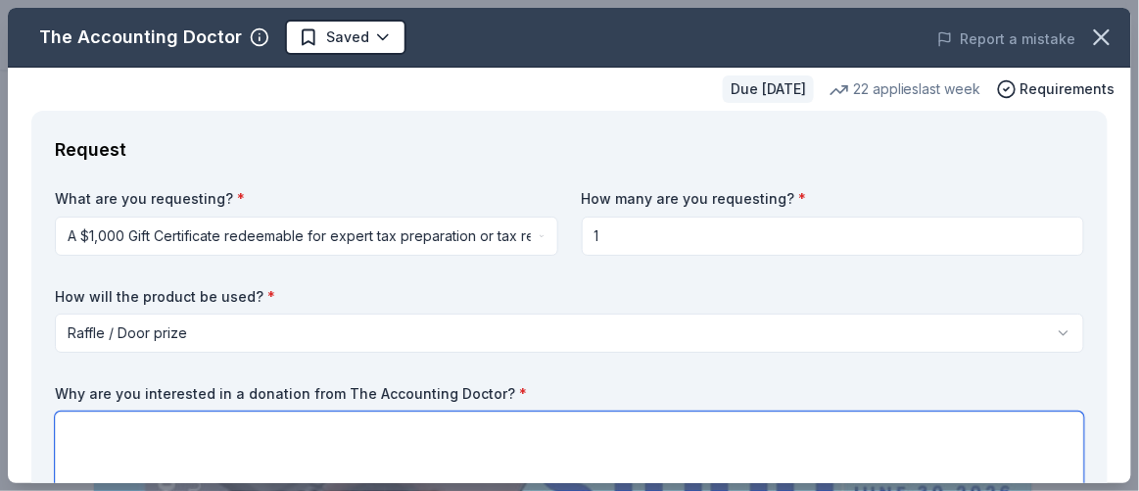
click at [759, 453] on textarea at bounding box center [569, 450] width 1029 height 78
paste textarea "We’re interested in a donation from The Accounting Doctor because your focus on…"
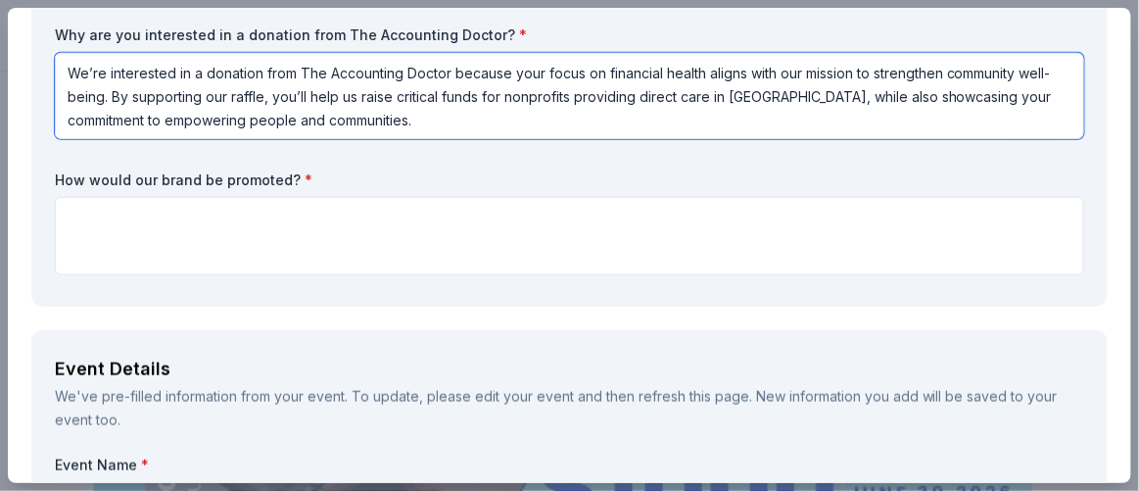
scroll to position [358, 0]
type textarea "We’re interested in a donation from The Accounting Doctor because your focus on…"
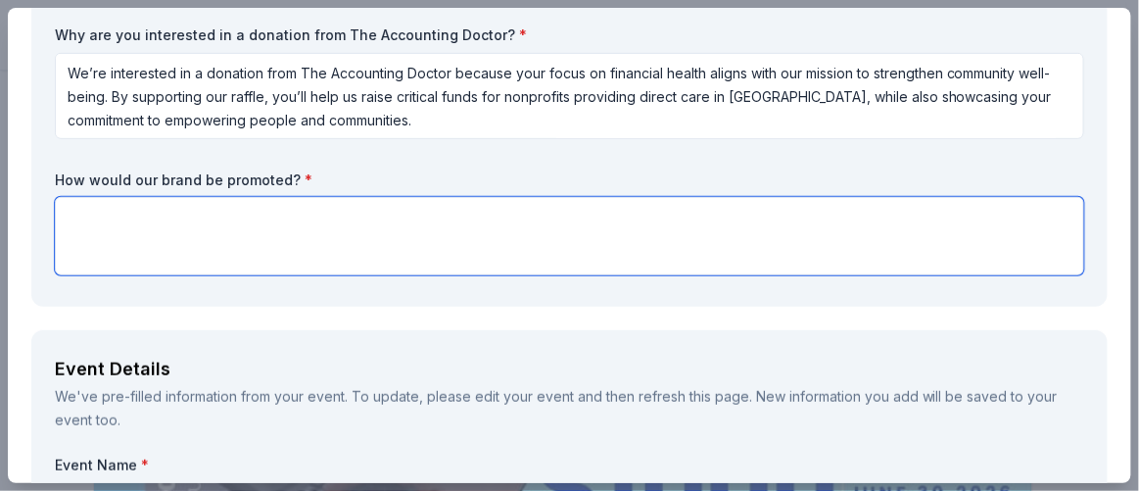
click at [564, 244] on textarea at bounding box center [569, 236] width 1029 height 78
paste textarea "We’ll feature your logo and highlight your support for community care on our ev…"
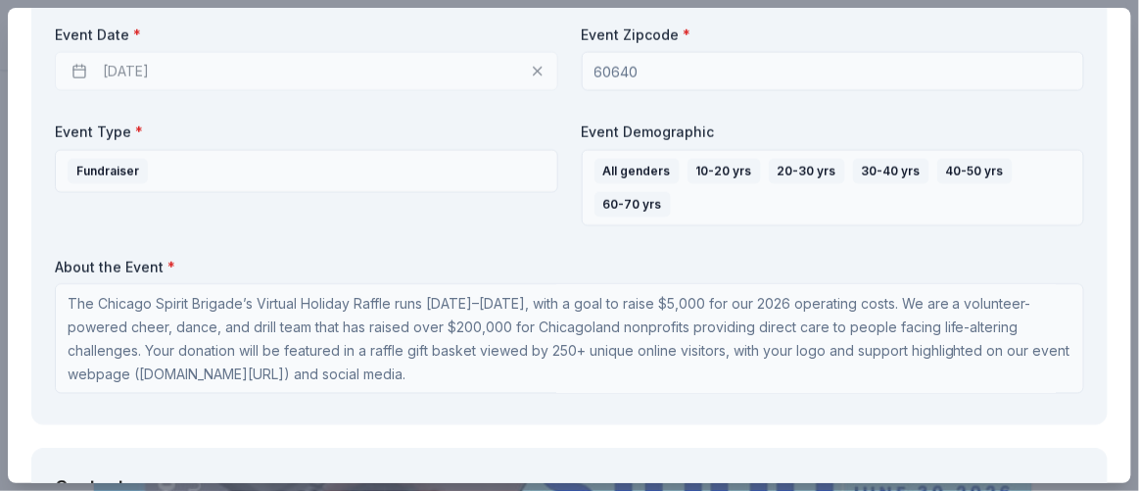
scroll to position [982, 0]
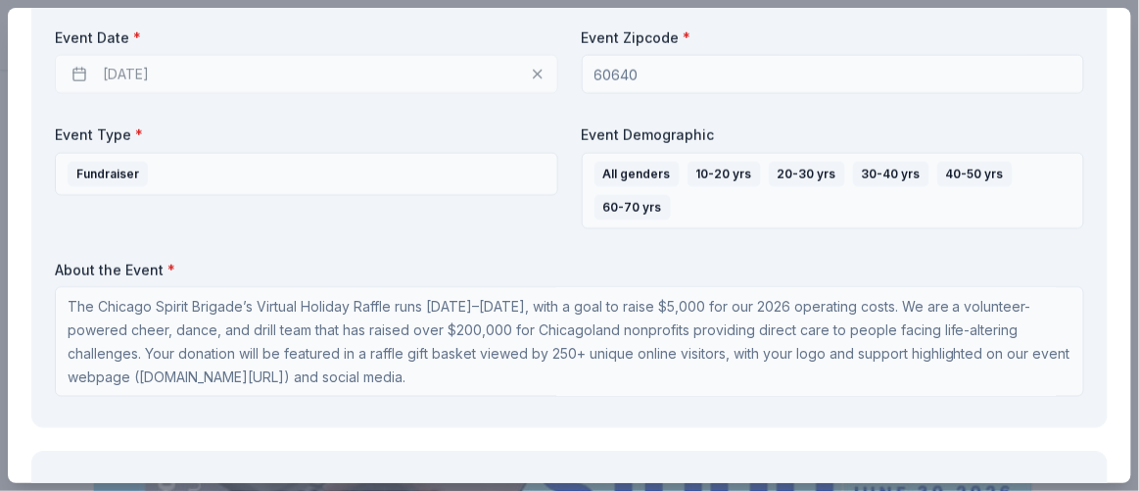
type textarea "We’ll feature your logo and highlight your support for community care on our ev…"
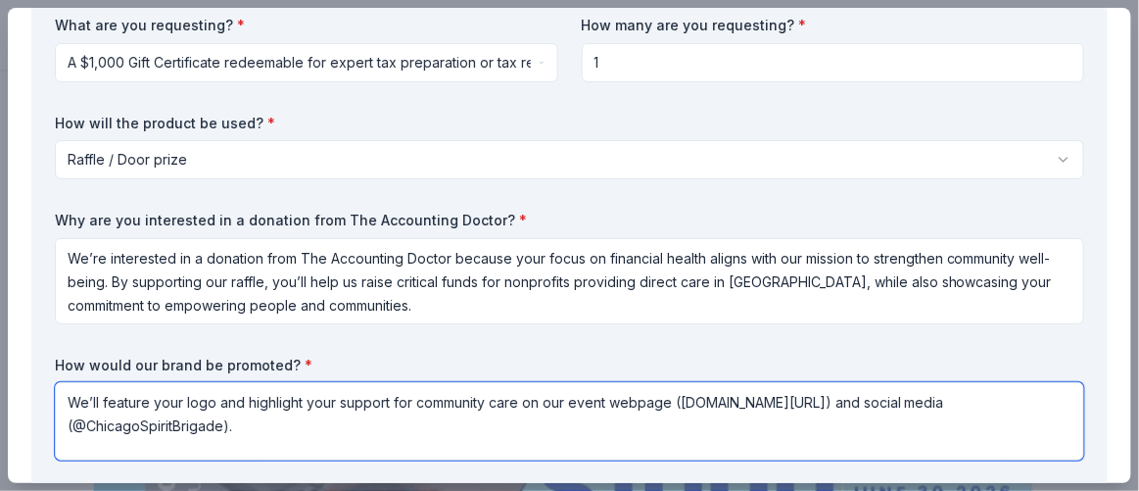
scroll to position [0, 0]
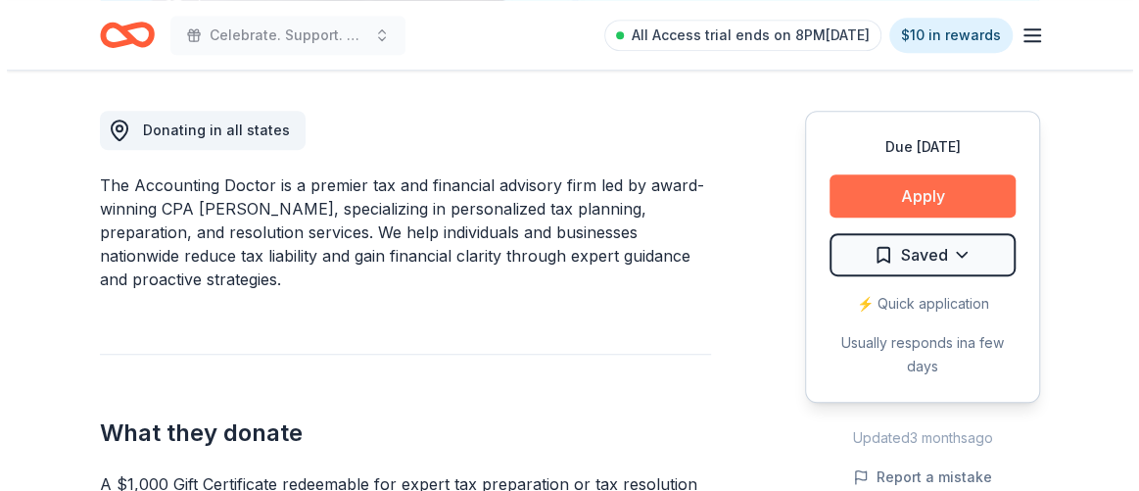
scroll to position [533, 0]
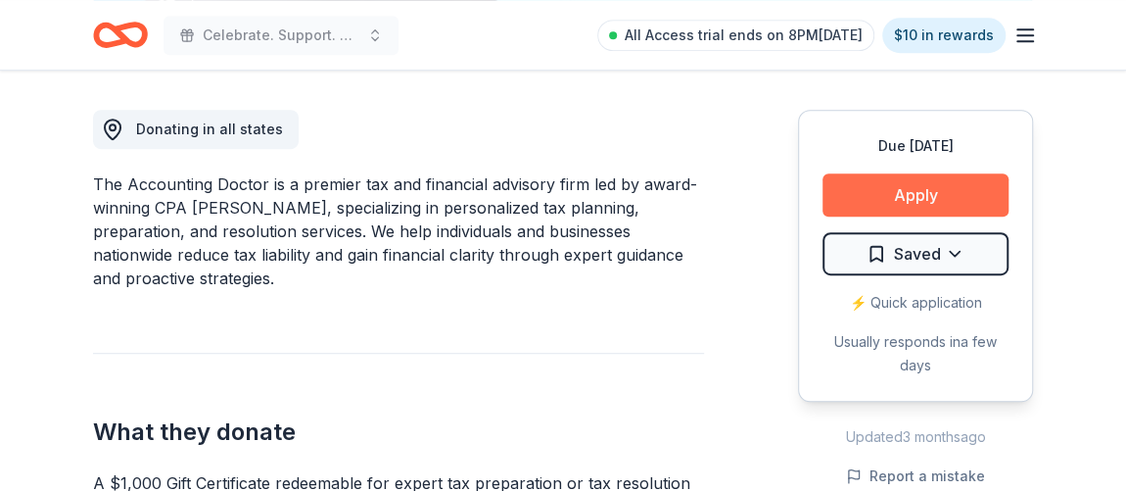
click at [943, 192] on button "Apply" at bounding box center [916, 194] width 186 height 43
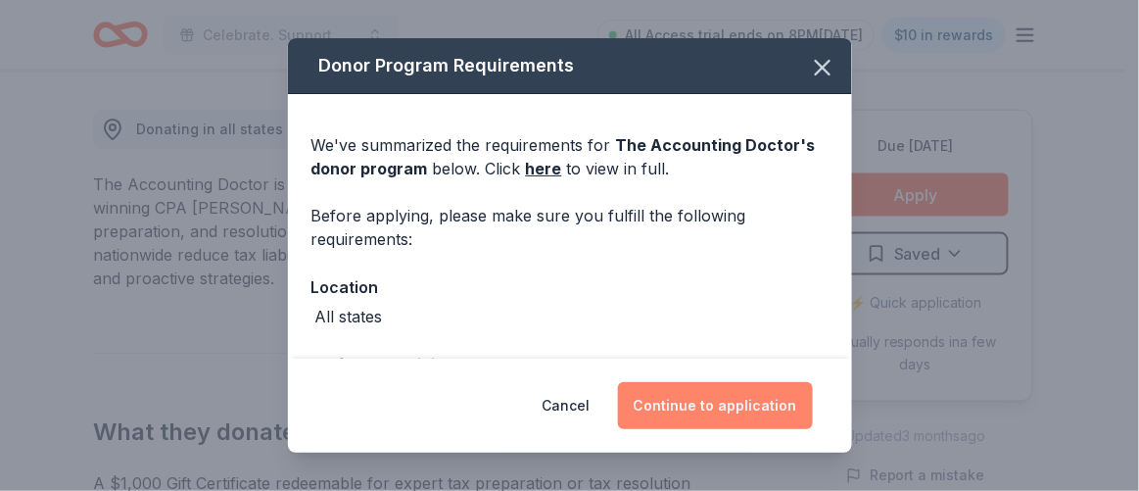
click at [731, 392] on button "Continue to application" at bounding box center [715, 405] width 195 height 47
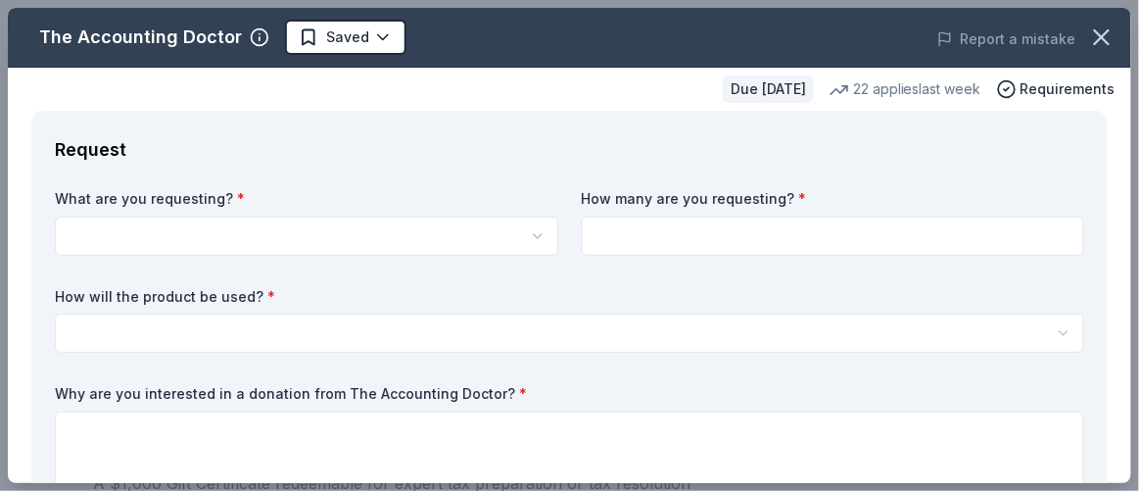
click at [401, 212] on div "What are you requesting? * A $1,000 Gift Certificate redeemable for expert tax …" at bounding box center [306, 222] width 503 height 67
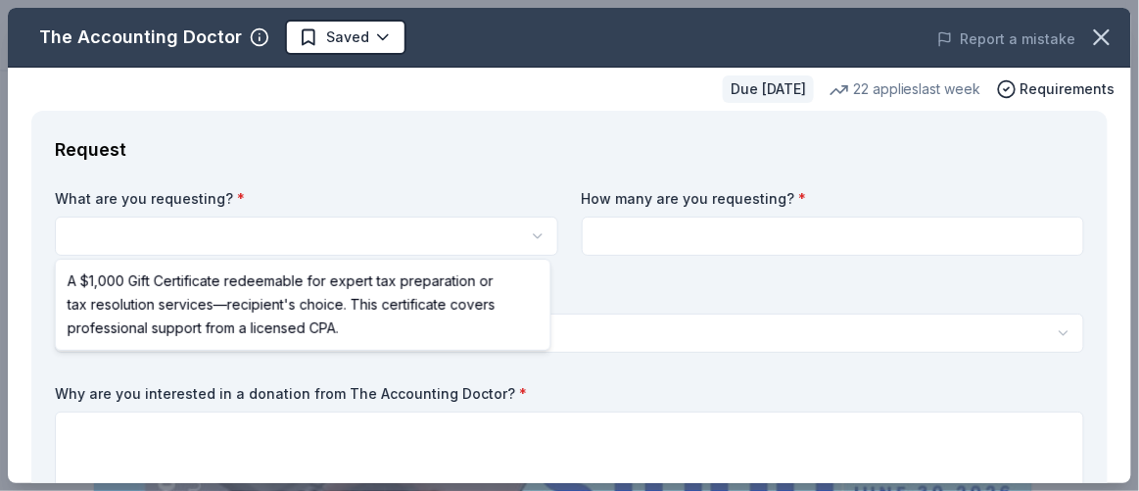
scroll to position [0, 0]
click at [422, 240] on html "Celebrate. Support. Benefit. – A C.S.B. Give-to-Win Event Saved Apply Due [DATE…" at bounding box center [569, 245] width 1139 height 491
select select "A $1,000 Gift Certificate redeemable for expert tax preparation or tax resoluti…"
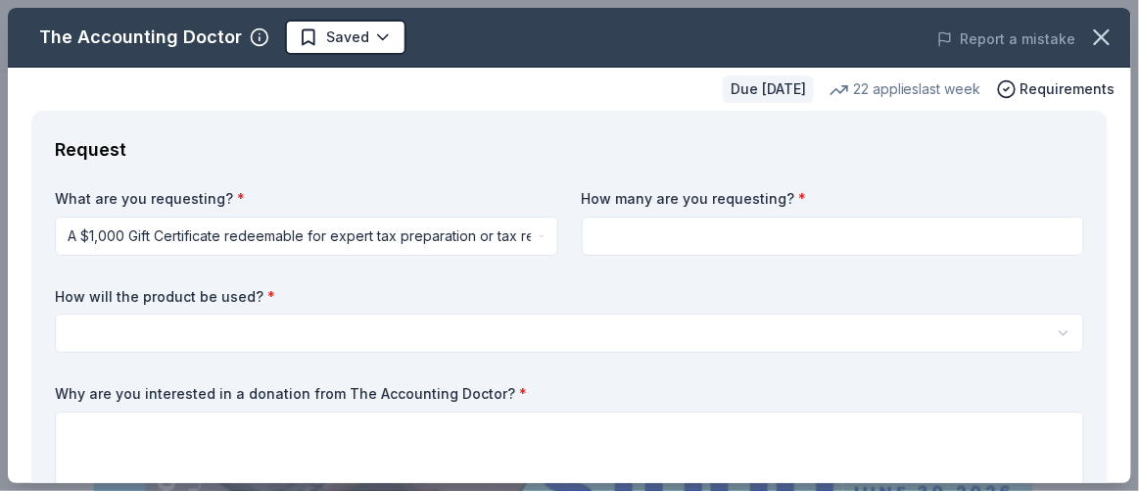
click at [640, 259] on div "What are you requesting? * A $1,000 Gift Certificate redeemable for expert tax …" at bounding box center [569, 411] width 1029 height 445
click at [644, 237] on input at bounding box center [833, 235] width 503 height 39
type input "1"
click at [472, 345] on html "Celebrate. Support. Benefit. – A C.S.B. Give-to-Win Event Saved Apply Due [DATE…" at bounding box center [569, 245] width 1139 height 491
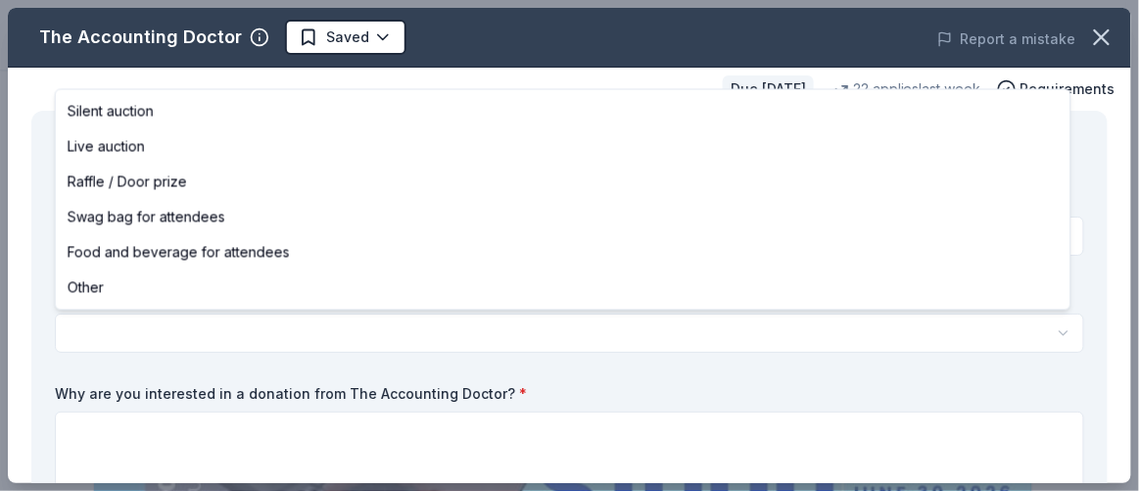
select select "raffleDoorPrize"
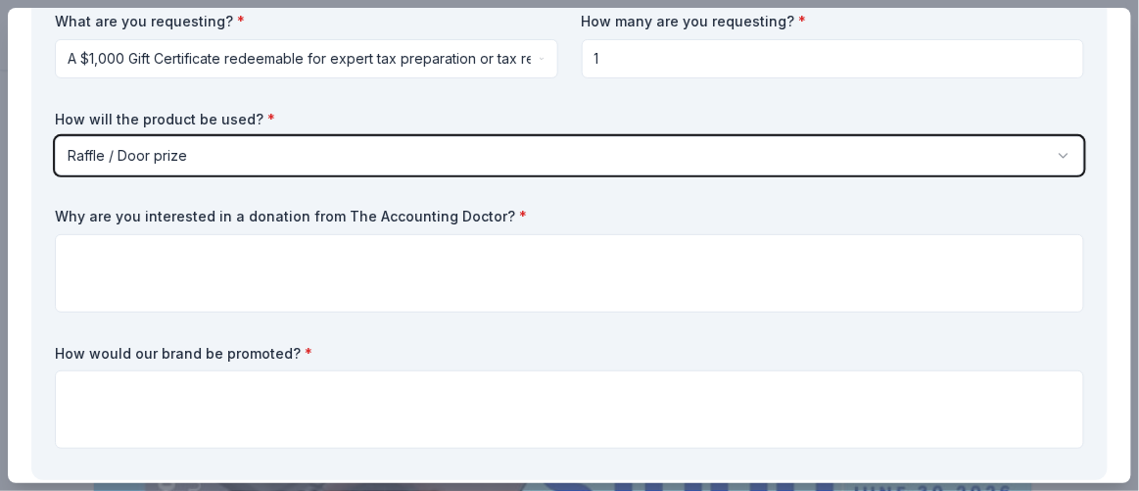
scroll to position [177, 0]
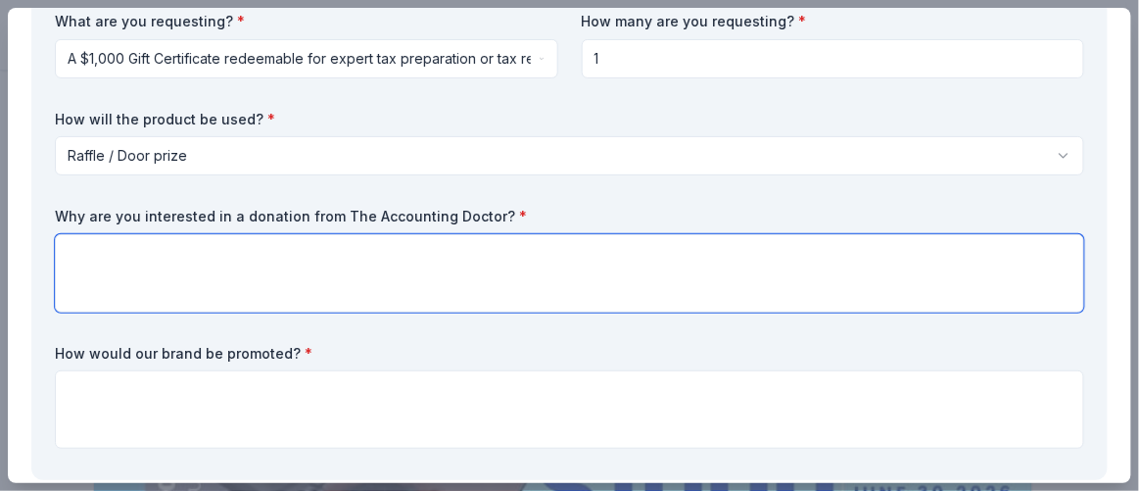
click at [426, 291] on textarea at bounding box center [569, 273] width 1029 height 78
paste textarea "We’re interested in a donation from The Accounting Doctor because your focus on…"
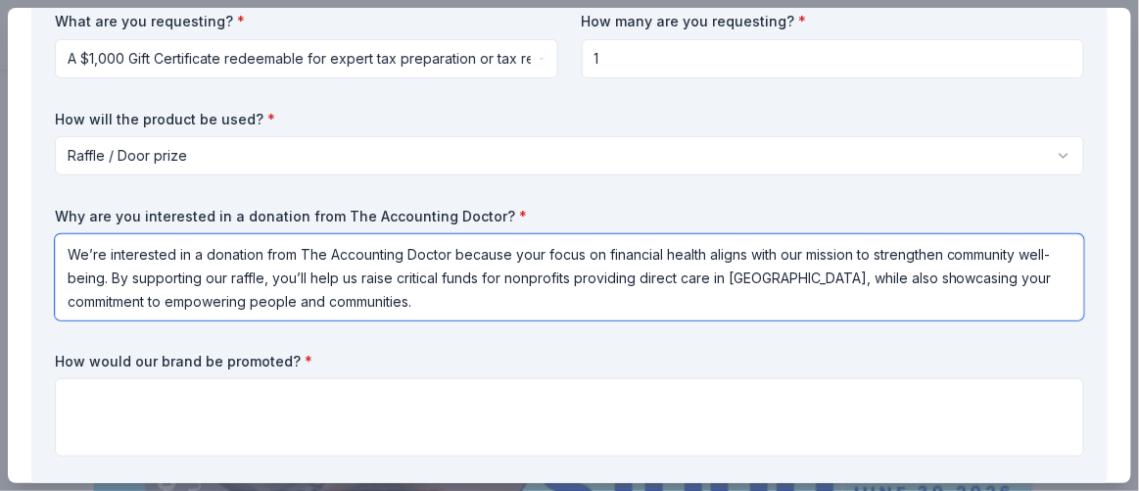
type textarea "We’re interested in a donation from The Accounting Doctor because your focus on…"
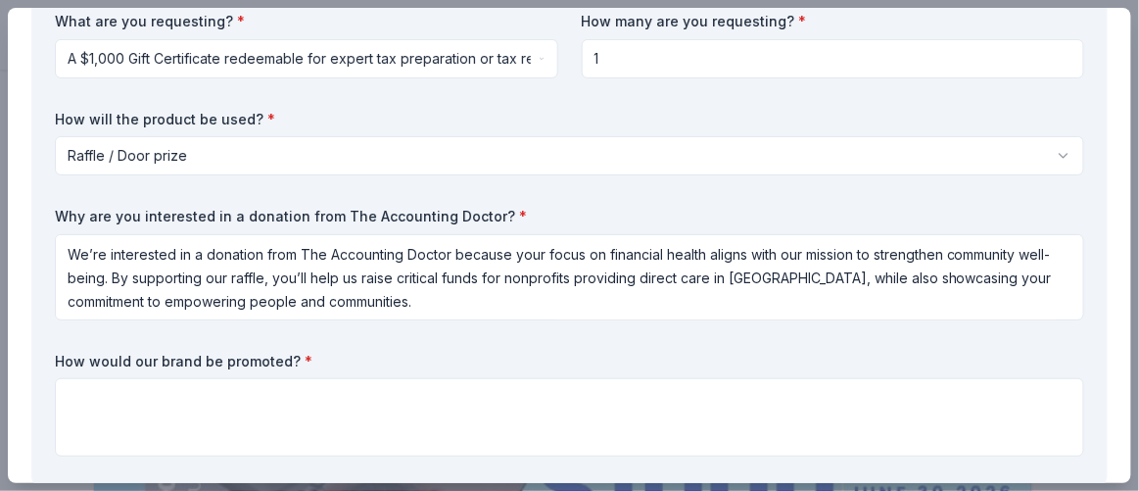
click at [453, 375] on div "How would our brand be promoted? *" at bounding box center [569, 405] width 1029 height 106
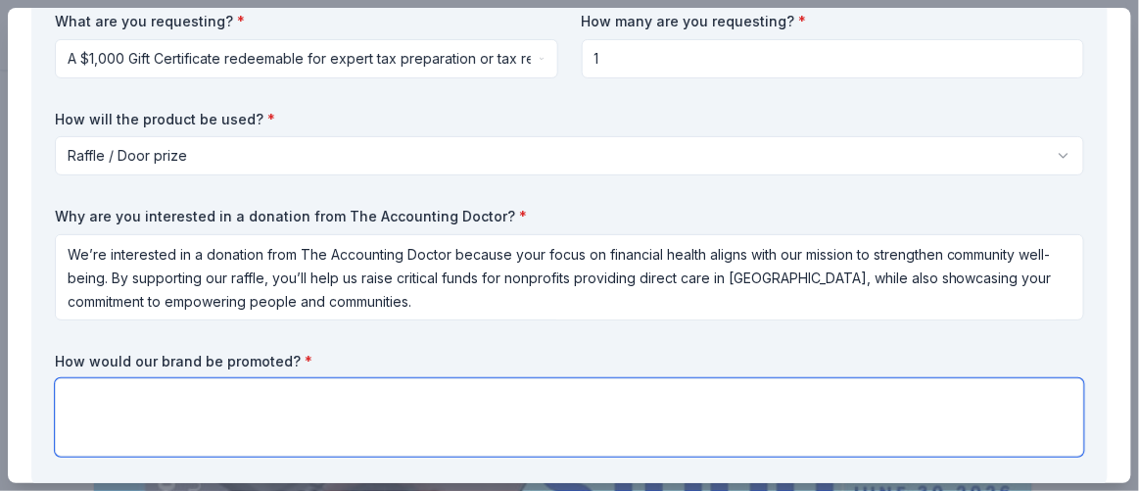
click at [456, 410] on textarea at bounding box center [569, 417] width 1029 height 78
paste textarea "We’ll feature your logo and highlight your support for community care on our ev…"
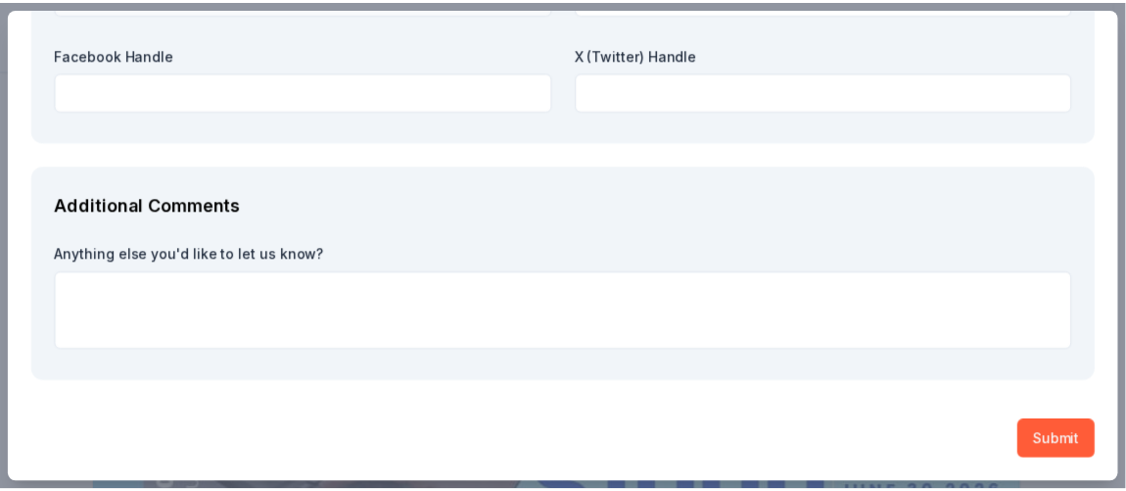
scroll to position [2563, 0]
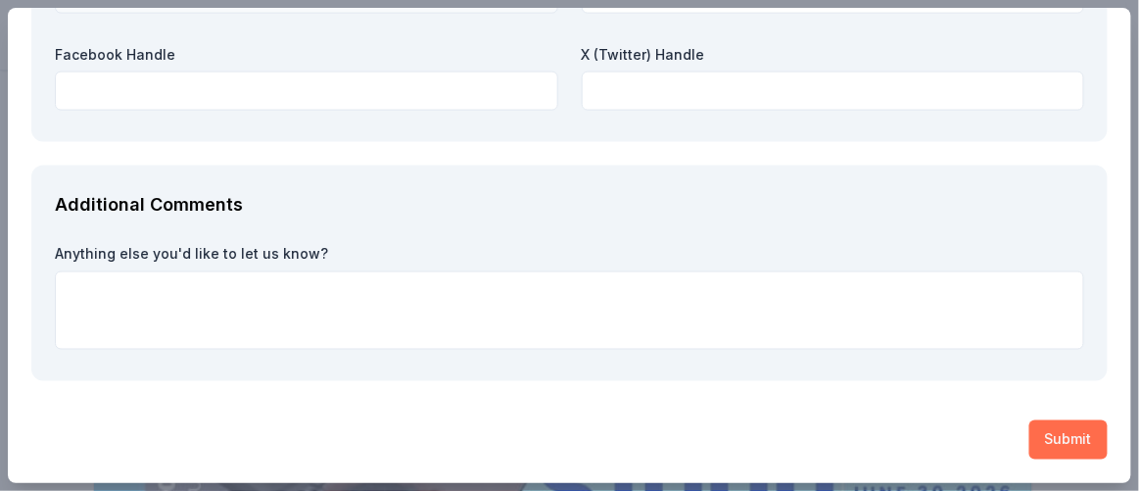
type textarea "We’ll feature your logo and highlight your support for community care on our ev…"
click at [1029, 421] on button "Submit" at bounding box center [1068, 439] width 78 height 39
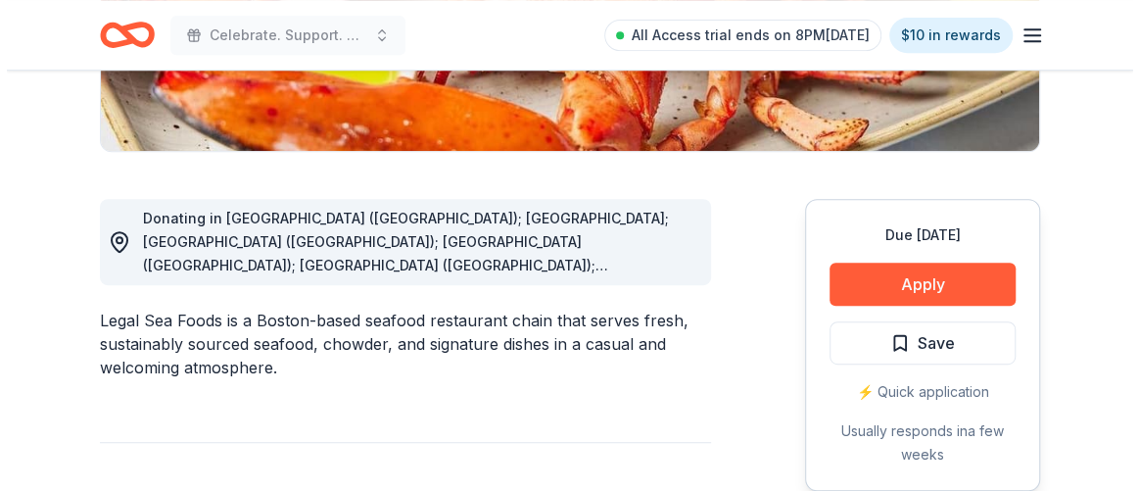
scroll to position [444, 0]
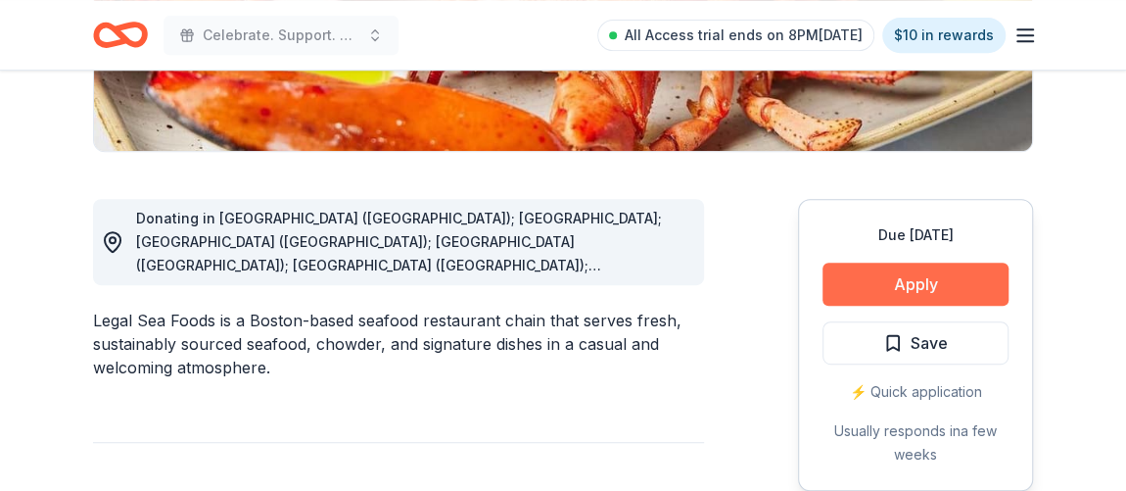
click at [930, 281] on button "Apply" at bounding box center [916, 283] width 186 height 43
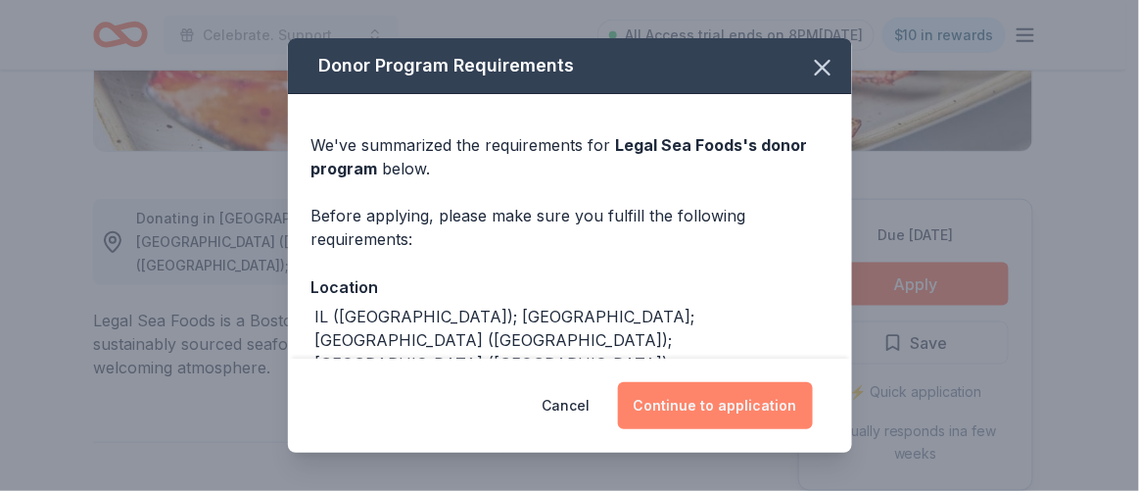
click at [726, 396] on button "Continue to application" at bounding box center [715, 405] width 195 height 47
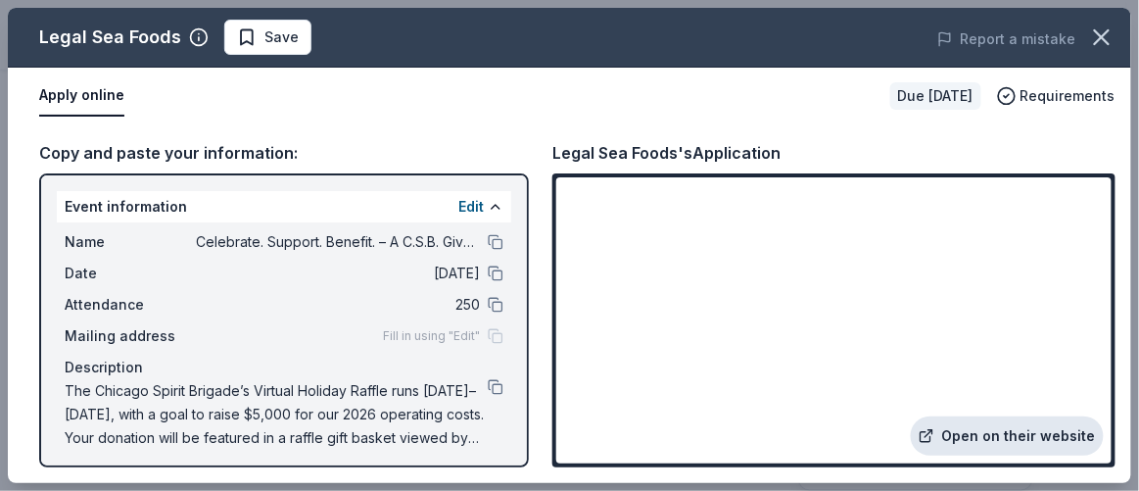
click at [972, 433] on link "Open on their website" at bounding box center [1007, 435] width 193 height 39
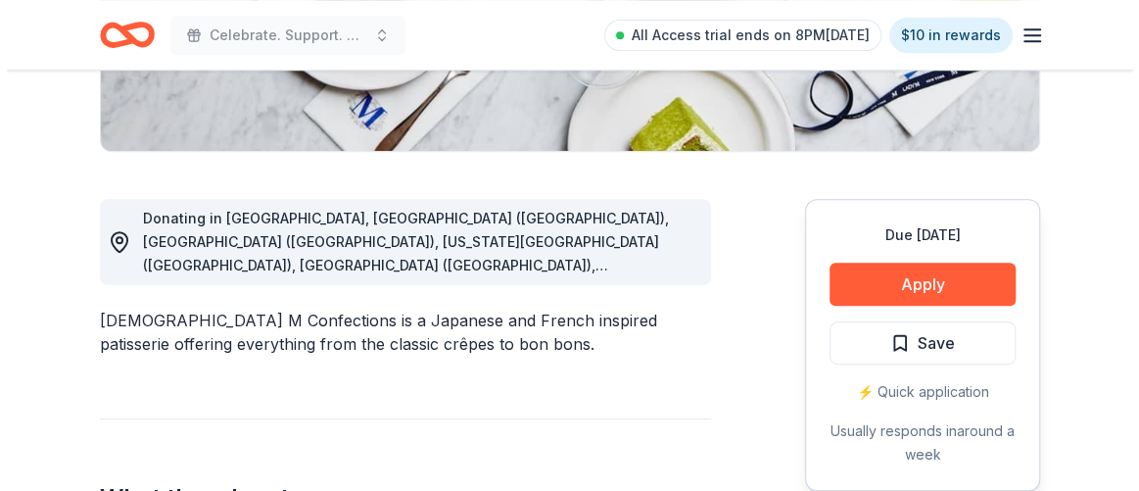
scroll to position [445, 0]
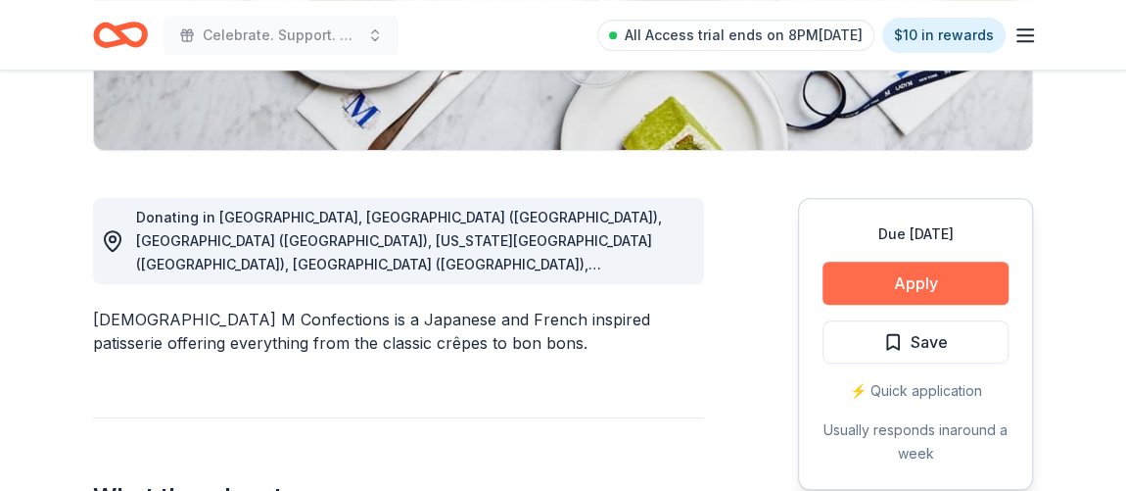
click at [970, 273] on button "Apply" at bounding box center [916, 282] width 186 height 43
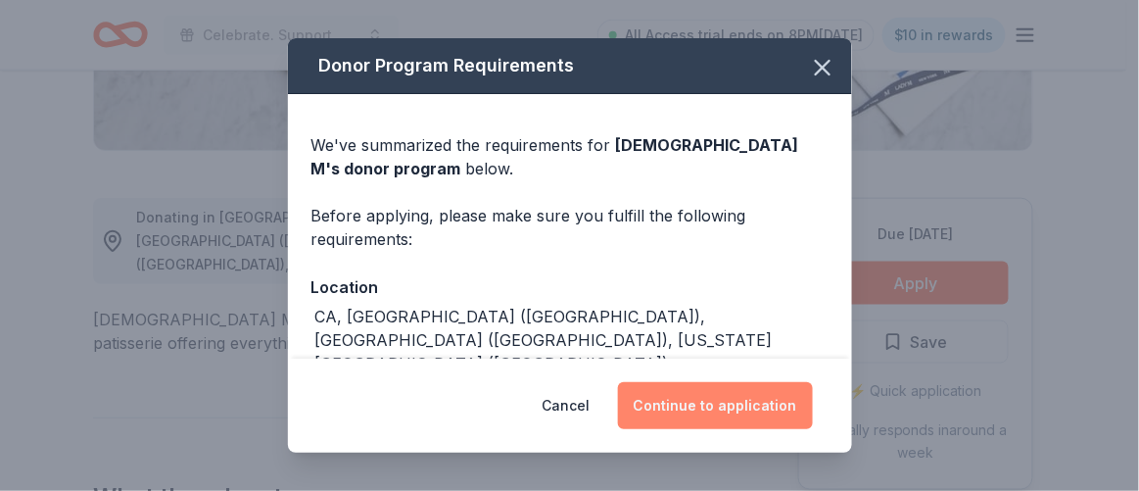
click at [764, 410] on button "Continue to application" at bounding box center [715, 405] width 195 height 47
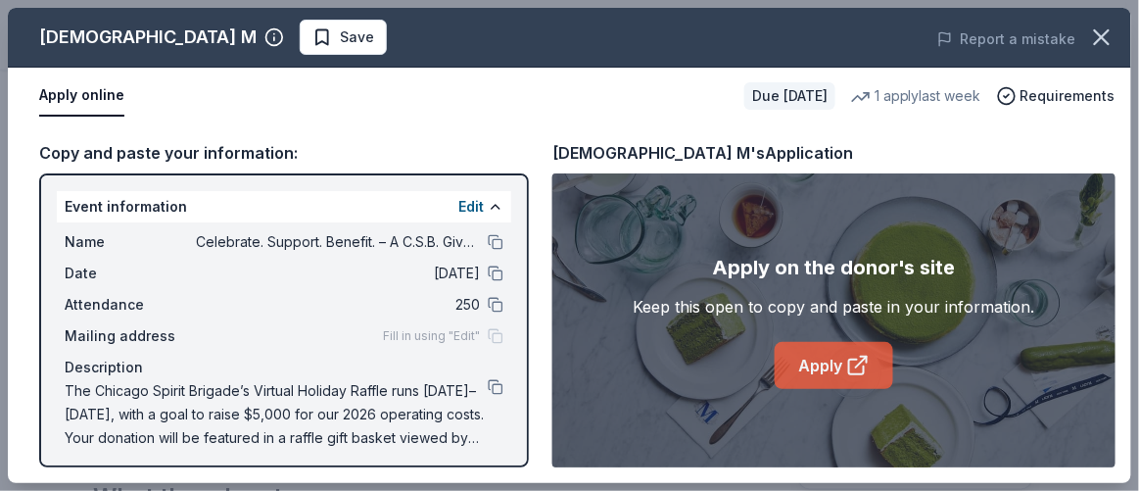
click at [851, 363] on icon at bounding box center [858, 366] width 24 height 24
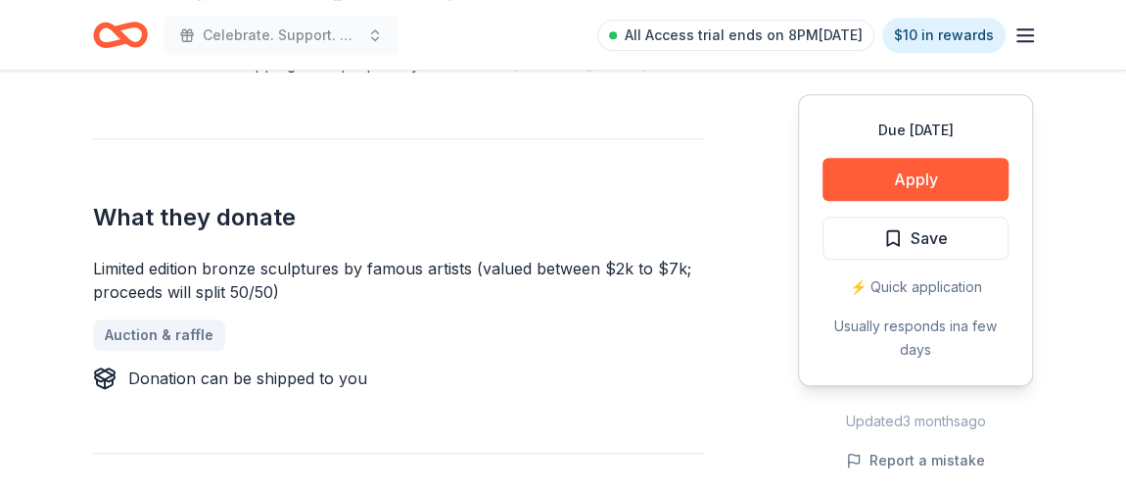
scroll to position [890, 0]
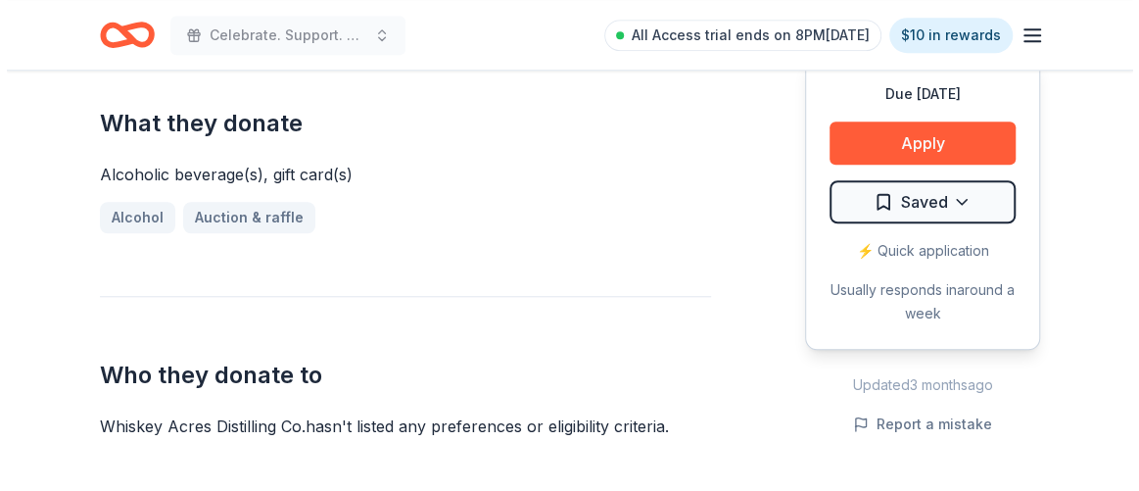
scroll to position [800, 0]
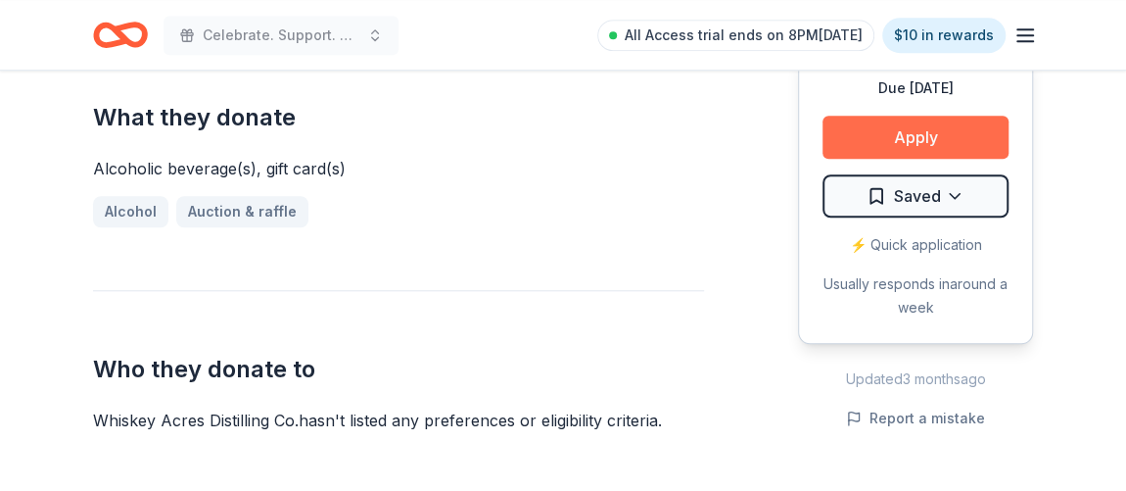
click at [939, 116] on button "Apply" at bounding box center [916, 137] width 186 height 43
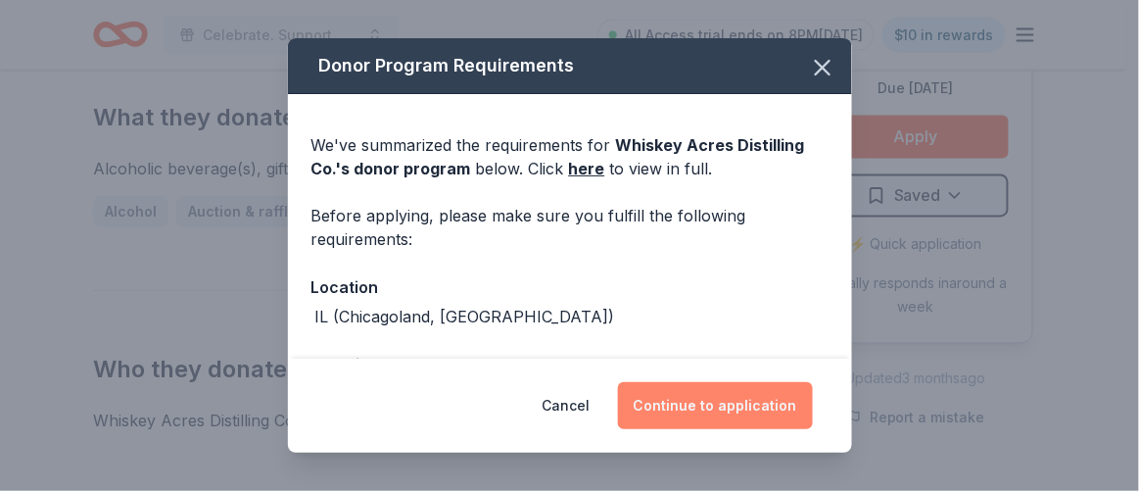
click at [765, 407] on button "Continue to application" at bounding box center [715, 405] width 195 height 47
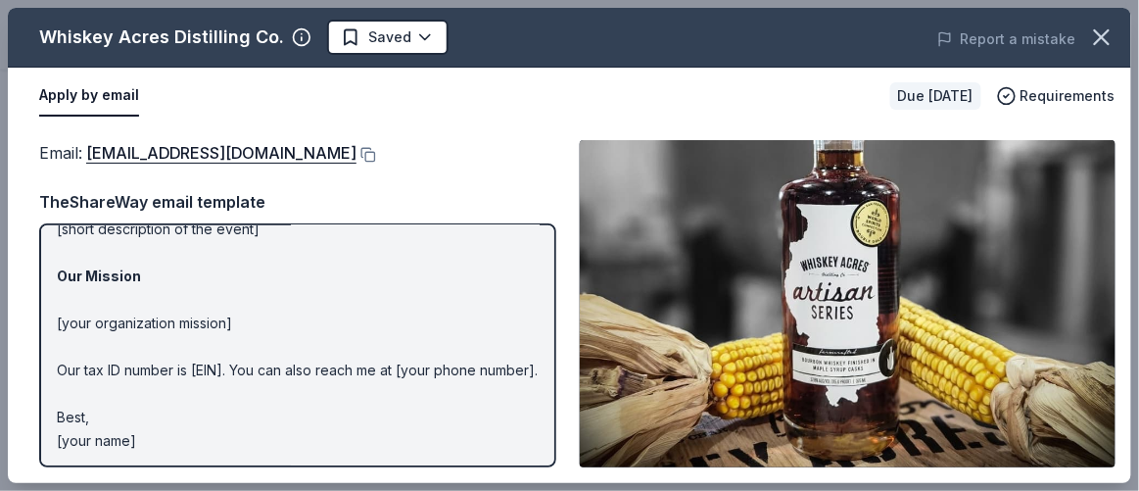
scroll to position [329, 0]
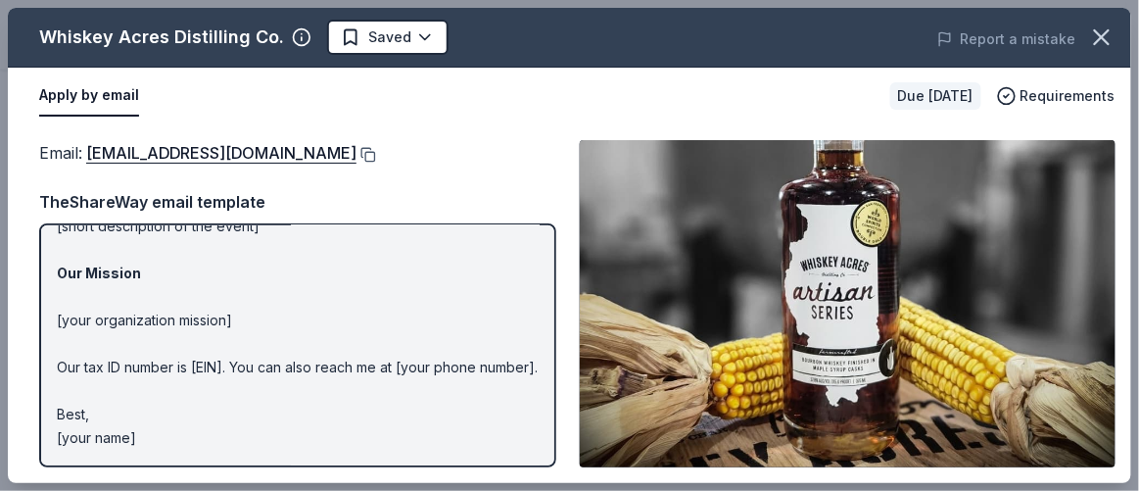
click at [356, 153] on button at bounding box center [366, 155] width 20 height 16
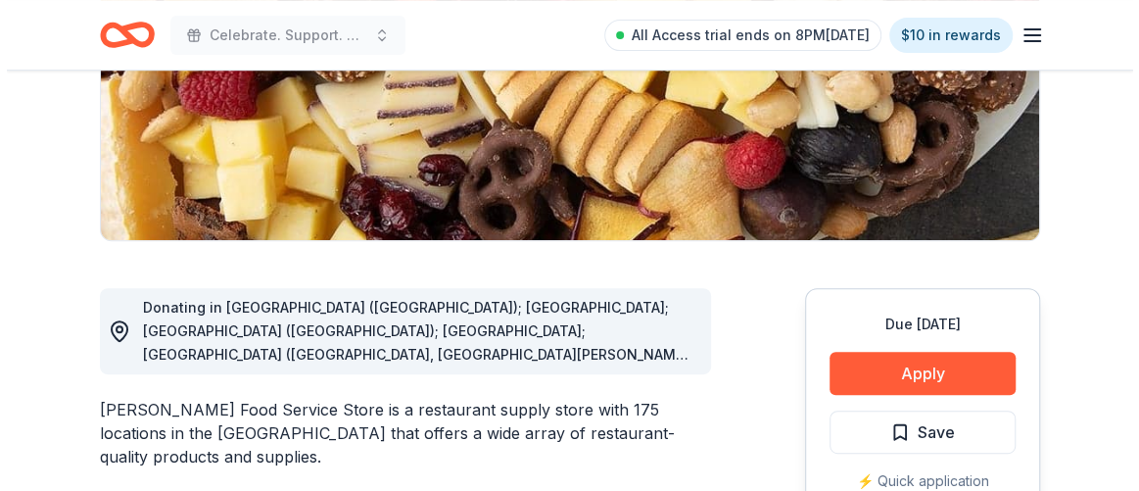
scroll to position [355, 0]
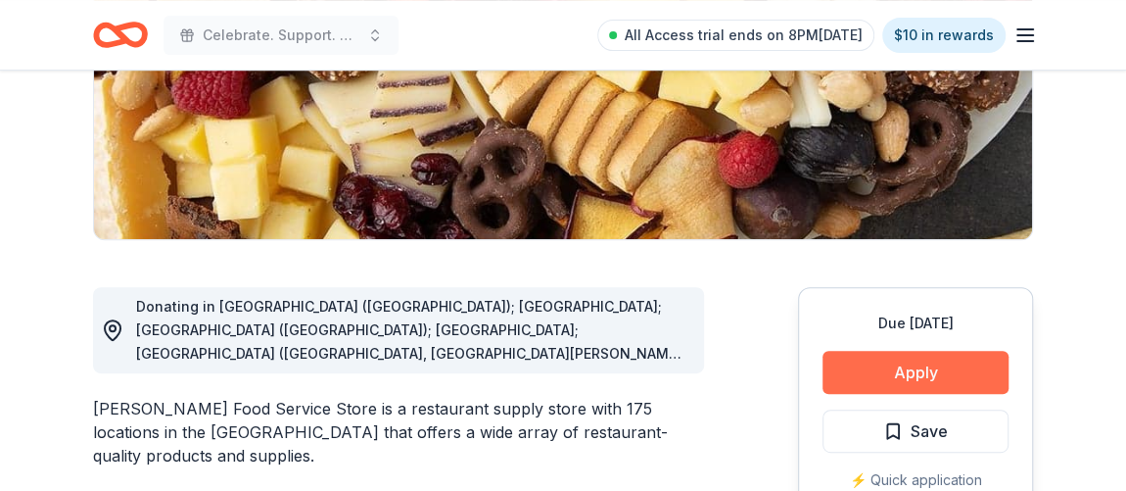
click at [935, 379] on button "Apply" at bounding box center [916, 372] width 186 height 43
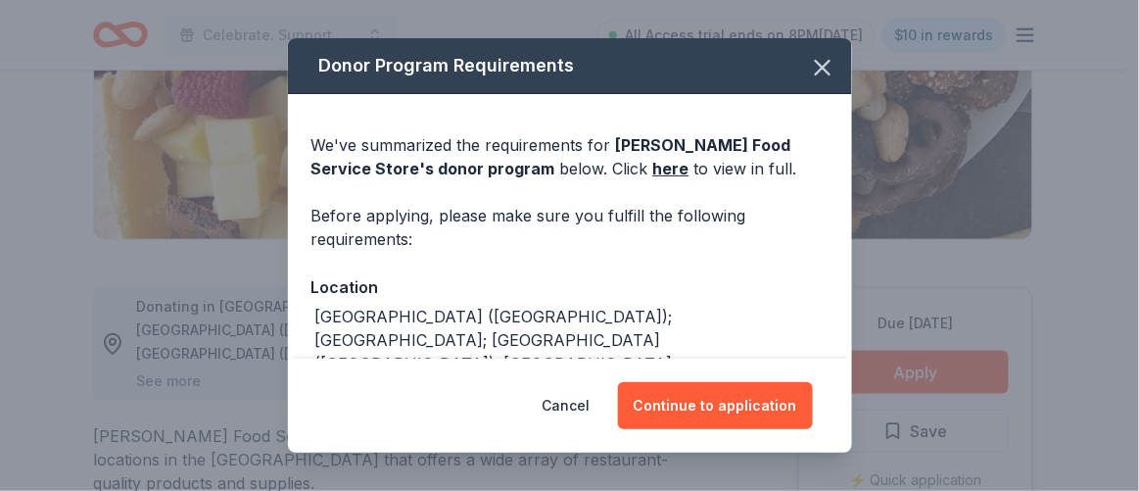
drag, startPoint x: 750, startPoint y: 414, endPoint x: 781, endPoint y: 360, distance: 62.3
click at [784, 298] on div "Donor Program Requirements We've summarized the requirements for [PERSON_NAME] …" at bounding box center [570, 244] width 564 height 413
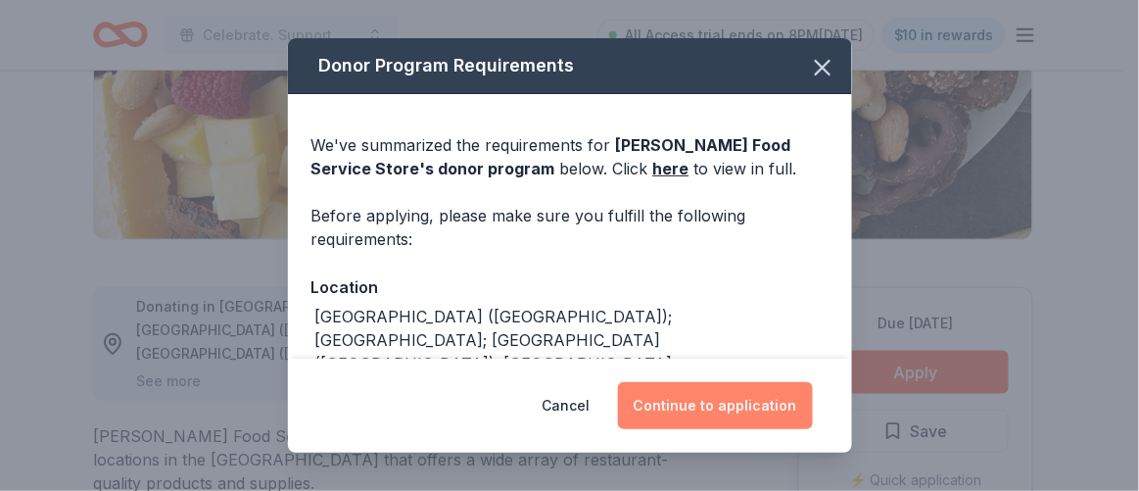
click at [777, 397] on button "Continue to application" at bounding box center [715, 405] width 195 height 47
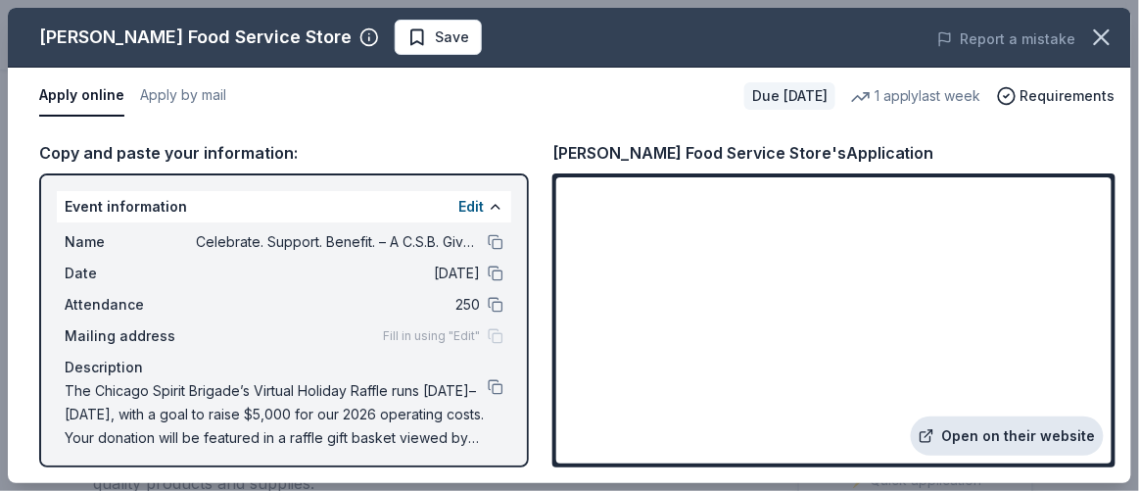
click at [1049, 435] on link "Open on their website" at bounding box center [1007, 435] width 193 height 39
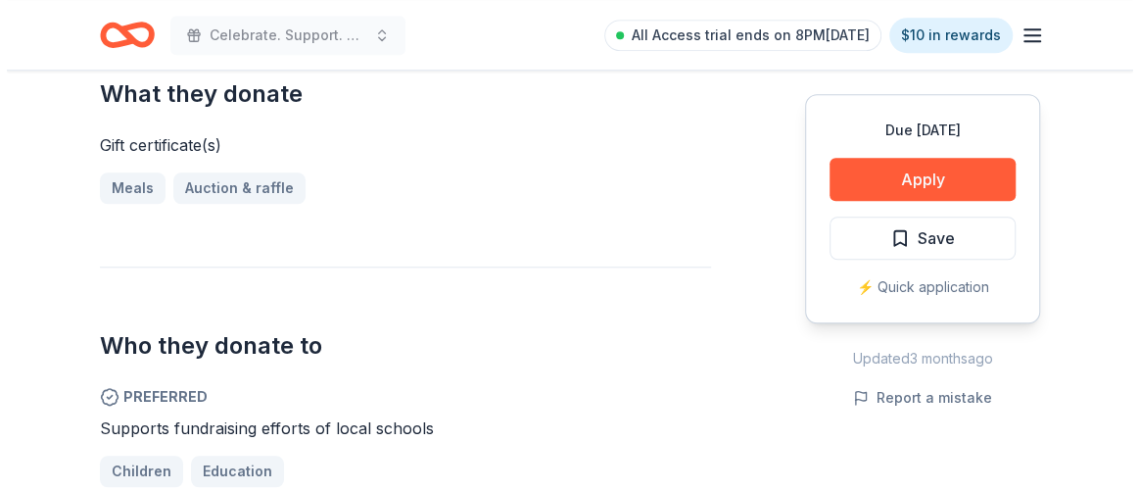
scroll to position [801, 0]
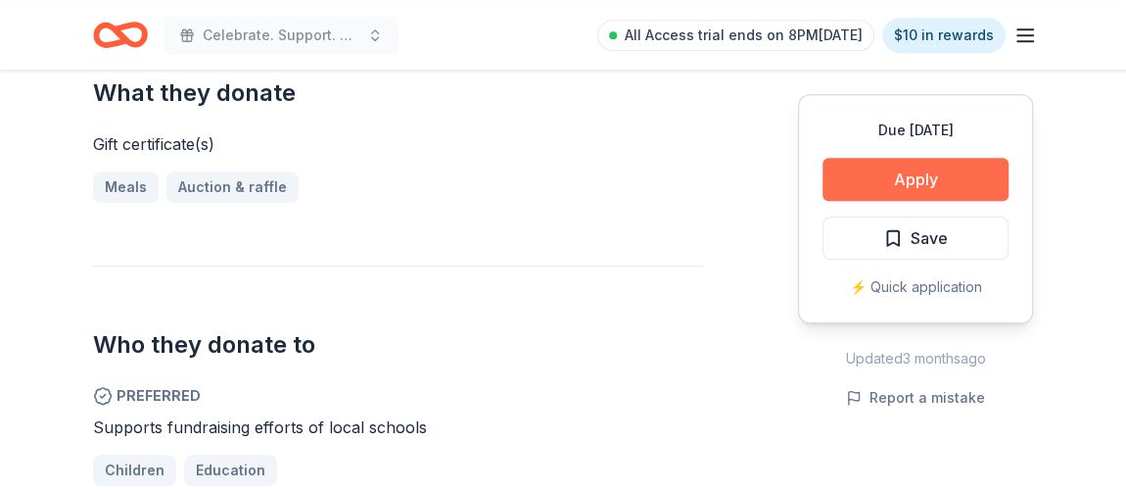
click at [905, 180] on button "Apply" at bounding box center [916, 179] width 186 height 43
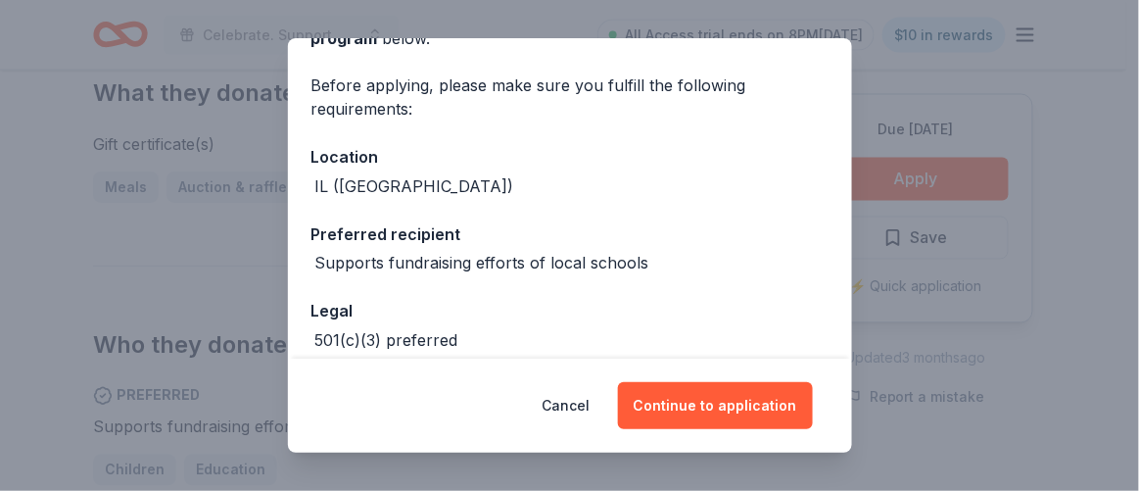
scroll to position [226, 0]
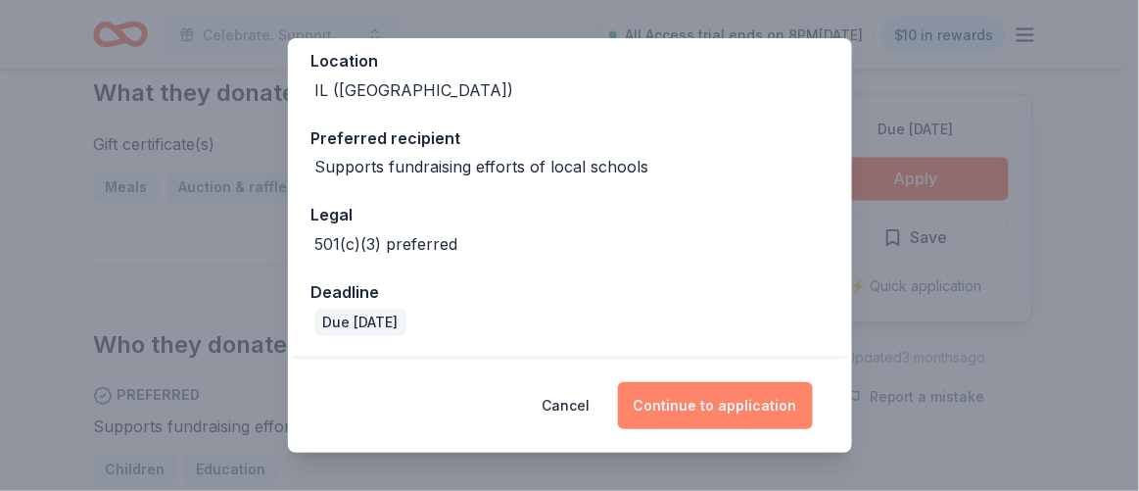
click at [689, 397] on button "Continue to application" at bounding box center [715, 405] width 195 height 47
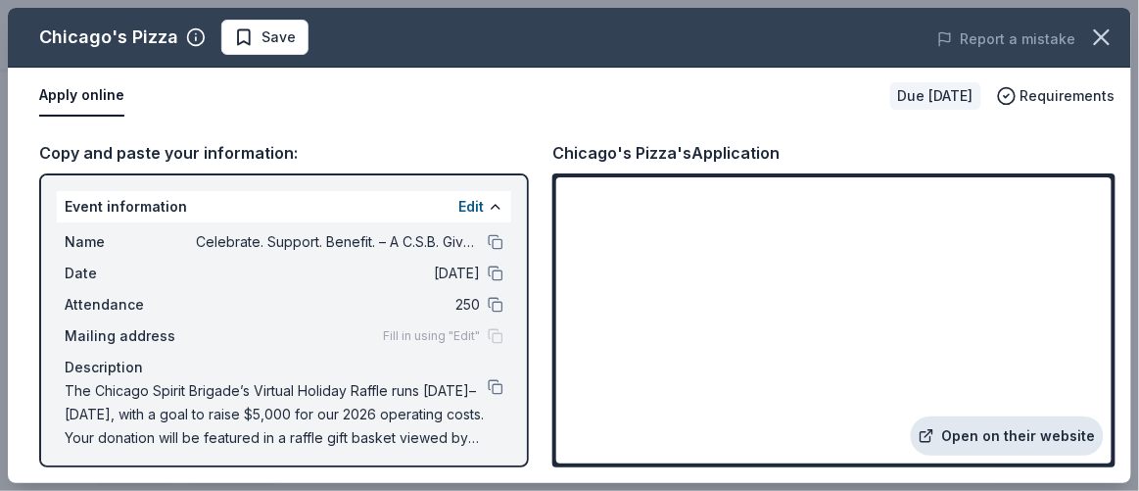
click at [1014, 431] on link "Open on their website" at bounding box center [1007, 435] width 193 height 39
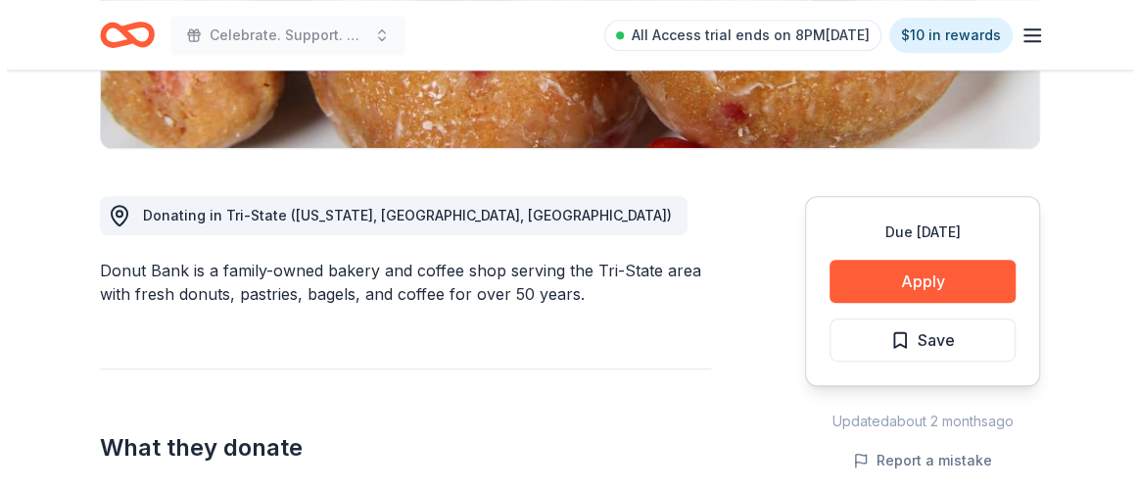
scroll to position [446, 0]
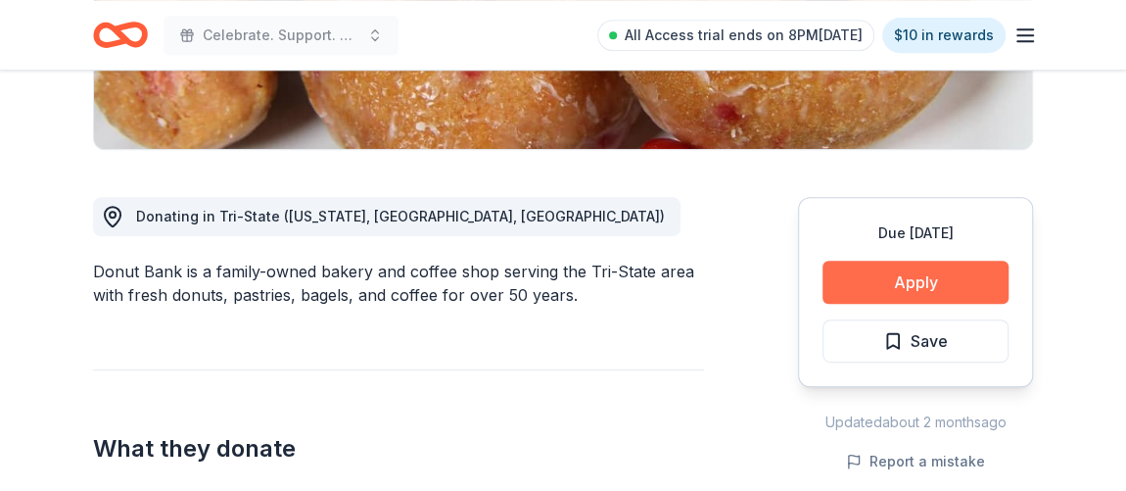
click at [929, 262] on button "Apply" at bounding box center [916, 281] width 186 height 43
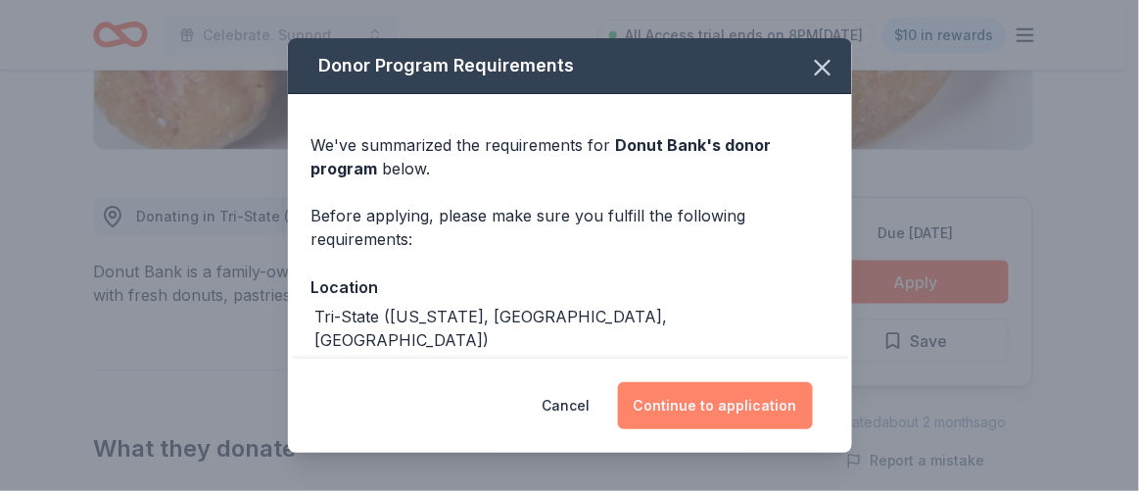
click at [739, 401] on button "Continue to application" at bounding box center [715, 405] width 195 height 47
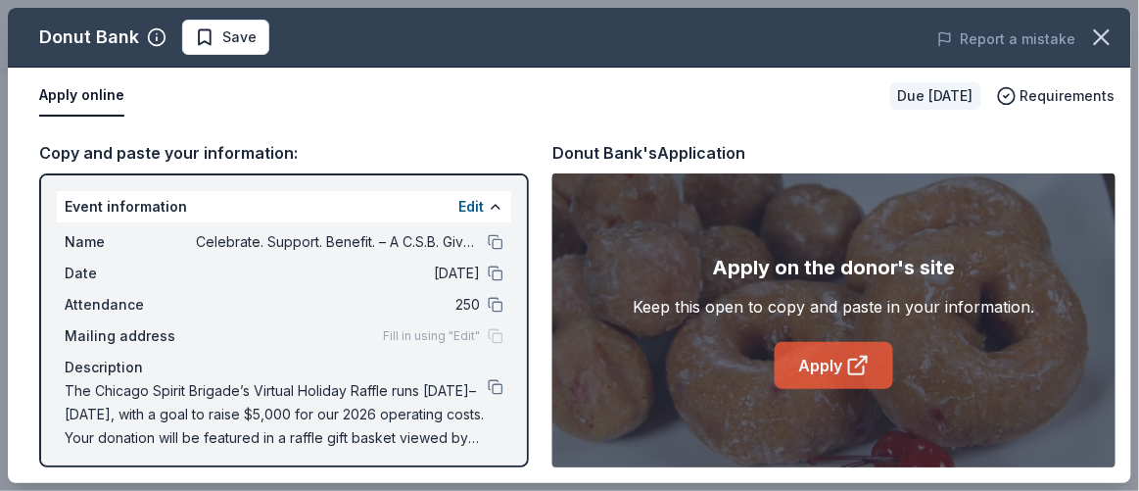
click at [854, 377] on link "Apply" at bounding box center [834, 365] width 118 height 47
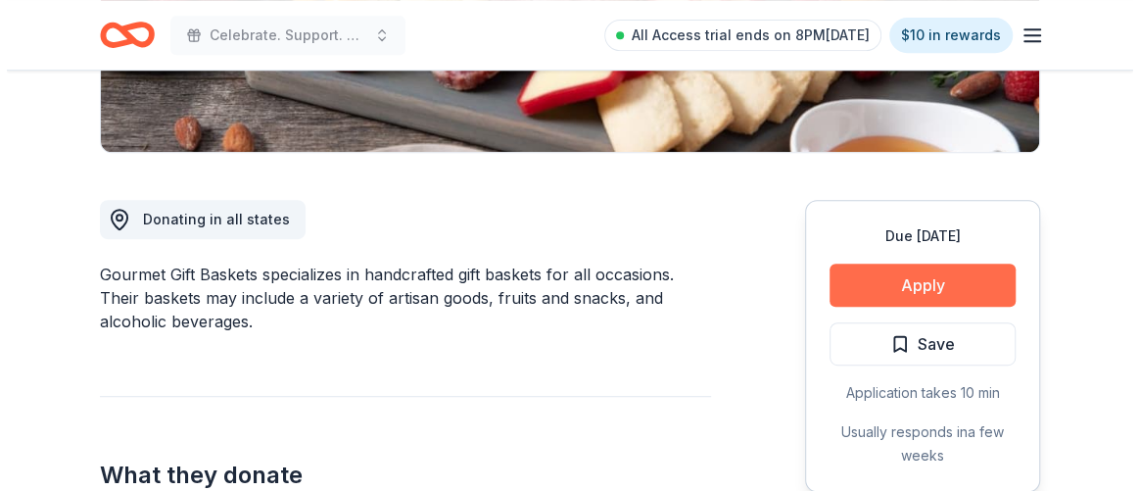
scroll to position [445, 0]
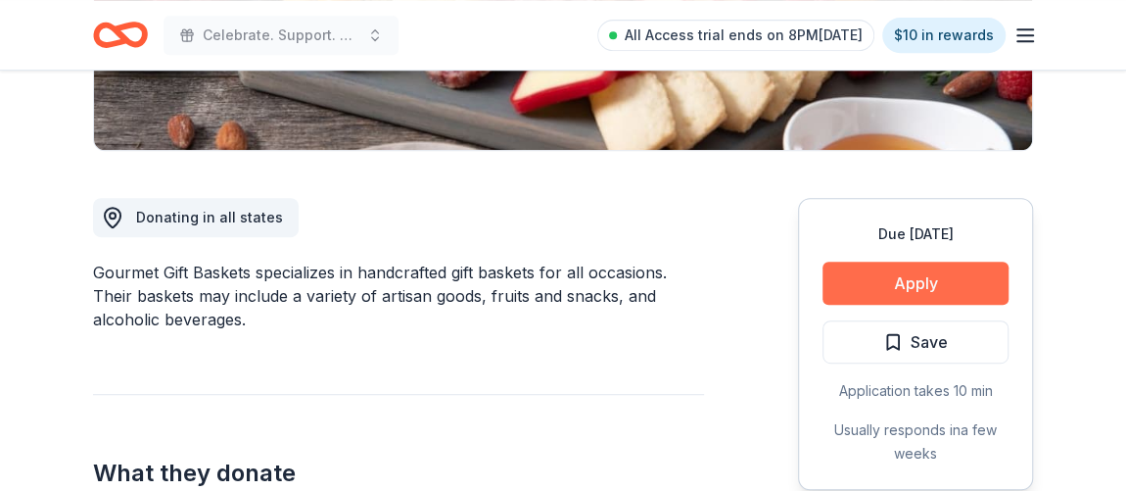
click at [967, 278] on button "Apply" at bounding box center [916, 282] width 186 height 43
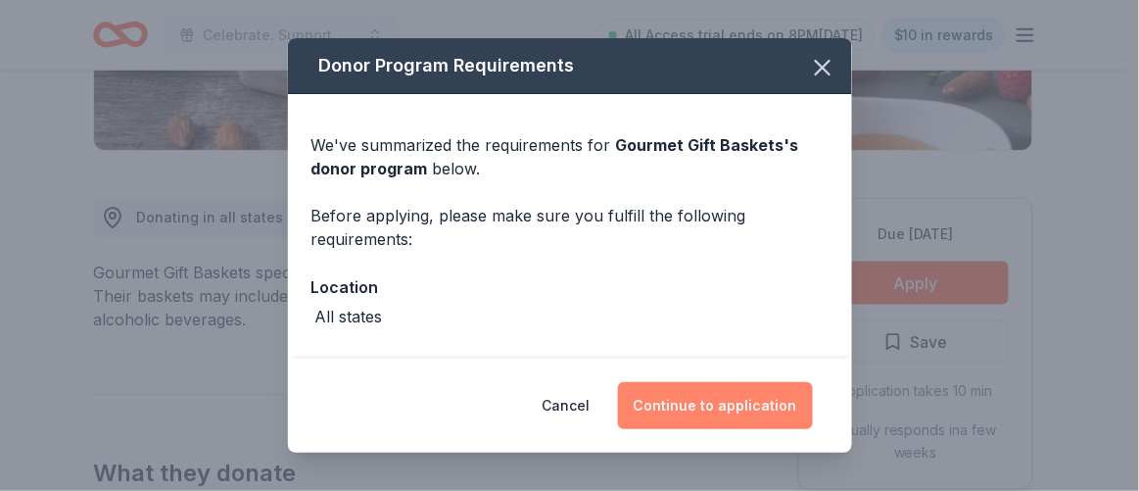
click at [701, 417] on button "Continue to application" at bounding box center [715, 405] width 195 height 47
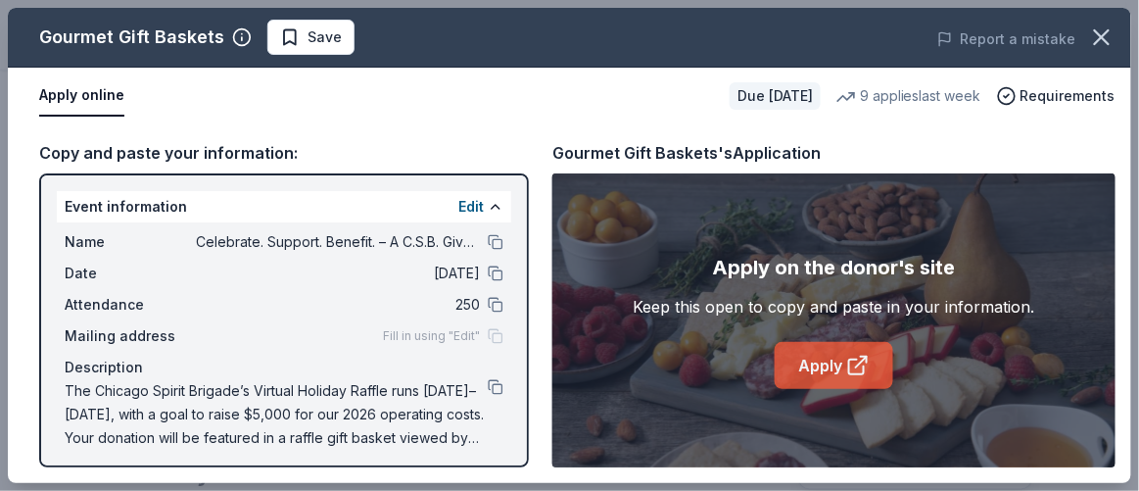
click at [822, 372] on link "Apply" at bounding box center [834, 365] width 118 height 47
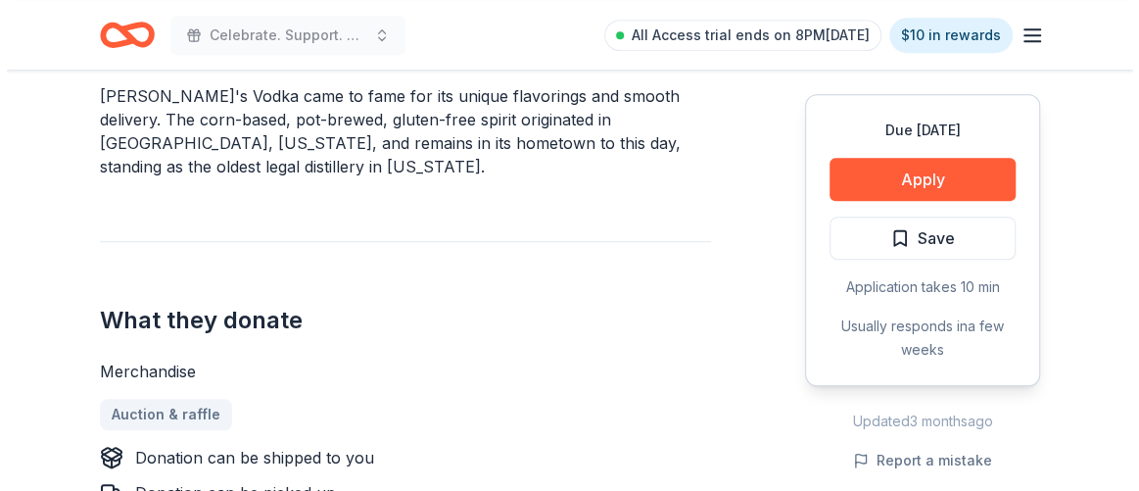
scroll to position [623, 0]
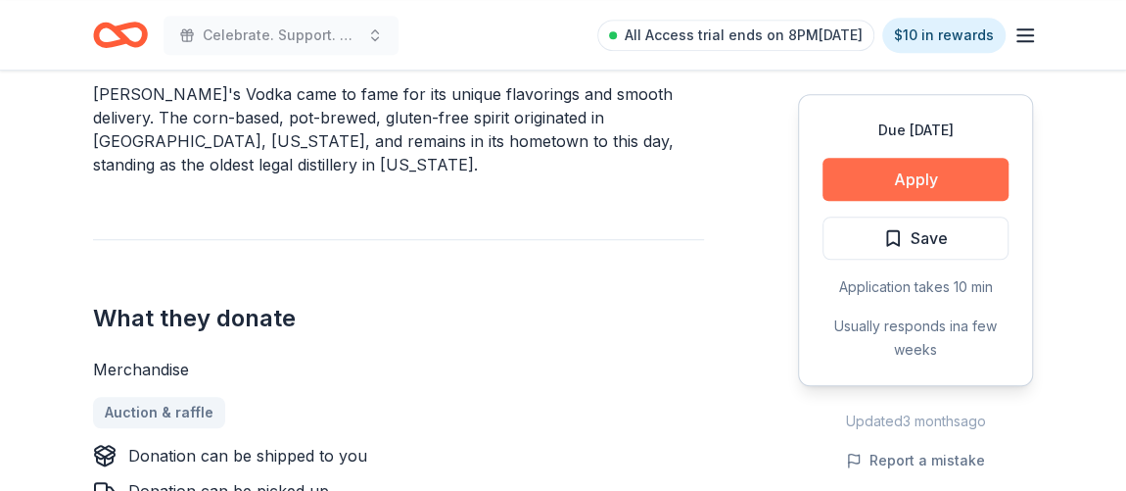
click at [926, 184] on button "Apply" at bounding box center [916, 179] width 186 height 43
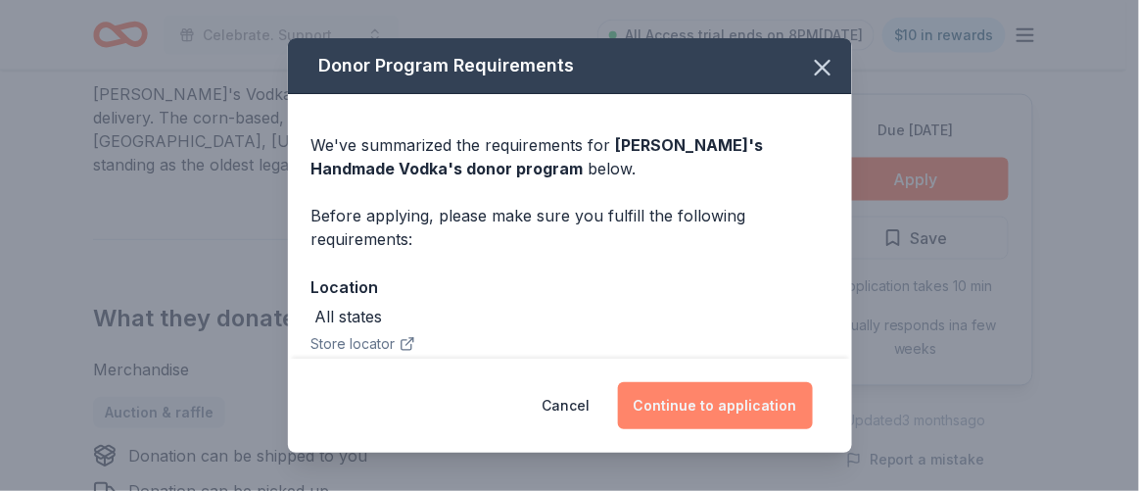
click at [795, 402] on button "Continue to application" at bounding box center [715, 405] width 195 height 47
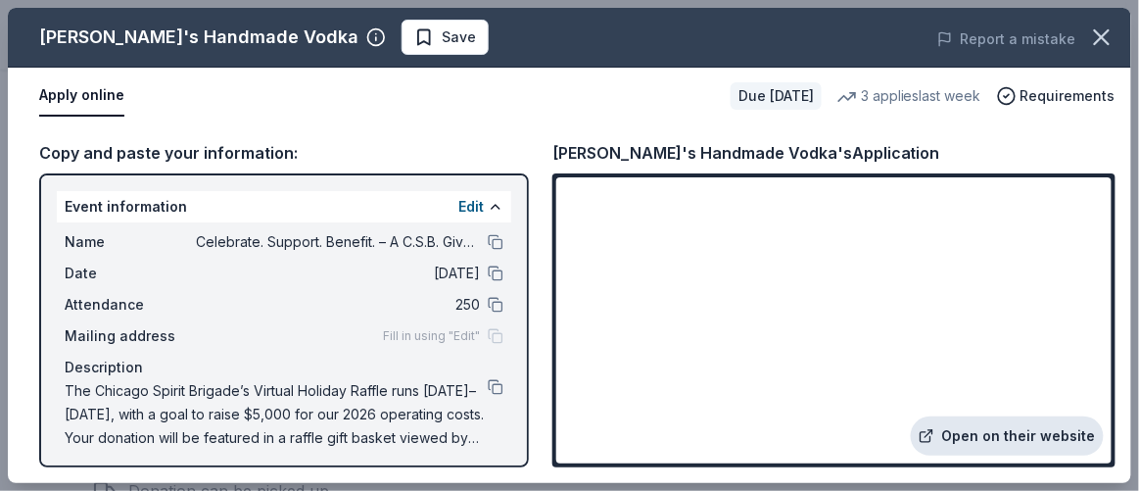
click at [1008, 434] on link "Open on their website" at bounding box center [1007, 435] width 193 height 39
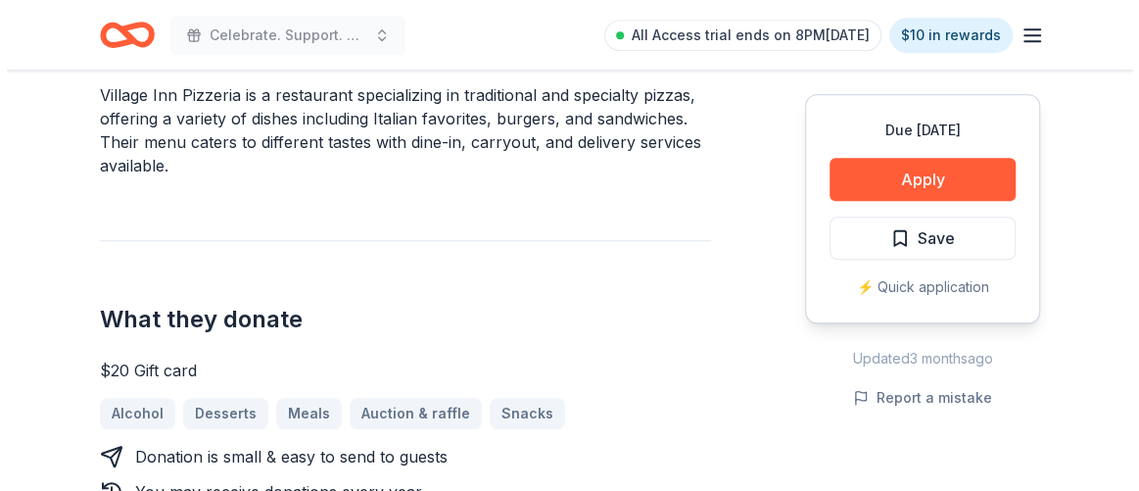
scroll to position [623, 0]
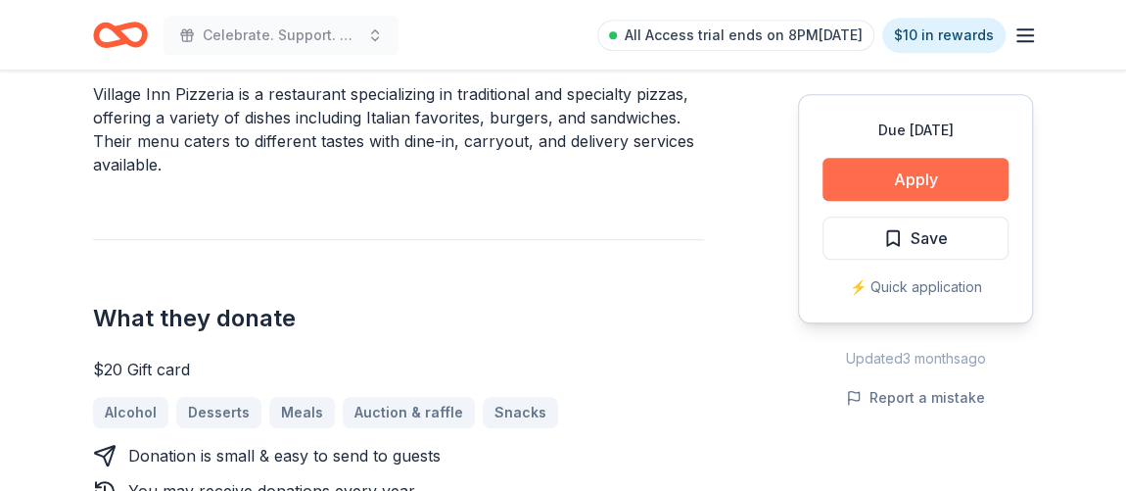
click at [943, 176] on button "Apply" at bounding box center [916, 179] width 186 height 43
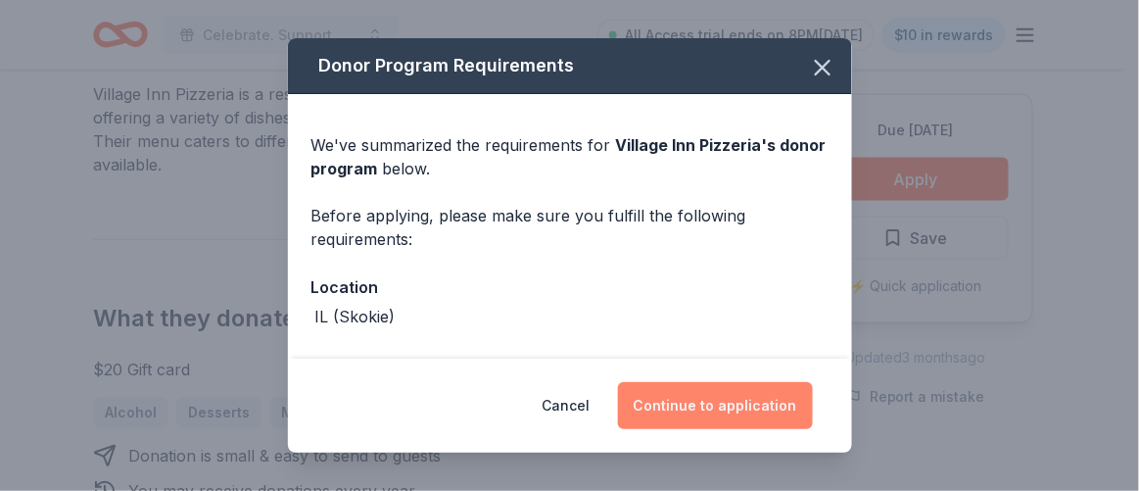
click at [750, 401] on button "Continue to application" at bounding box center [715, 405] width 195 height 47
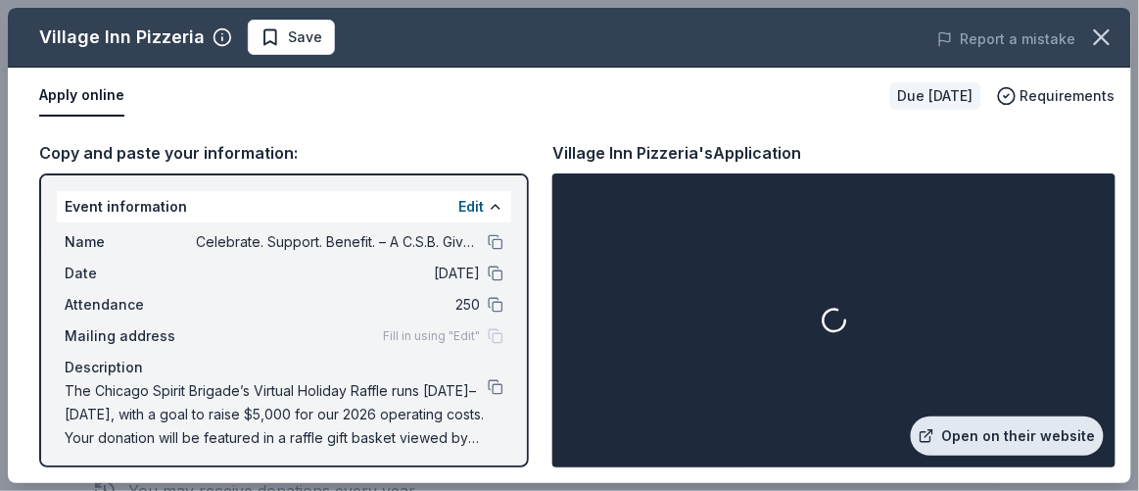
click at [1037, 439] on link "Open on their website" at bounding box center [1007, 435] width 193 height 39
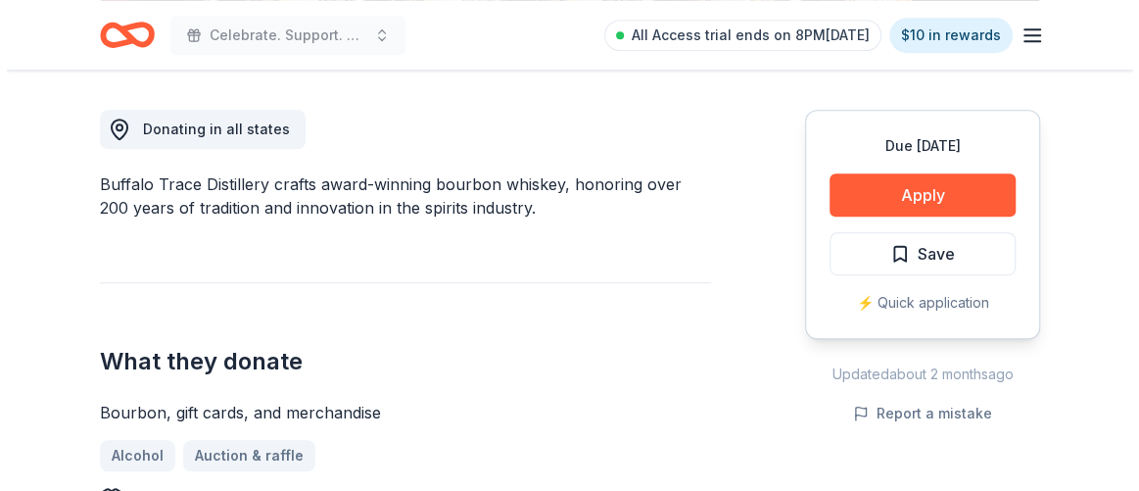
scroll to position [534, 0]
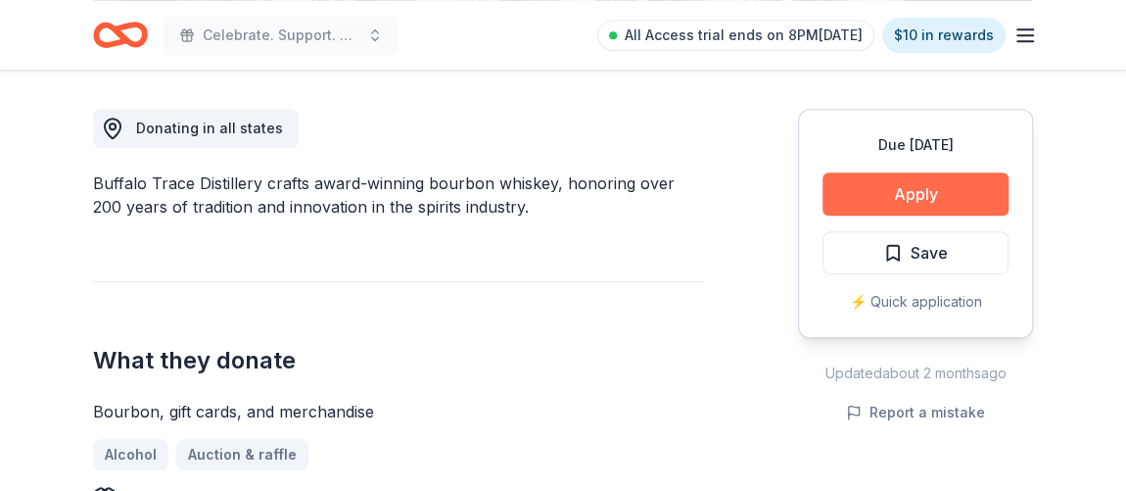
click at [907, 204] on button "Apply" at bounding box center [916, 193] width 186 height 43
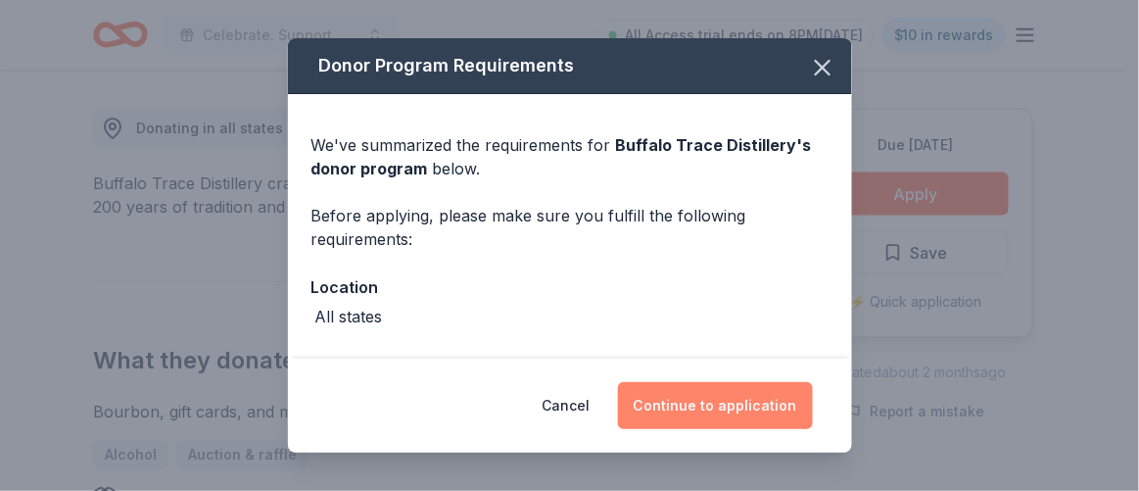
click at [791, 399] on button "Continue to application" at bounding box center [715, 405] width 195 height 47
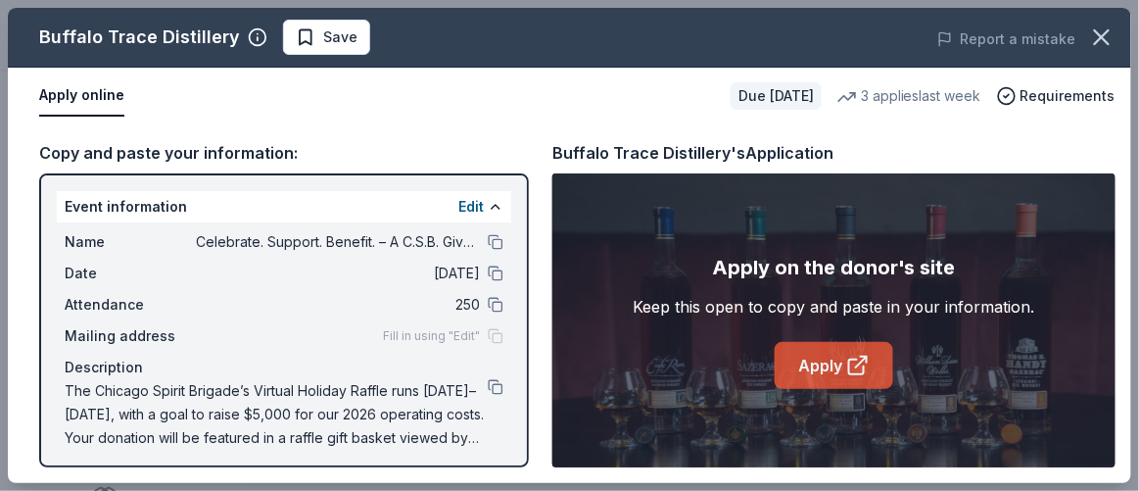
click at [861, 369] on icon at bounding box center [858, 366] width 24 height 24
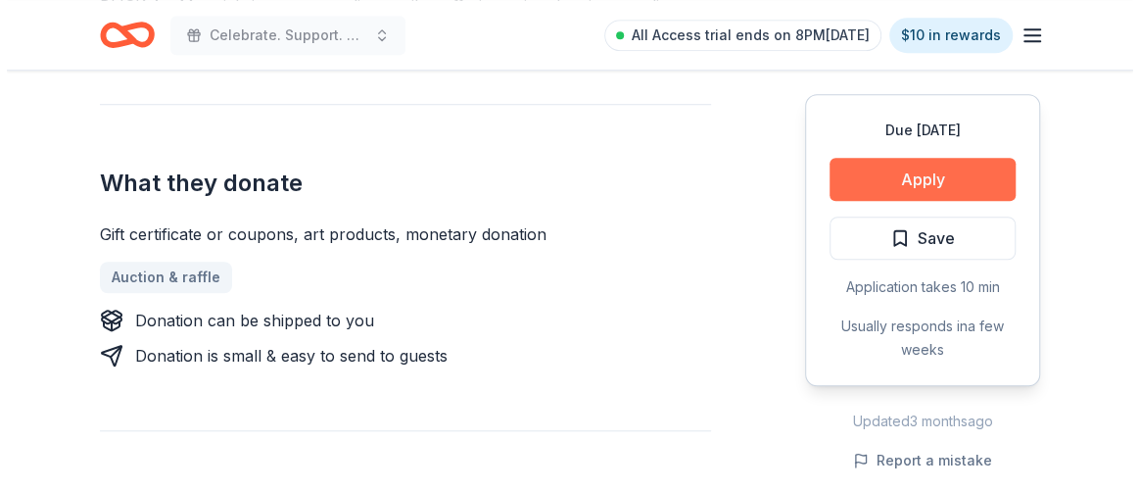
scroll to position [712, 0]
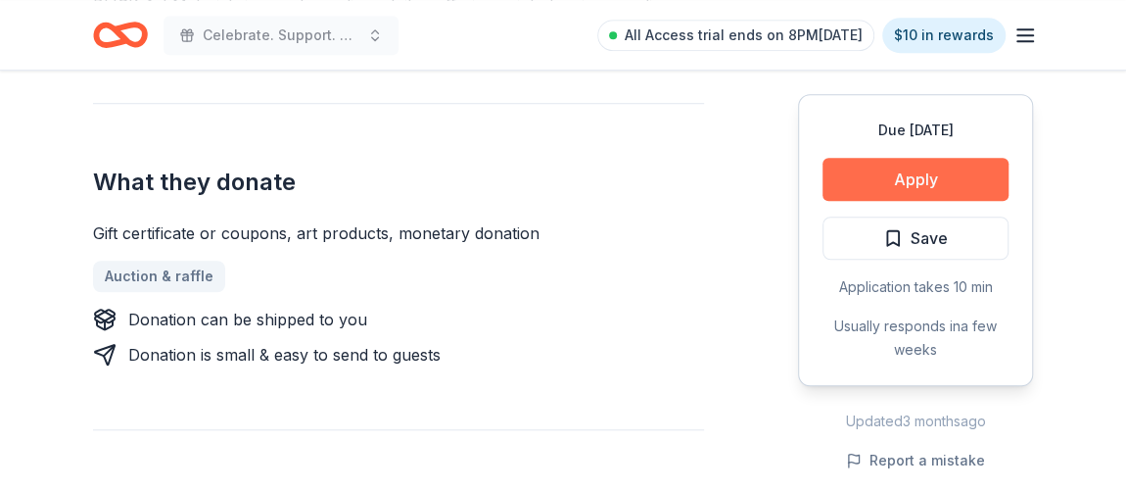
click at [921, 172] on button "Apply" at bounding box center [916, 179] width 186 height 43
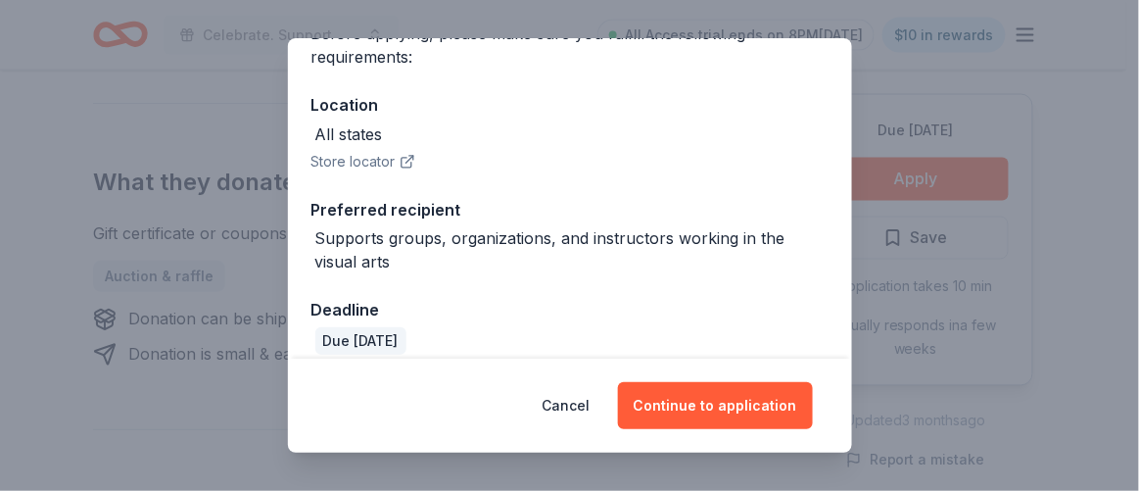
scroll to position [201, 0]
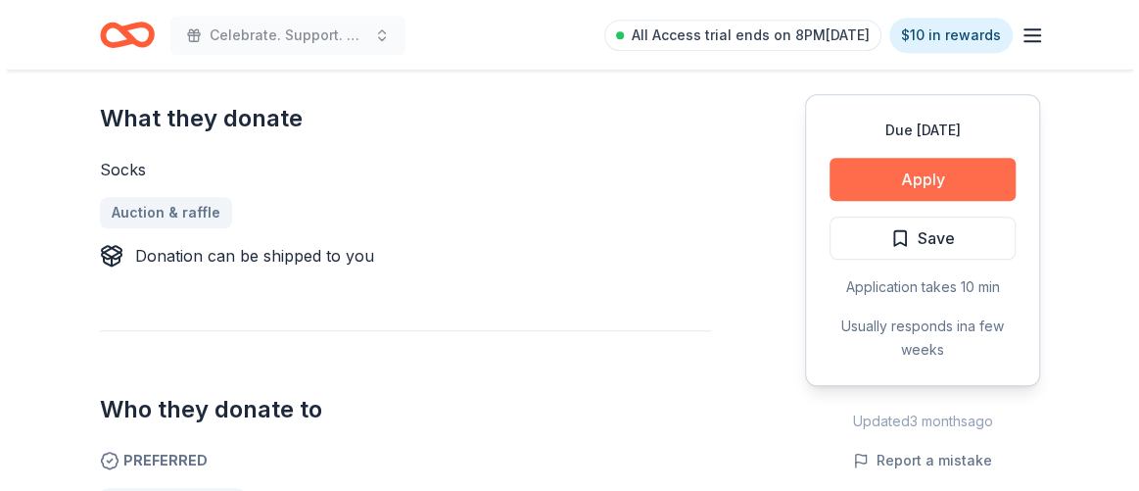
scroll to position [801, 0]
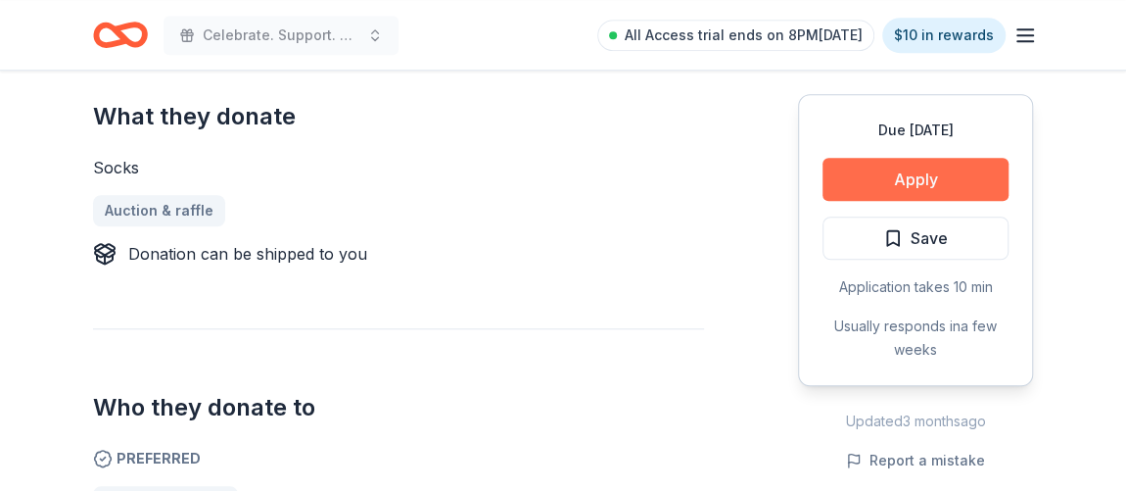
click at [937, 169] on button "Apply" at bounding box center [916, 179] width 186 height 43
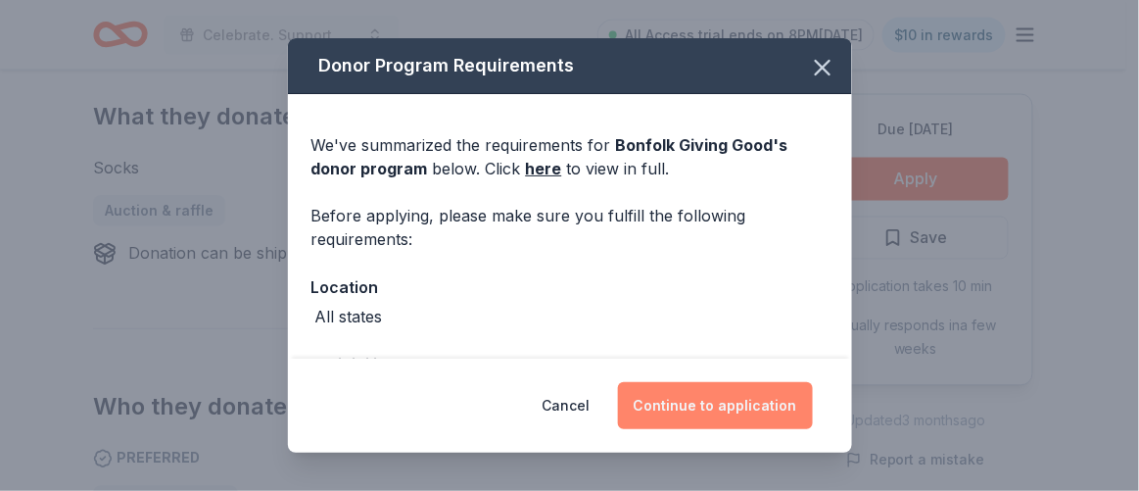
click at [706, 416] on button "Continue to application" at bounding box center [715, 405] width 195 height 47
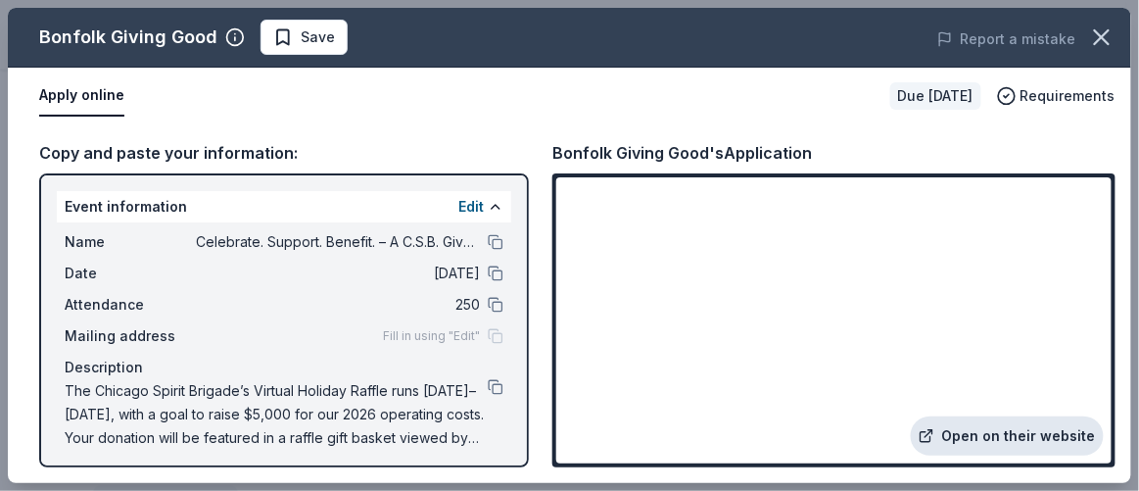
click at [989, 440] on link "Open on their website" at bounding box center [1007, 435] width 193 height 39
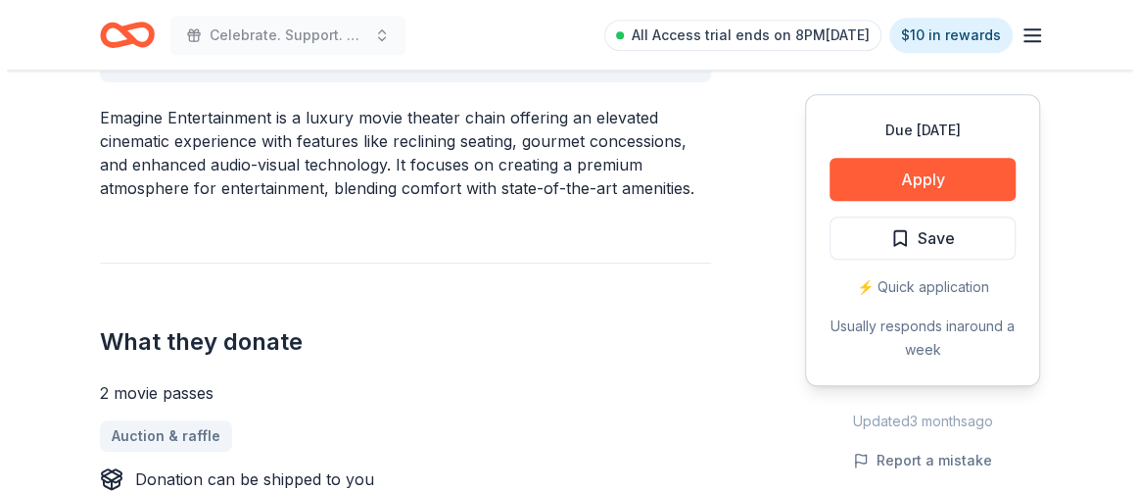
scroll to position [623, 0]
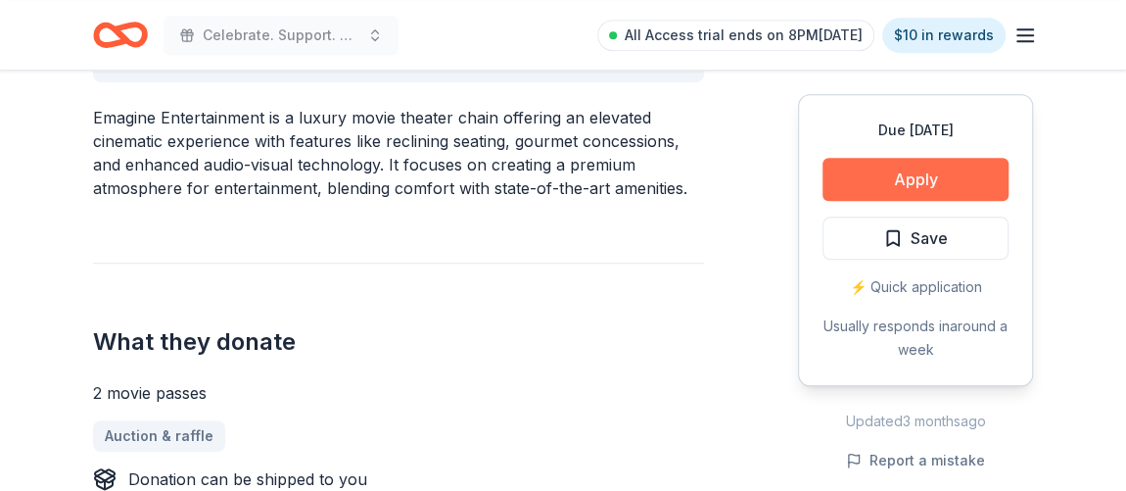
click at [954, 183] on button "Apply" at bounding box center [916, 179] width 186 height 43
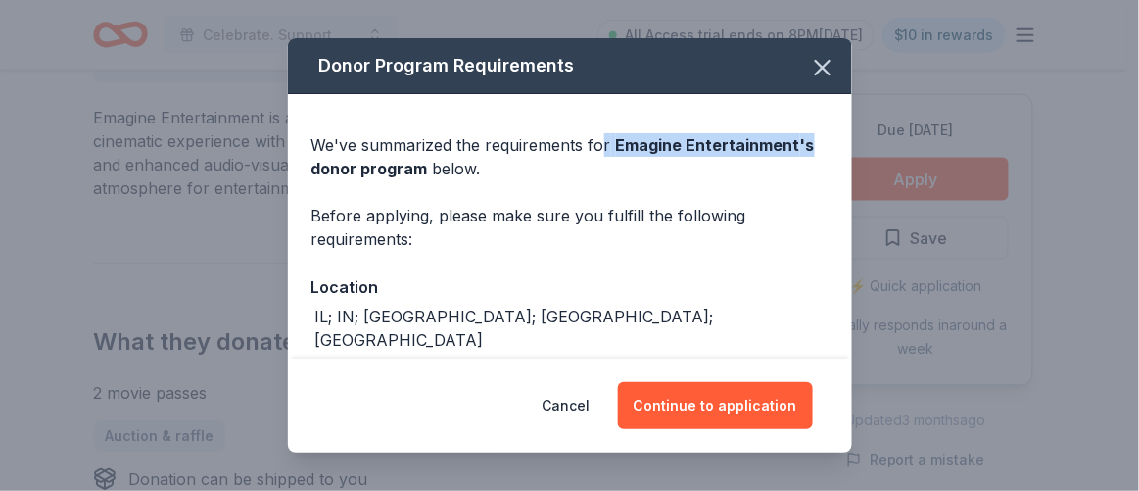
drag, startPoint x: 600, startPoint y: 136, endPoint x: 804, endPoint y: 153, distance: 204.4
click at [804, 153] on div "We've summarized the requirements for Emagine Entertainment 's donor program be…" at bounding box center [569, 156] width 517 height 47
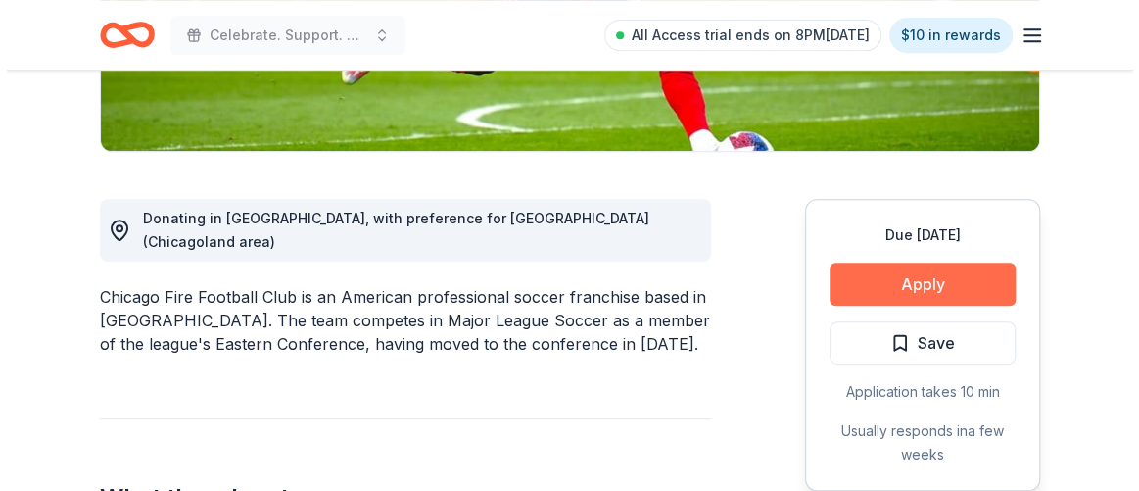
scroll to position [445, 0]
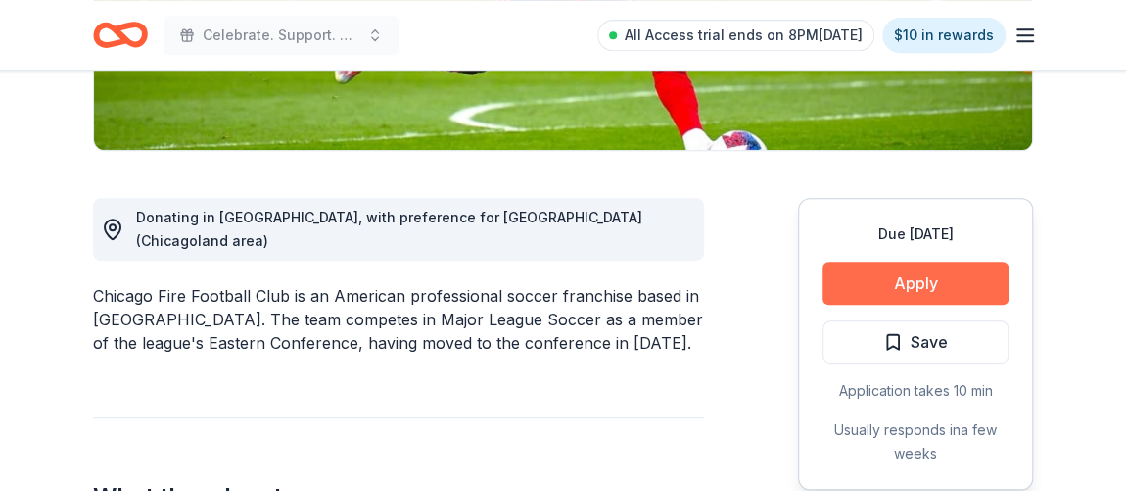
click at [866, 283] on button "Apply" at bounding box center [916, 282] width 186 height 43
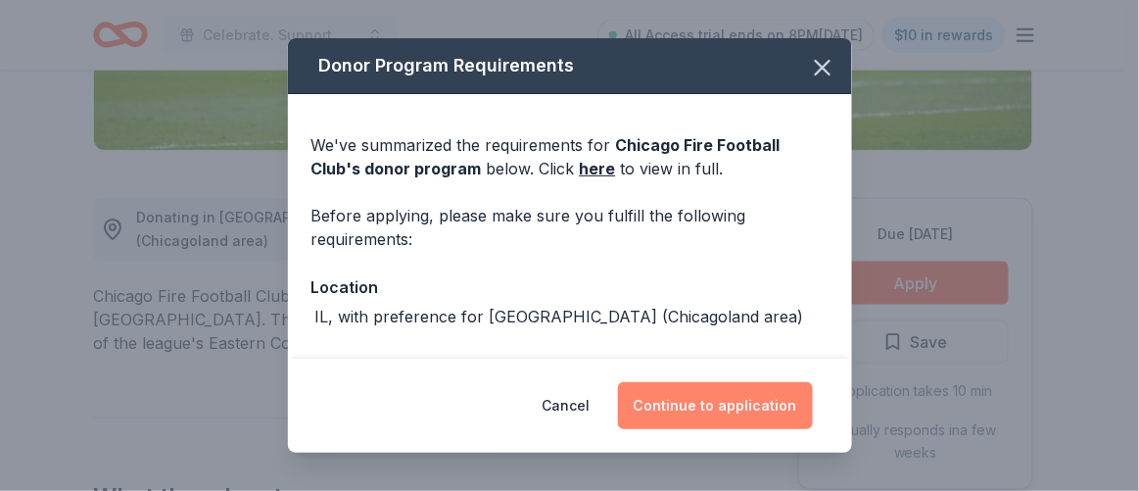
click at [747, 407] on button "Continue to application" at bounding box center [715, 405] width 195 height 47
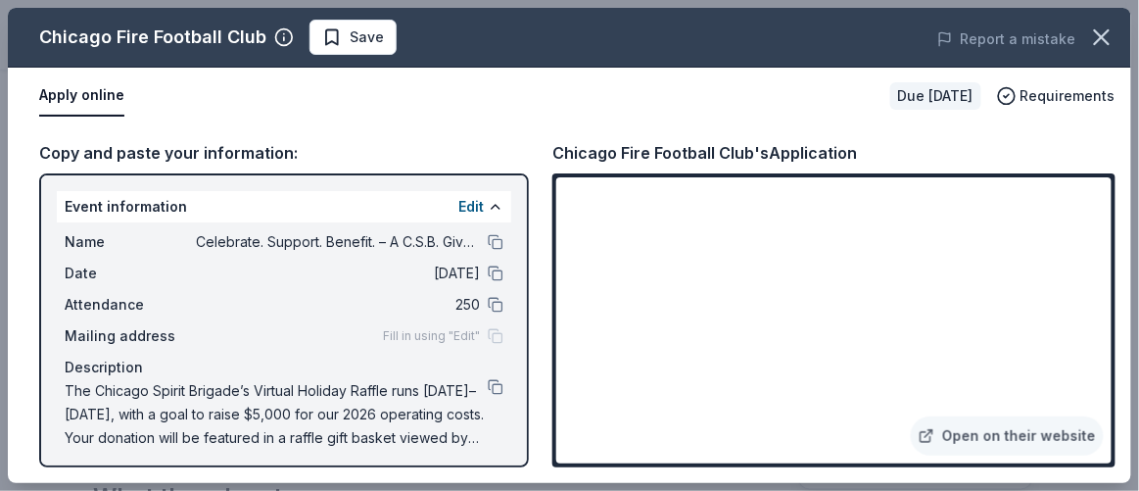
drag, startPoint x: 1038, startPoint y: 431, endPoint x: 1016, endPoint y: 407, distance: 31.9
click at [1044, 428] on link "Open on their website" at bounding box center [1007, 435] width 193 height 39
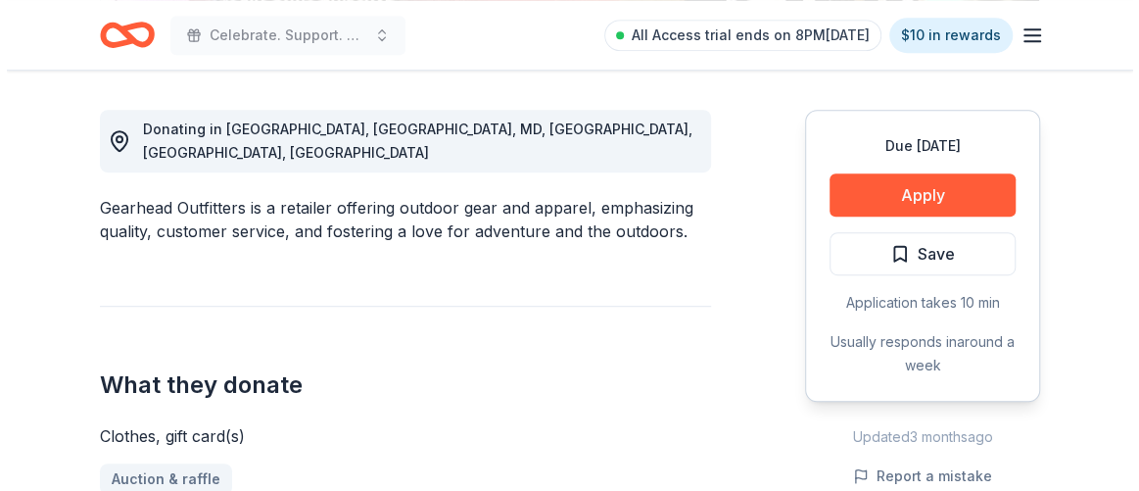
scroll to position [534, 0]
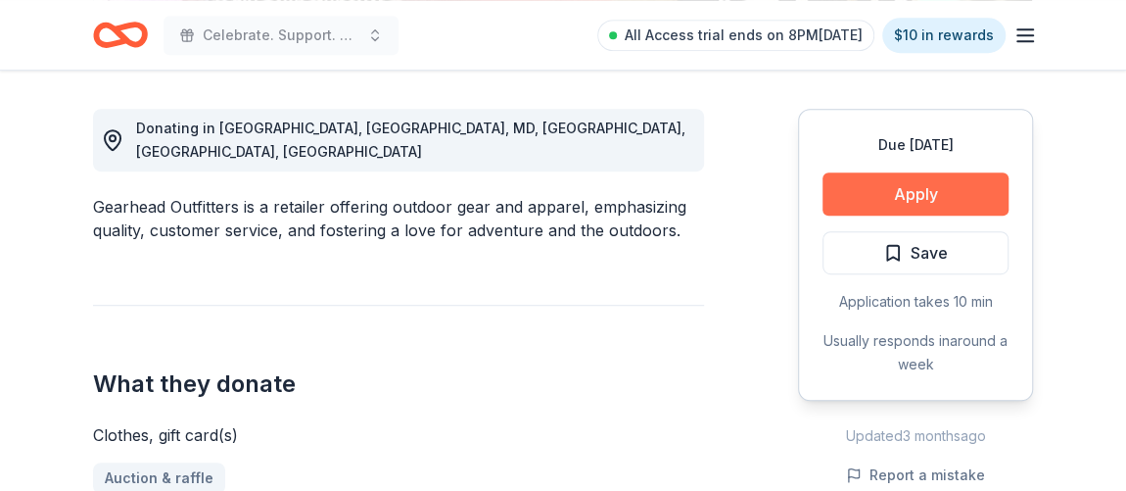
click at [866, 196] on button "Apply" at bounding box center [916, 193] width 186 height 43
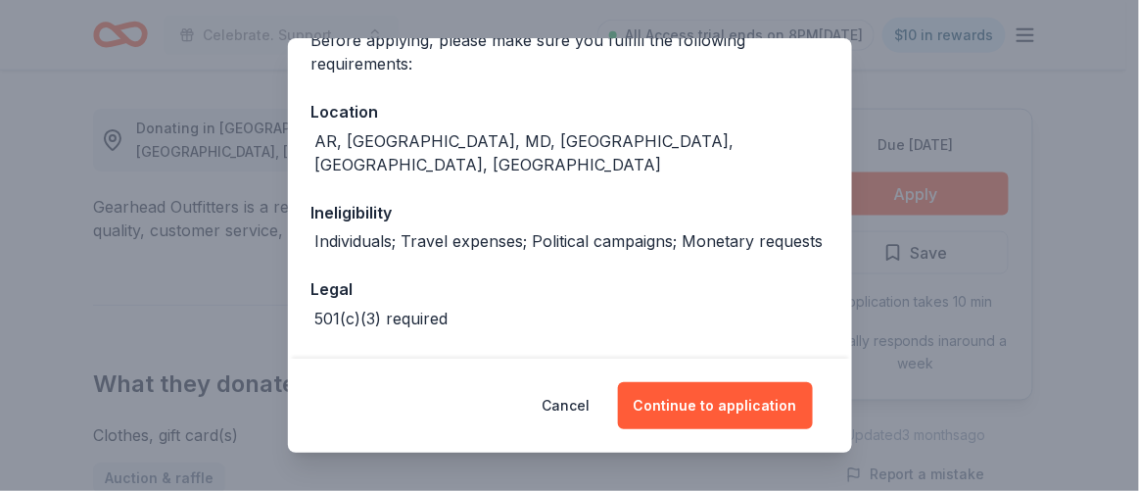
scroll to position [177, 0]
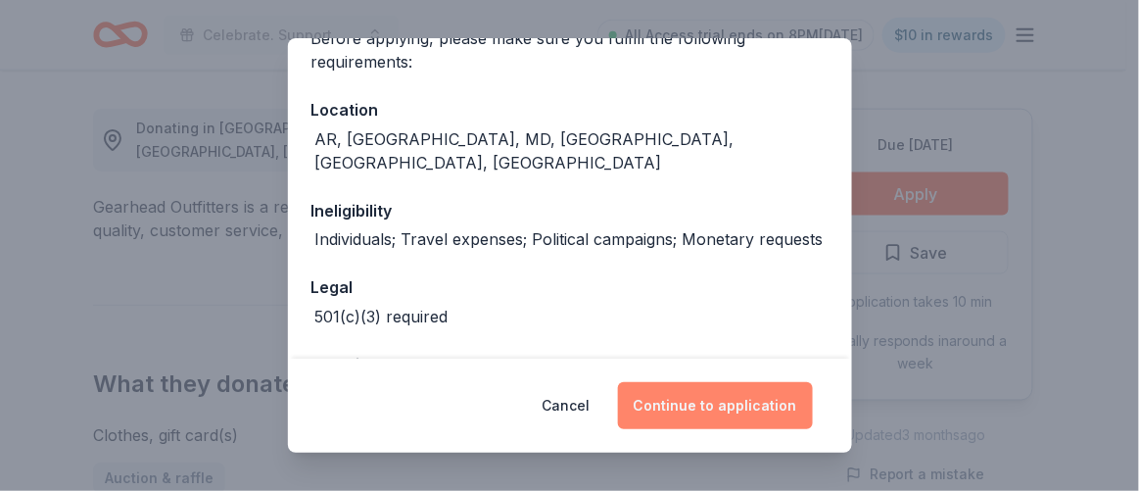
click at [741, 392] on button "Continue to application" at bounding box center [715, 405] width 195 height 47
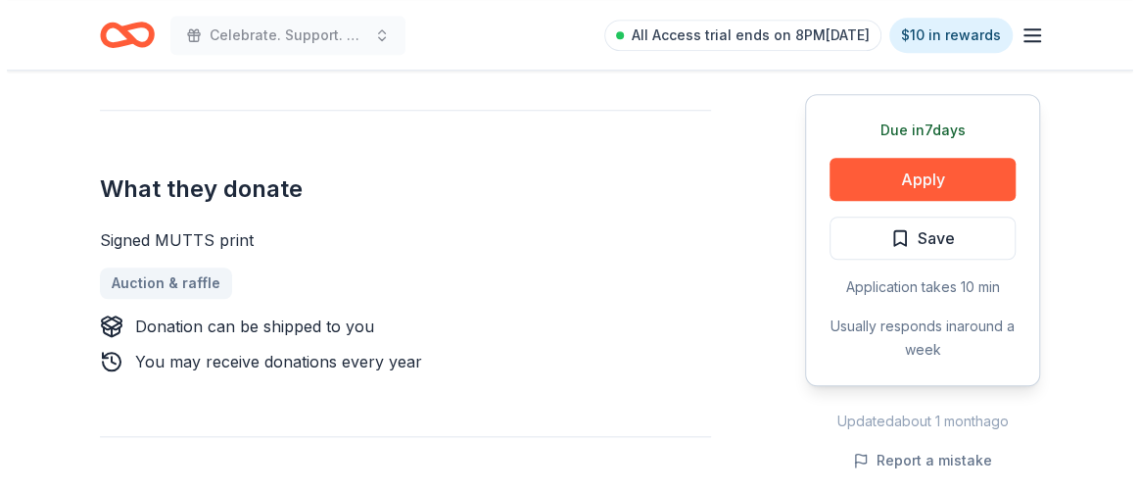
scroll to position [800, 0]
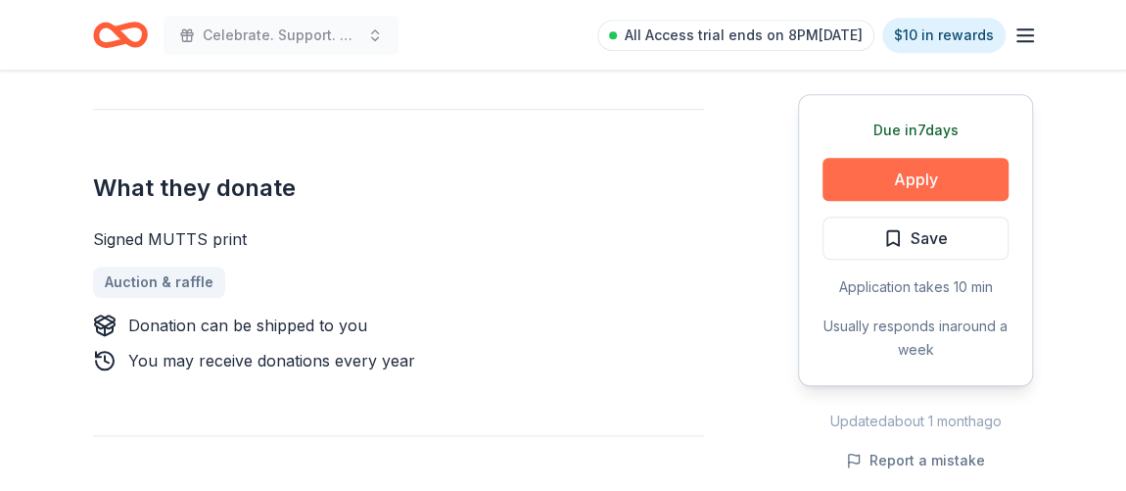
click at [907, 168] on button "Apply" at bounding box center [916, 179] width 186 height 43
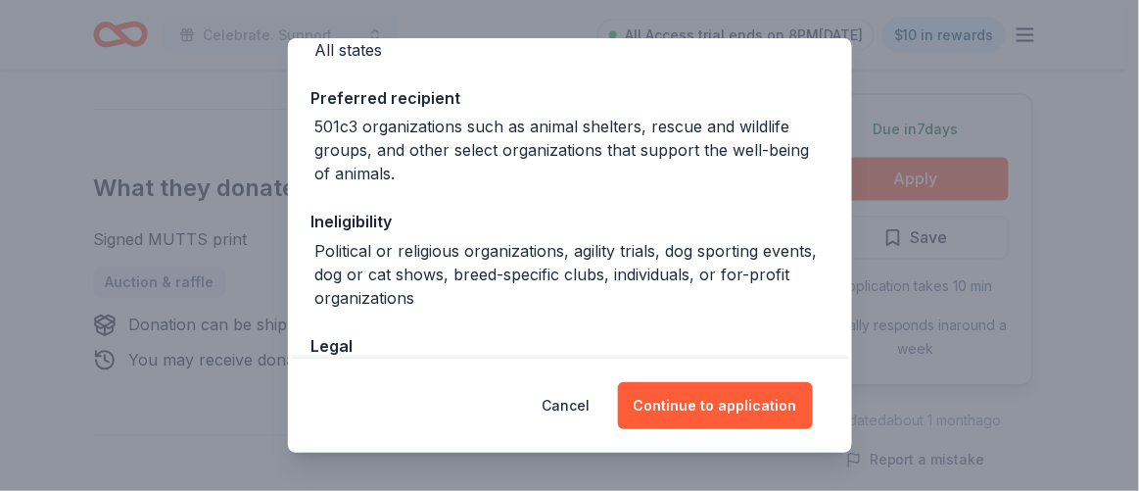
scroll to position [266, 0]
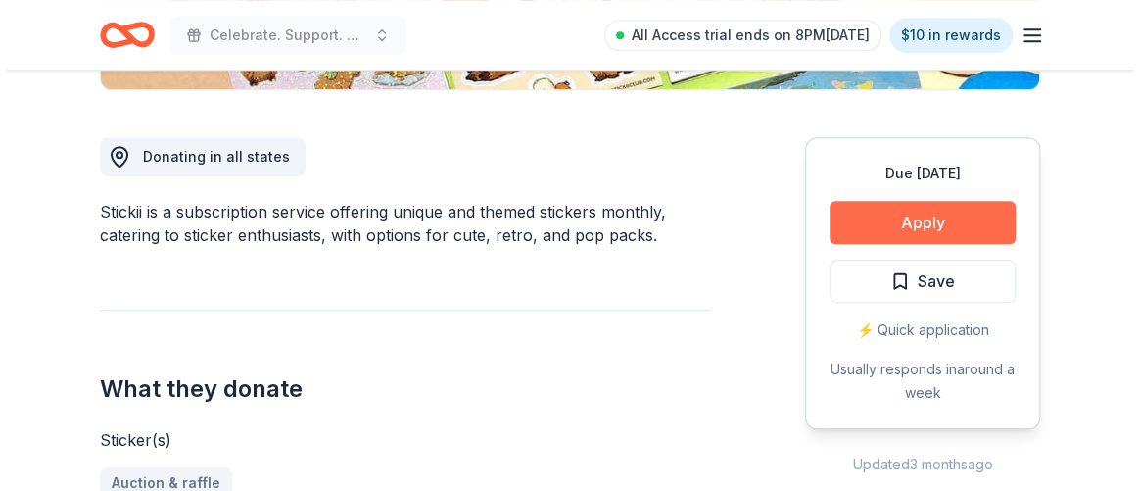
scroll to position [506, 0]
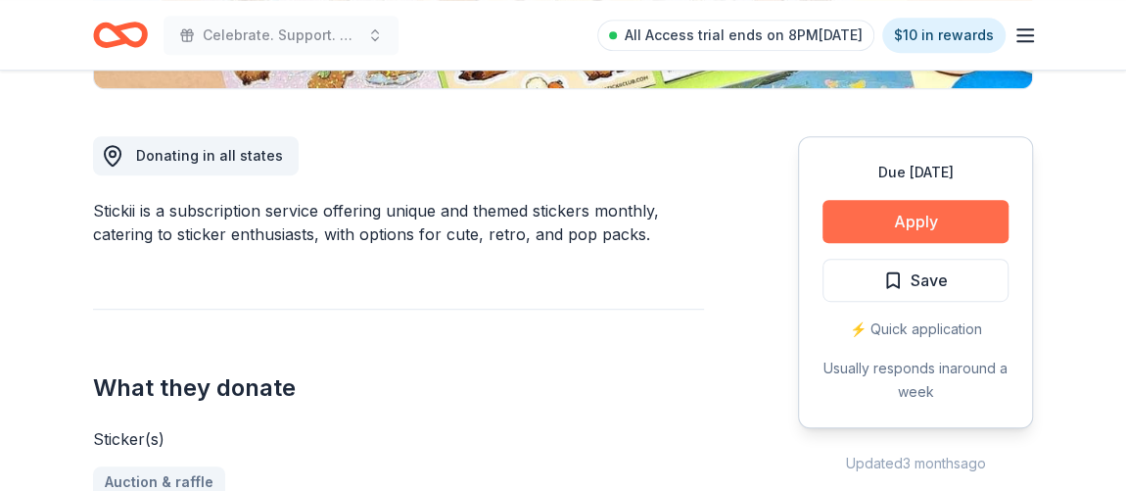
click at [857, 220] on button "Apply" at bounding box center [916, 221] width 186 height 43
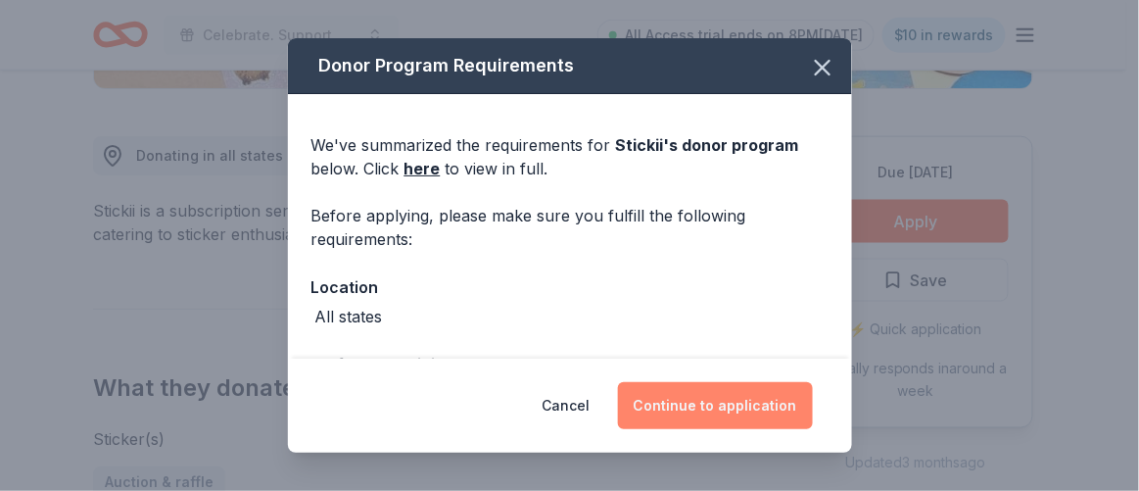
click at [736, 401] on button "Continue to application" at bounding box center [715, 405] width 195 height 47
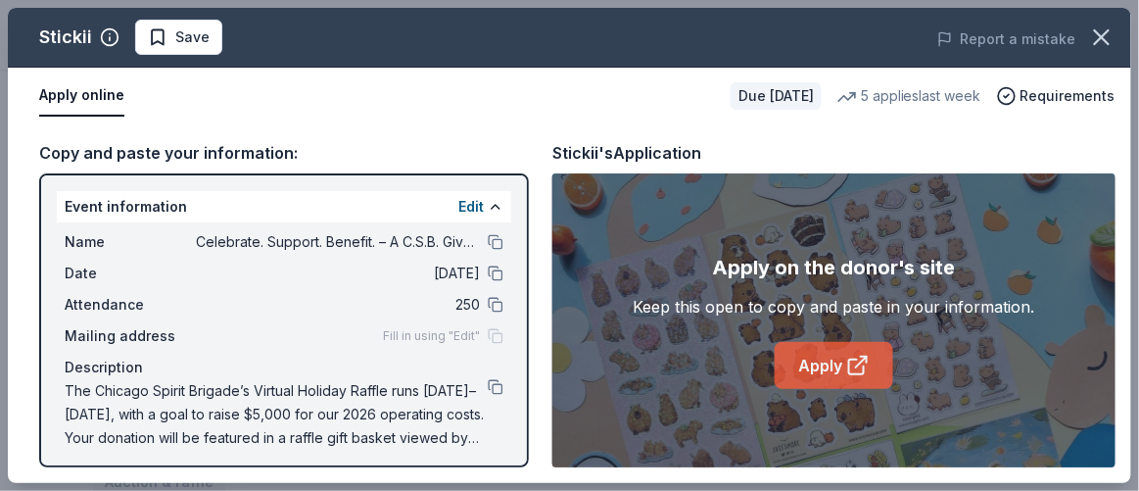
click at [813, 370] on link "Apply" at bounding box center [834, 365] width 118 height 47
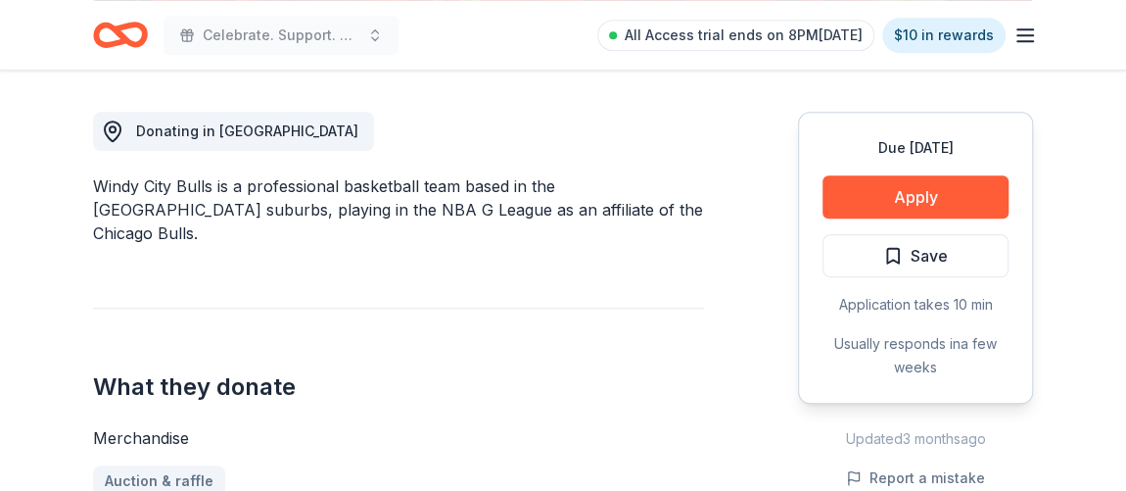
scroll to position [534, 0]
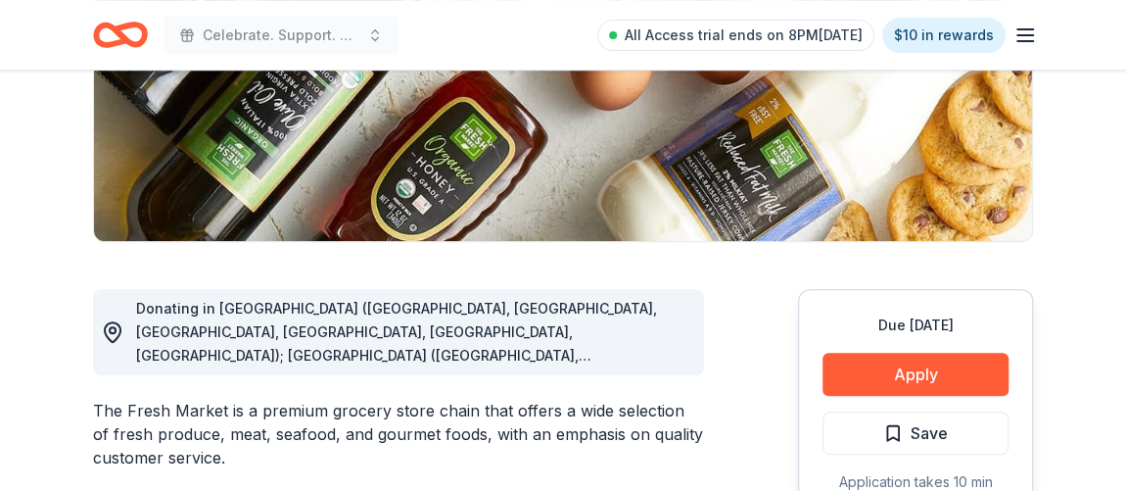
scroll to position [355, 0]
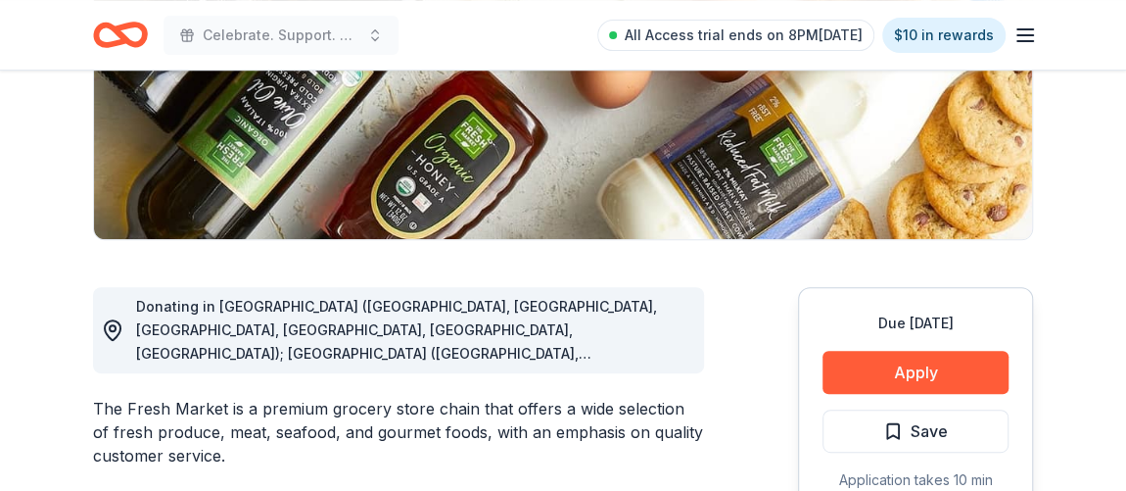
click at [655, 322] on div "Donating in [GEOGRAPHIC_DATA] ([GEOGRAPHIC_DATA], [GEOGRAPHIC_DATA], [GEOGRAPHI…" at bounding box center [412, 330] width 552 height 71
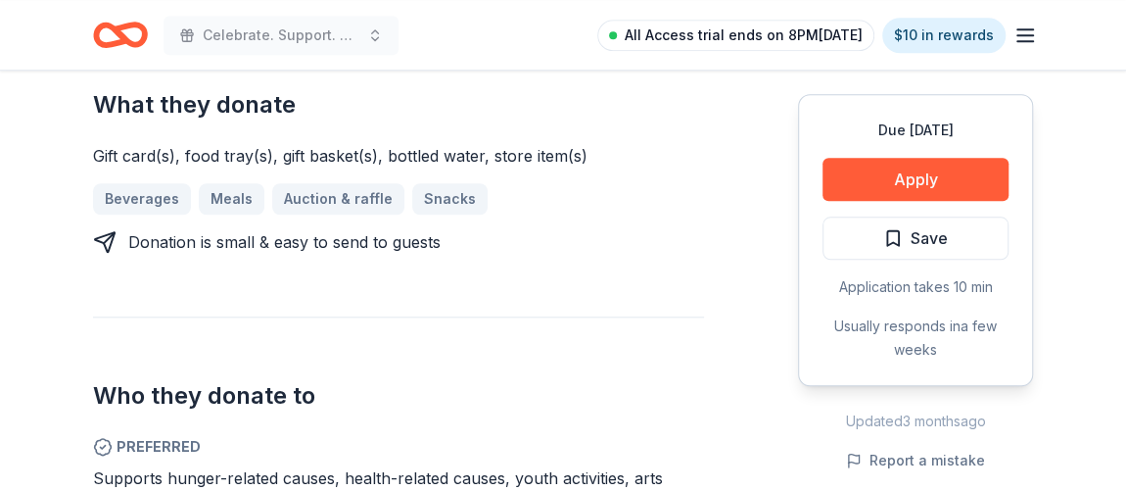
scroll to position [883, 0]
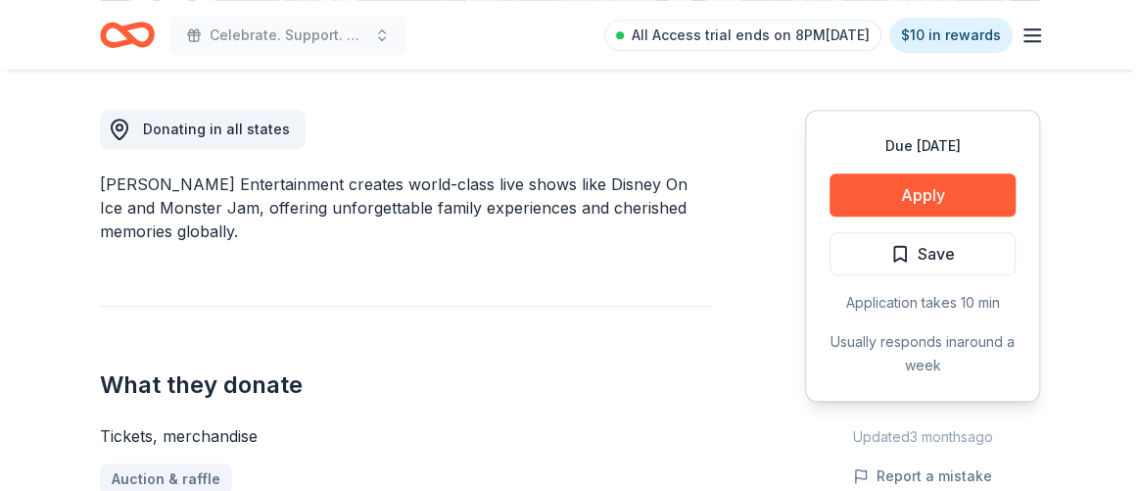
scroll to position [534, 0]
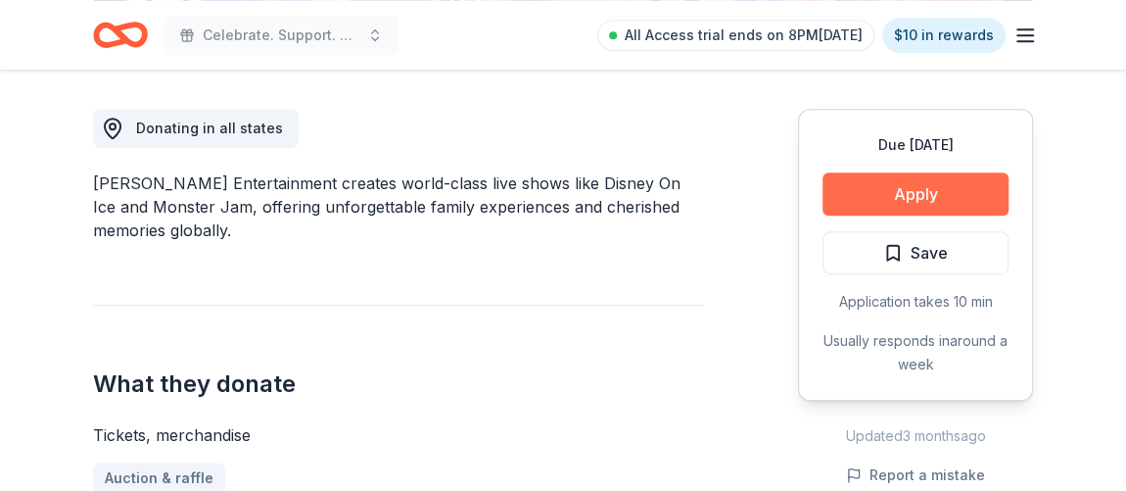
click at [878, 200] on button "Apply" at bounding box center [916, 193] width 186 height 43
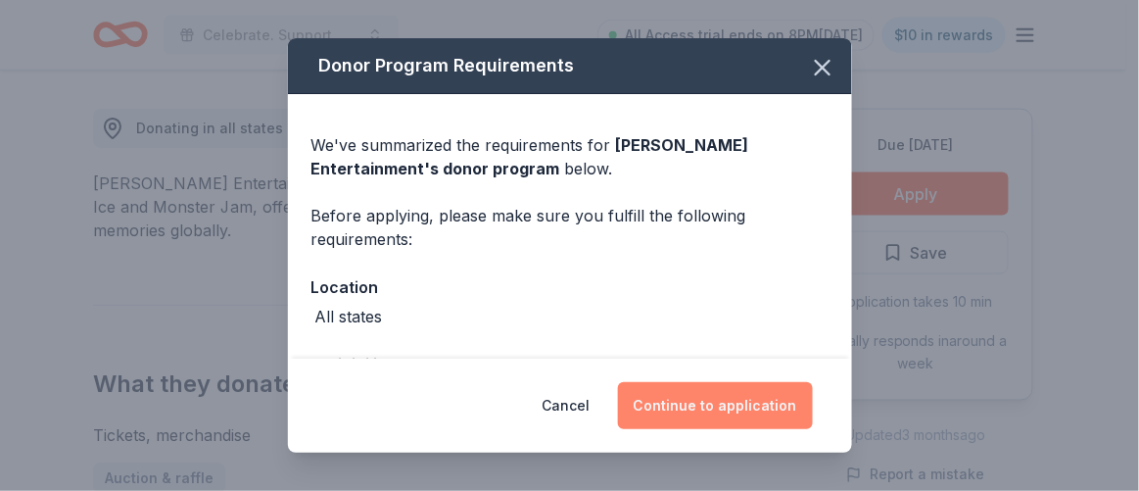
click at [711, 406] on button "Continue to application" at bounding box center [715, 405] width 195 height 47
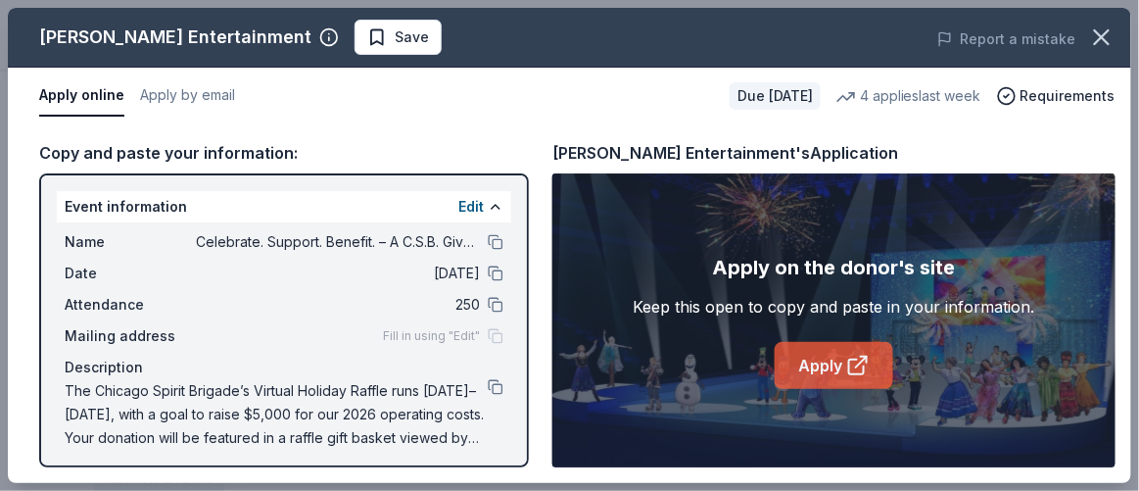
click at [797, 361] on link "Apply" at bounding box center [834, 365] width 118 height 47
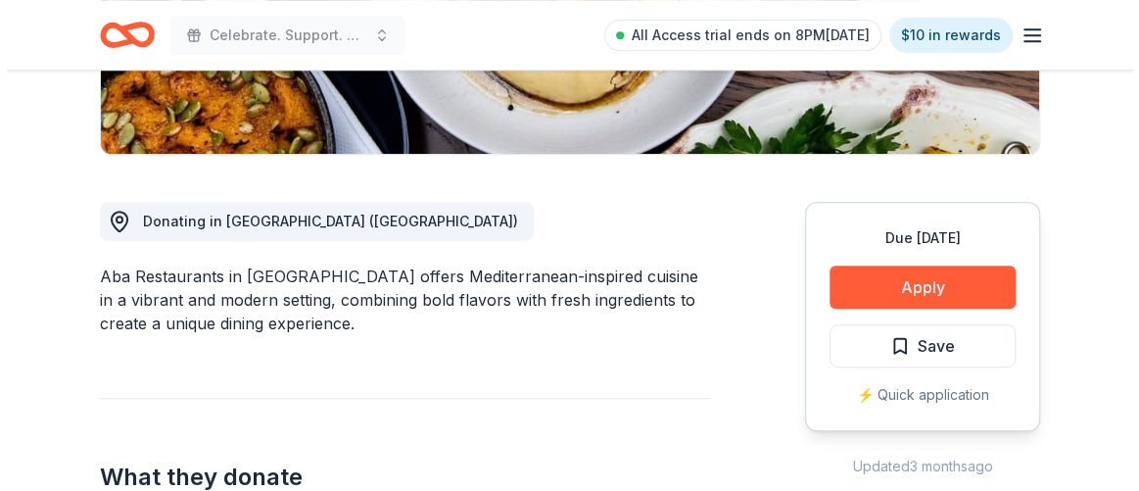
scroll to position [445, 0]
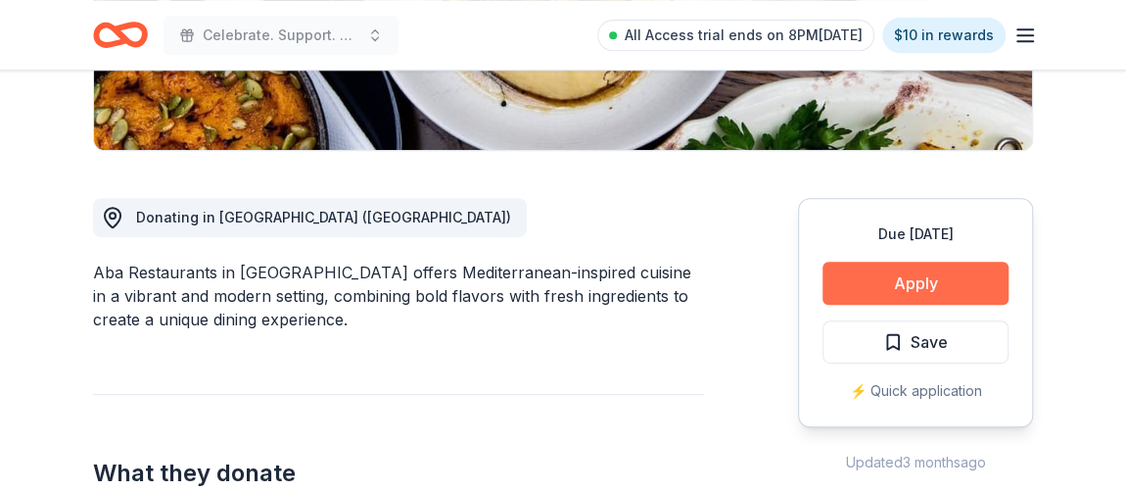
click at [953, 276] on button "Apply" at bounding box center [916, 282] width 186 height 43
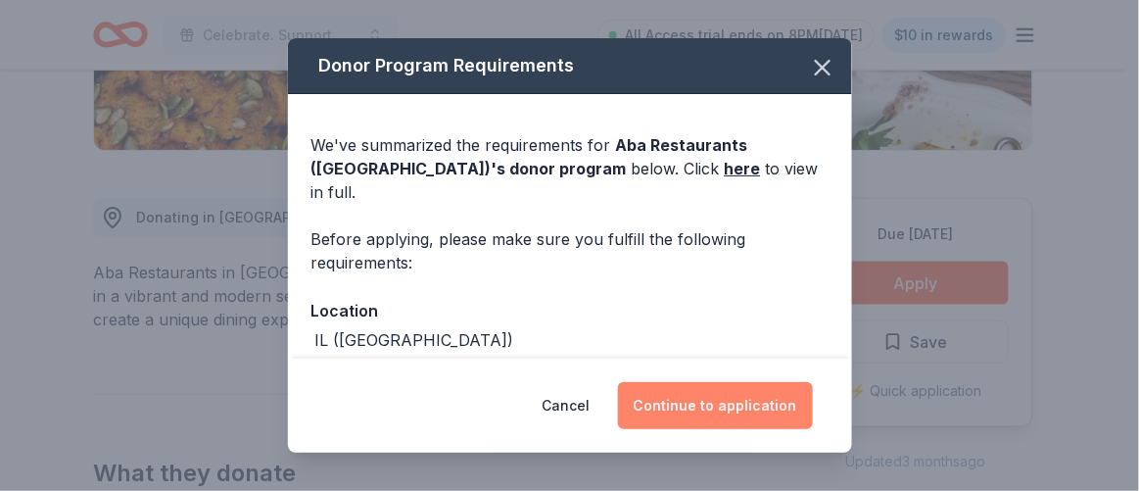
click at [753, 408] on button "Continue to application" at bounding box center [715, 405] width 195 height 47
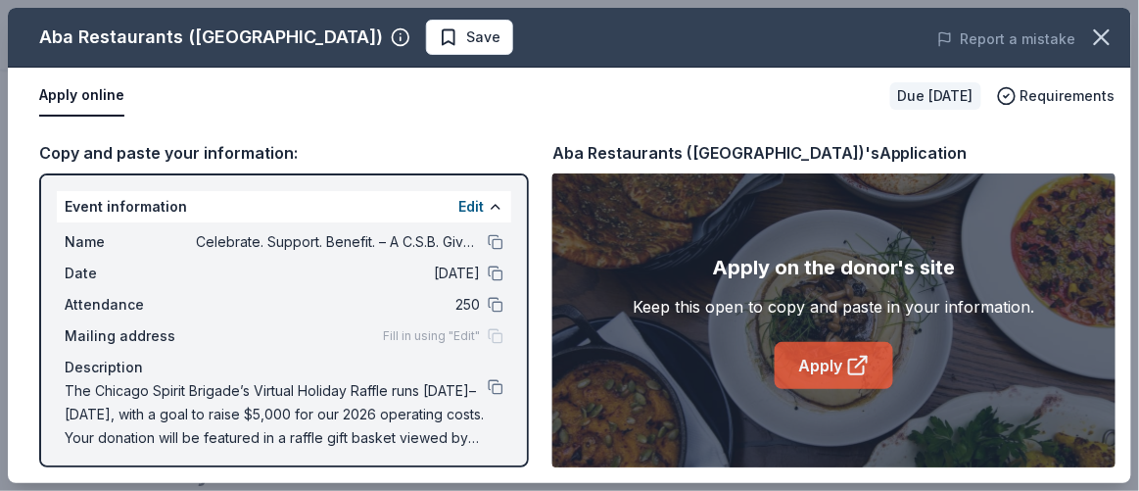
click at [821, 355] on link "Apply" at bounding box center [834, 365] width 118 height 47
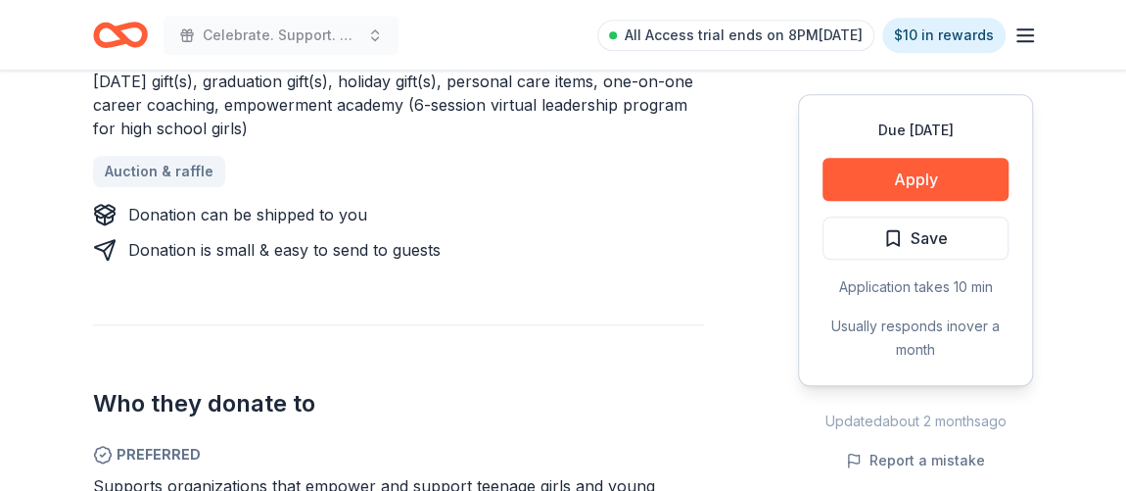
scroll to position [890, 0]
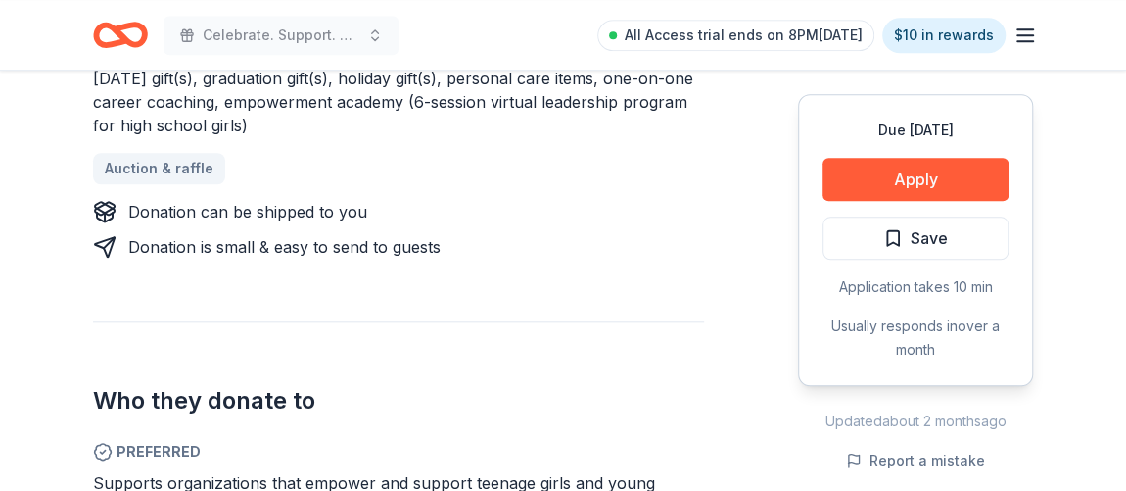
drag, startPoint x: 900, startPoint y: 181, endPoint x: 762, endPoint y: 215, distance: 142.3
click at [762, 215] on div "Donating in all states Project Glimmer aims to build confidence in a girl's lif…" at bounding box center [563, 178] width 940 height 946
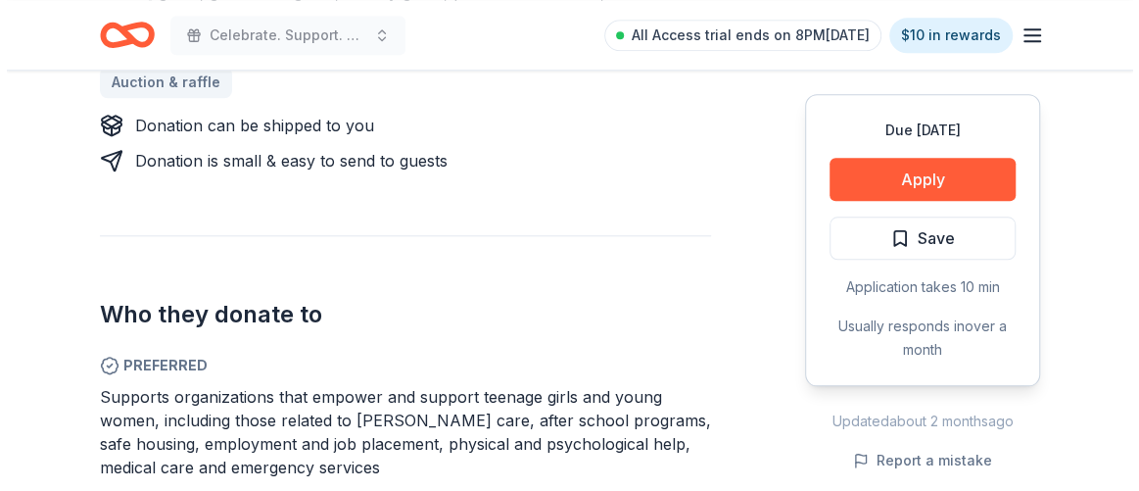
scroll to position [978, 0]
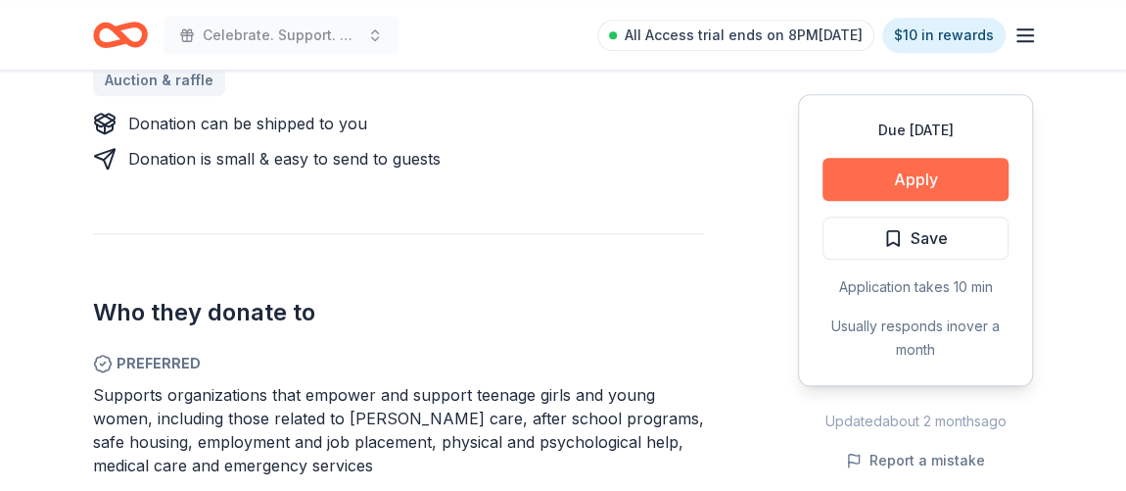
click at [984, 160] on button "Apply" at bounding box center [916, 179] width 186 height 43
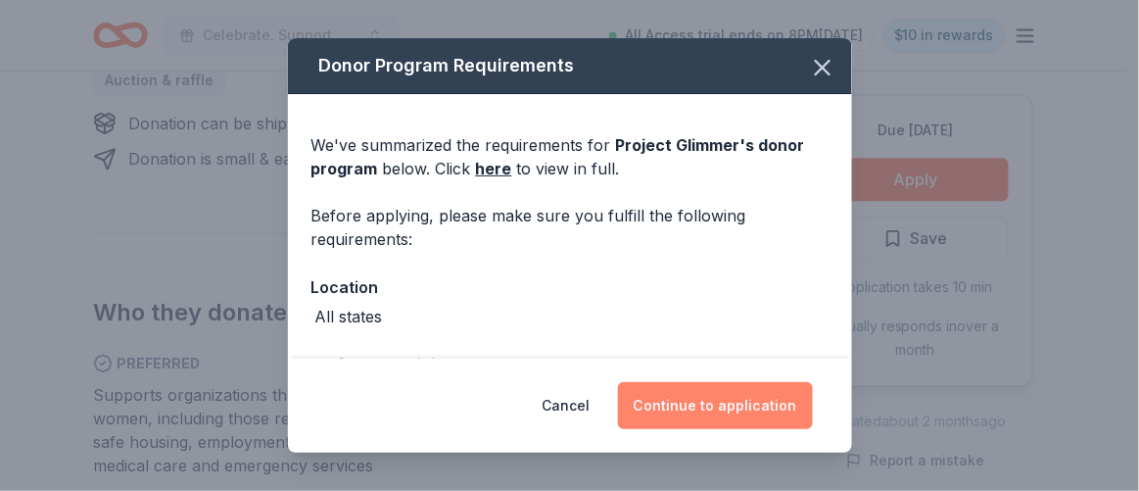
click at [760, 401] on button "Continue to application" at bounding box center [715, 405] width 195 height 47
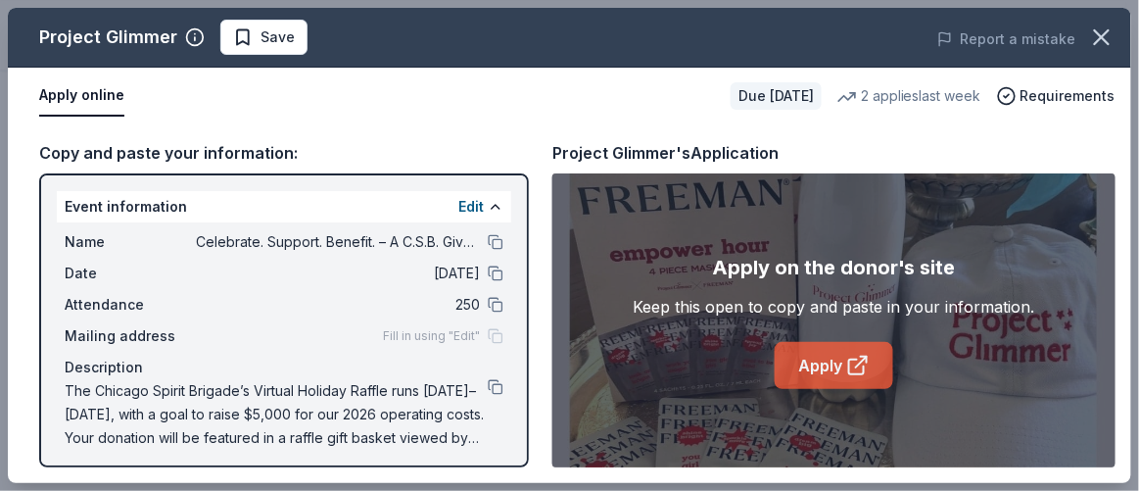
click at [868, 354] on icon at bounding box center [858, 366] width 24 height 24
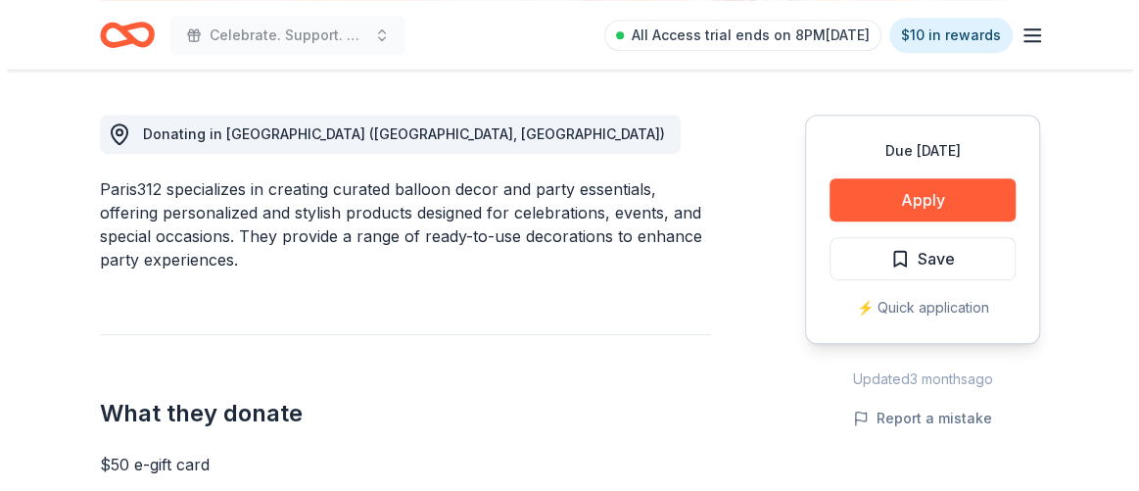
scroll to position [534, 0]
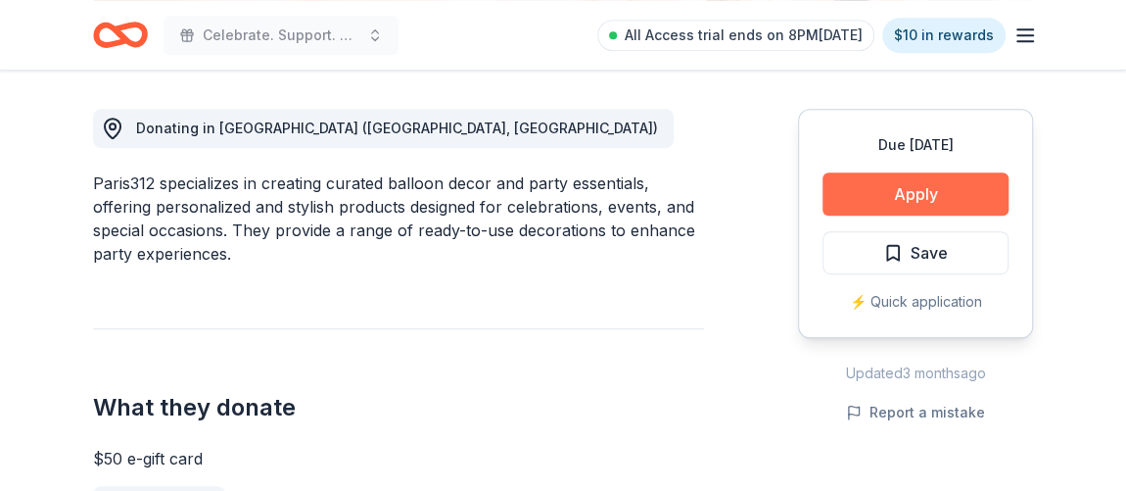
click at [874, 195] on button "Apply" at bounding box center [916, 193] width 186 height 43
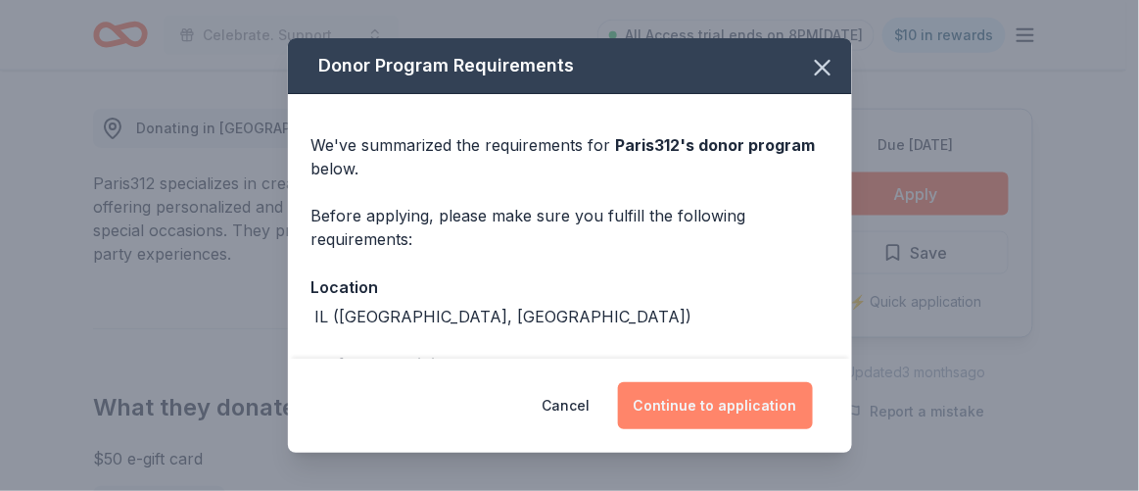
click at [729, 394] on button "Continue to application" at bounding box center [715, 405] width 195 height 47
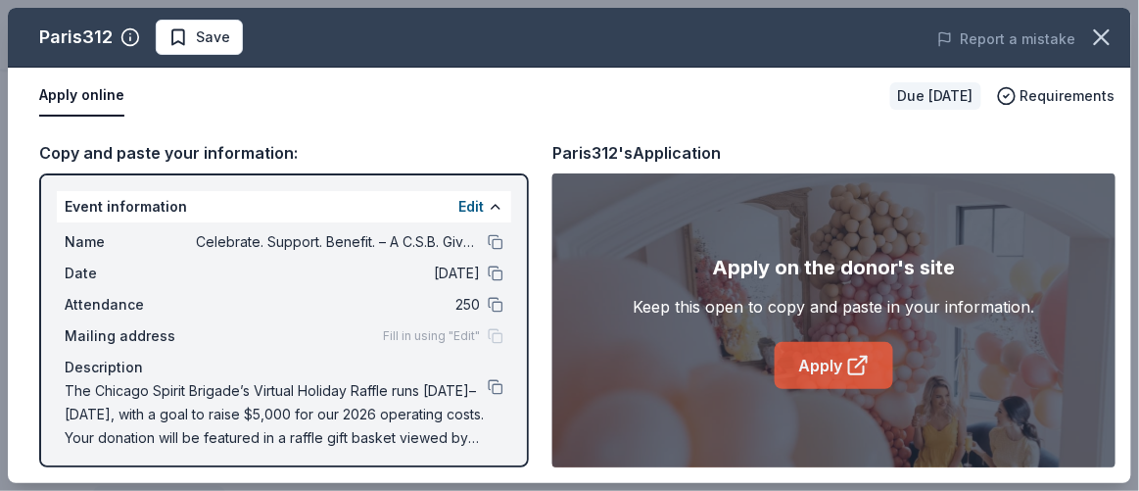
click at [809, 364] on link "Apply" at bounding box center [834, 365] width 118 height 47
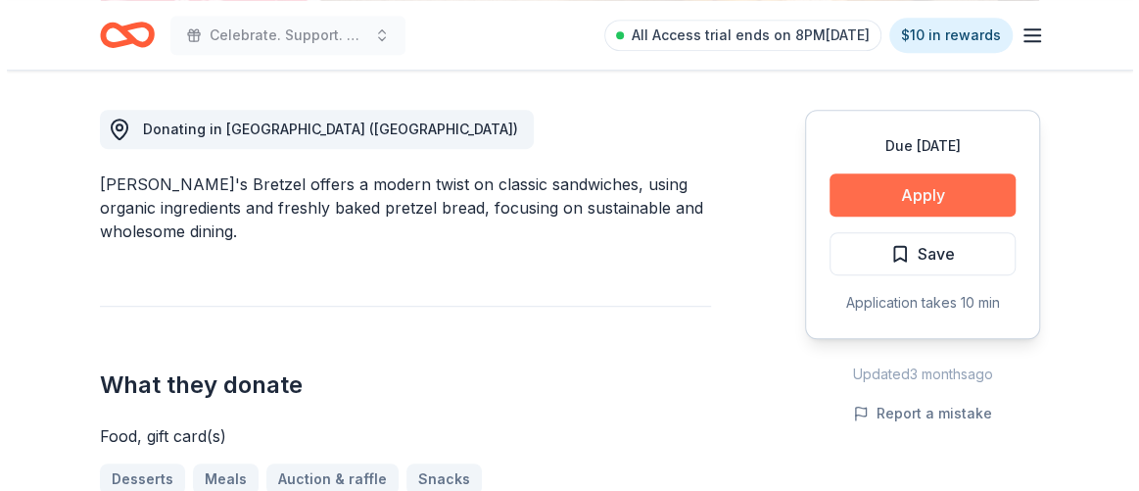
scroll to position [534, 0]
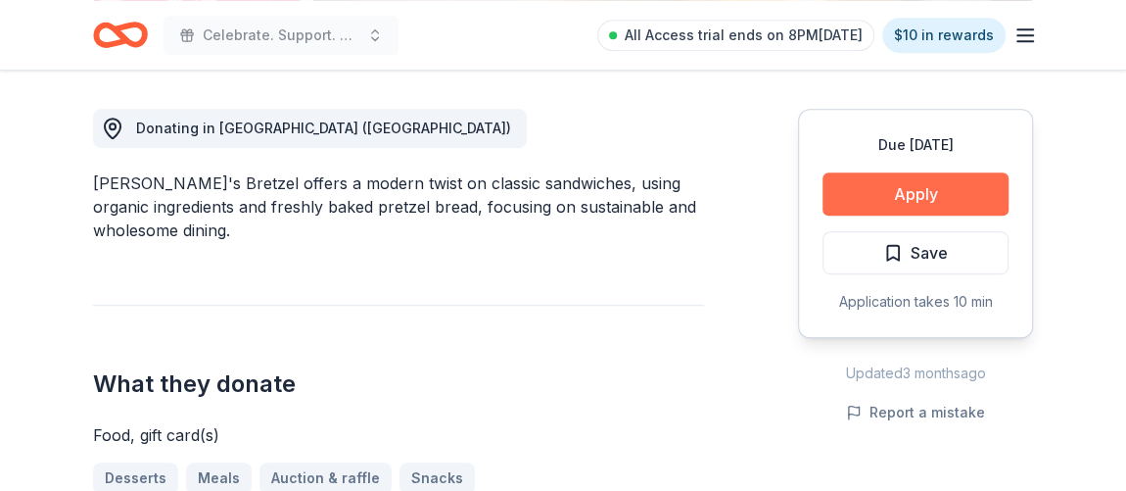
click at [947, 189] on button "Apply" at bounding box center [916, 193] width 186 height 43
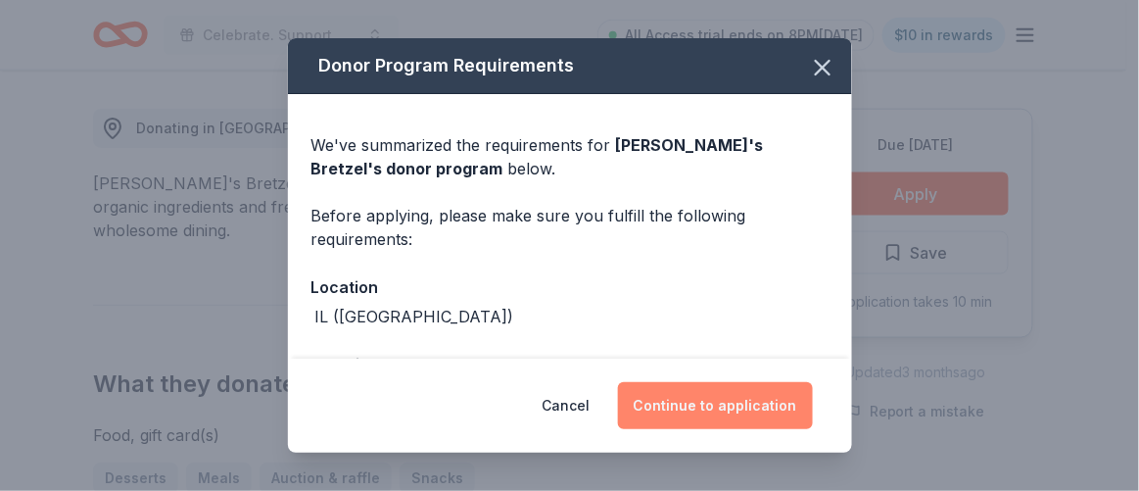
click at [712, 411] on button "Continue to application" at bounding box center [715, 405] width 195 height 47
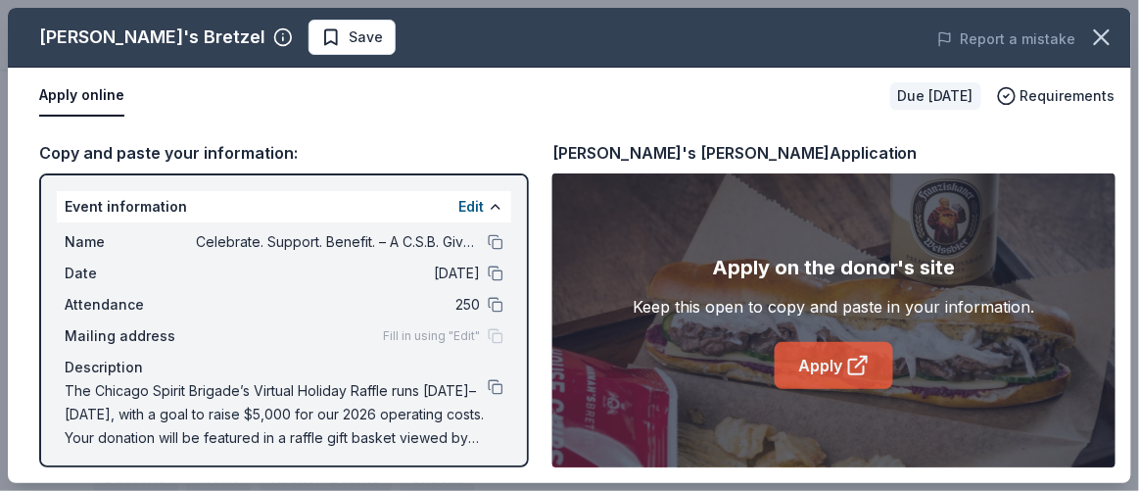
click at [802, 361] on link "Apply" at bounding box center [834, 365] width 118 height 47
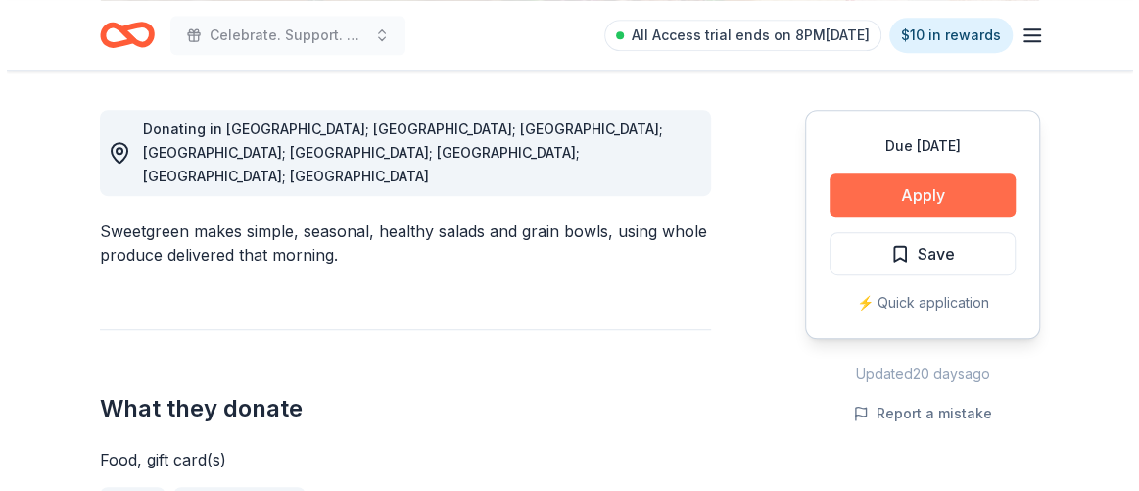
scroll to position [534, 0]
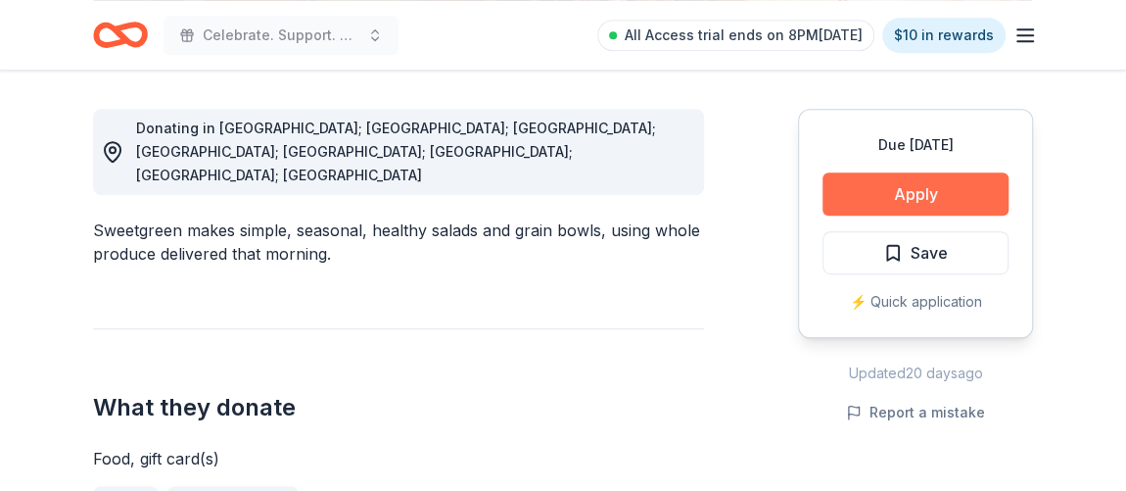
click at [857, 208] on button "Apply" at bounding box center [916, 193] width 186 height 43
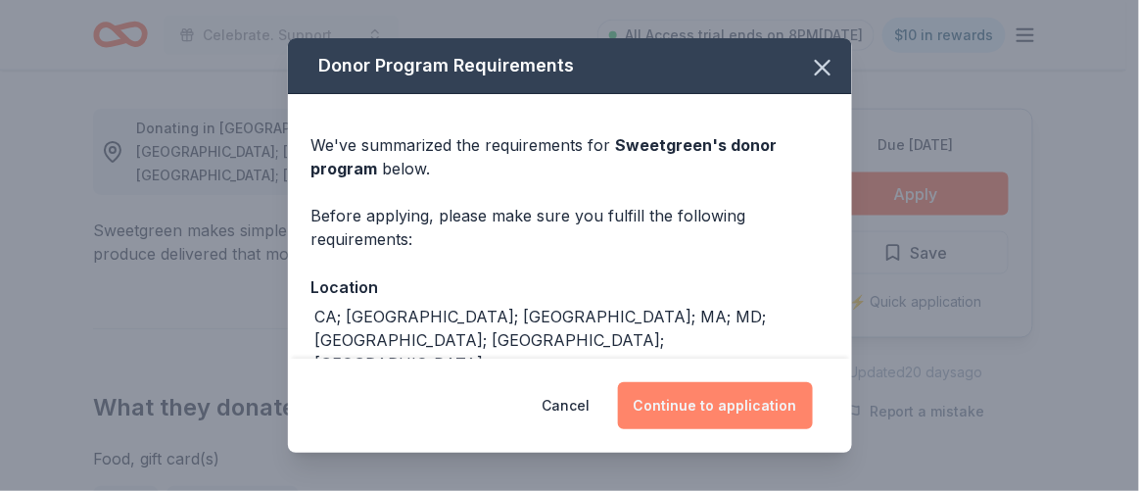
drag, startPoint x: 683, startPoint y: 374, endPoint x: 697, endPoint y: 406, distance: 35.5
click at [685, 378] on div "Cancel Continue to application" at bounding box center [570, 405] width 564 height 94
click at [697, 406] on button "Continue to application" at bounding box center [715, 405] width 195 height 47
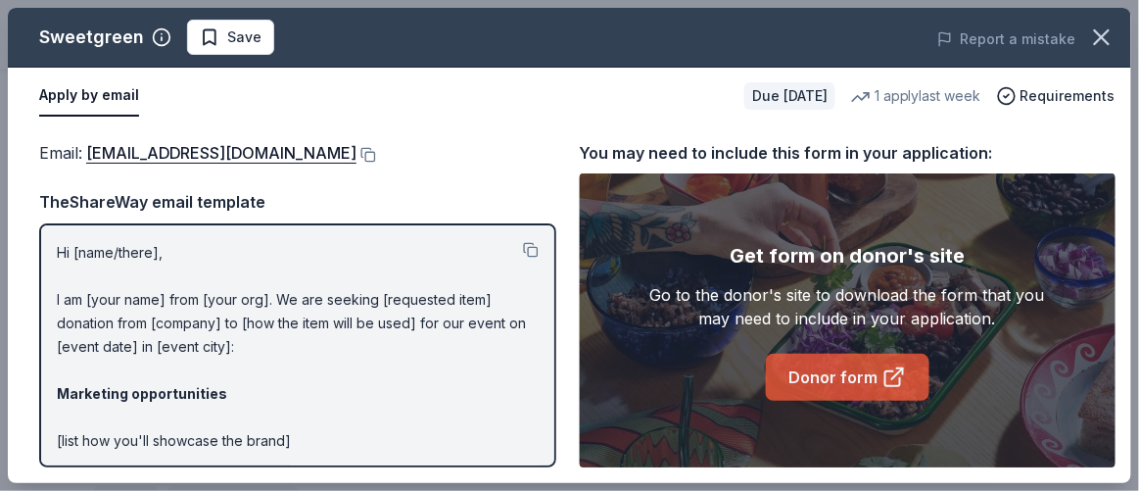
click at [858, 388] on link "Donor form" at bounding box center [848, 377] width 164 height 47
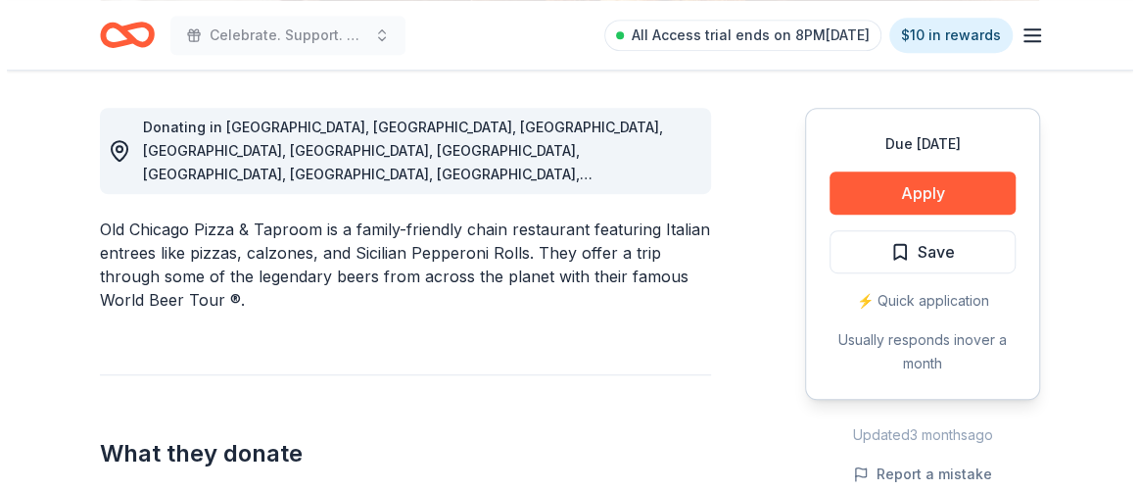
scroll to position [534, 0]
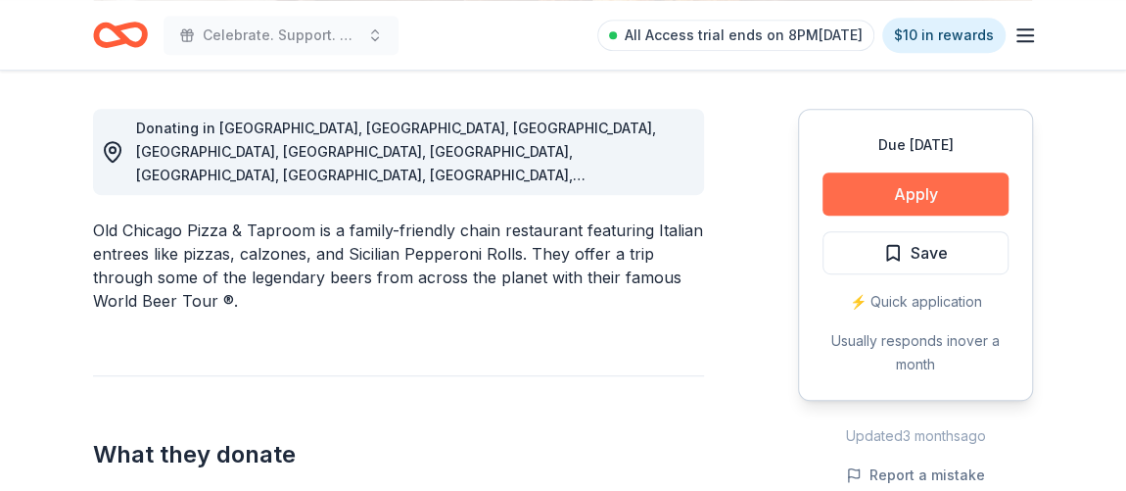
click at [933, 187] on button "Apply" at bounding box center [916, 193] width 186 height 43
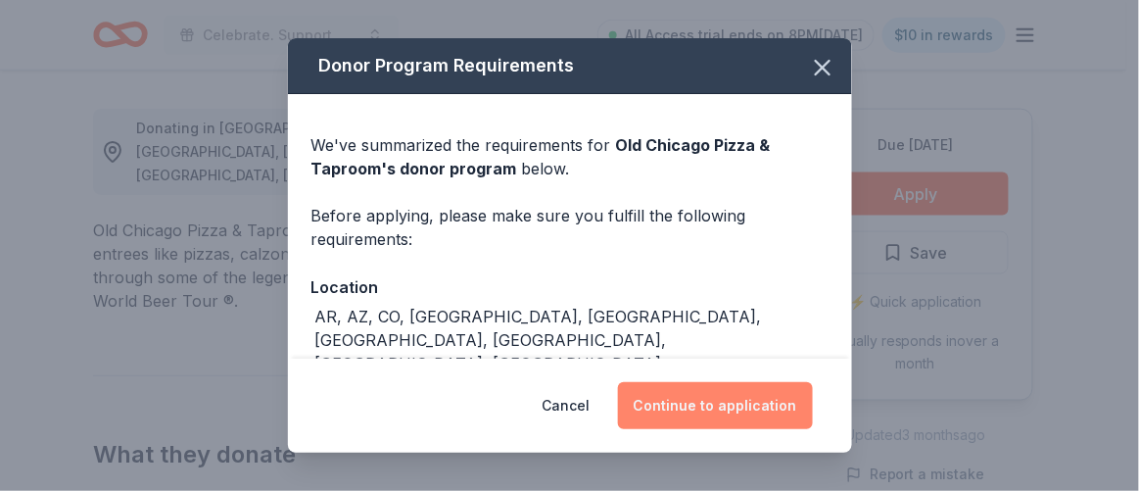
click at [697, 397] on button "Continue to application" at bounding box center [715, 405] width 195 height 47
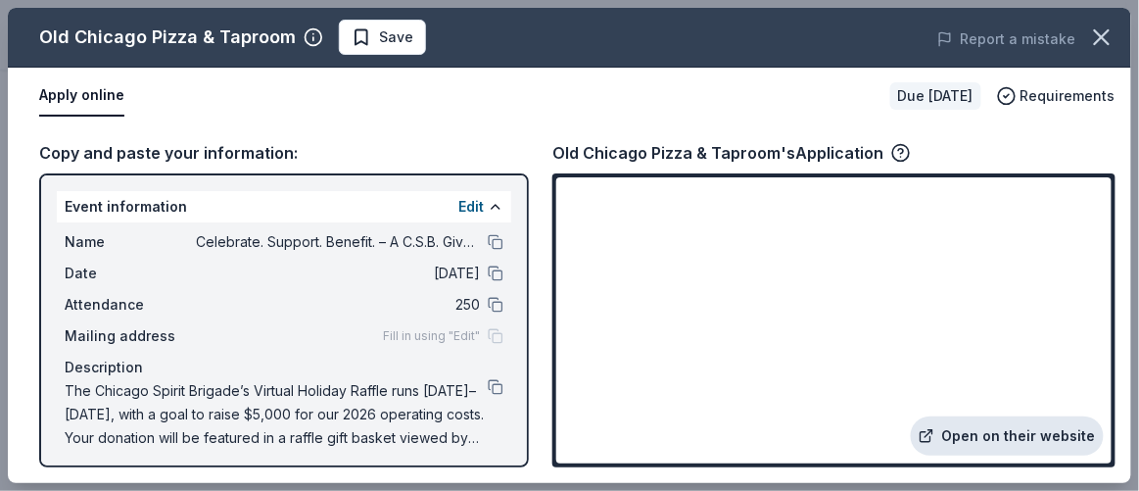
click at [1019, 441] on link "Open on their website" at bounding box center [1007, 435] width 193 height 39
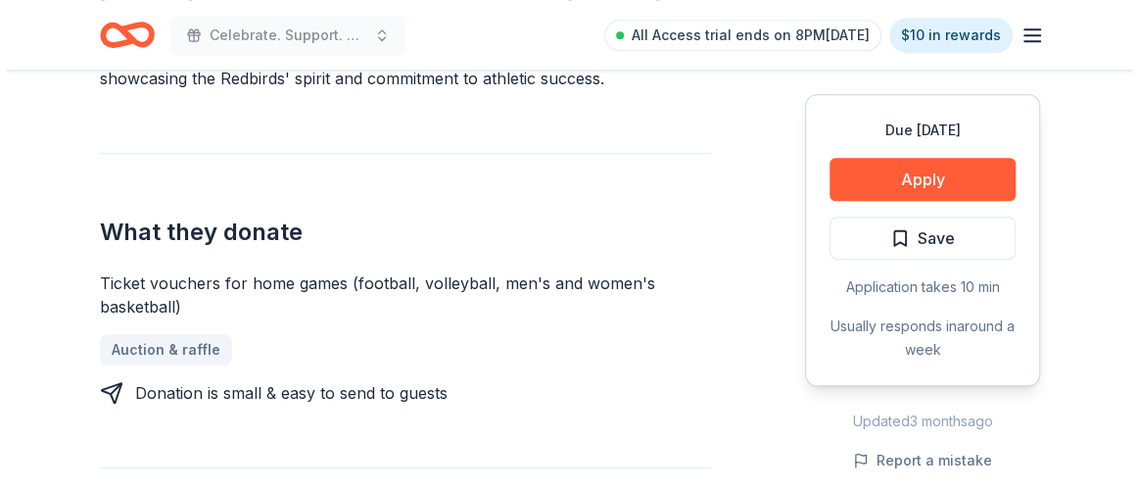
scroll to position [711, 0]
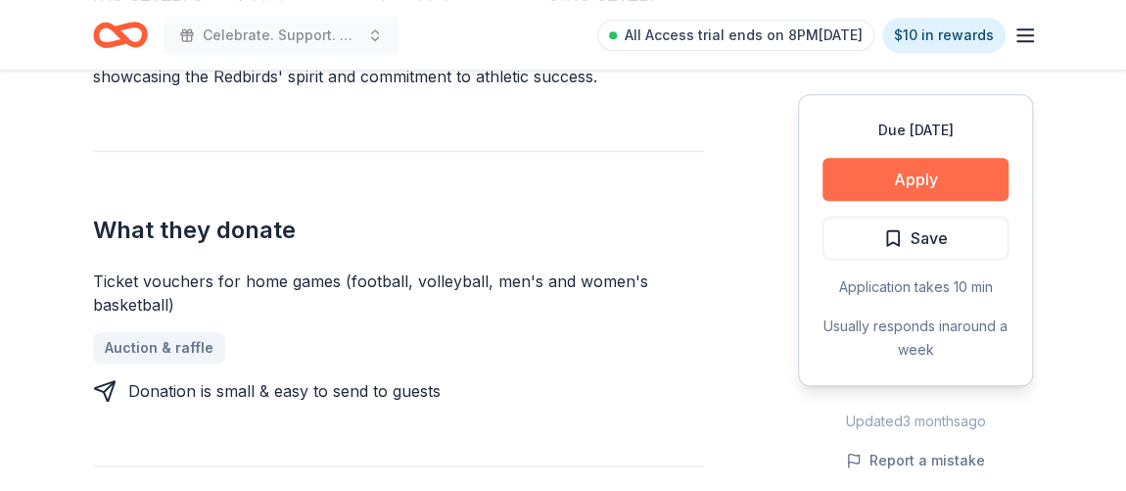
click at [928, 186] on button "Apply" at bounding box center [916, 179] width 186 height 43
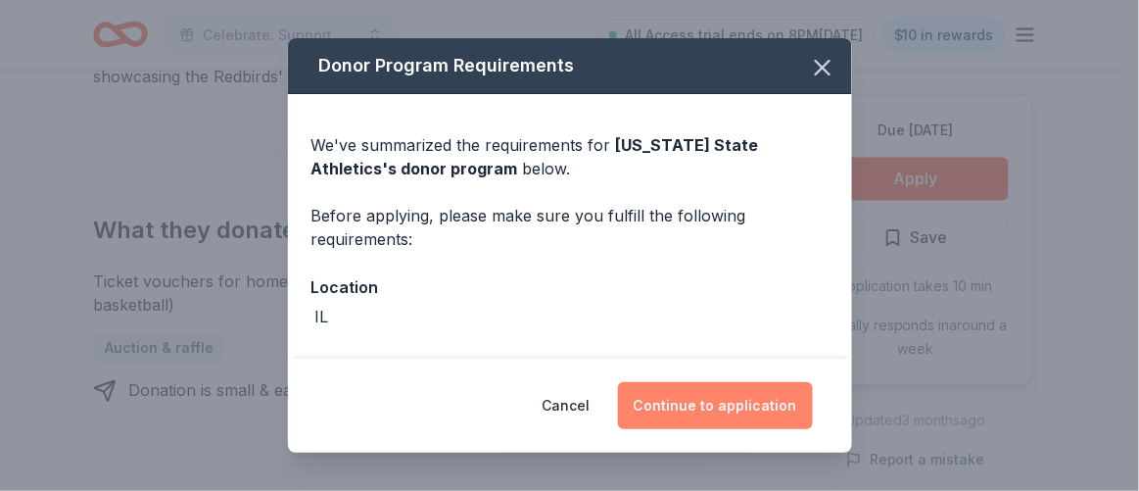
click at [688, 416] on button "Continue to application" at bounding box center [715, 405] width 195 height 47
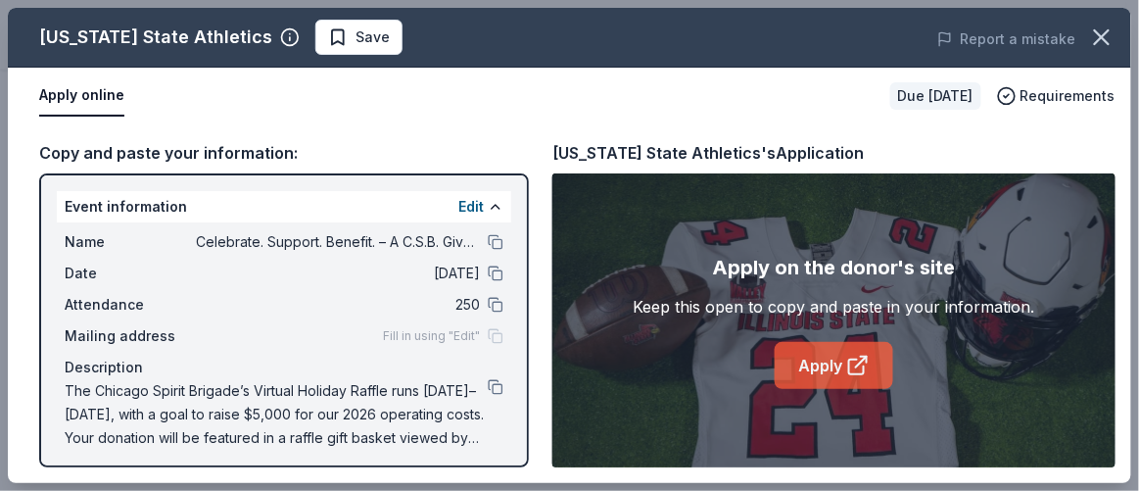
click at [833, 346] on link "Apply" at bounding box center [834, 365] width 118 height 47
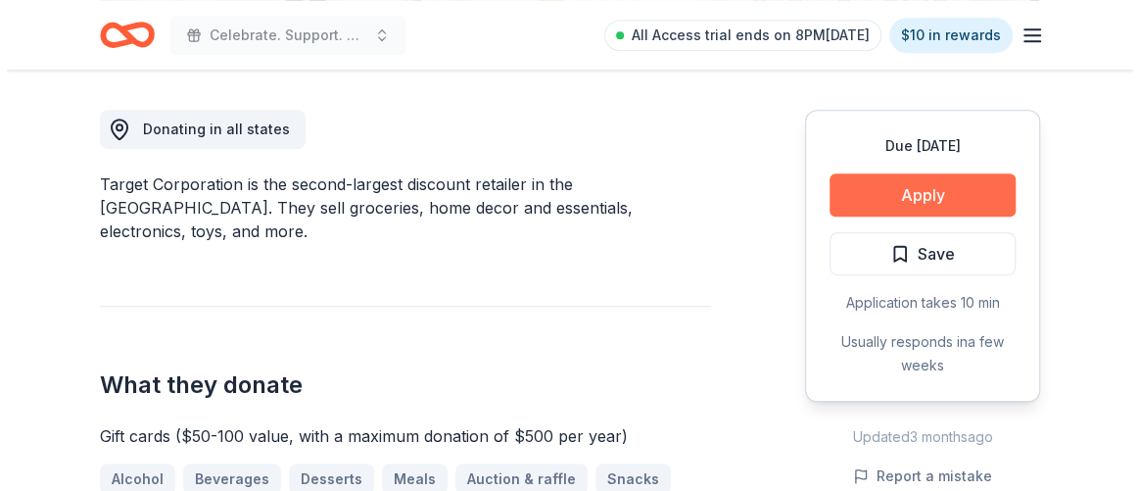
scroll to position [534, 0]
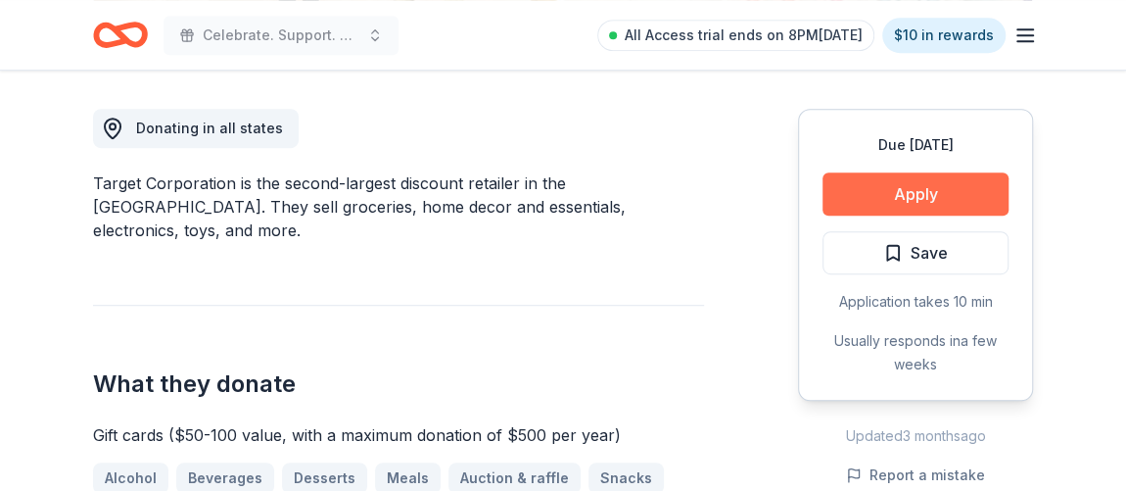
click at [889, 202] on button "Apply" at bounding box center [916, 193] width 186 height 43
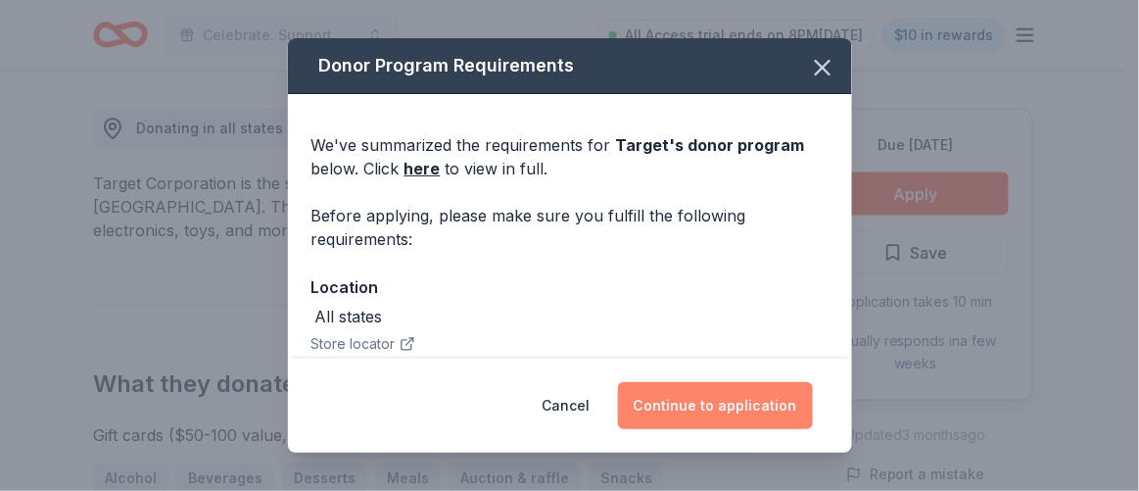
click at [706, 413] on button "Continue to application" at bounding box center [715, 405] width 195 height 47
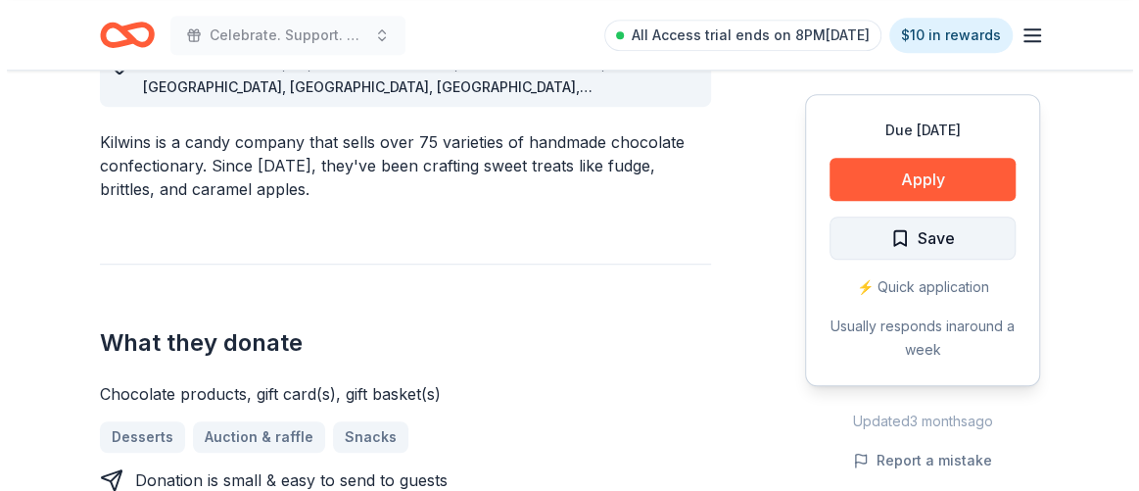
scroll to position [622, 0]
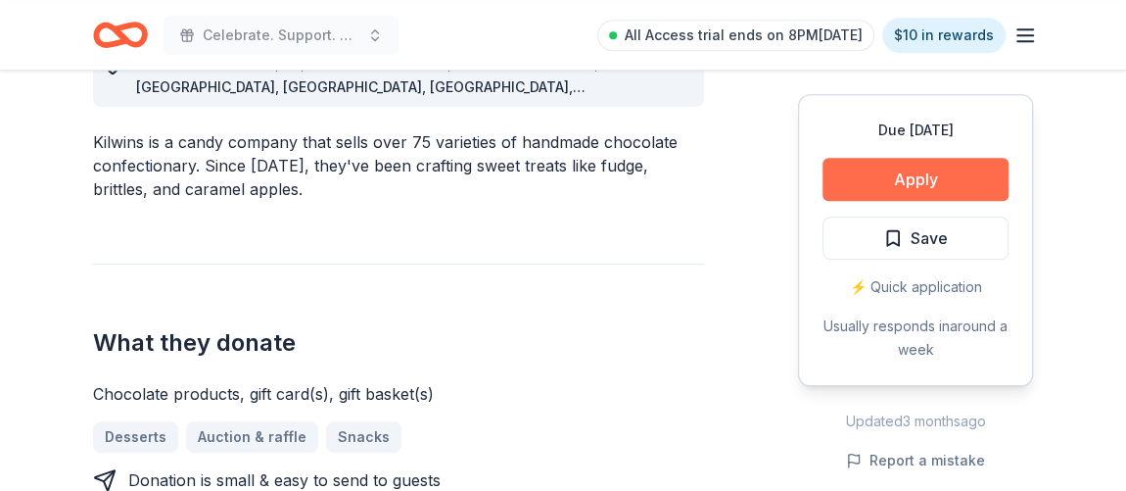
click at [919, 196] on button "Apply" at bounding box center [916, 179] width 186 height 43
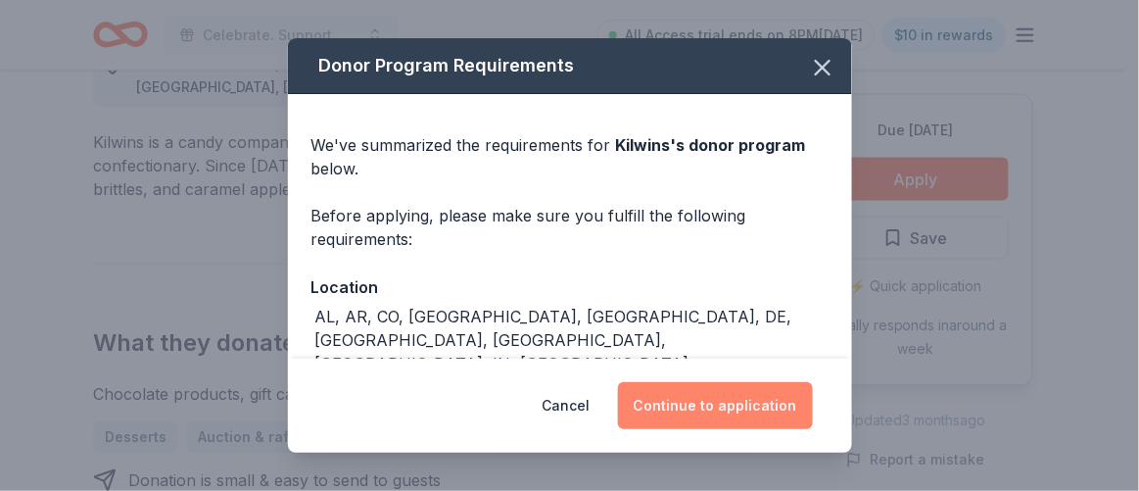
click at [705, 390] on button "Continue to application" at bounding box center [715, 405] width 195 height 47
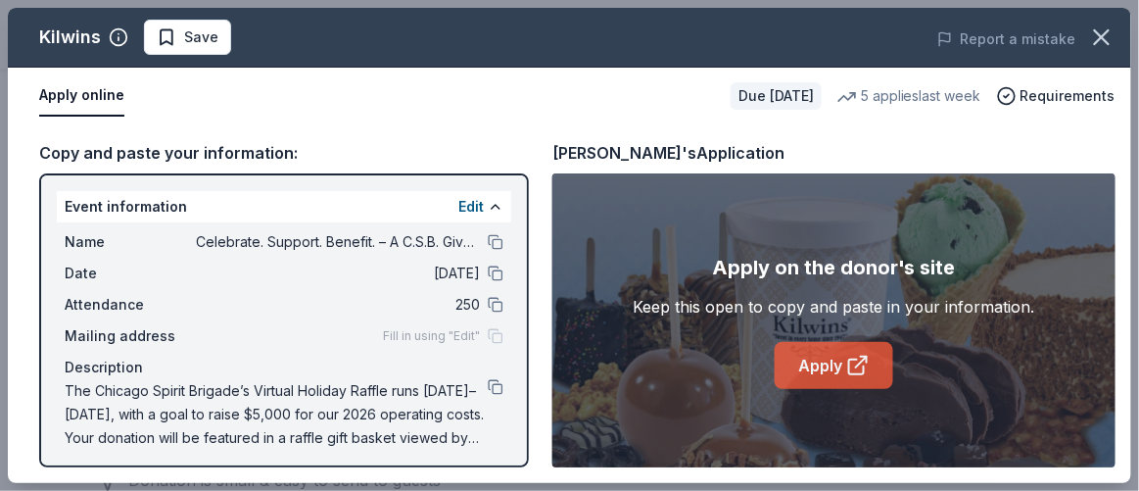
click at [789, 375] on link "Apply" at bounding box center [834, 365] width 118 height 47
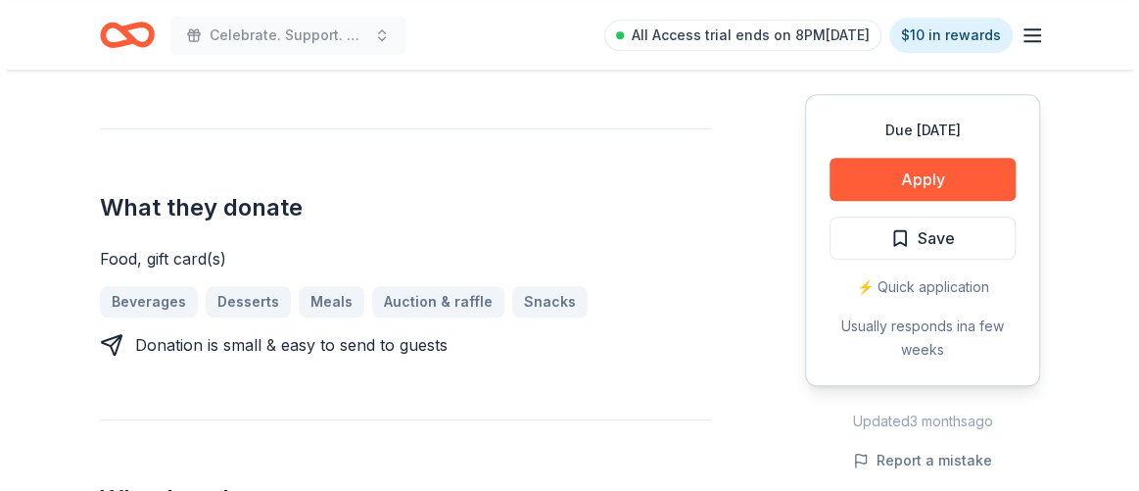
scroll to position [711, 0]
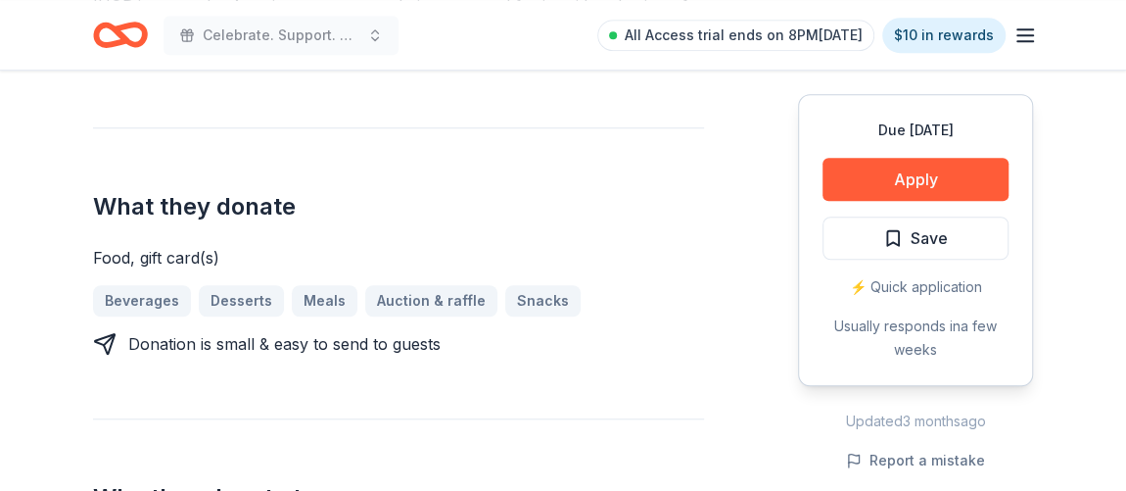
click at [961, 154] on div "Due in 37 days Apply Save ⚡️ Quick application Usually responds in a few weeks" at bounding box center [915, 240] width 235 height 292
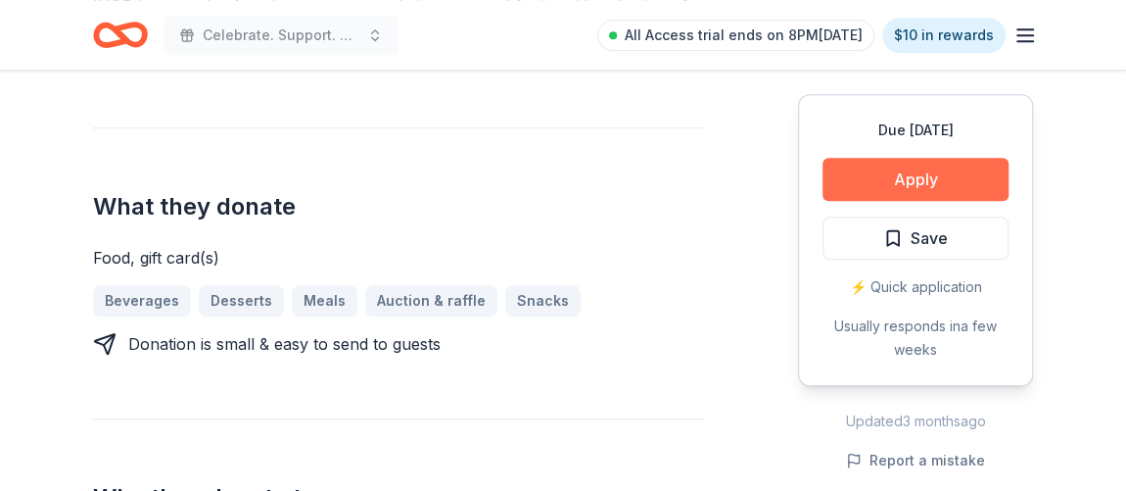
click at [956, 167] on button "Apply" at bounding box center [916, 179] width 186 height 43
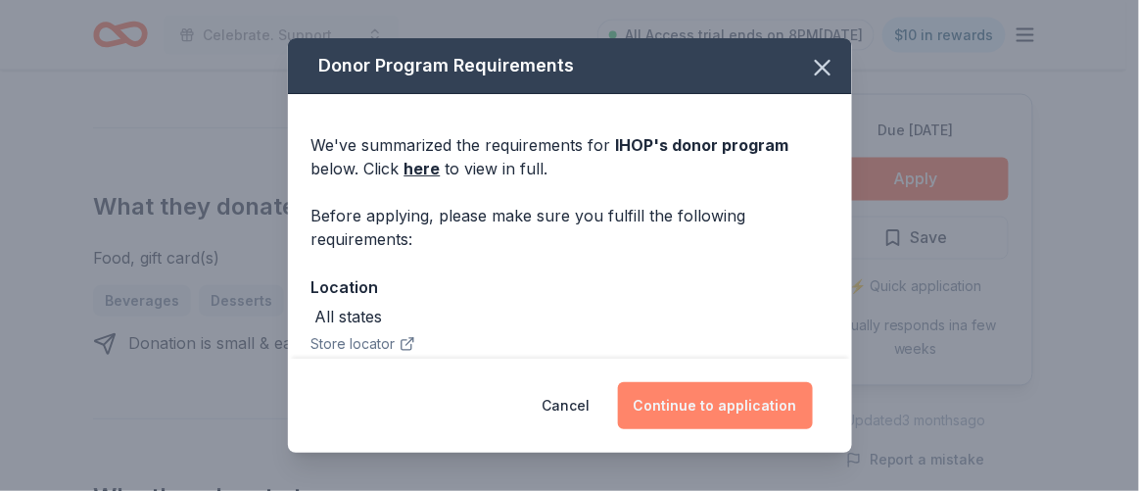
click at [748, 414] on button "Continue to application" at bounding box center [715, 405] width 195 height 47
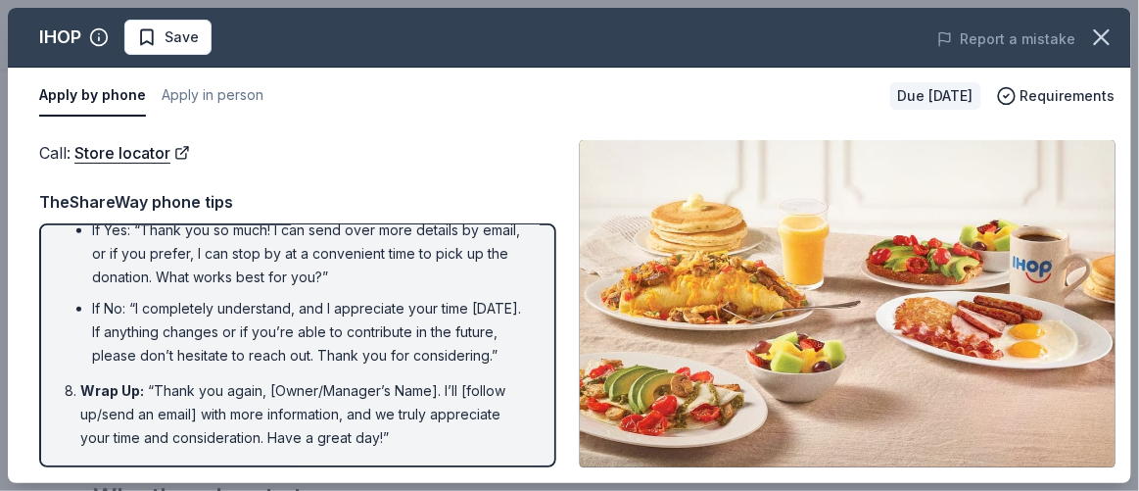
scroll to position [584, 0]
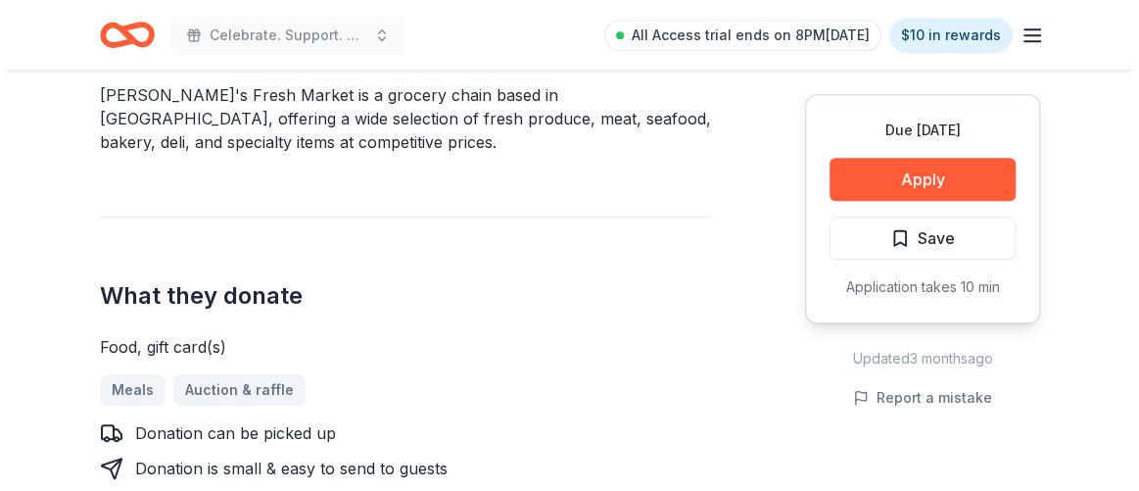
scroll to position [623, 0]
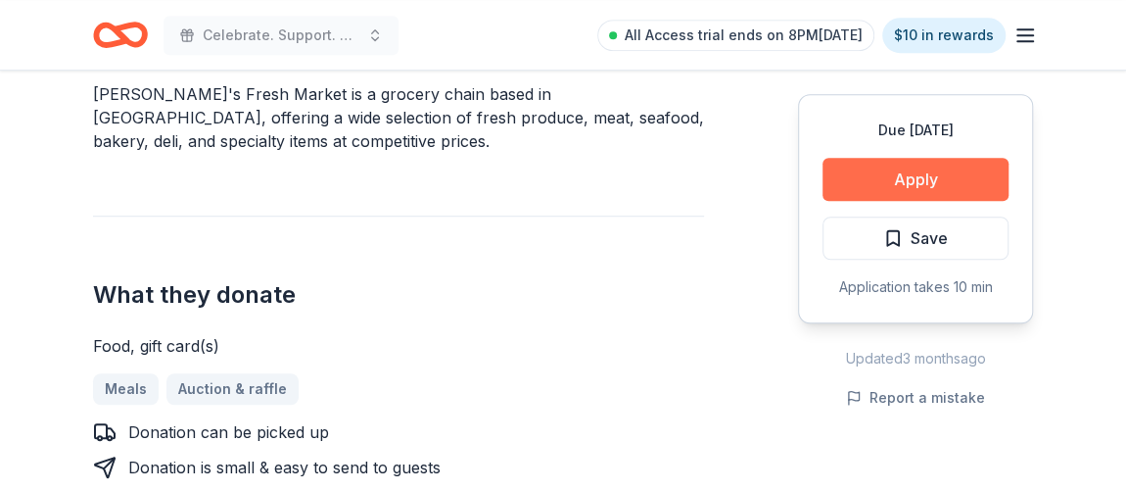
click at [962, 167] on button "Apply" at bounding box center [916, 179] width 186 height 43
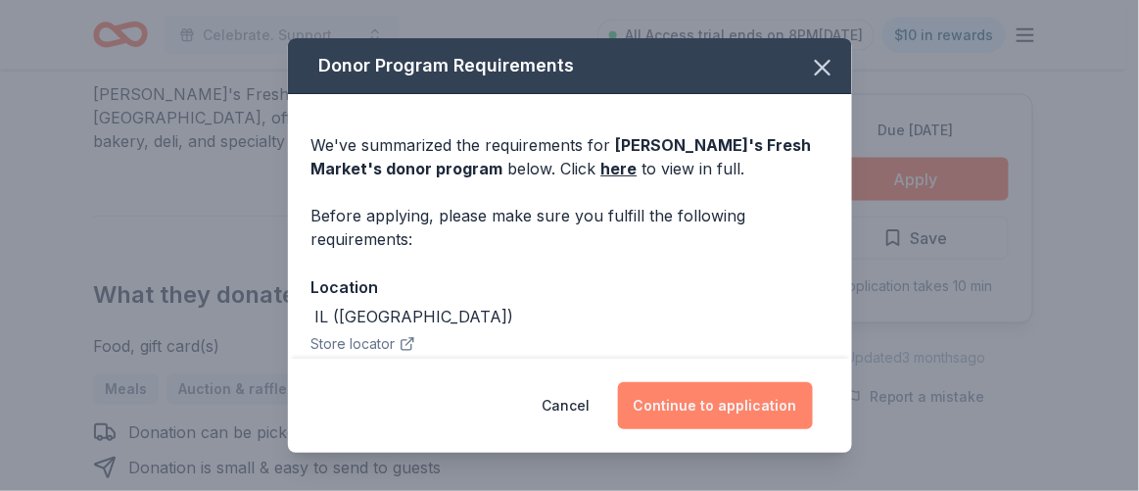
click at [736, 393] on button "Continue to application" at bounding box center [715, 405] width 195 height 47
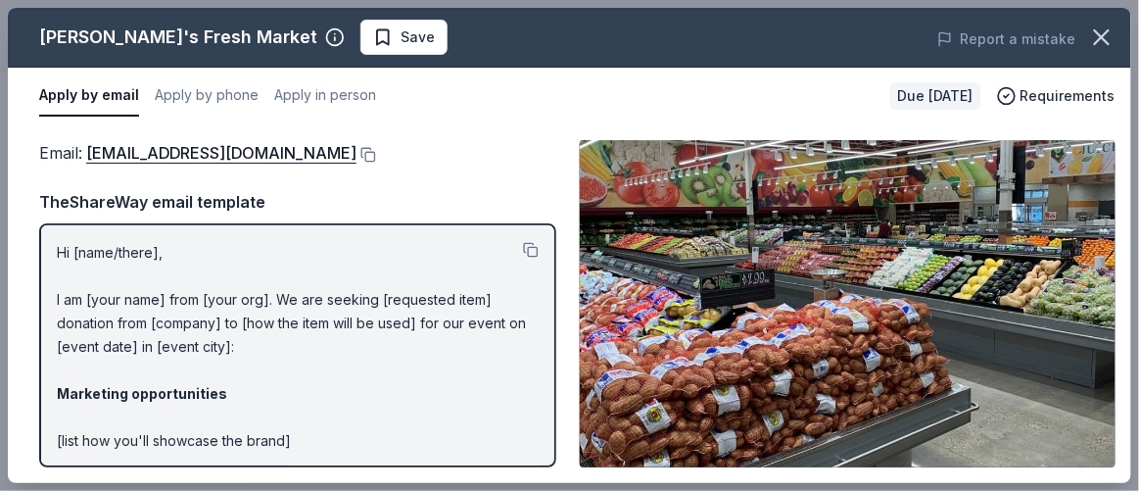
click at [373, 140] on div "Email : [EMAIL_ADDRESS][DOMAIN_NAME]" at bounding box center [297, 152] width 517 height 25
click at [365, 153] on button at bounding box center [366, 155] width 20 height 16
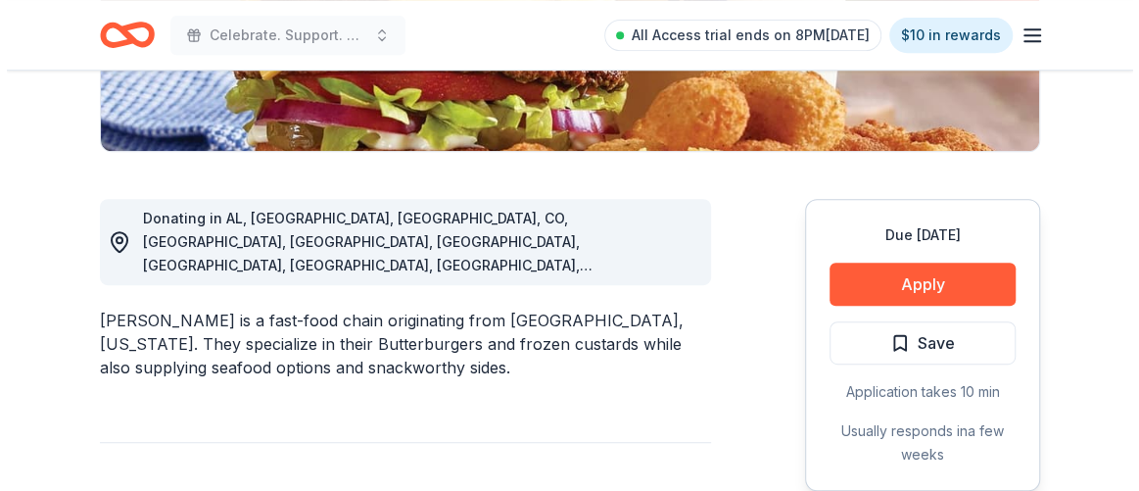
scroll to position [445, 0]
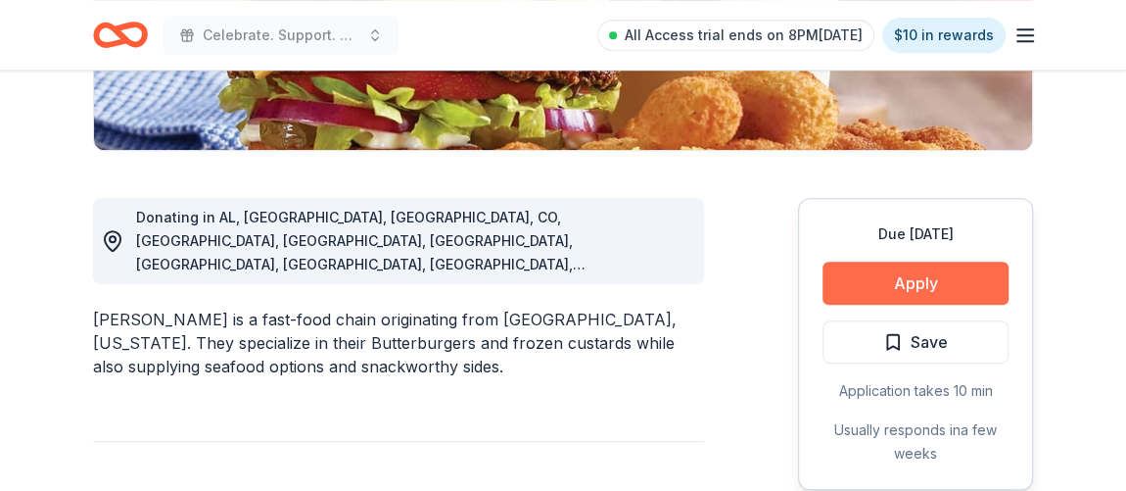
click at [945, 289] on button "Apply" at bounding box center [916, 282] width 186 height 43
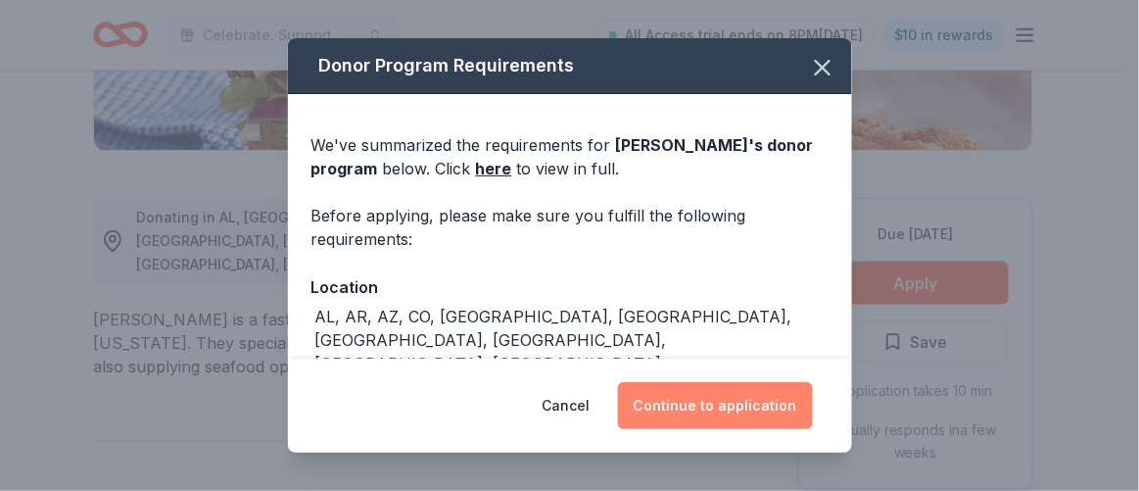
click at [746, 404] on button "Continue to application" at bounding box center [715, 405] width 195 height 47
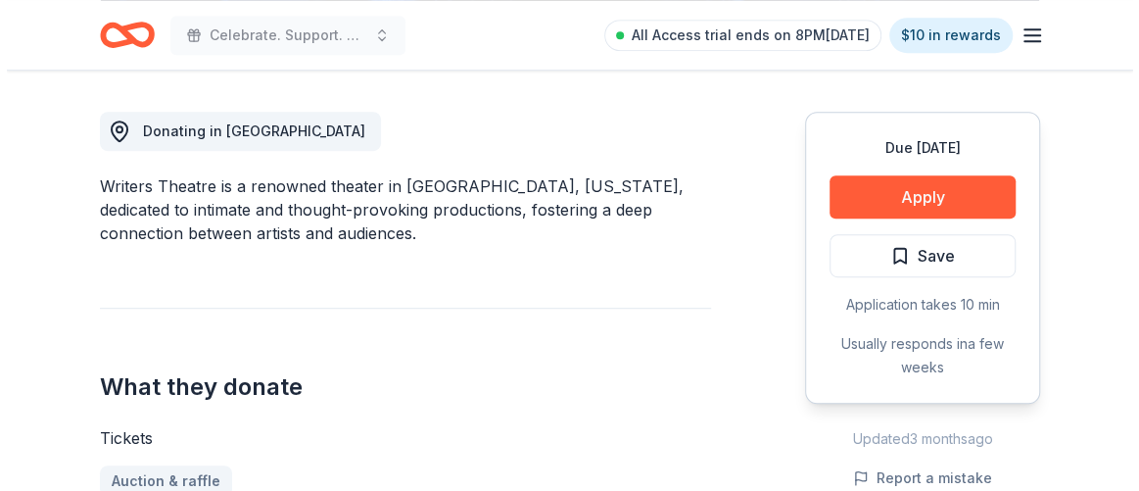
scroll to position [533, 0]
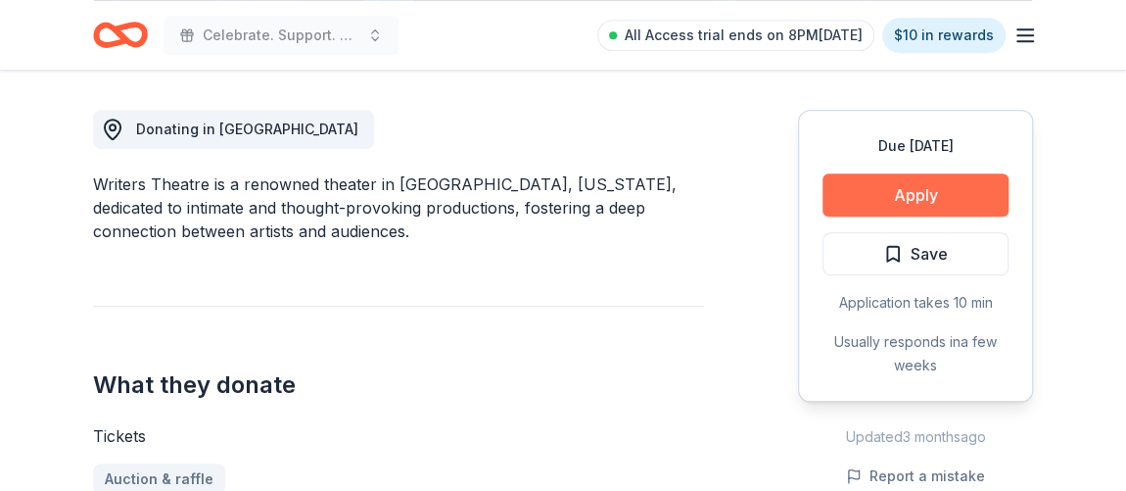
click at [921, 183] on button "Apply" at bounding box center [916, 194] width 186 height 43
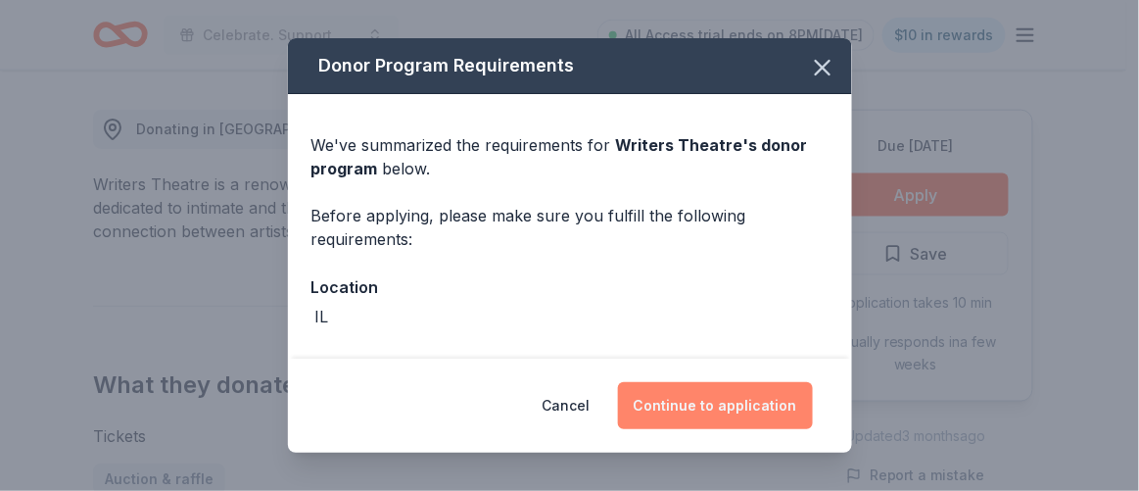
click at [760, 415] on button "Continue to application" at bounding box center [715, 405] width 195 height 47
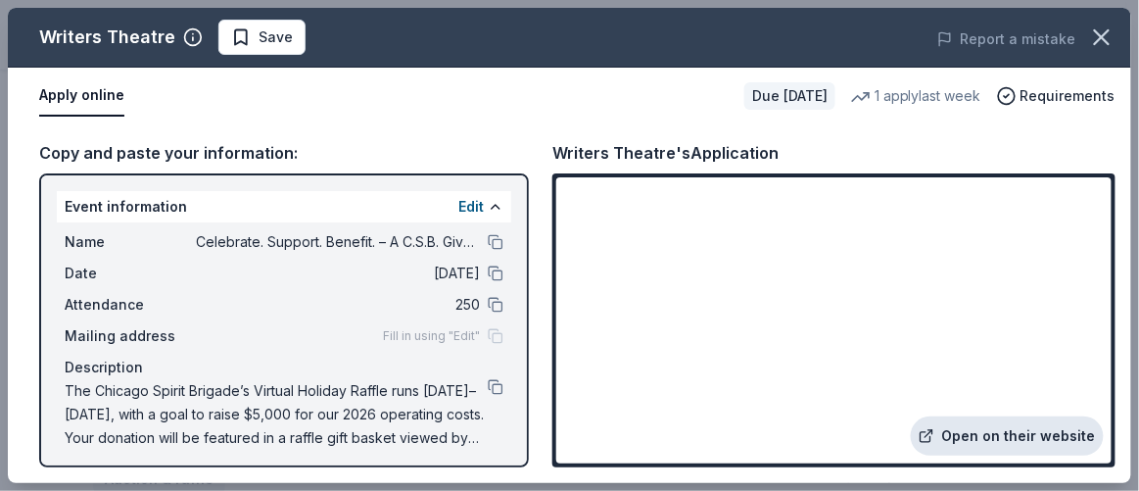
click at [967, 436] on link "Open on their website" at bounding box center [1007, 435] width 193 height 39
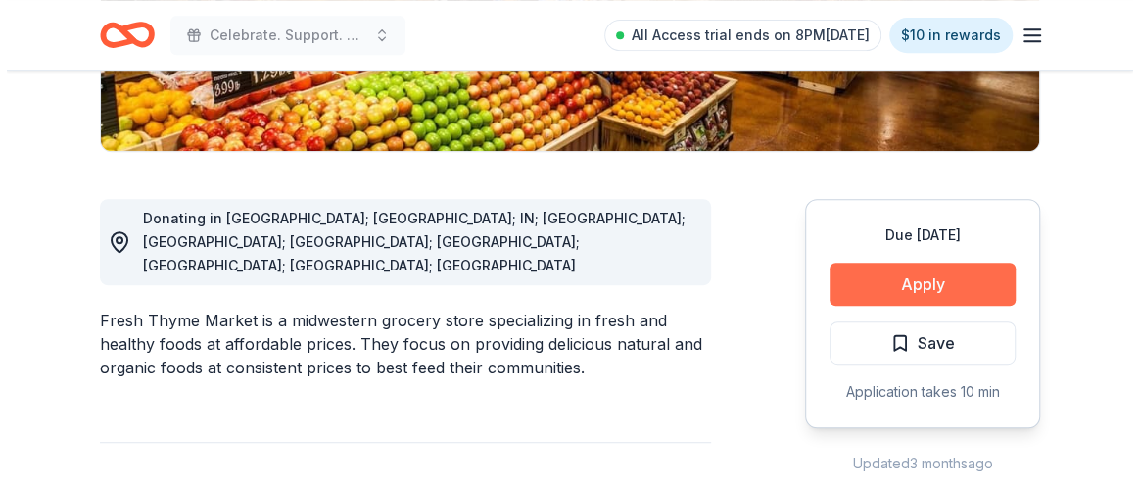
scroll to position [444, 0]
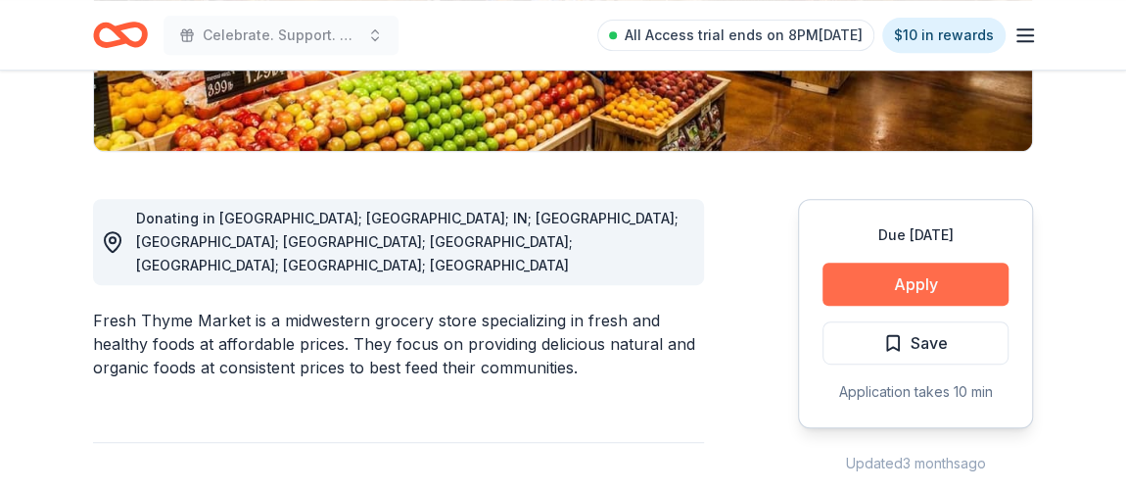
click at [891, 290] on button "Apply" at bounding box center [916, 283] width 186 height 43
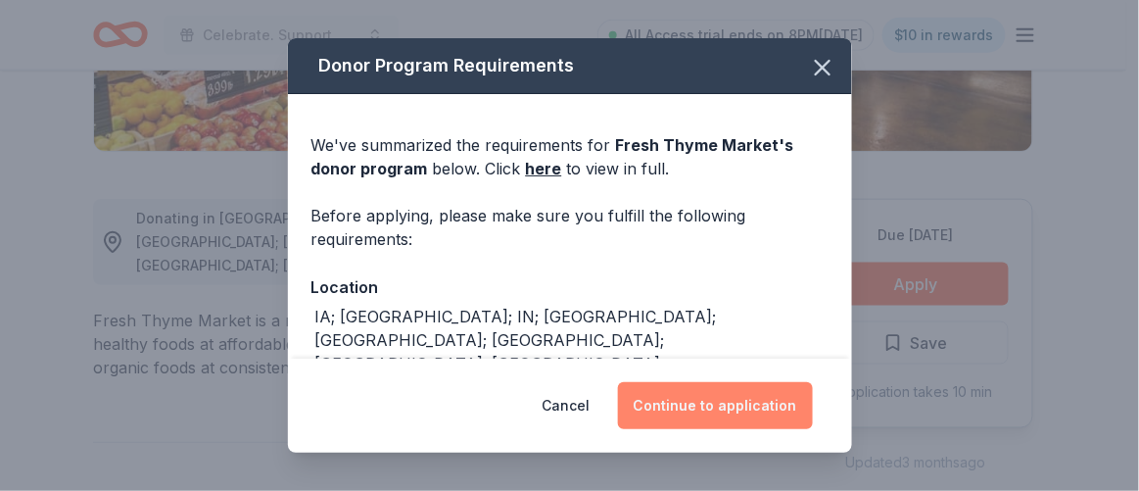
click at [724, 395] on button "Continue to application" at bounding box center [715, 405] width 195 height 47
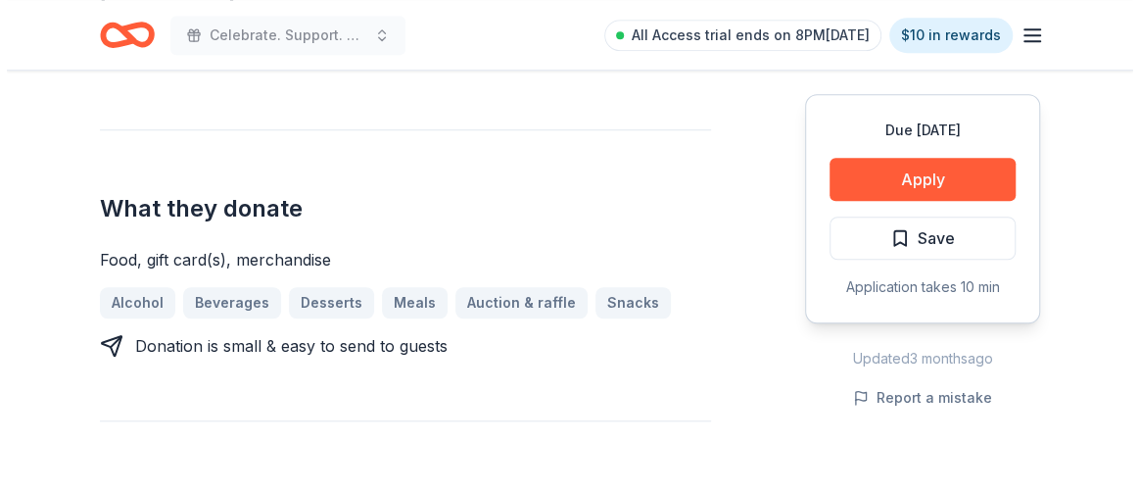
scroll to position [712, 0]
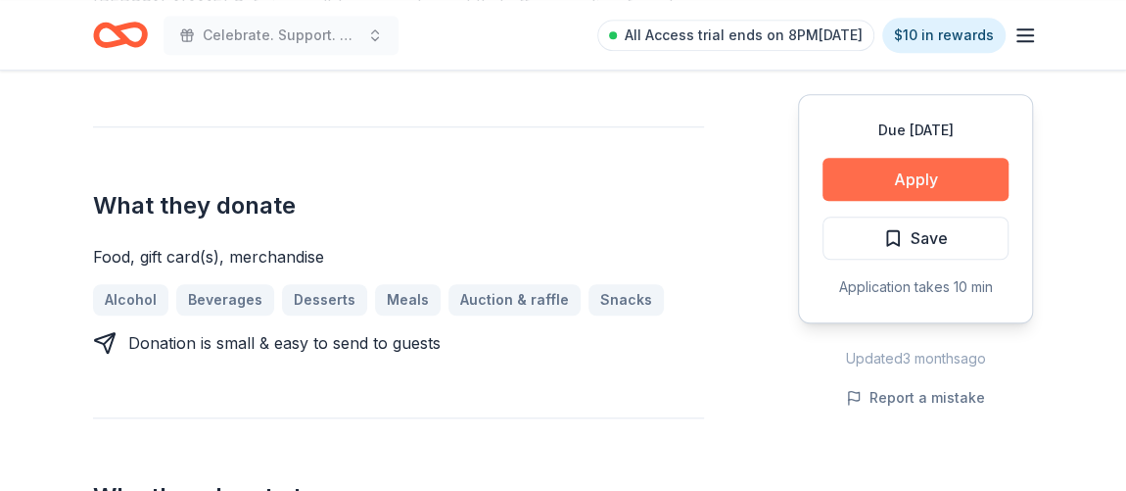
click at [879, 160] on button "Apply" at bounding box center [916, 179] width 186 height 43
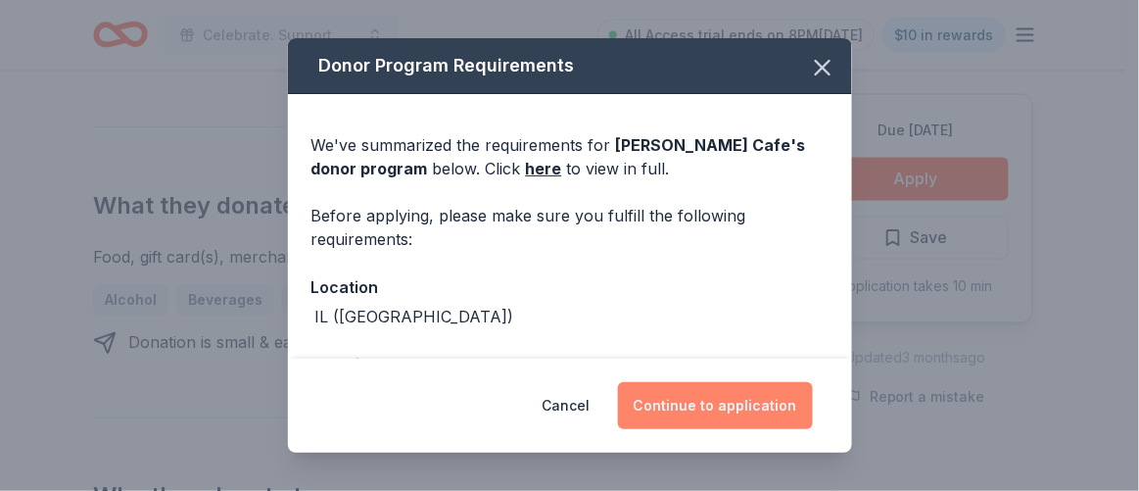
click at [776, 382] on button "Continue to application" at bounding box center [715, 405] width 195 height 47
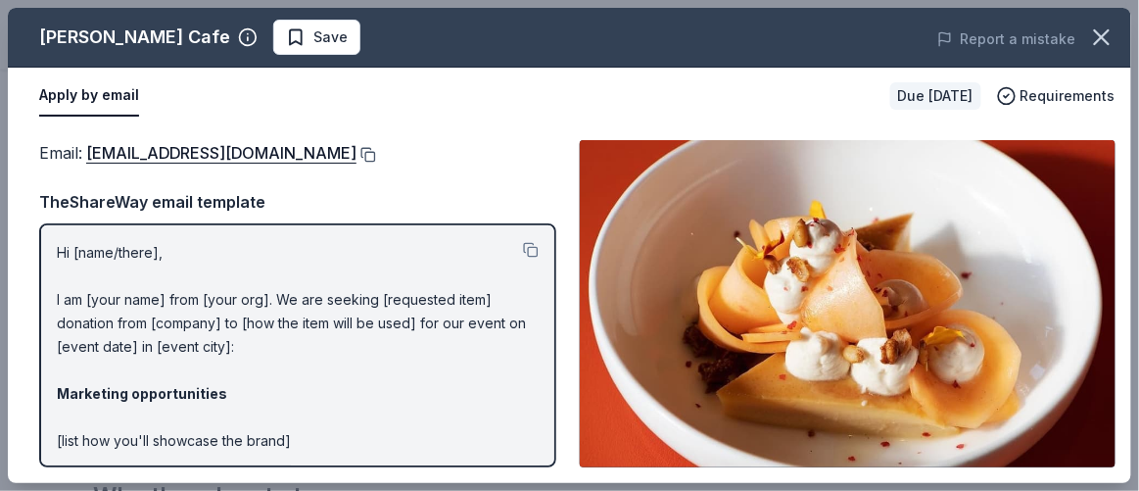
click at [356, 152] on button at bounding box center [366, 155] width 20 height 16
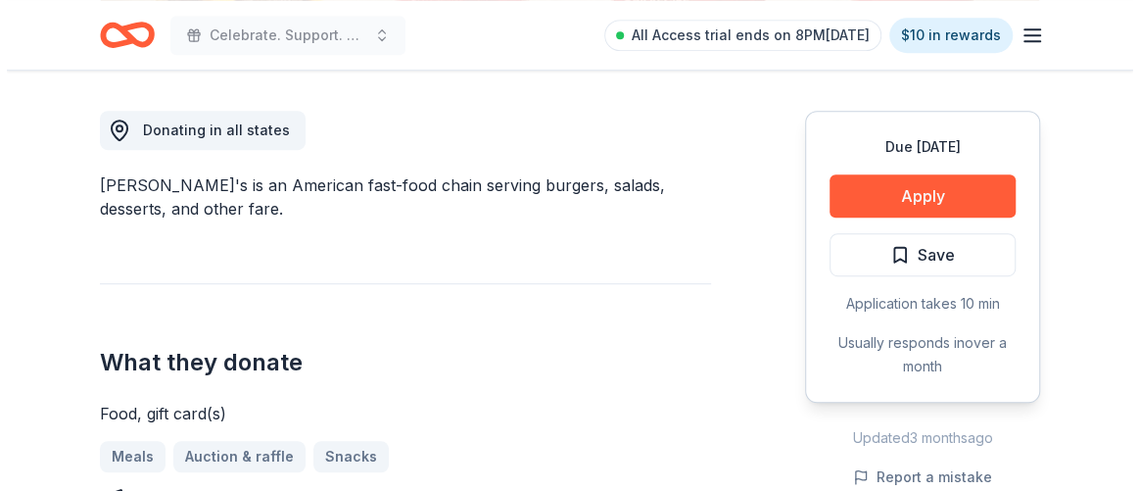
scroll to position [534, 0]
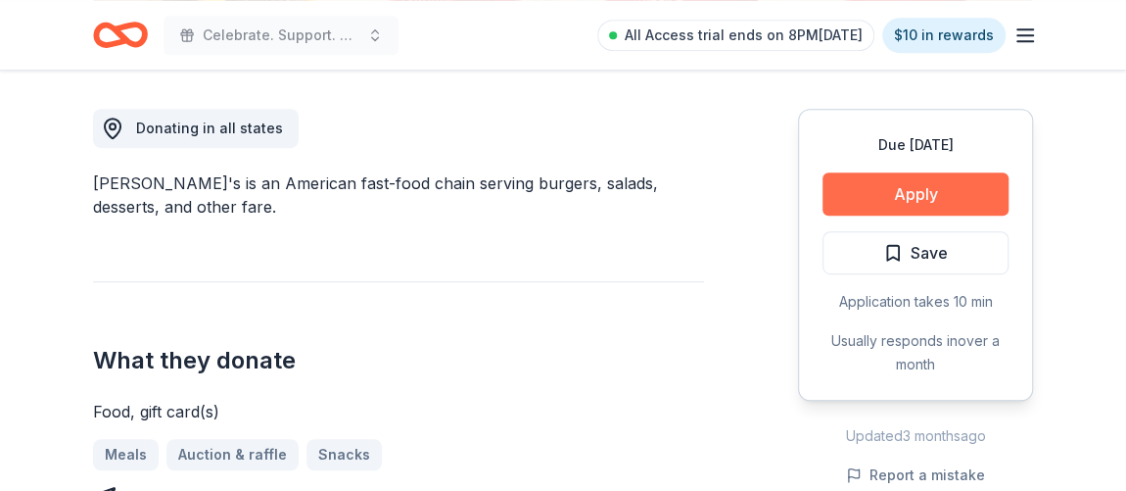
click at [914, 187] on button "Apply" at bounding box center [916, 193] width 186 height 43
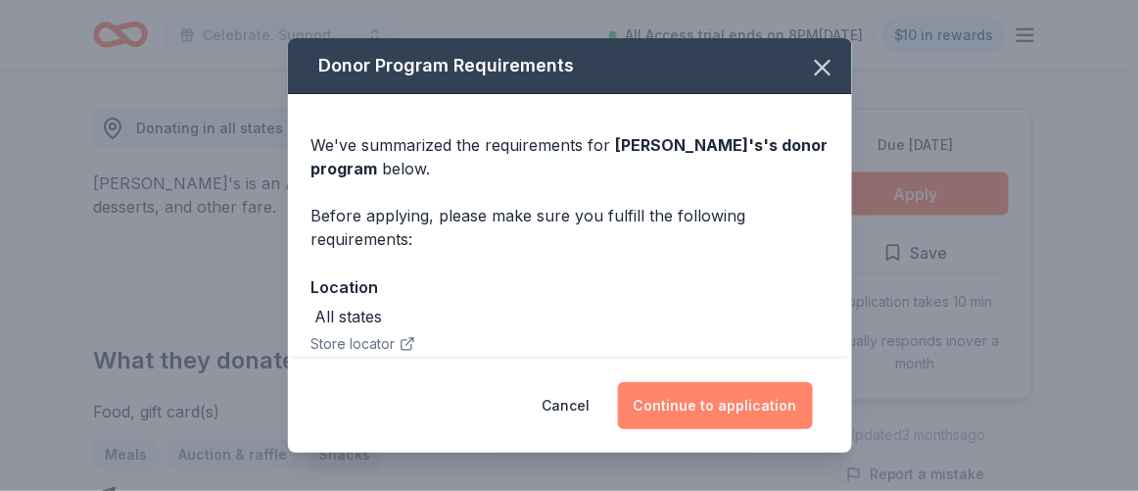
click at [715, 404] on button "Continue to application" at bounding box center [715, 405] width 195 height 47
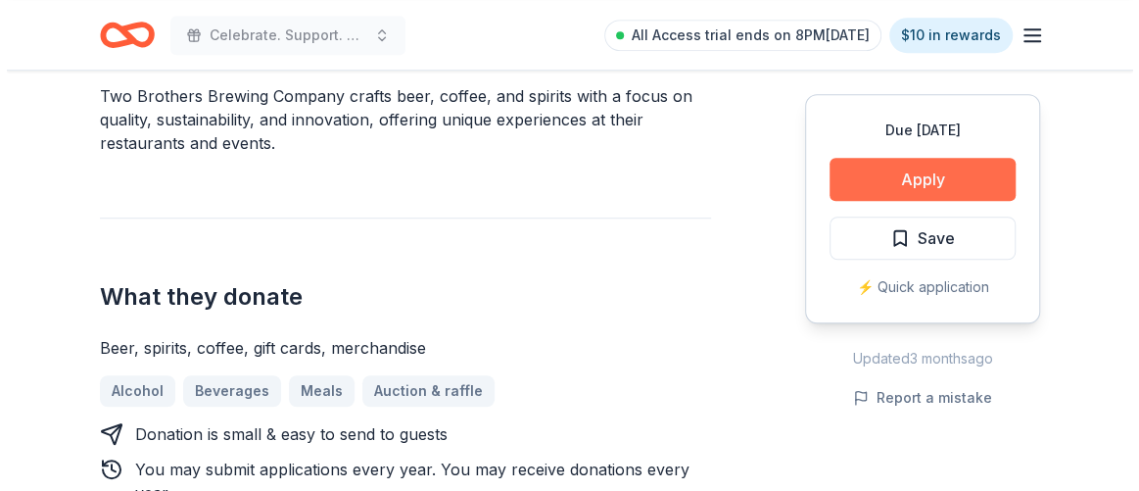
scroll to position [622, 0]
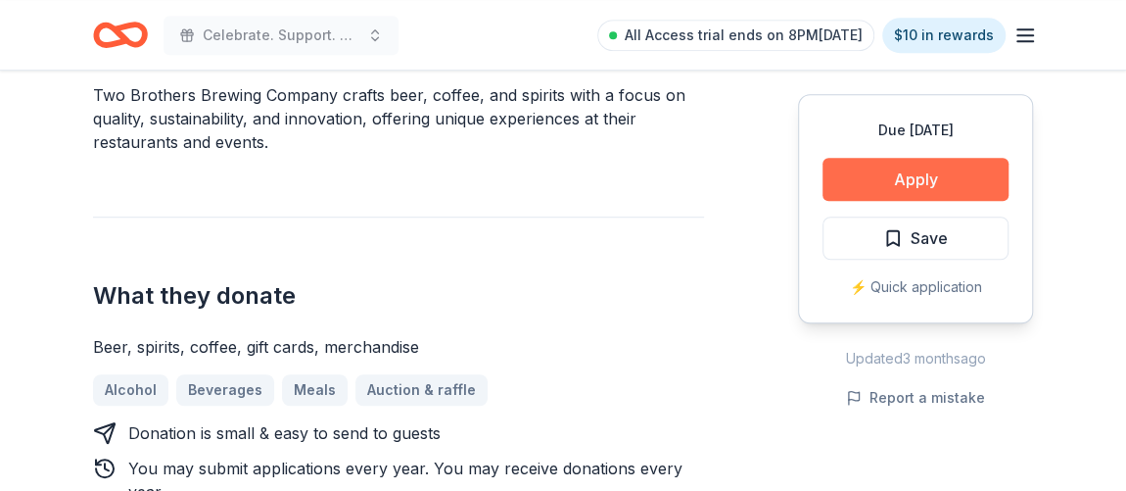
click at [962, 180] on button "Apply" at bounding box center [916, 179] width 186 height 43
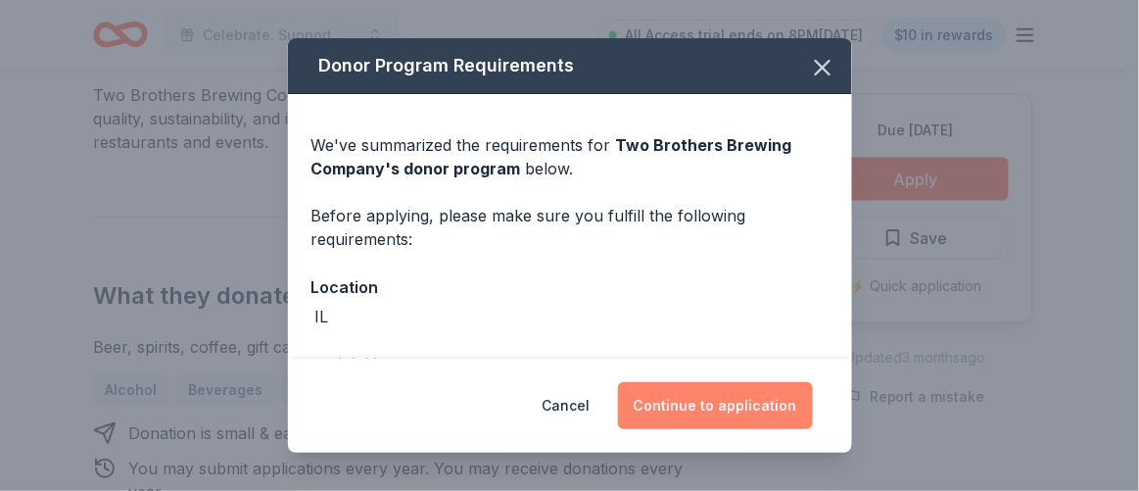
click at [641, 405] on button "Continue to application" at bounding box center [715, 405] width 195 height 47
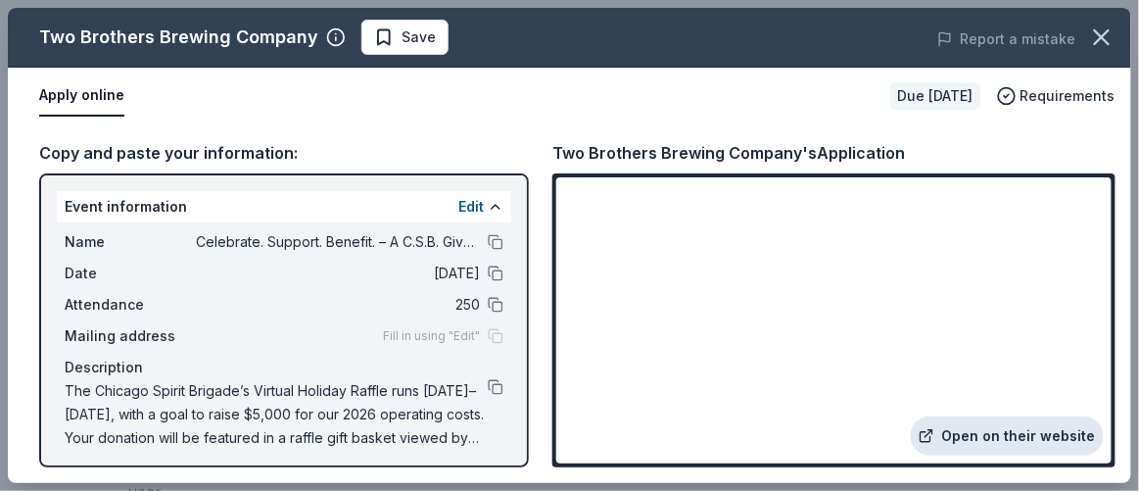
click at [997, 440] on link "Open on their website" at bounding box center [1007, 435] width 193 height 39
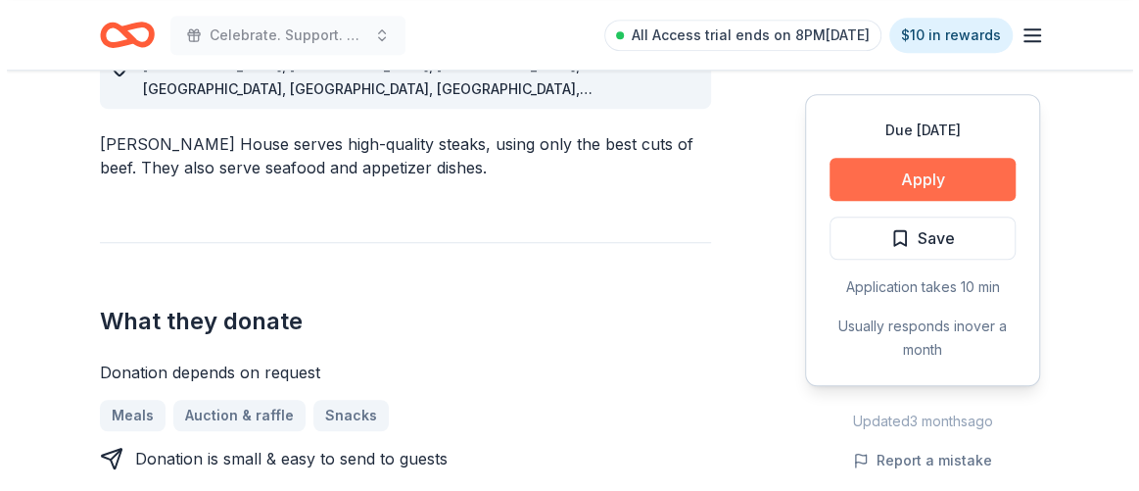
scroll to position [622, 0]
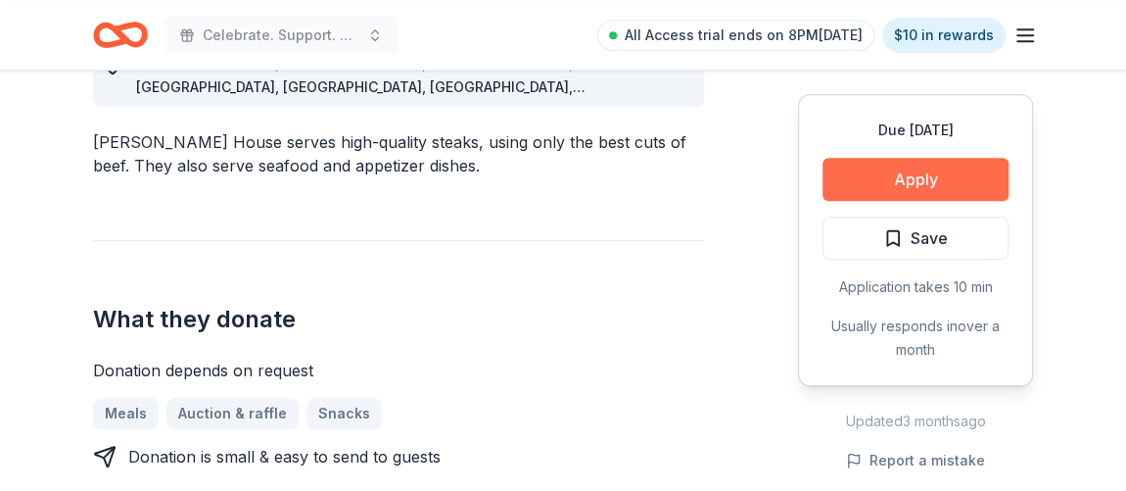
click at [863, 193] on button "Apply" at bounding box center [916, 179] width 186 height 43
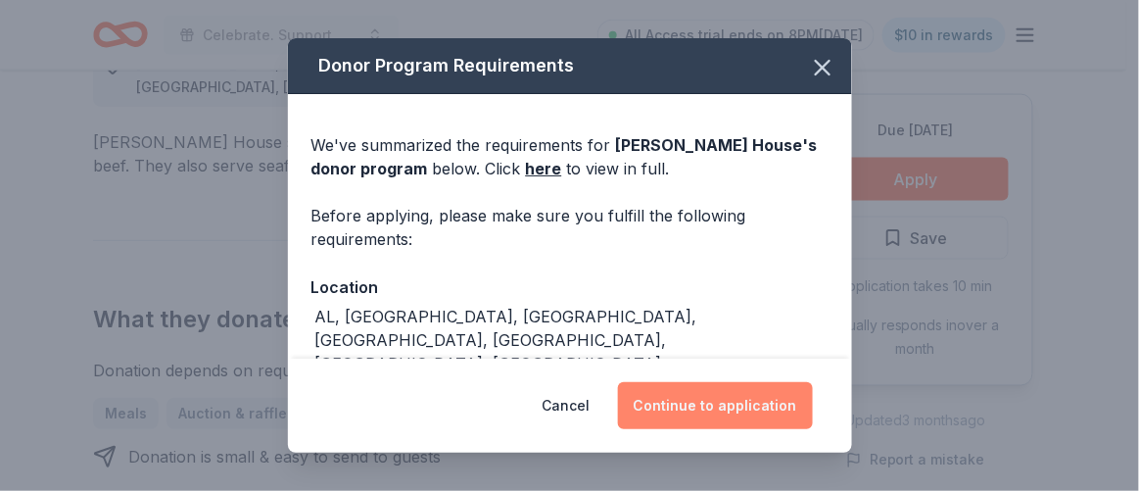
click at [740, 398] on button "Continue to application" at bounding box center [715, 405] width 195 height 47
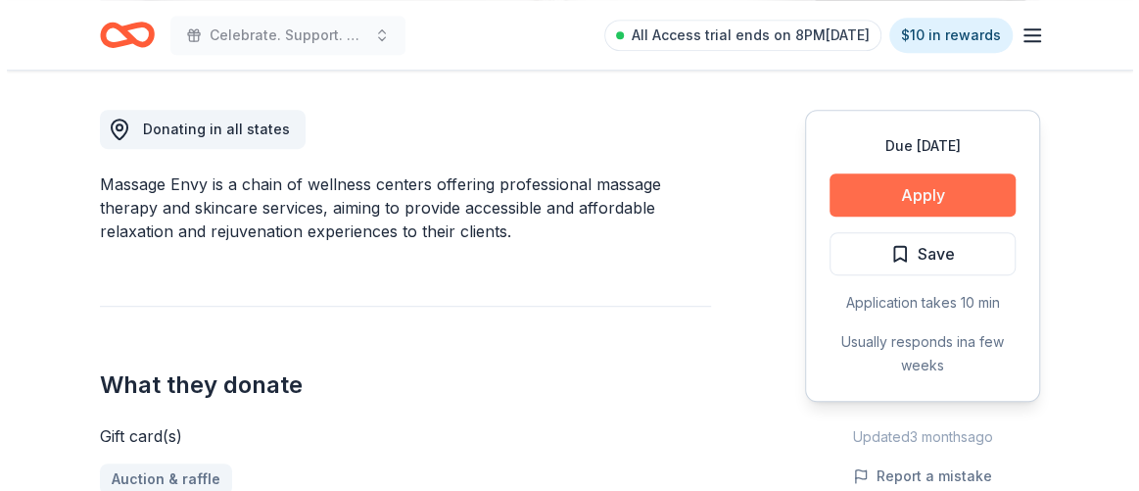
scroll to position [534, 0]
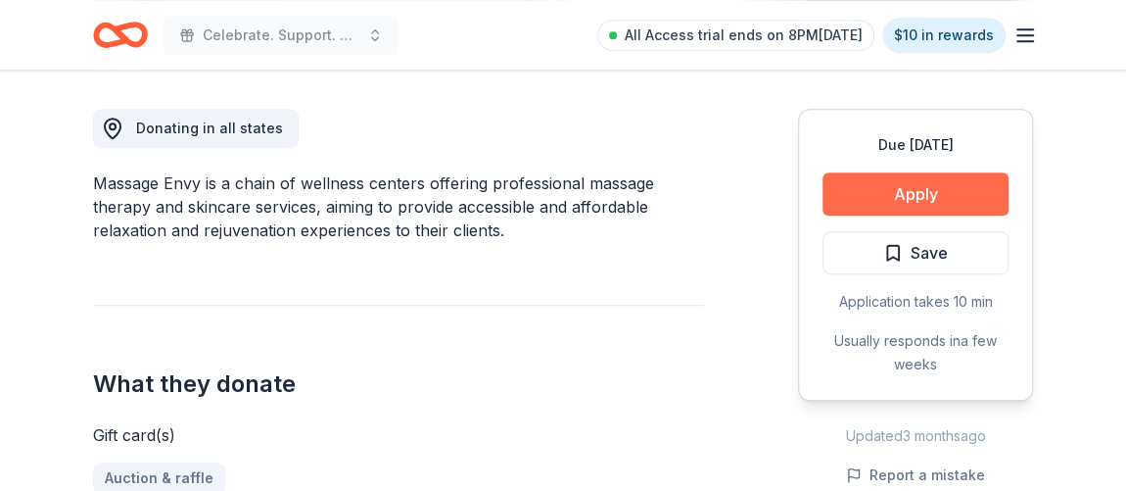
click at [872, 198] on button "Apply" at bounding box center [916, 193] width 186 height 43
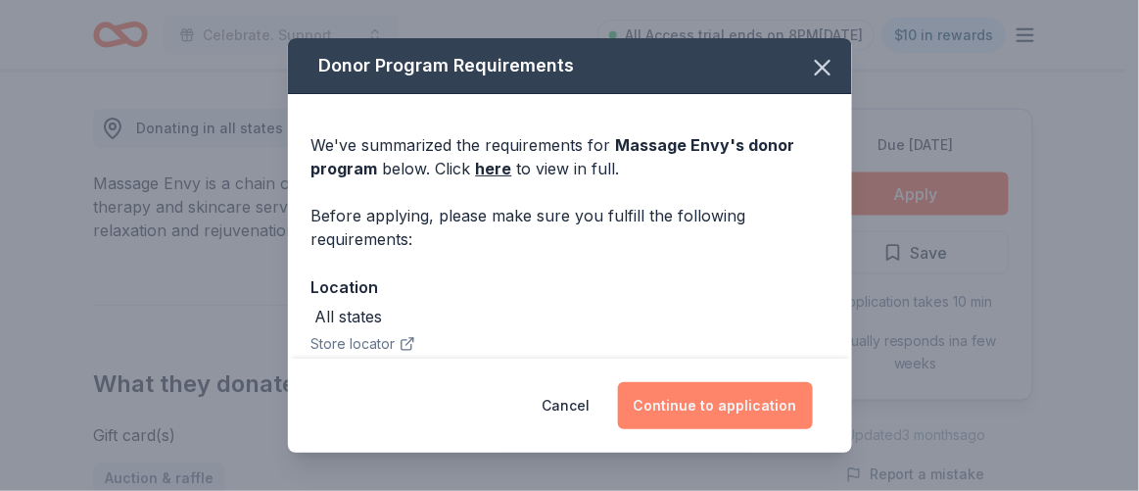
click at [727, 406] on button "Continue to application" at bounding box center [715, 405] width 195 height 47
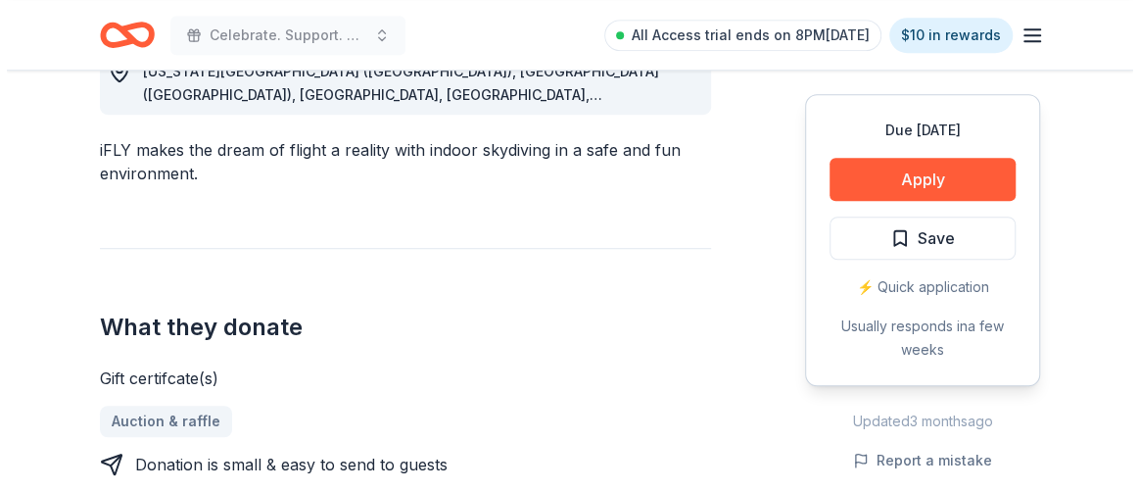
scroll to position [623, 0]
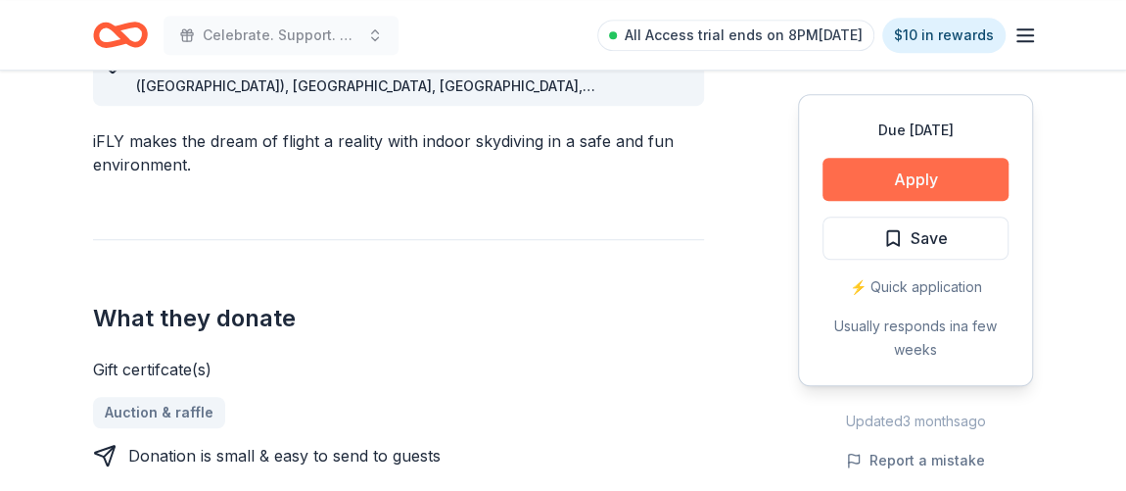
click at [888, 191] on button "Apply" at bounding box center [916, 179] width 186 height 43
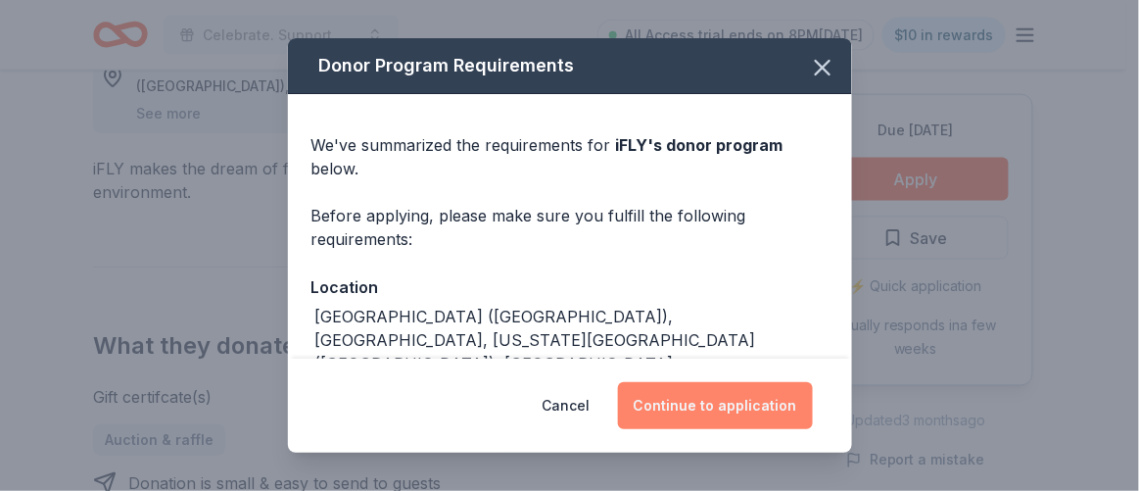
click at [789, 403] on button "Continue to application" at bounding box center [715, 405] width 195 height 47
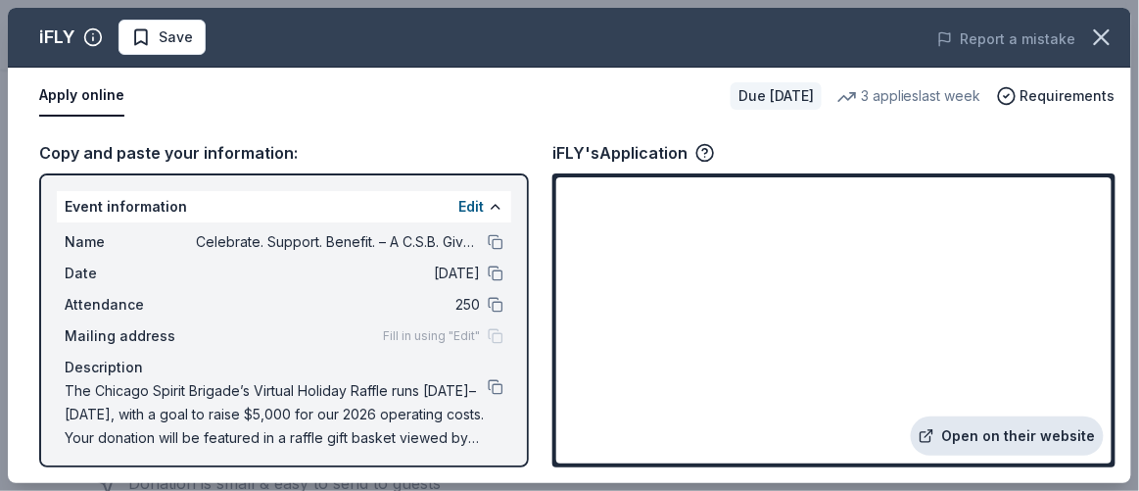
click at [1031, 440] on link "Open on their website" at bounding box center [1007, 435] width 193 height 39
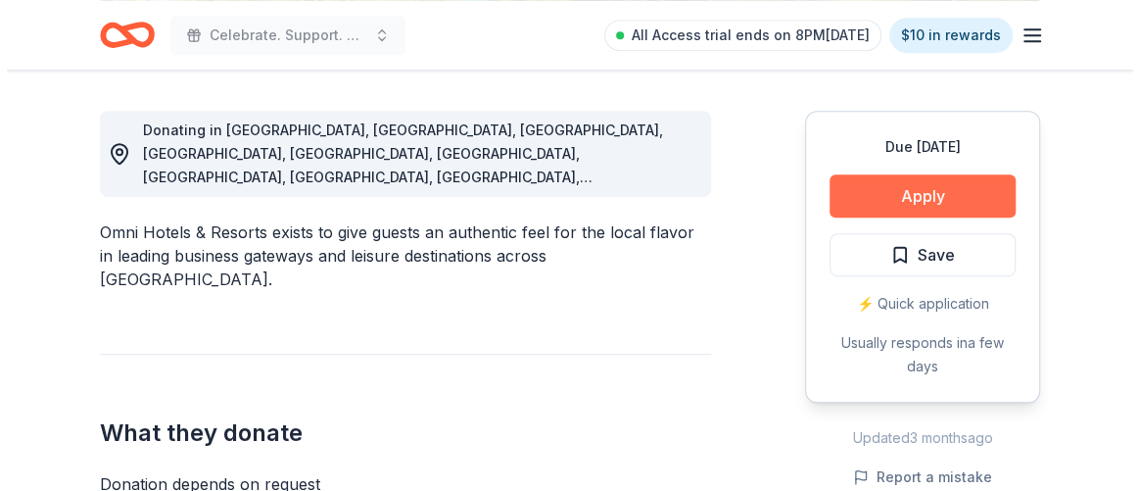
scroll to position [534, 0]
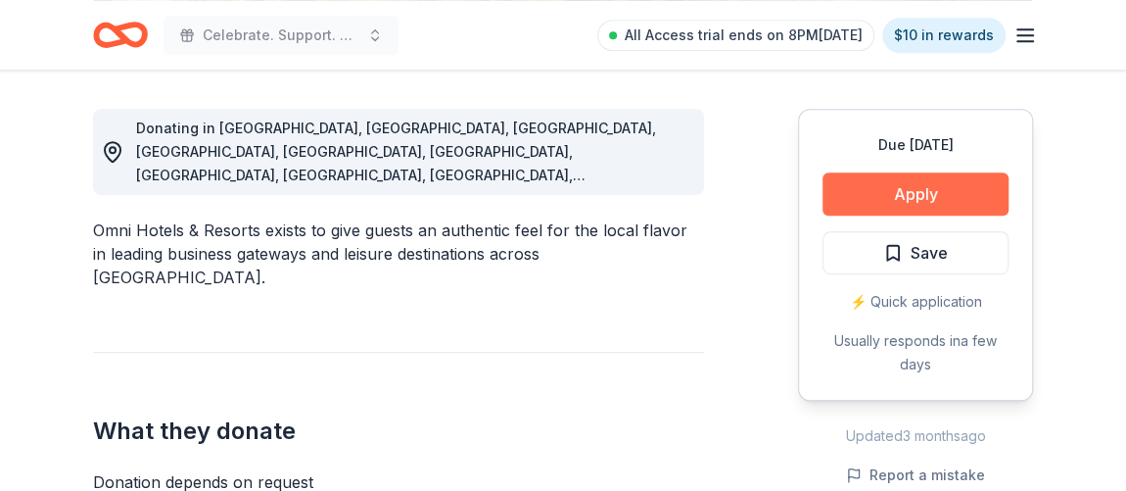
click at [868, 185] on button "Apply" at bounding box center [916, 193] width 186 height 43
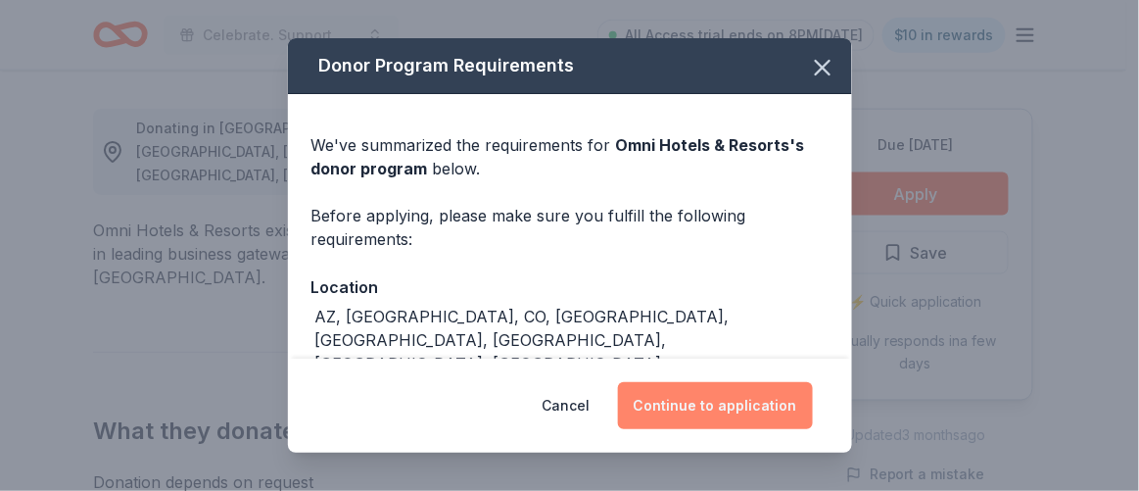
click at [779, 392] on button "Continue to application" at bounding box center [715, 405] width 195 height 47
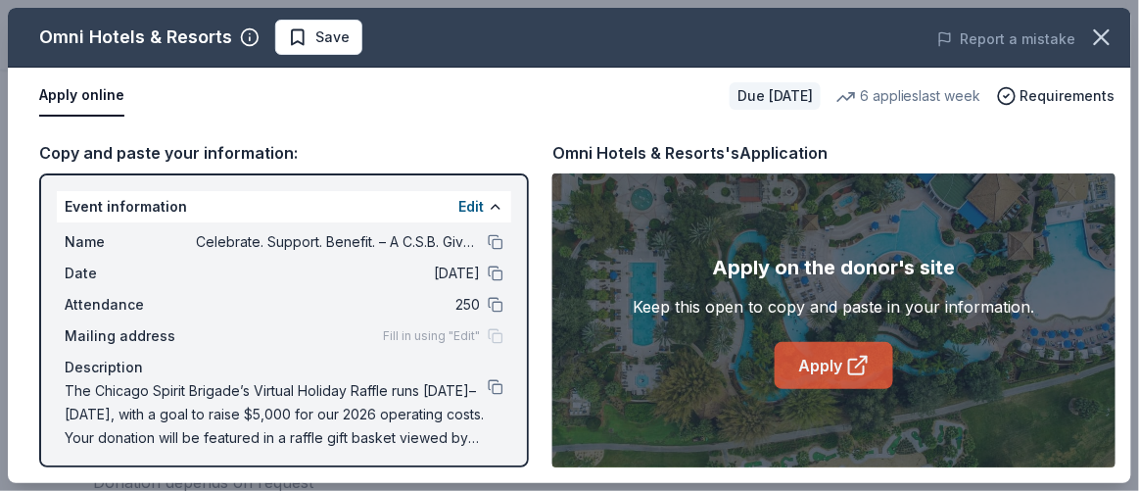
click at [831, 368] on link "Apply" at bounding box center [834, 365] width 118 height 47
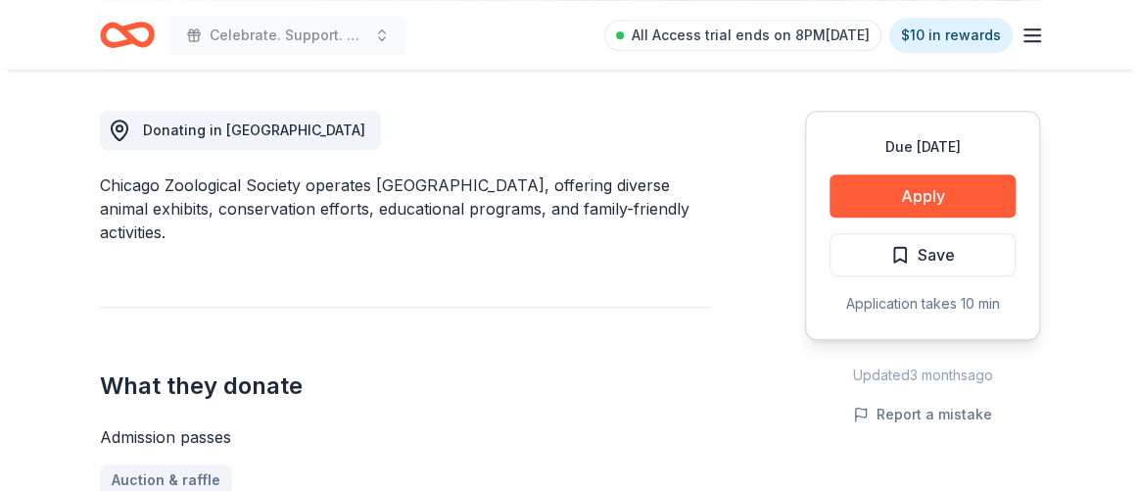
scroll to position [534, 0]
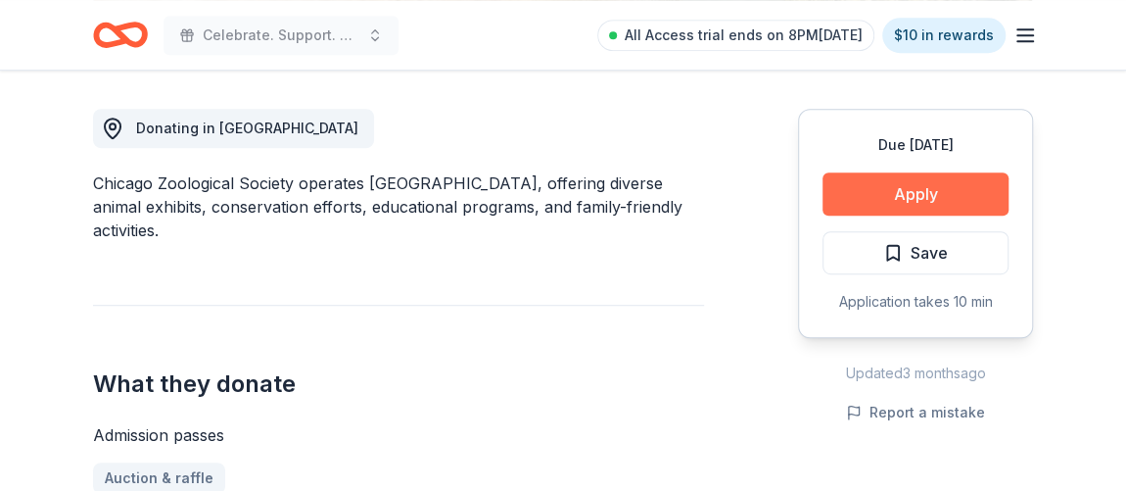
click at [866, 192] on button "Apply" at bounding box center [916, 193] width 186 height 43
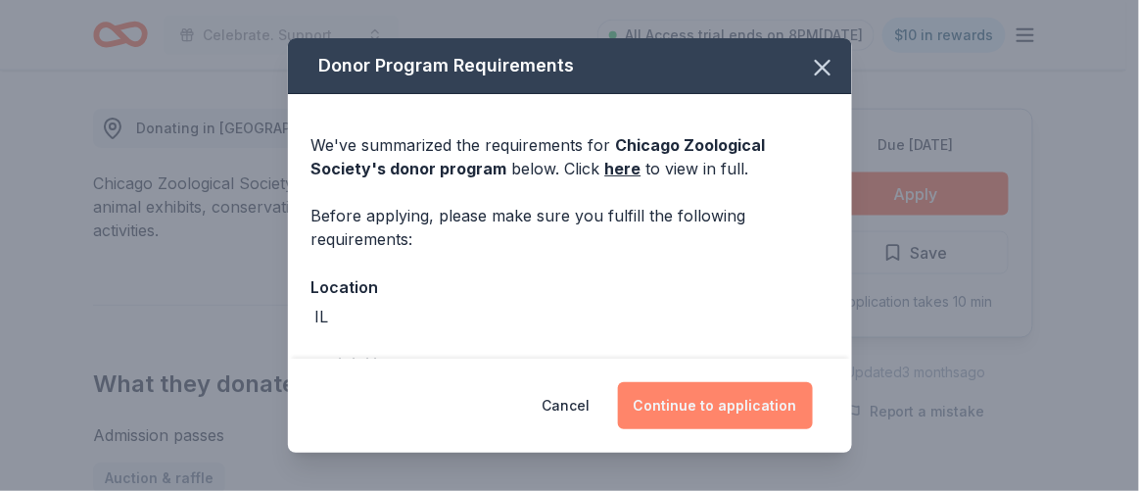
click at [712, 409] on button "Continue to application" at bounding box center [715, 405] width 195 height 47
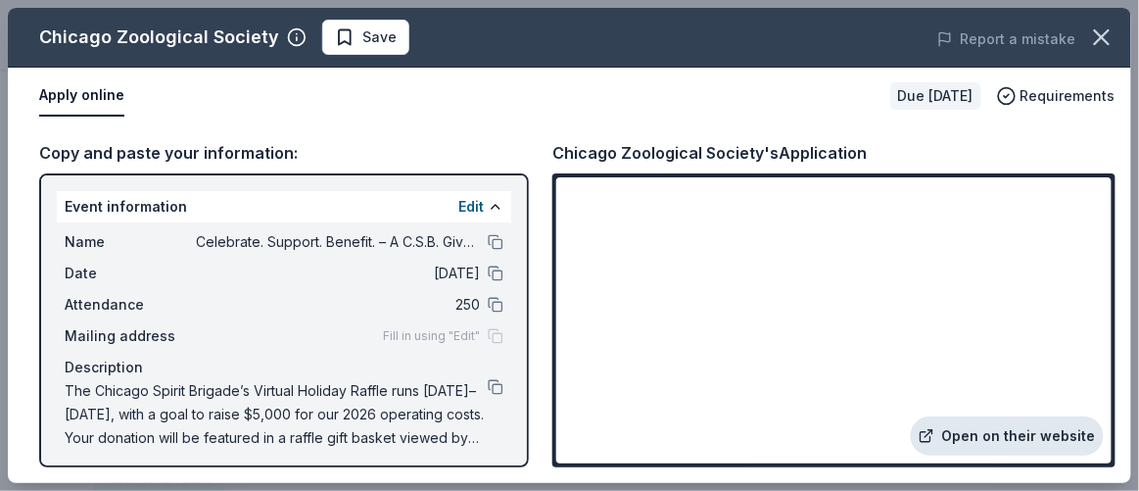
click at [1014, 428] on link "Open on their website" at bounding box center [1007, 435] width 193 height 39
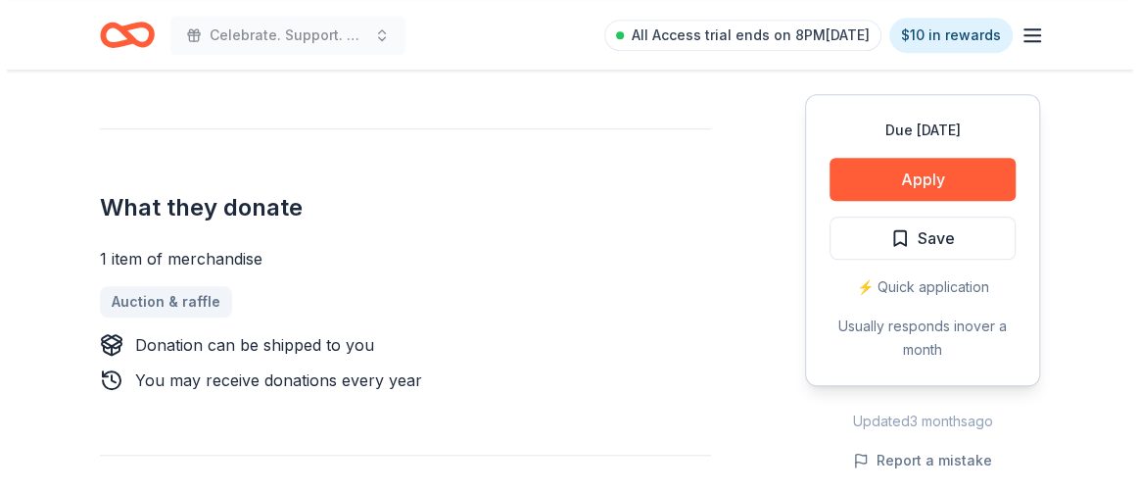
scroll to position [711, 0]
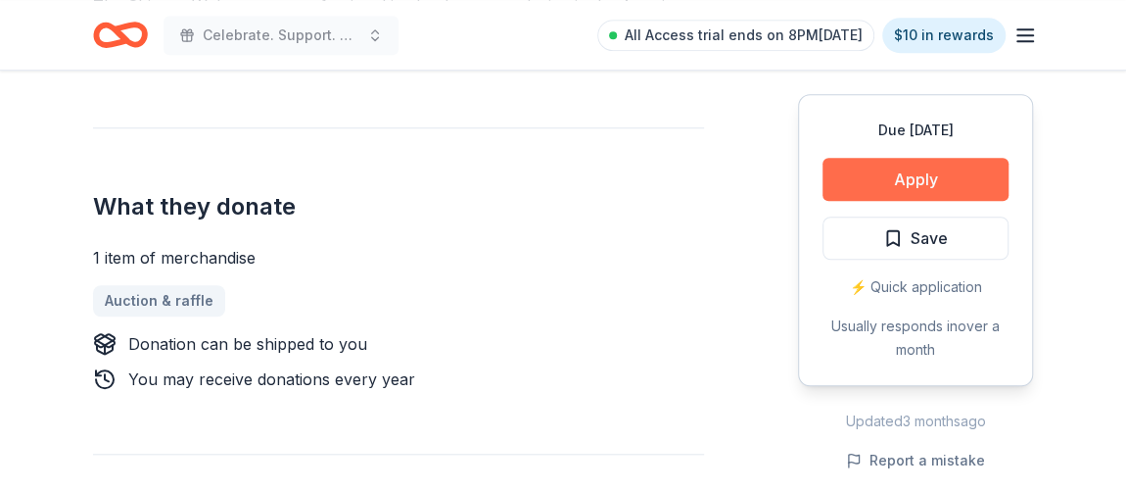
click at [929, 183] on button "Apply" at bounding box center [916, 179] width 186 height 43
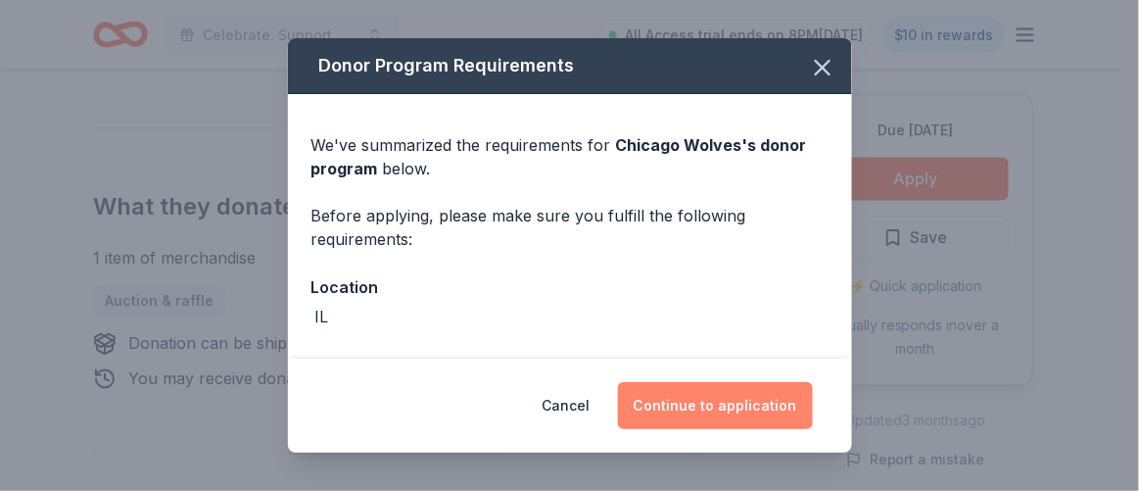
click at [703, 395] on button "Continue to application" at bounding box center [715, 405] width 195 height 47
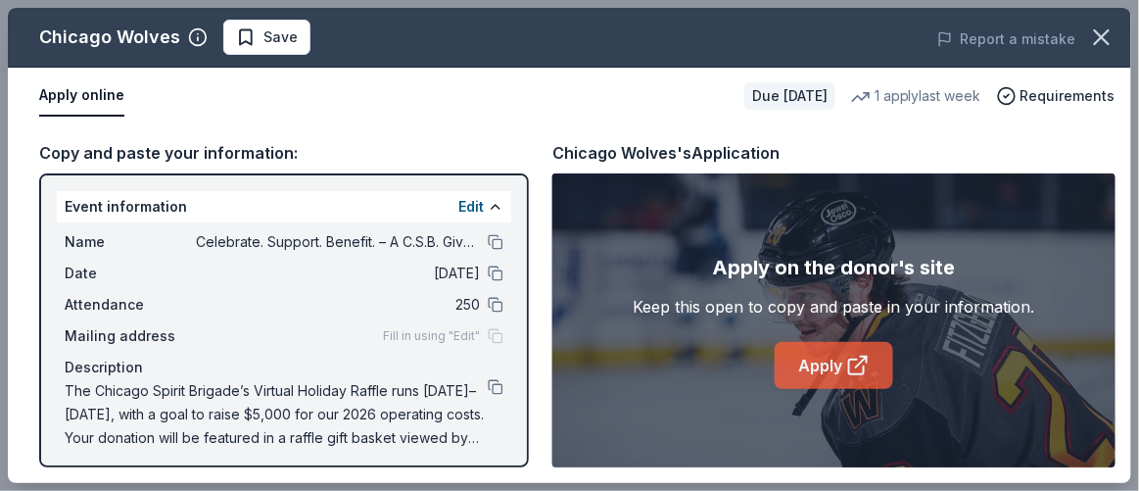
click at [793, 342] on link "Apply" at bounding box center [834, 365] width 118 height 47
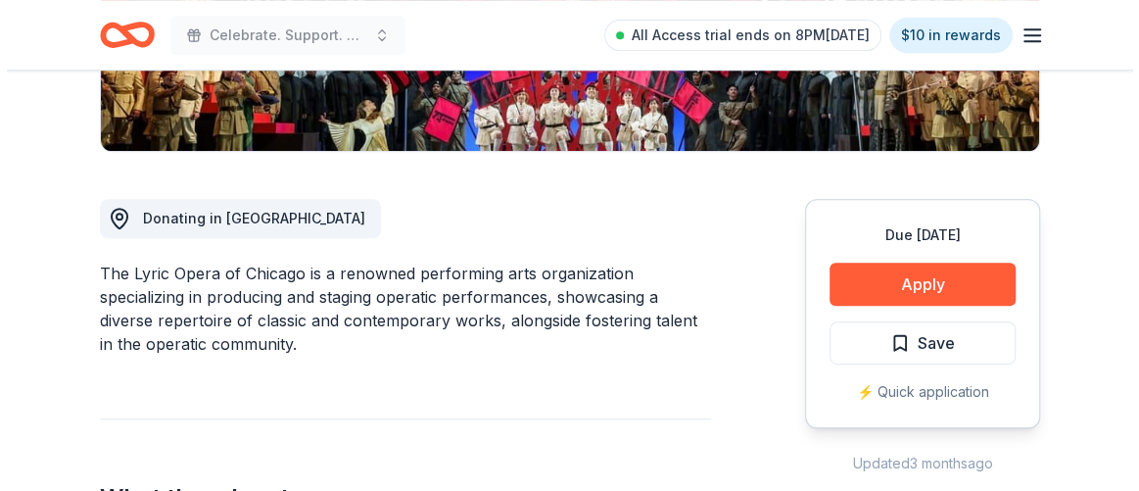
scroll to position [444, 0]
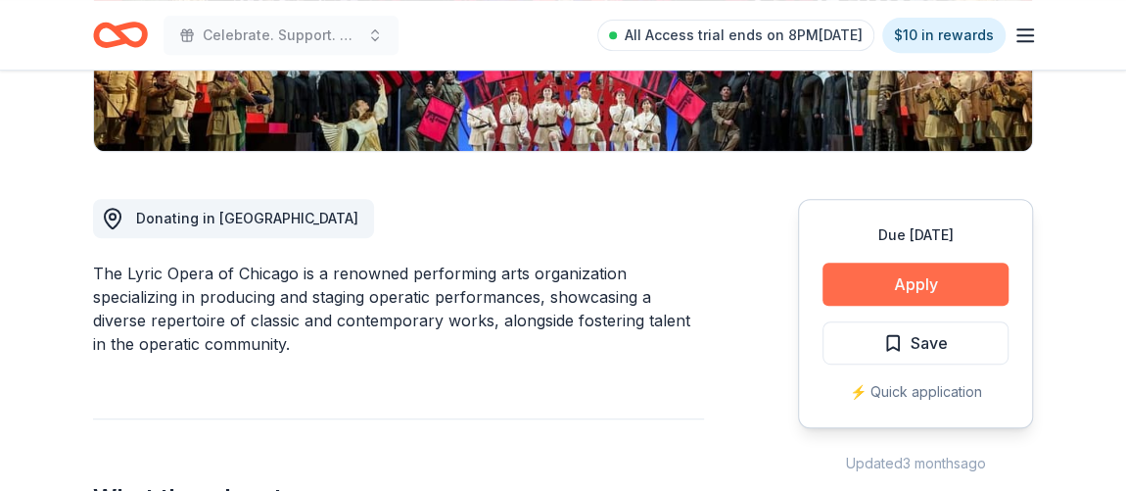
click at [916, 280] on button "Apply" at bounding box center [916, 283] width 186 height 43
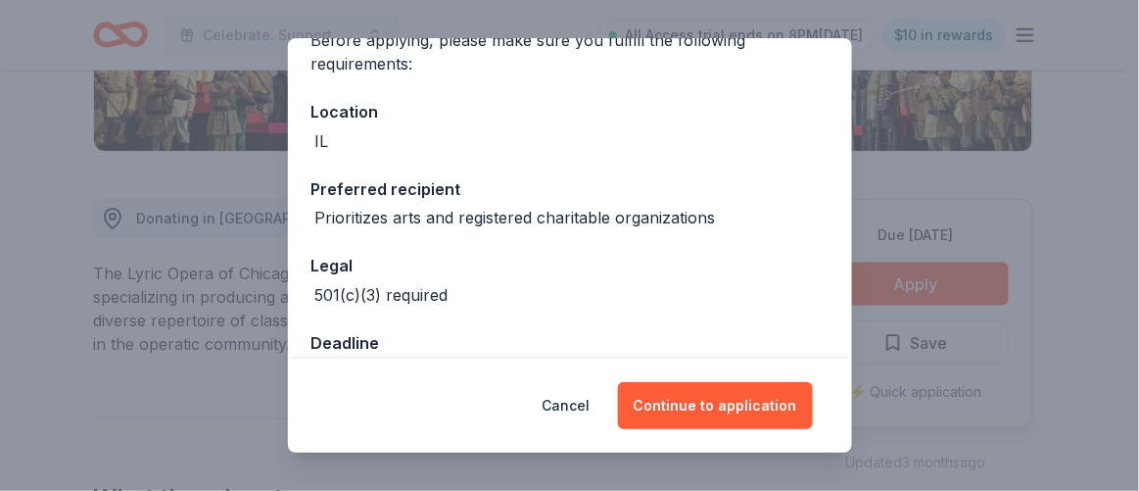
scroll to position [226, 0]
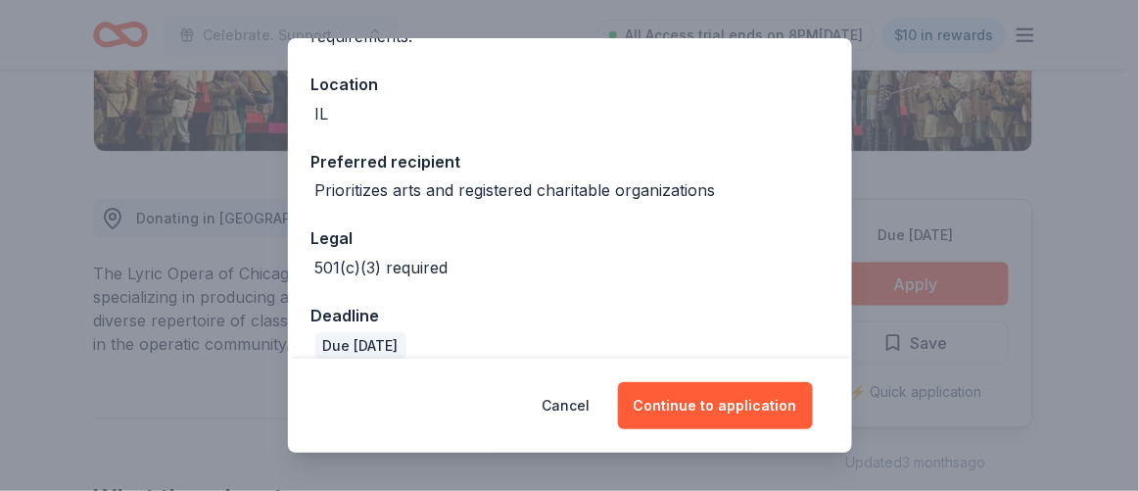
click at [702, 375] on div "Cancel Continue to application" at bounding box center [570, 405] width 564 height 94
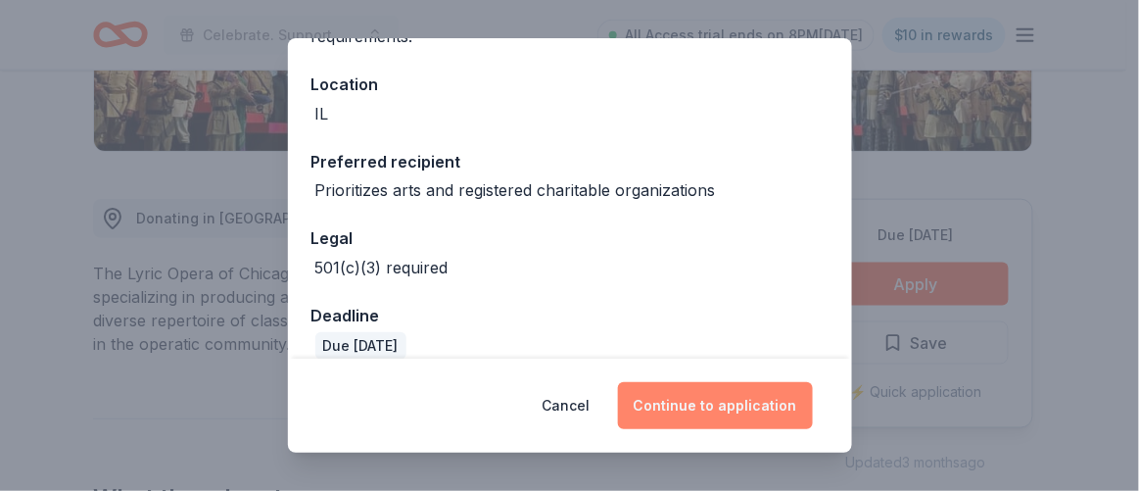
click at [706, 398] on button "Continue to application" at bounding box center [715, 405] width 195 height 47
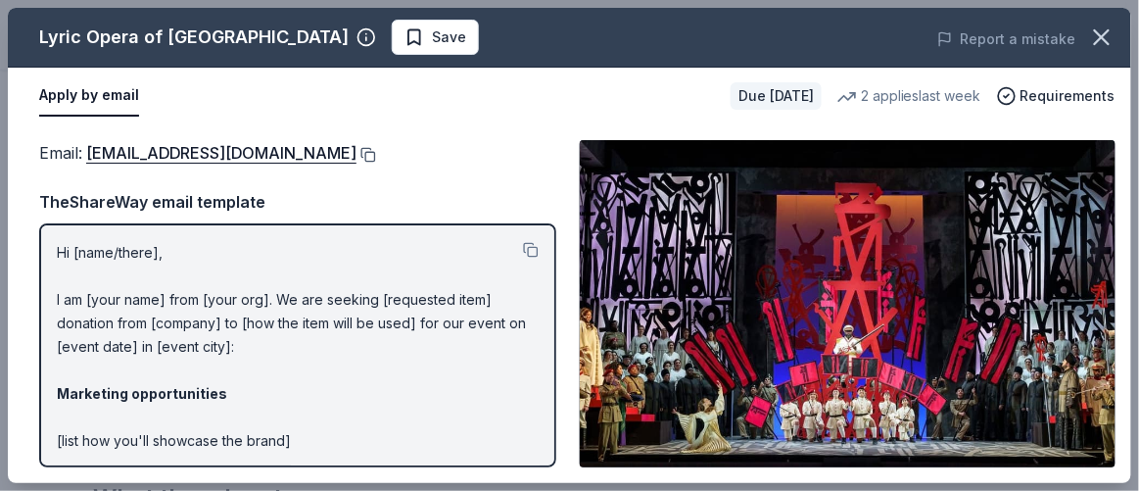
click at [356, 151] on button at bounding box center [366, 155] width 20 height 16
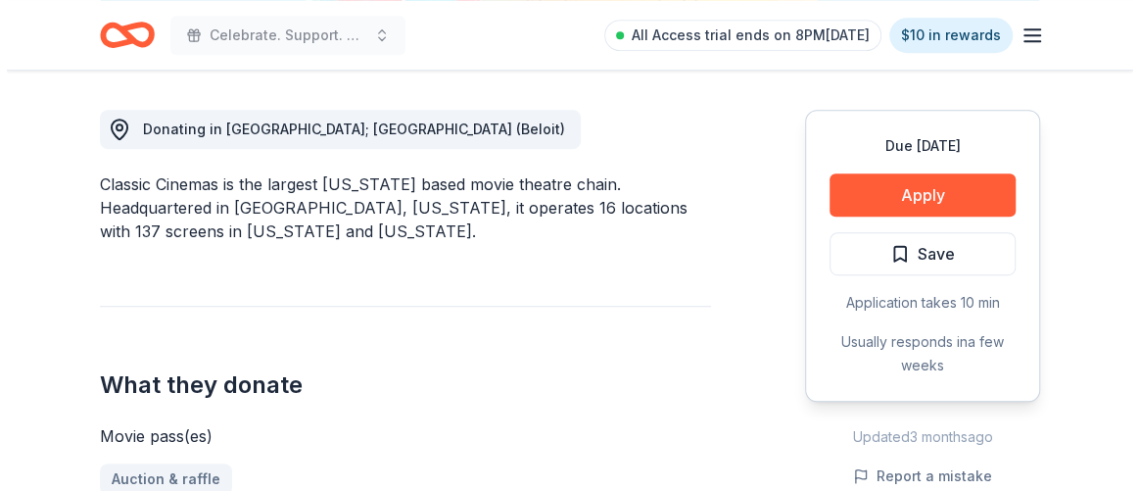
scroll to position [534, 0]
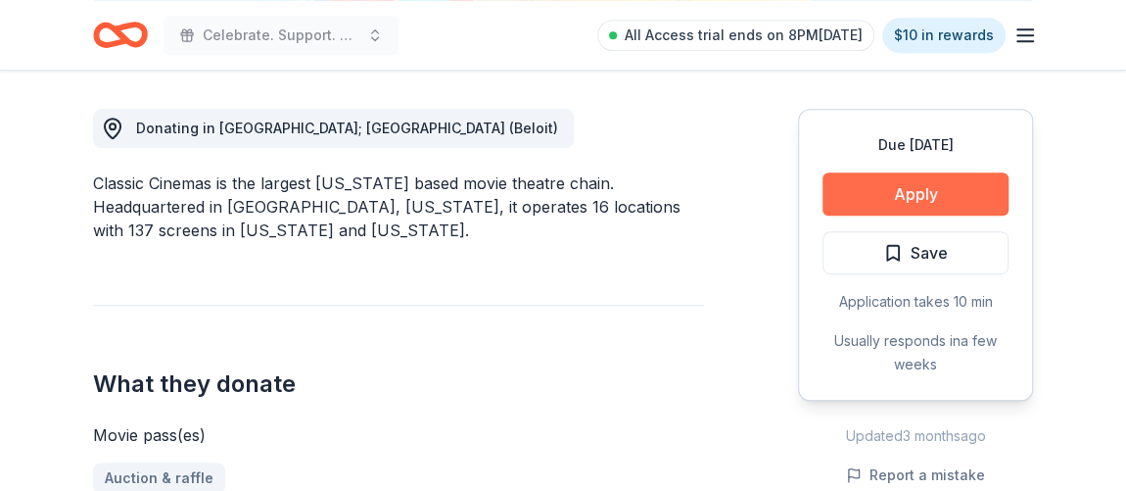
click at [883, 189] on button "Apply" at bounding box center [916, 193] width 186 height 43
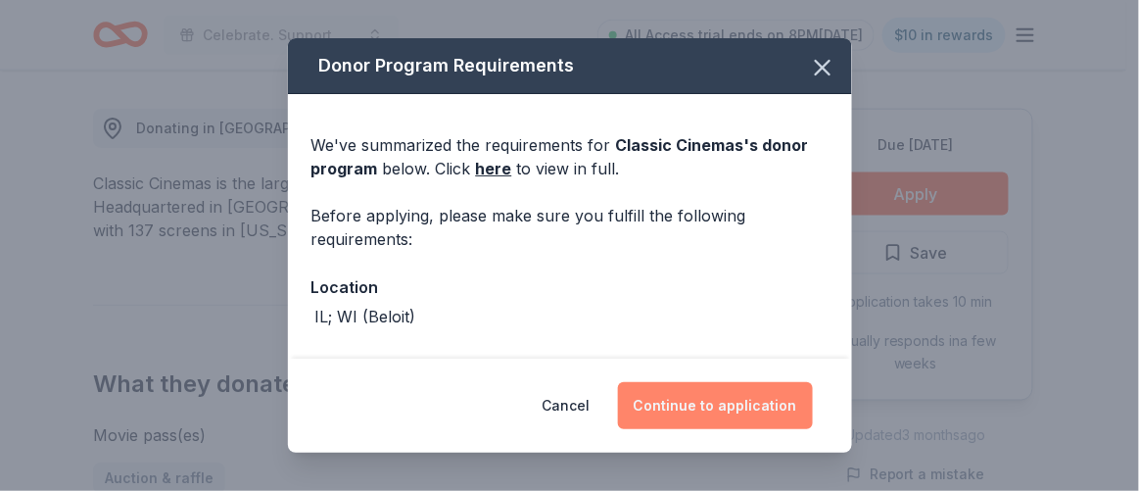
click at [676, 419] on button "Continue to application" at bounding box center [715, 405] width 195 height 47
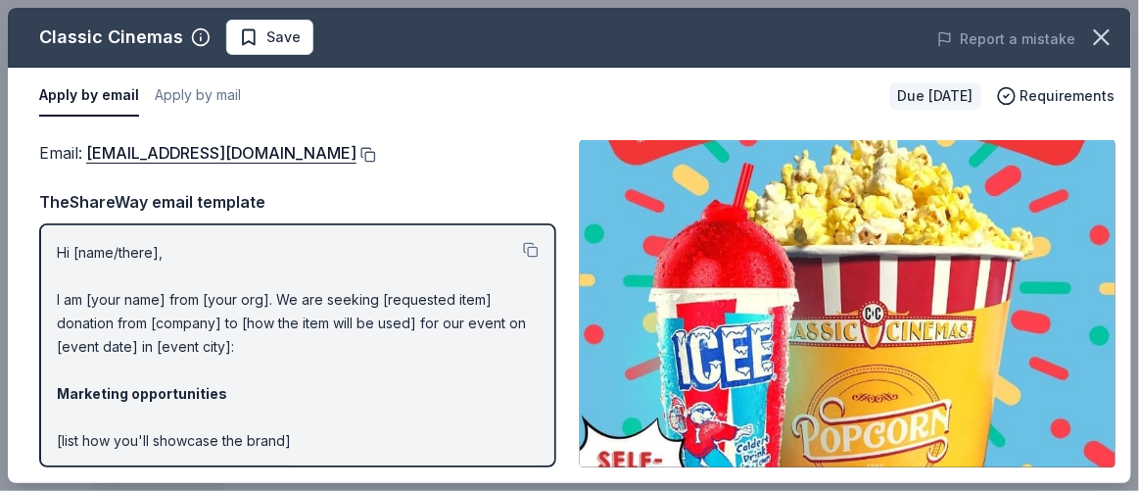
click at [356, 153] on button at bounding box center [366, 155] width 20 height 16
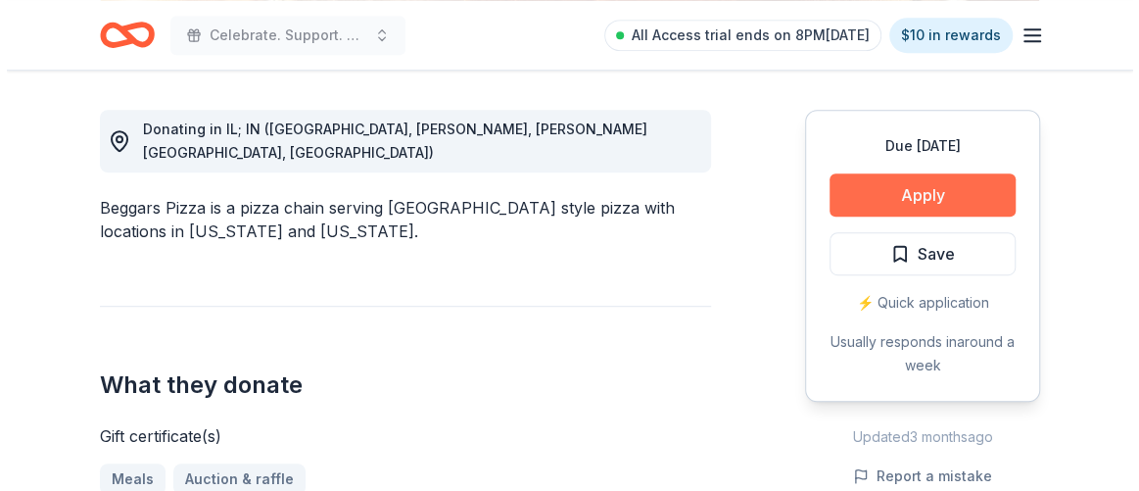
scroll to position [534, 0]
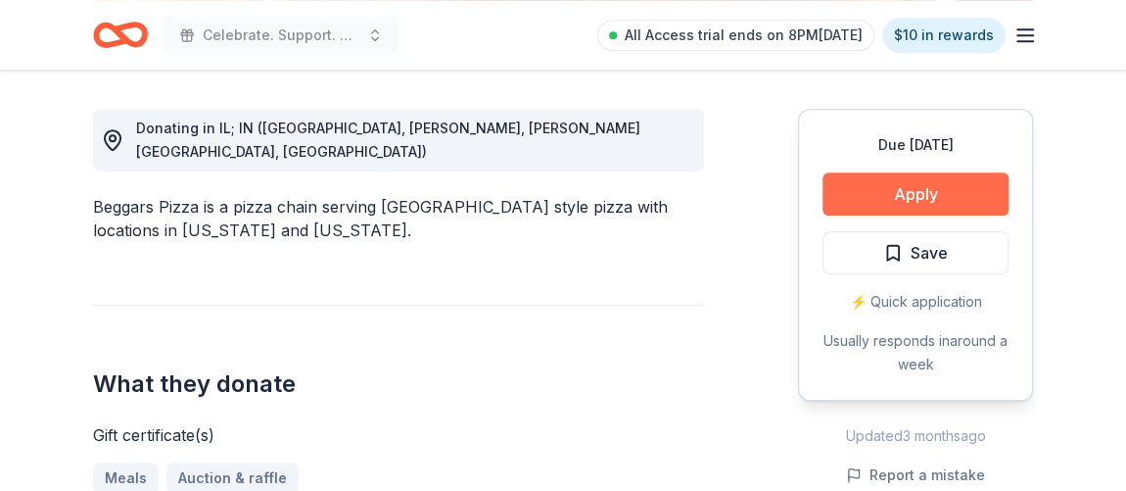
click at [952, 196] on button "Apply" at bounding box center [916, 193] width 186 height 43
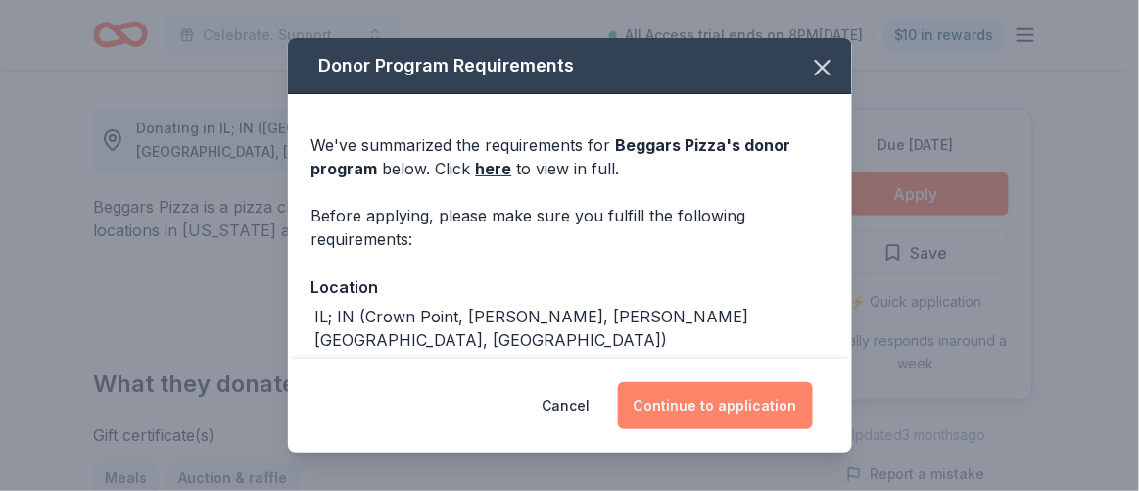
click at [689, 404] on button "Continue to application" at bounding box center [715, 405] width 195 height 47
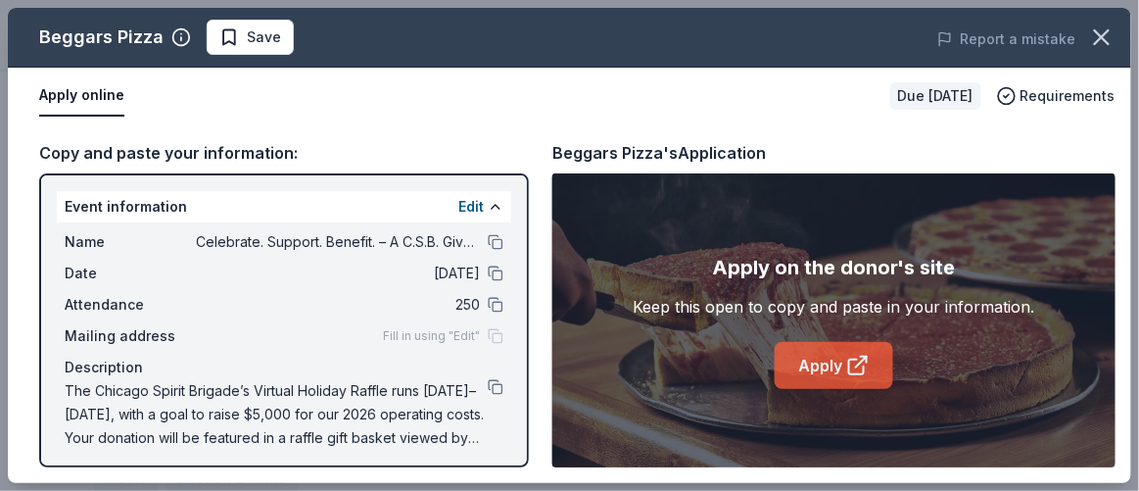
click at [844, 366] on link "Apply" at bounding box center [834, 365] width 118 height 47
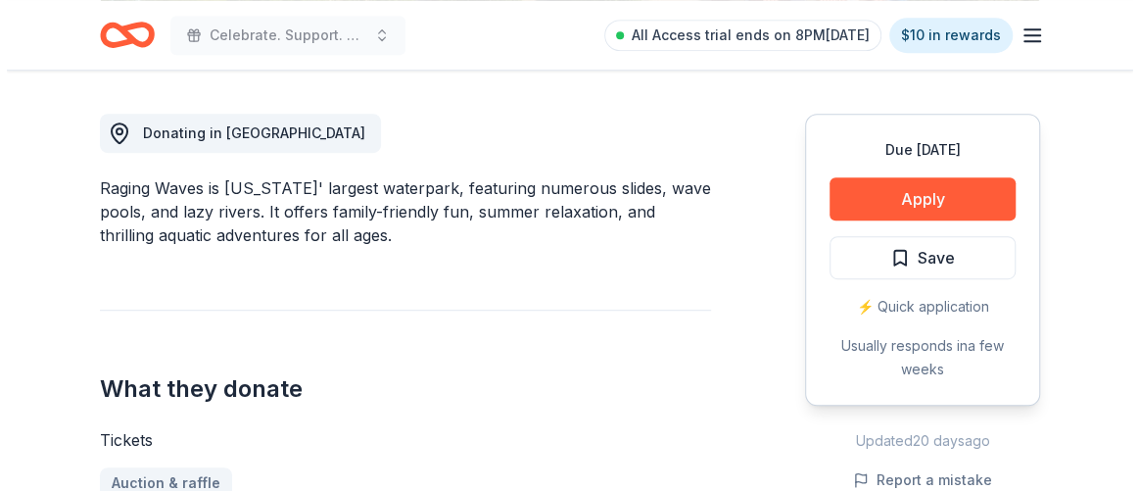
scroll to position [530, 0]
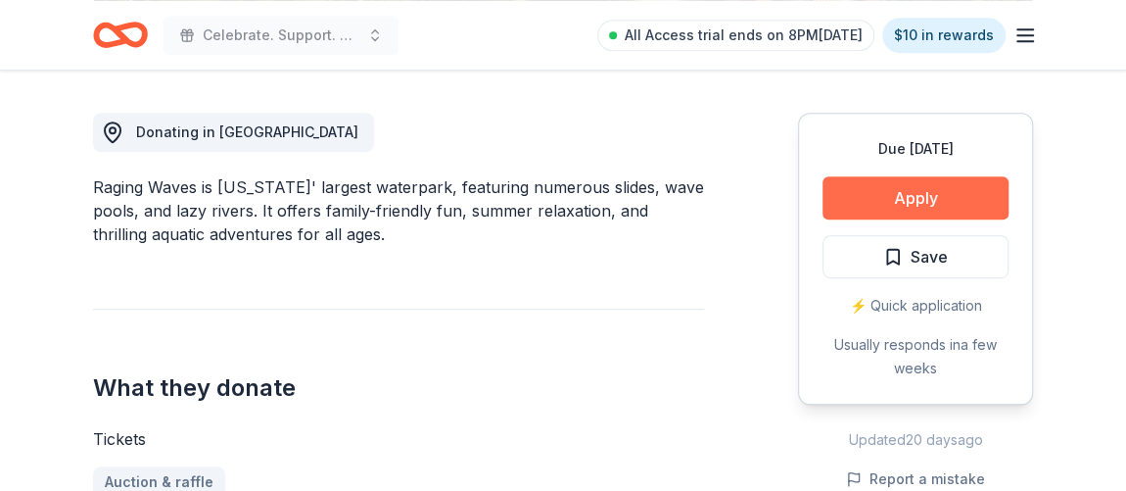
click at [935, 187] on button "Apply" at bounding box center [916, 197] width 186 height 43
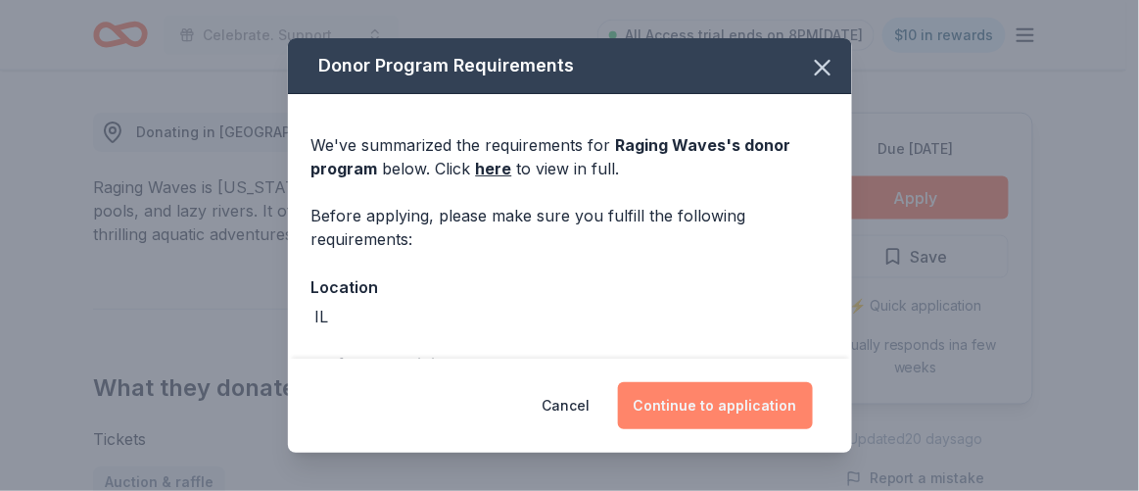
click at [721, 413] on button "Continue to application" at bounding box center [715, 405] width 195 height 47
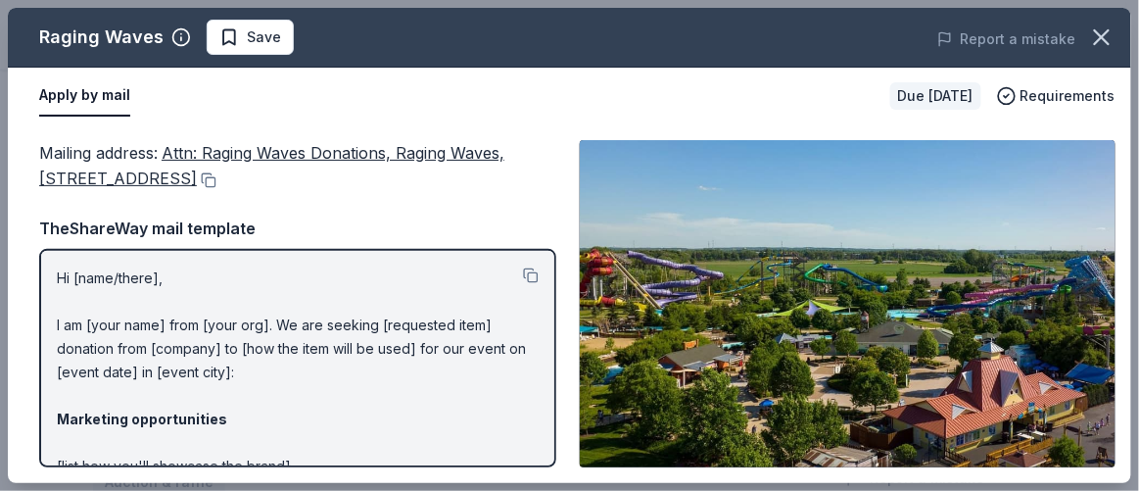
scroll to position [0, 0]
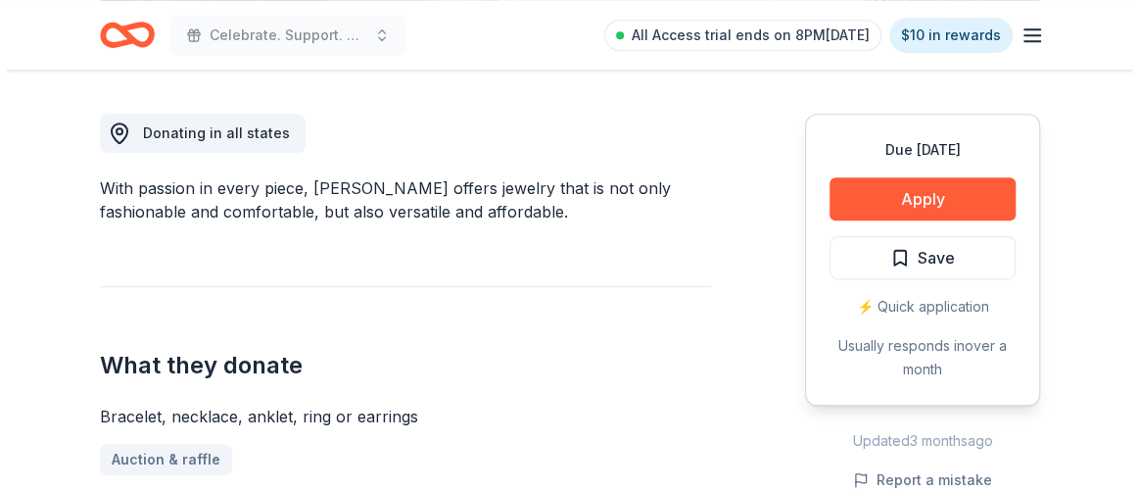
scroll to position [533, 0]
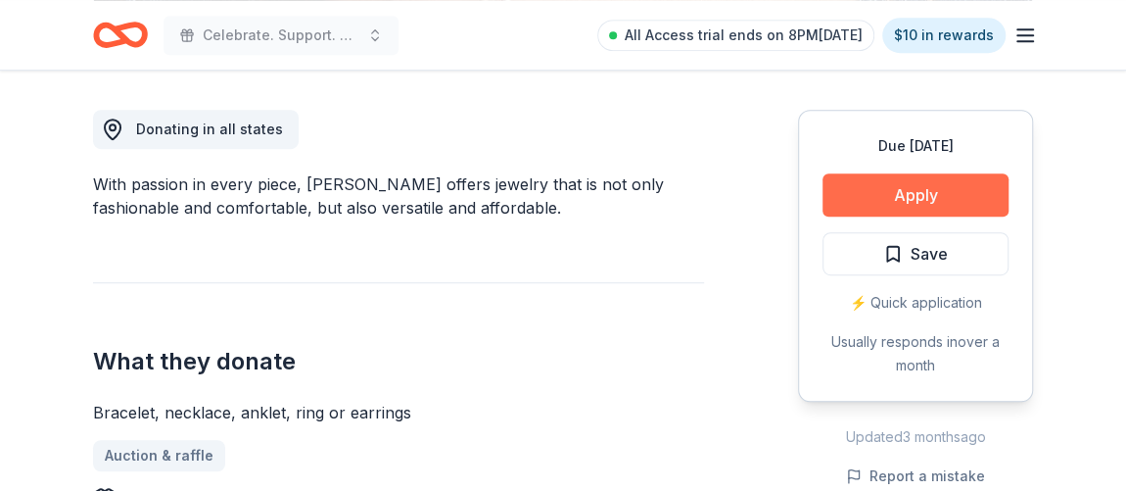
click at [885, 190] on button "Apply" at bounding box center [916, 194] width 186 height 43
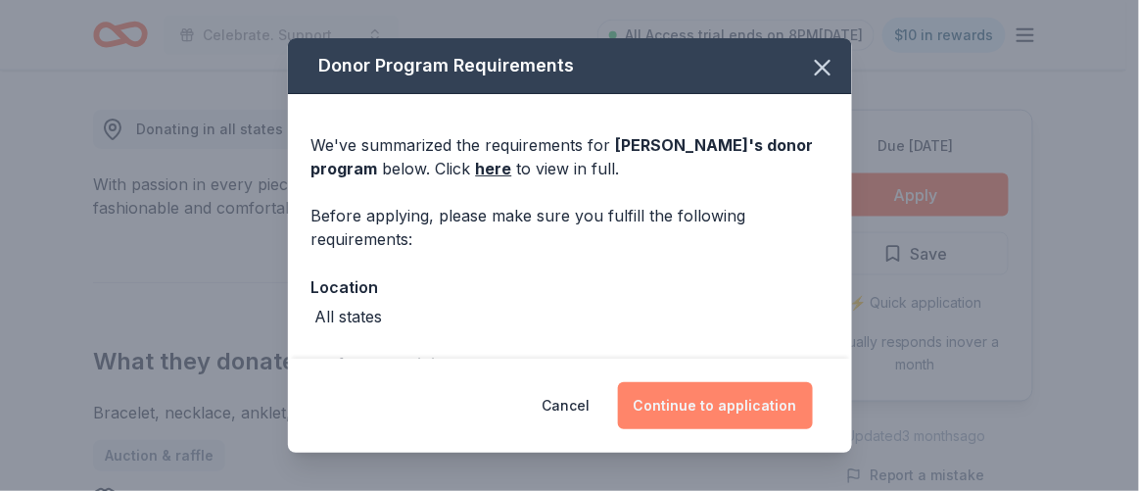
click at [668, 403] on button "Continue to application" at bounding box center [715, 405] width 195 height 47
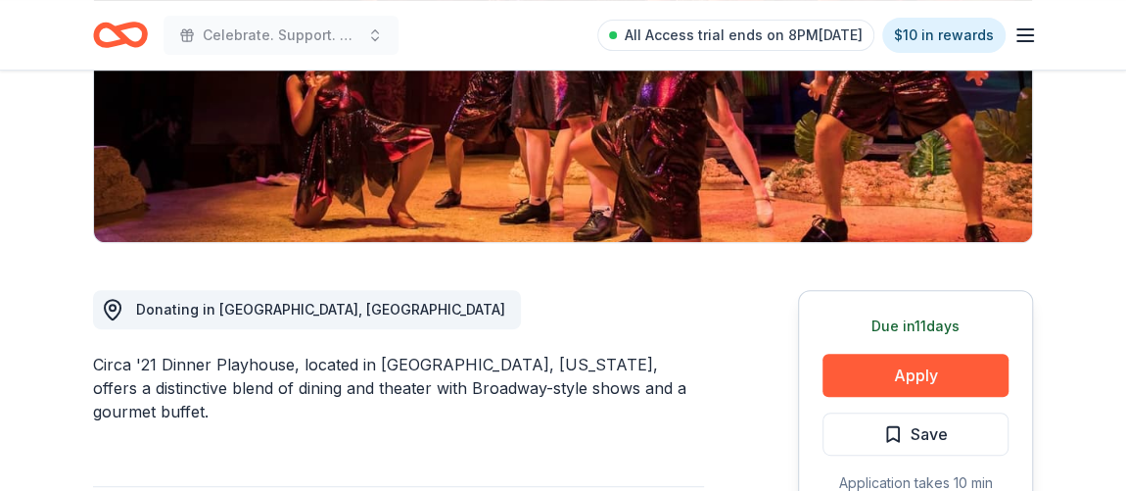
scroll to position [355, 0]
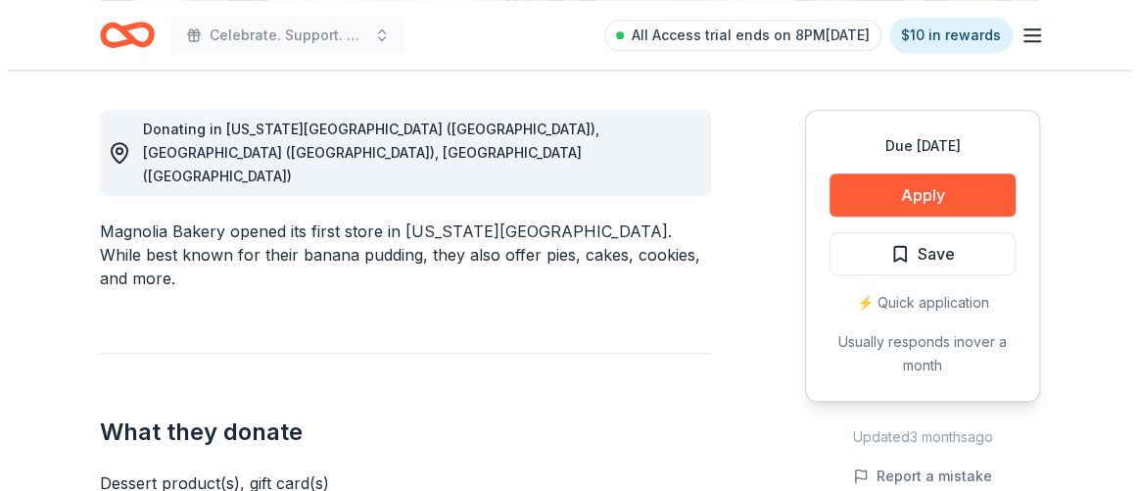
scroll to position [534, 0]
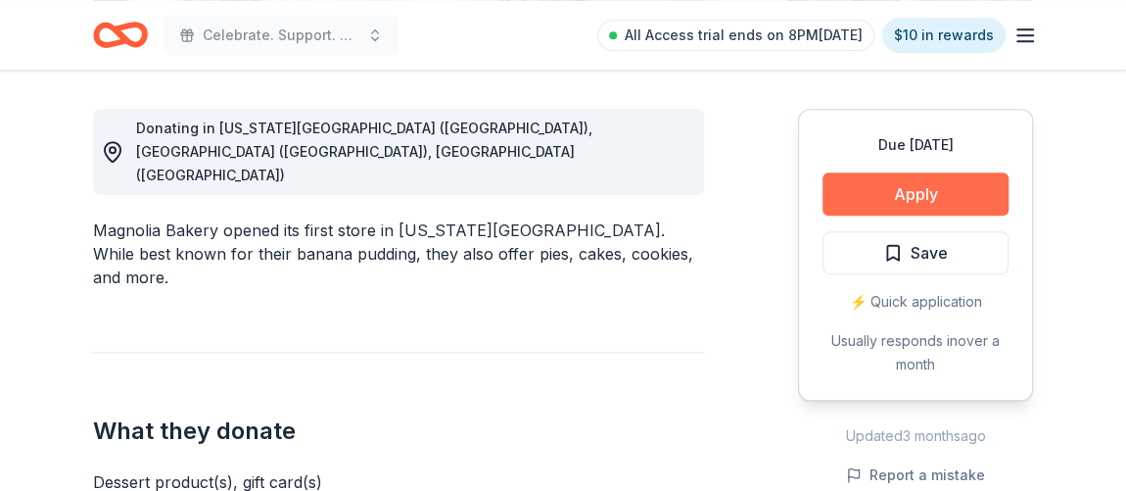
click at [897, 195] on button "Apply" at bounding box center [916, 193] width 186 height 43
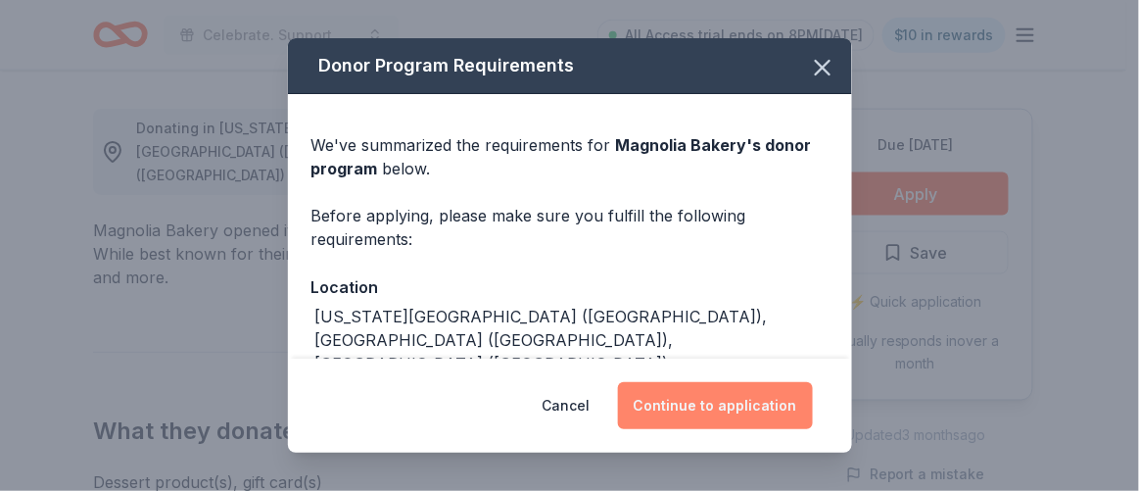
click at [729, 400] on button "Continue to application" at bounding box center [715, 405] width 195 height 47
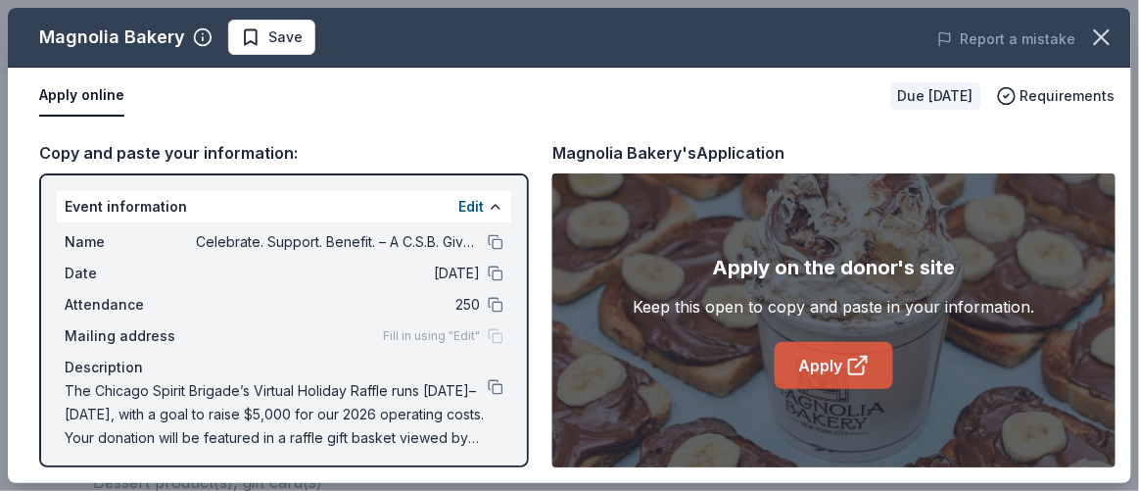
click at [789, 357] on link "Apply" at bounding box center [834, 365] width 118 height 47
